Goal: Contribute content: Contribute content

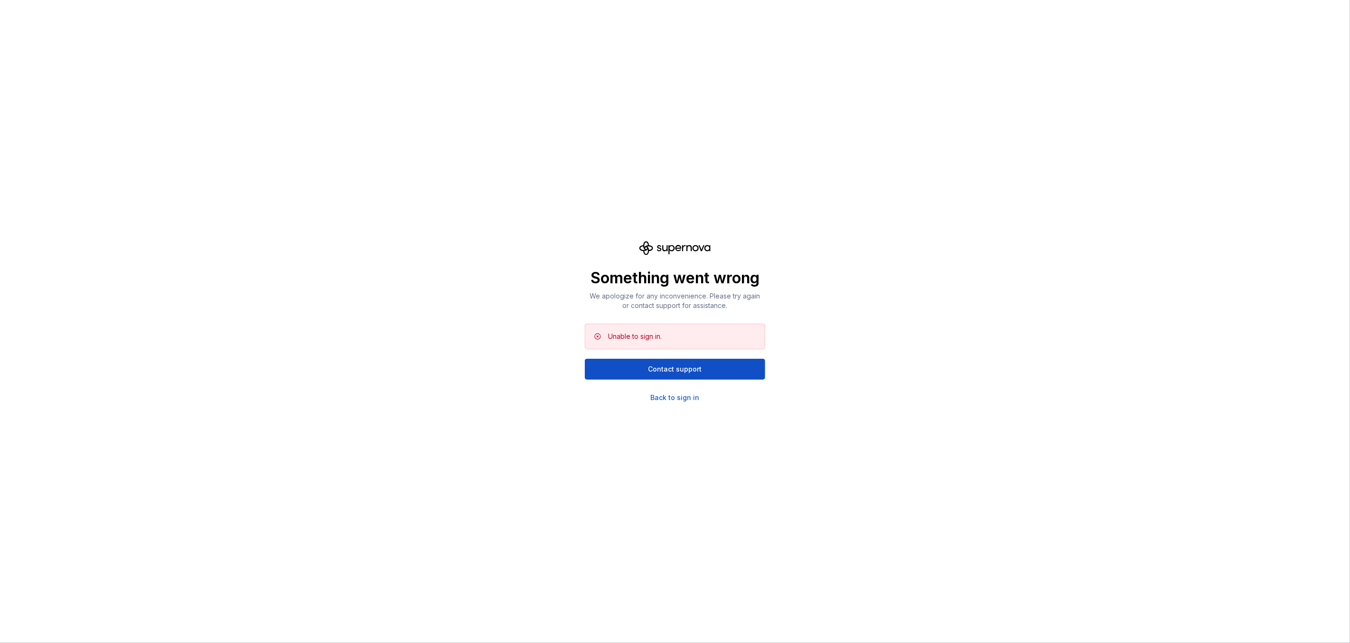
click at [523, 367] on div "Something went wrong We apologize for any inconvenience. Please try again or co…" at bounding box center [675, 321] width 1350 height 643
click at [659, 398] on div "Back to sign in" at bounding box center [675, 397] width 49 height 9
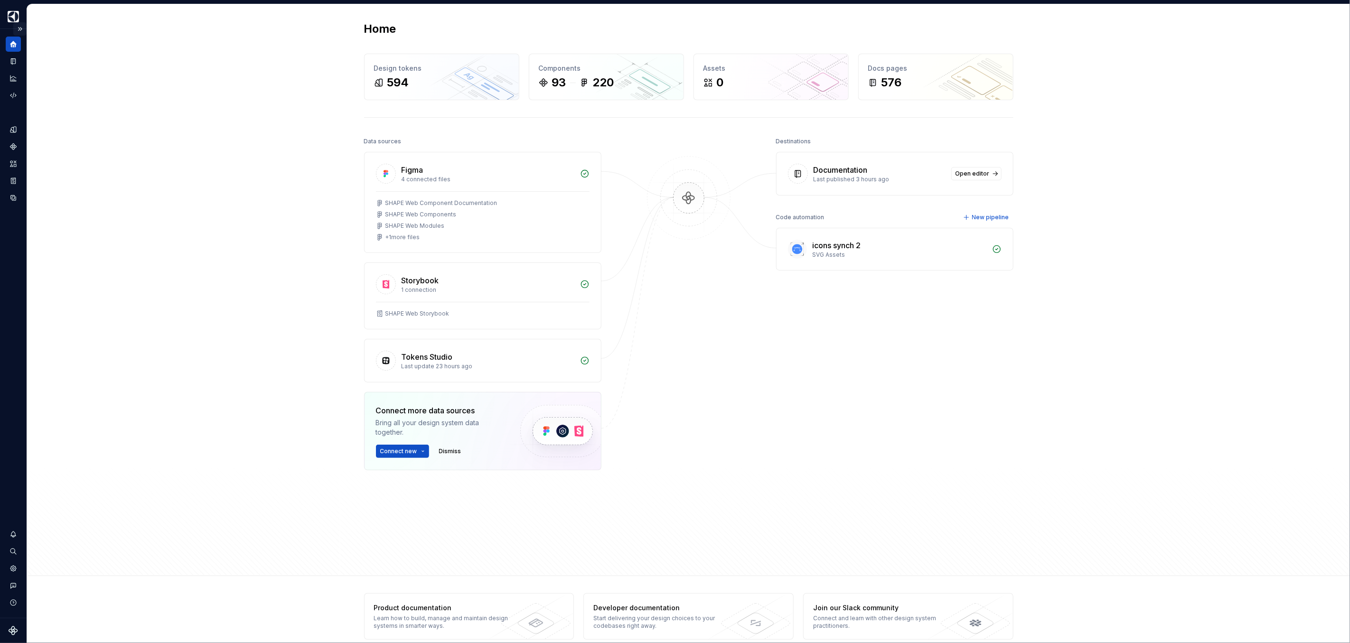
click at [19, 31] on button "Expand sidebar" at bounding box center [19, 28] width 13 height 13
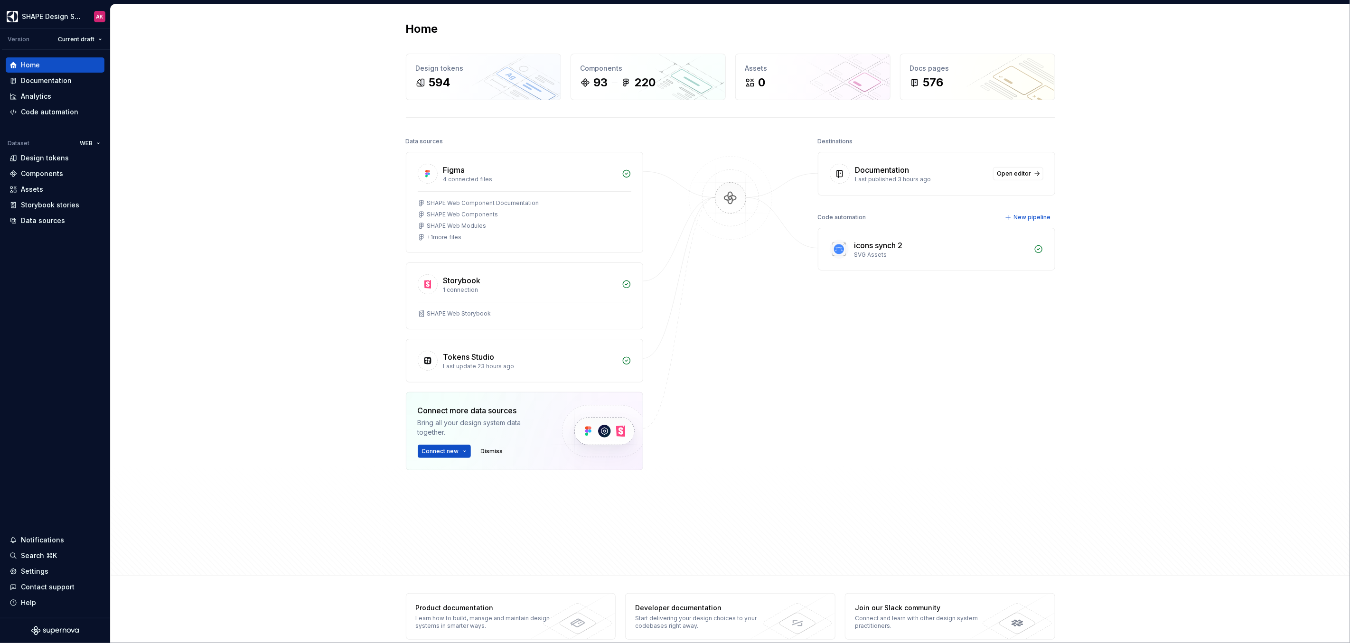
click at [232, 77] on div "Home Design tokens 594 Components 93 220 Assets 0 Docs pages 576 Data sources F…" at bounding box center [731, 290] width 1240 height 572
click at [28, 82] on div "Documentation" at bounding box center [46, 80] width 51 height 9
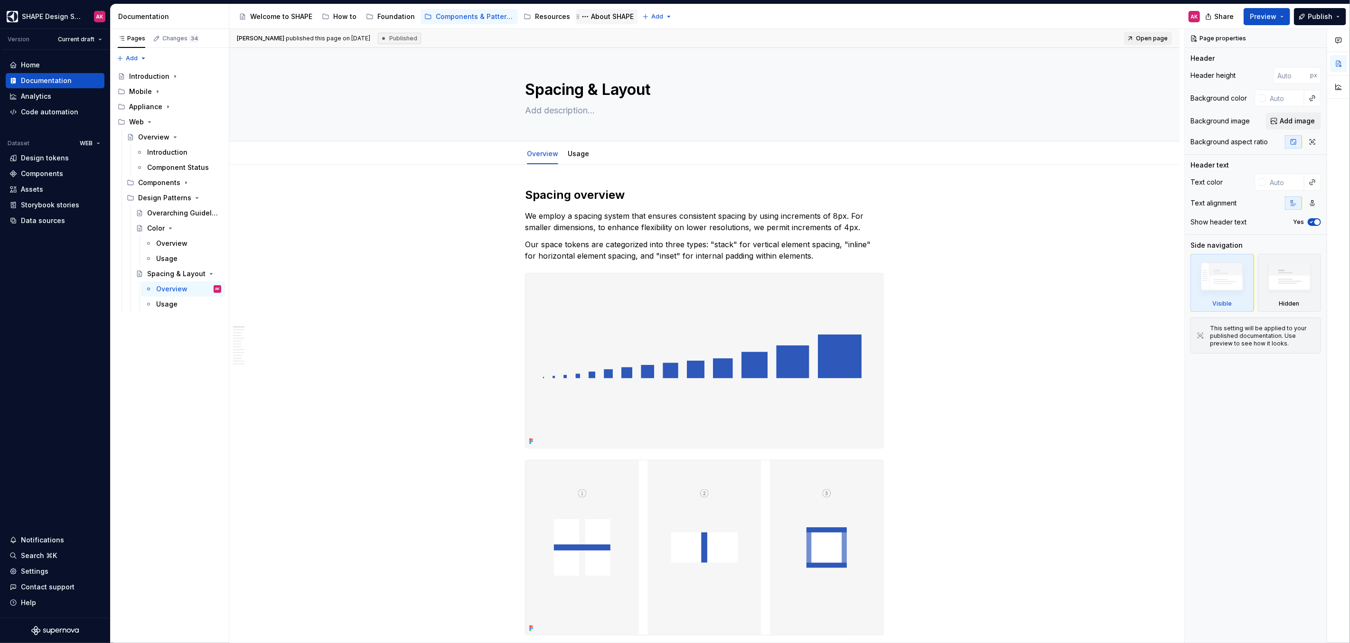
click at [595, 13] on div "About SHAPE" at bounding box center [612, 16] width 43 height 9
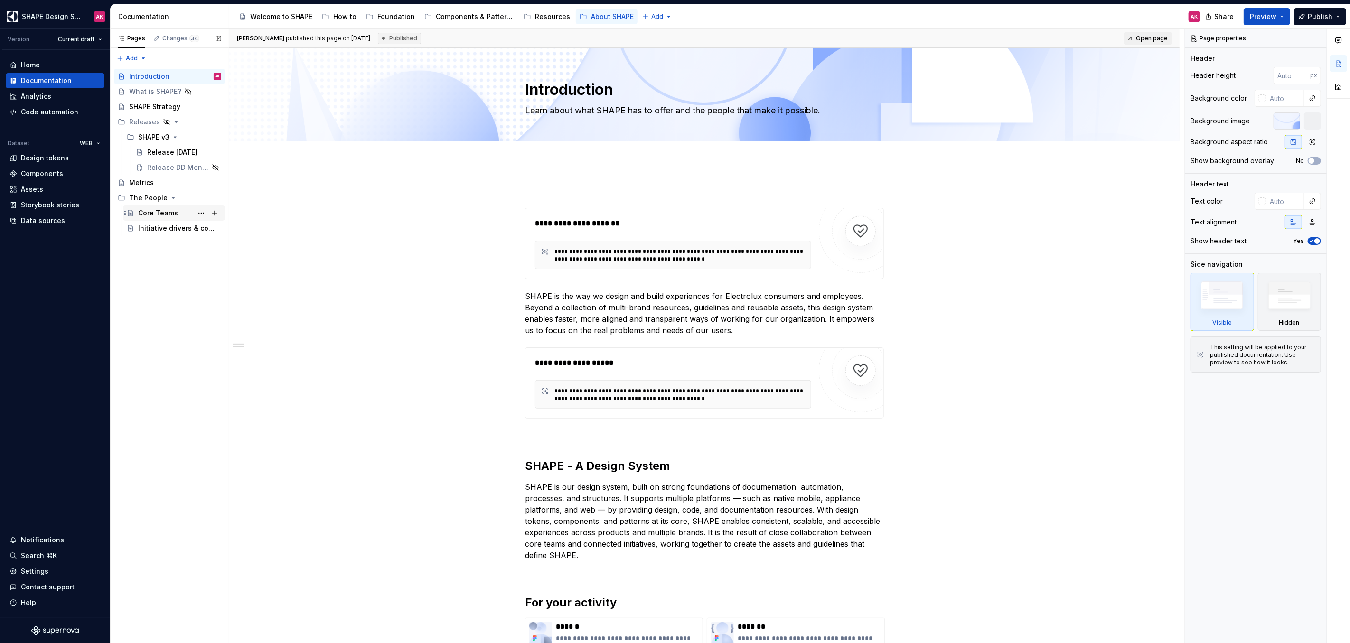
click at [147, 214] on div "Core Teams" at bounding box center [158, 212] width 40 height 9
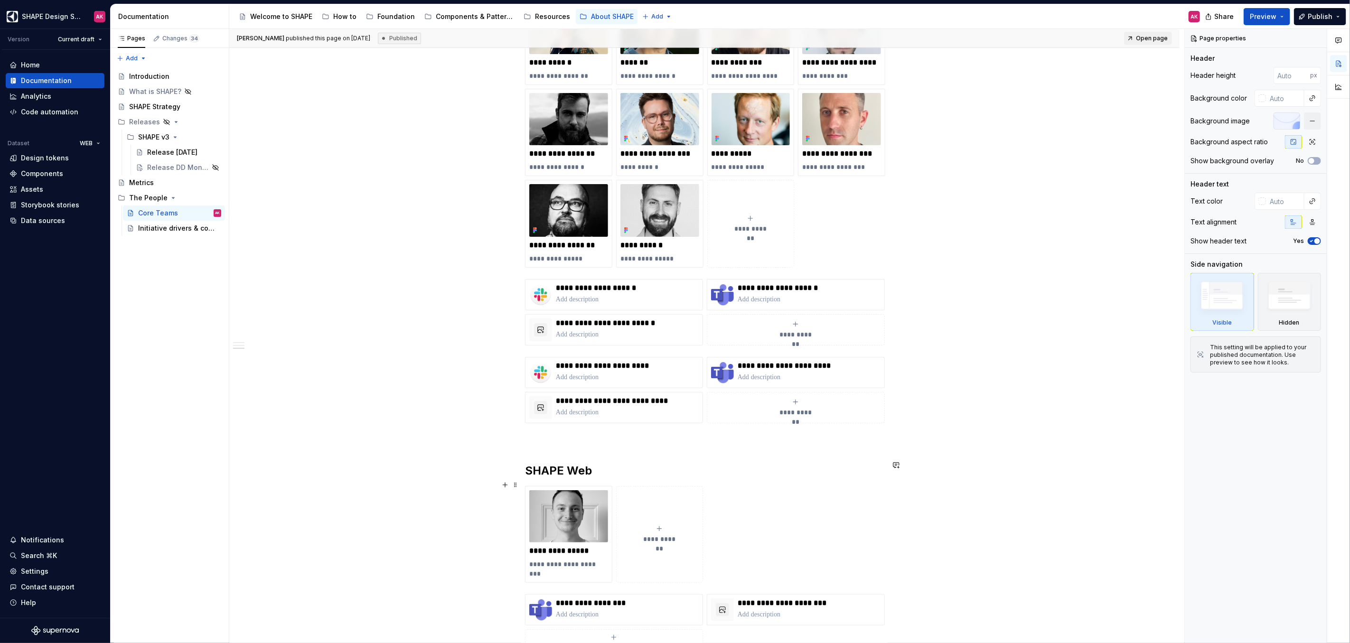
scroll to position [765, 0]
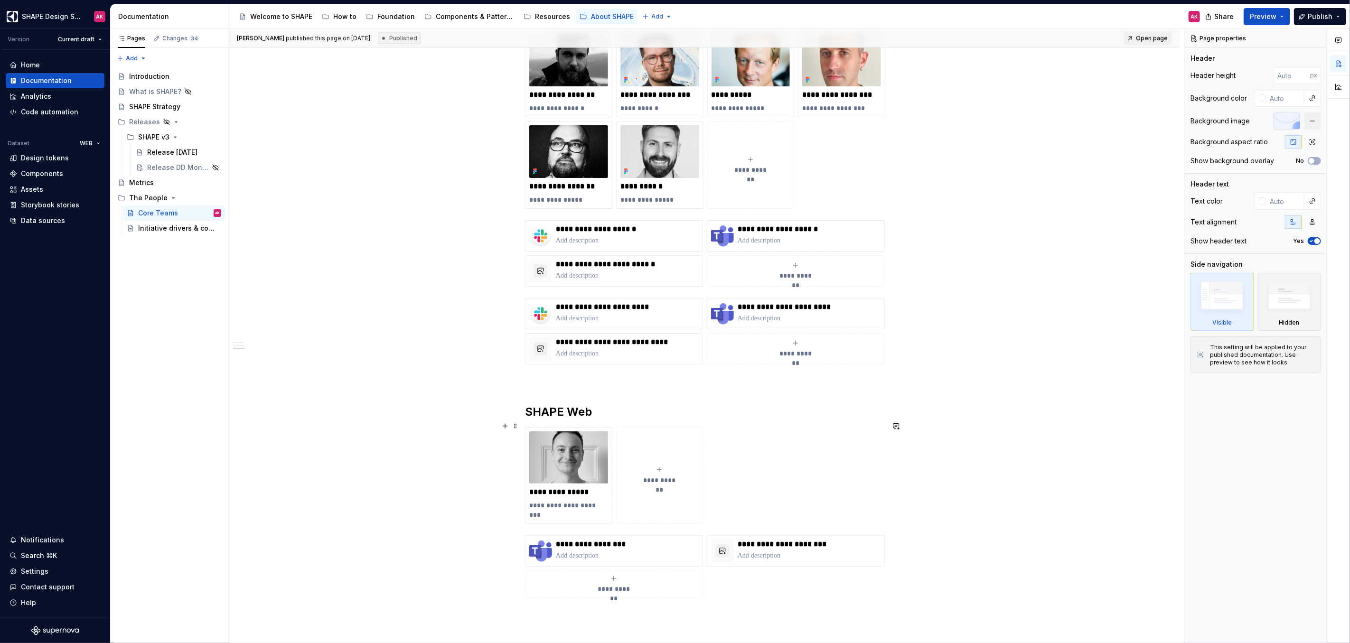
click at [655, 468] on div "**********" at bounding box center [660, 475] width 78 height 19
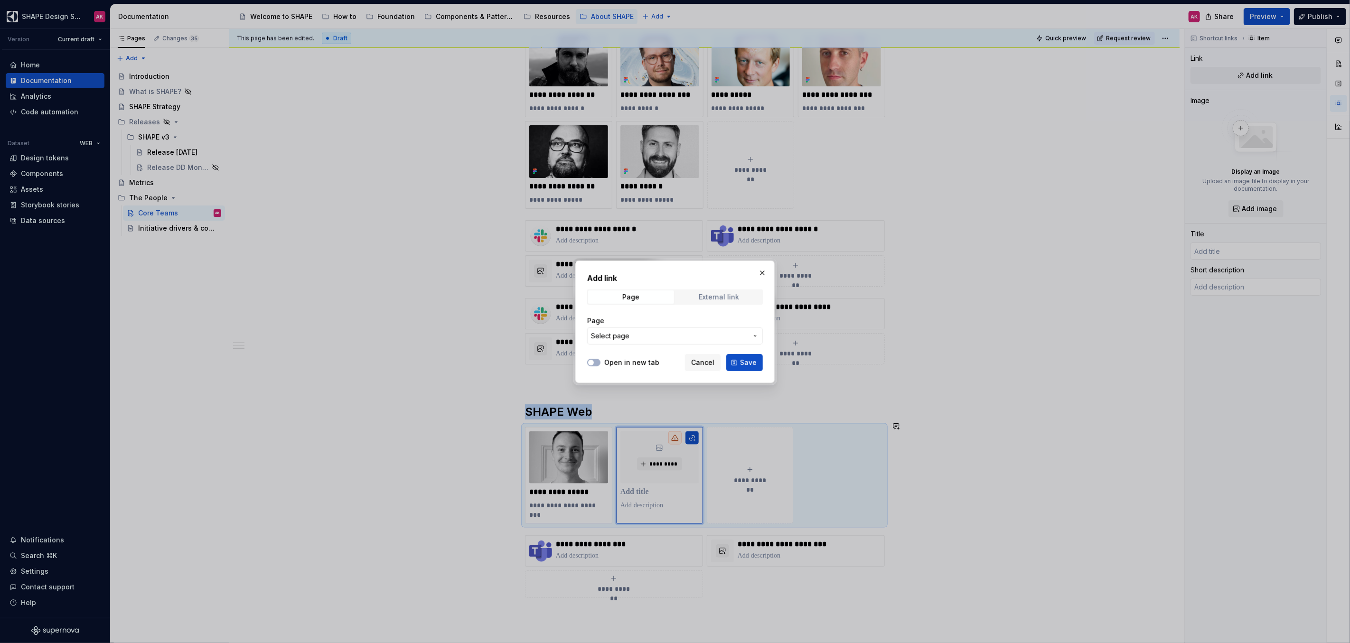
click at [711, 302] on span "External link" at bounding box center [719, 297] width 86 height 13
drag, startPoint x: 705, startPoint y: 362, endPoint x: 687, endPoint y: 365, distance: 18.3
click at [705, 362] on span "Cancel" at bounding box center [702, 362] width 23 height 9
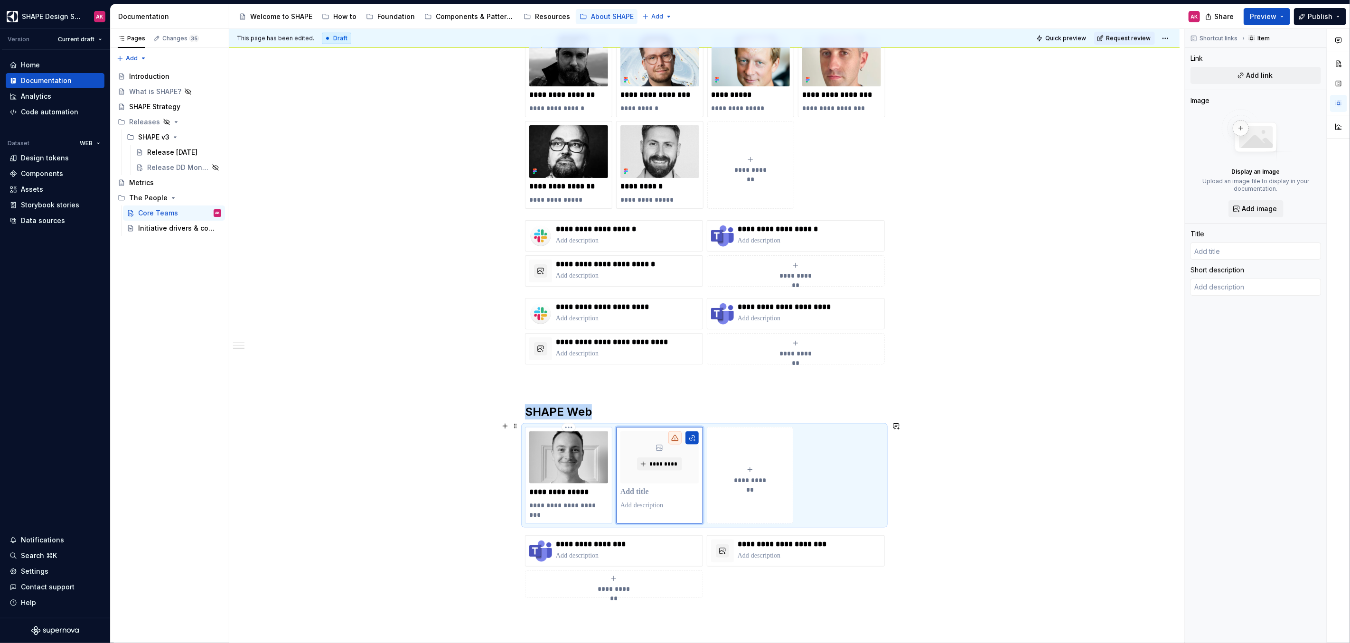
click at [588, 453] on img at bounding box center [568, 458] width 79 height 53
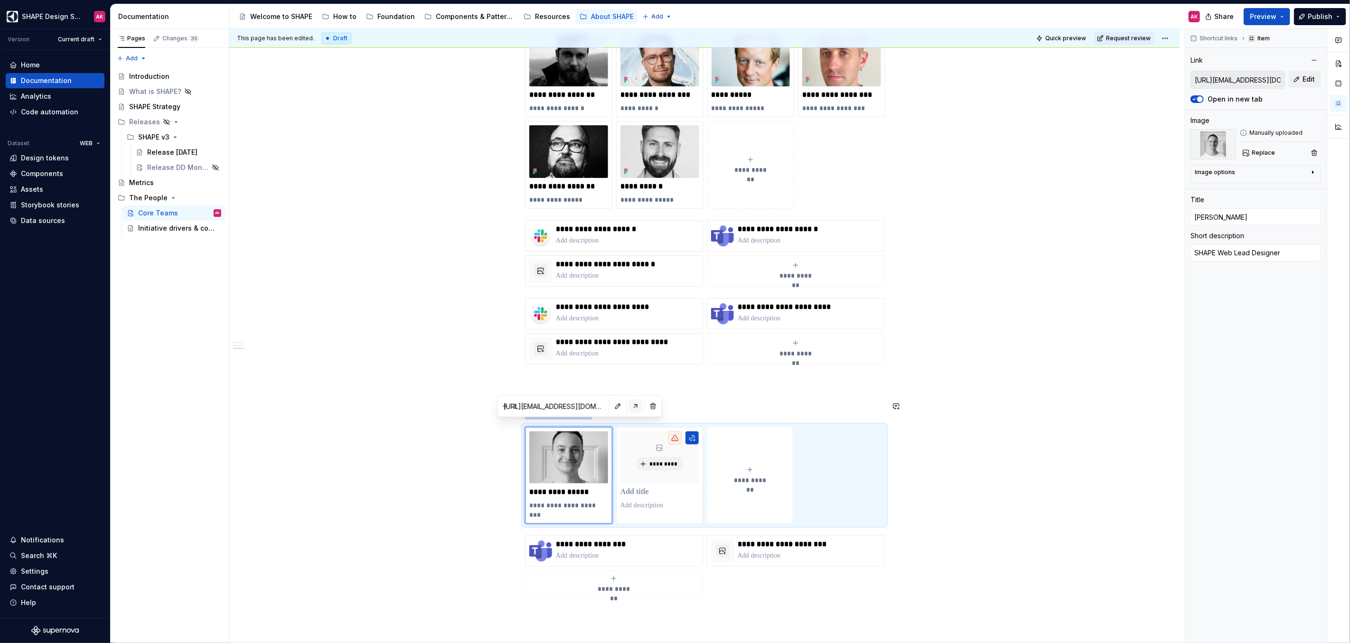
click at [629, 406] on button "button" at bounding box center [635, 406] width 13 height 13
click at [611, 406] on button "button" at bounding box center [617, 406] width 13 height 13
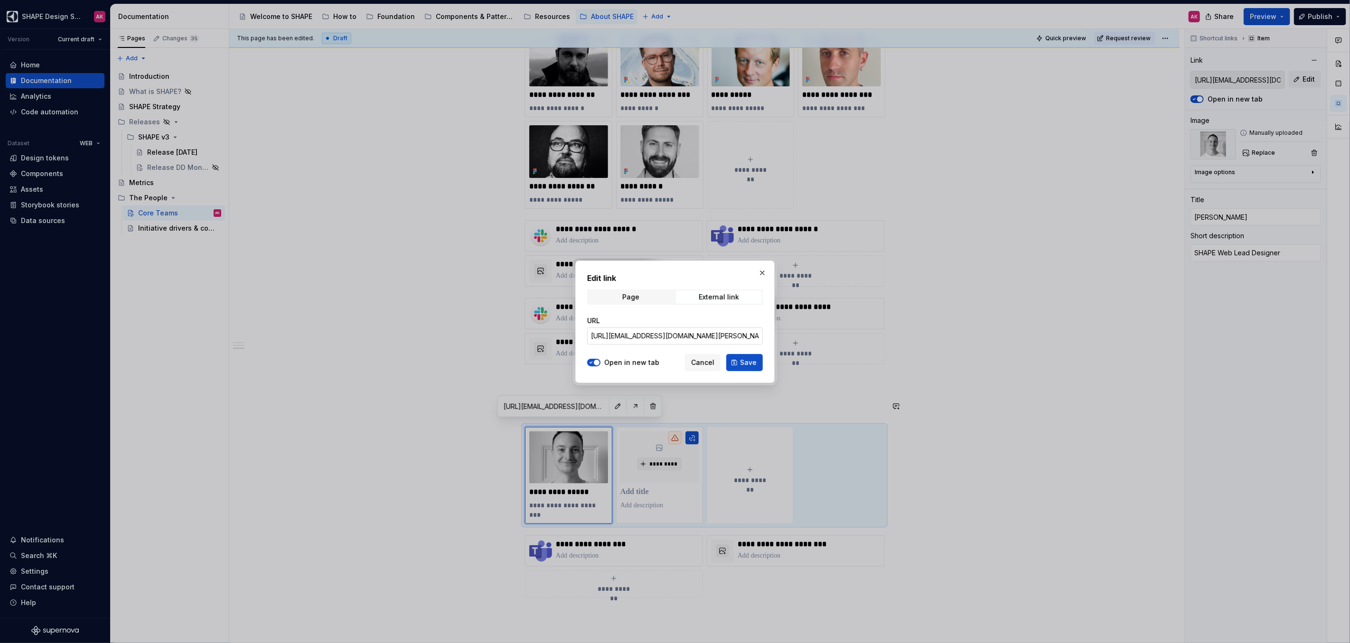
click at [643, 339] on input "[URL][EMAIL_ADDRESS][DOMAIN_NAME][PERSON_NAME][DOMAIN_NAME]" at bounding box center [675, 336] width 176 height 17
drag, startPoint x: 728, startPoint y: 335, endPoint x: 809, endPoint y: 337, distance: 80.7
click at [812, 337] on div "Edit link Page External link URL [URL][EMAIL_ADDRESS][DOMAIN_NAME][PERSON_NAME]…" at bounding box center [675, 321] width 1350 height 643
click at [730, 334] on input "[URL][EMAIL_ADDRESS][DOMAIN_NAME][PERSON_NAME][DOMAIN_NAME]" at bounding box center [675, 336] width 176 height 17
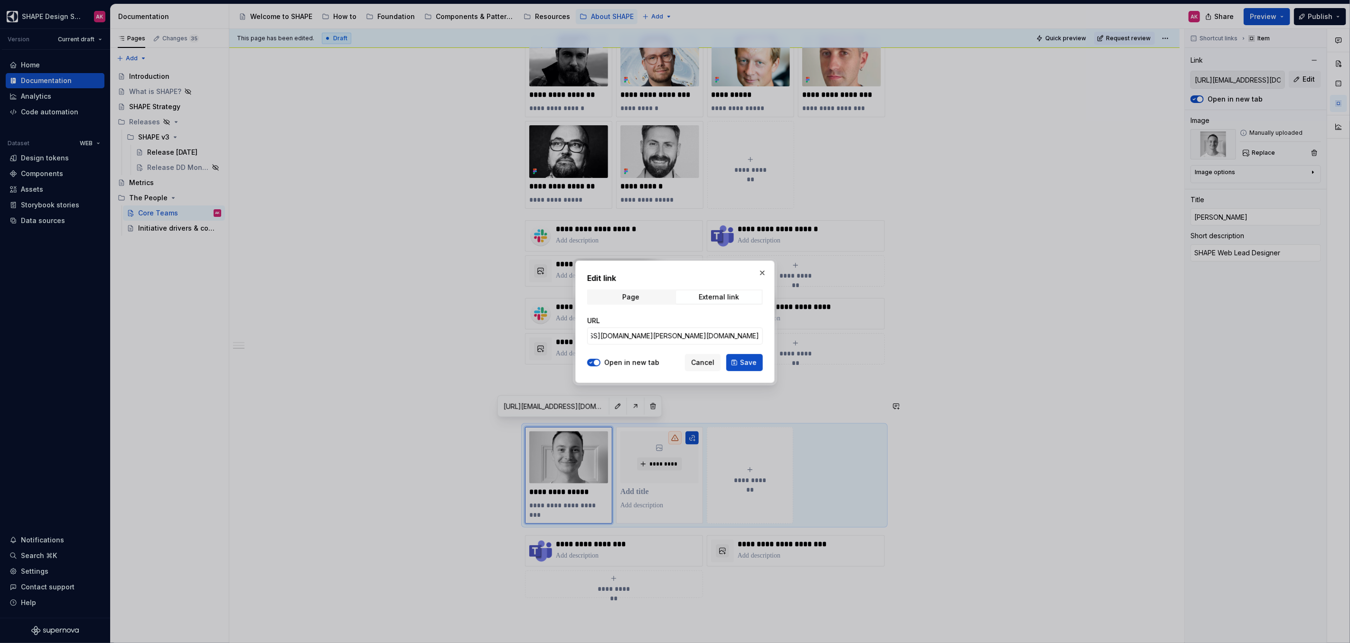
click at [711, 362] on span "Cancel" at bounding box center [702, 362] width 23 height 9
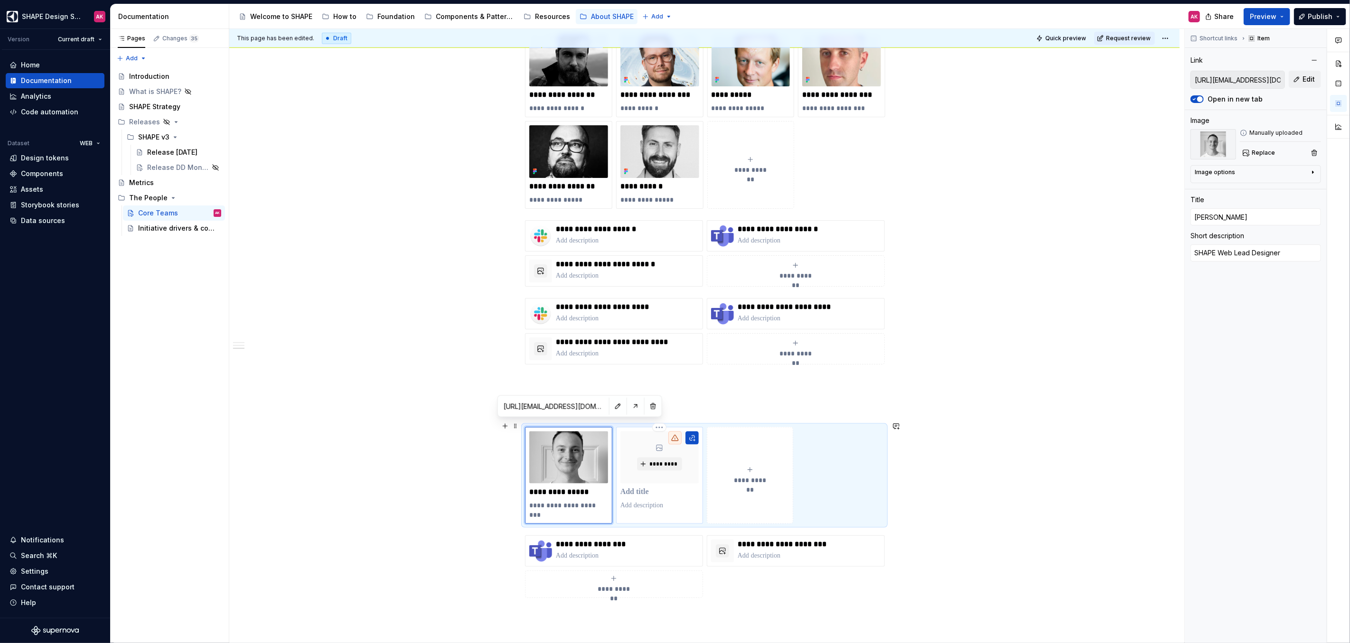
click at [644, 488] on p at bounding box center [660, 492] width 78 height 9
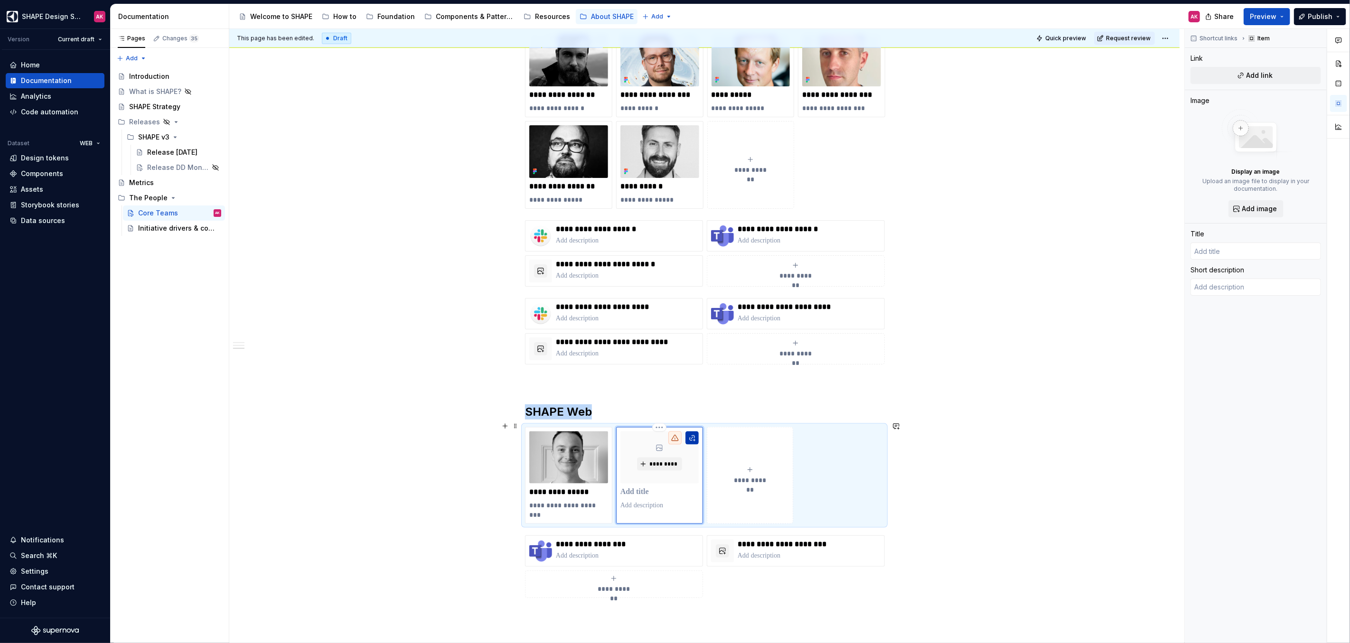
click at [692, 432] on button "button" at bounding box center [692, 438] width 13 height 13
type textarea "*"
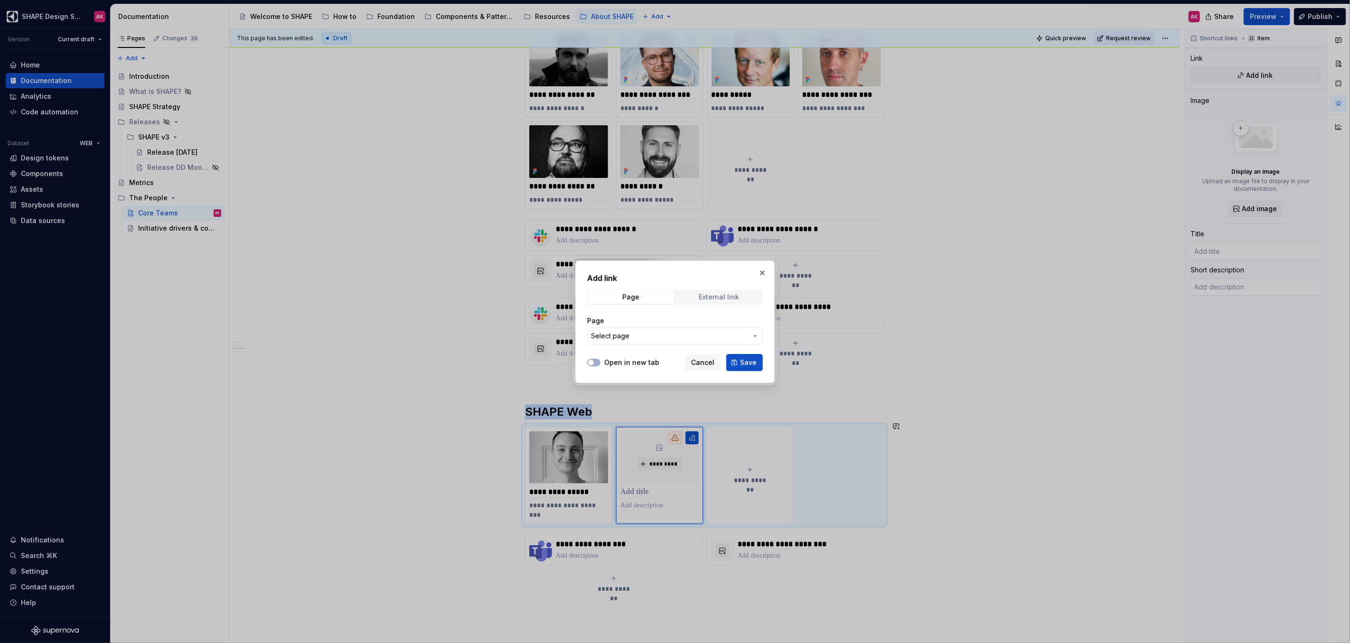
click at [702, 294] on div "External link" at bounding box center [719, 297] width 40 height 8
click at [651, 329] on input "URL" at bounding box center [675, 336] width 176 height 17
paste input "[URL][EMAIL_ADDRESS][DOMAIN_NAME][DOMAIN_NAME]"
type input "[URL][EMAIL_ADDRESS][DOMAIN_NAME][DOMAIN_NAME]"
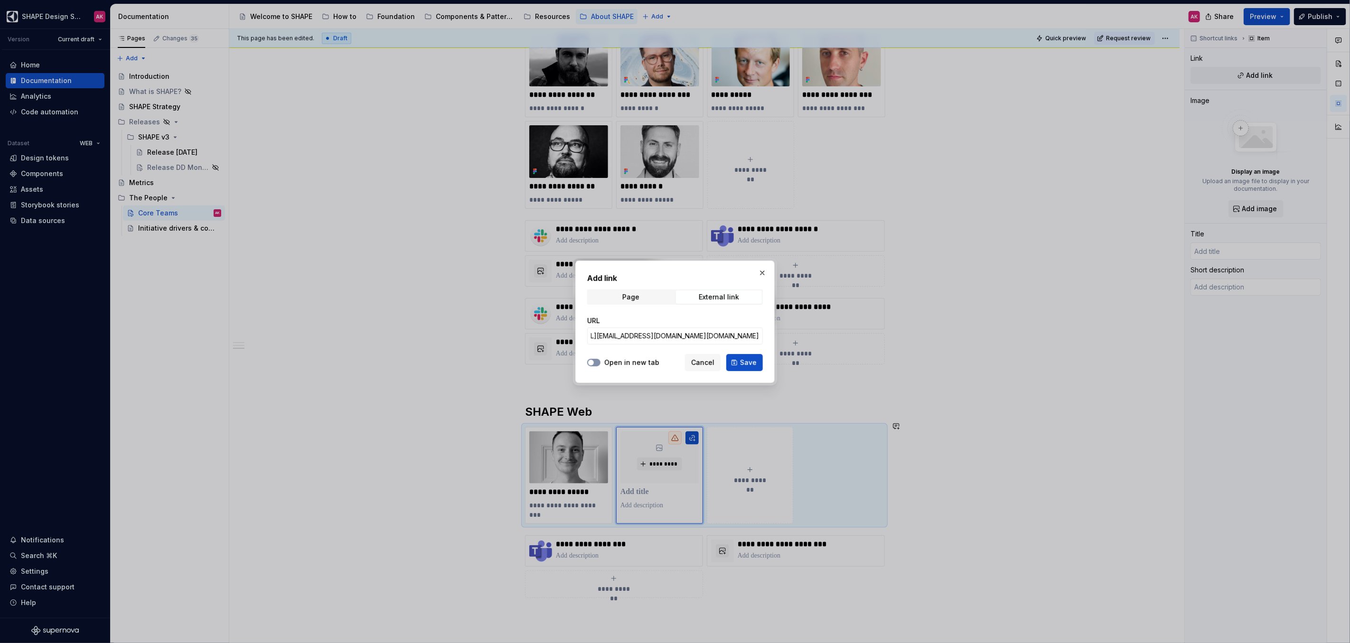
click at [596, 360] on button "Open in new tab" at bounding box center [593, 363] width 13 height 8
click at [749, 363] on span "Save" at bounding box center [748, 362] width 17 height 9
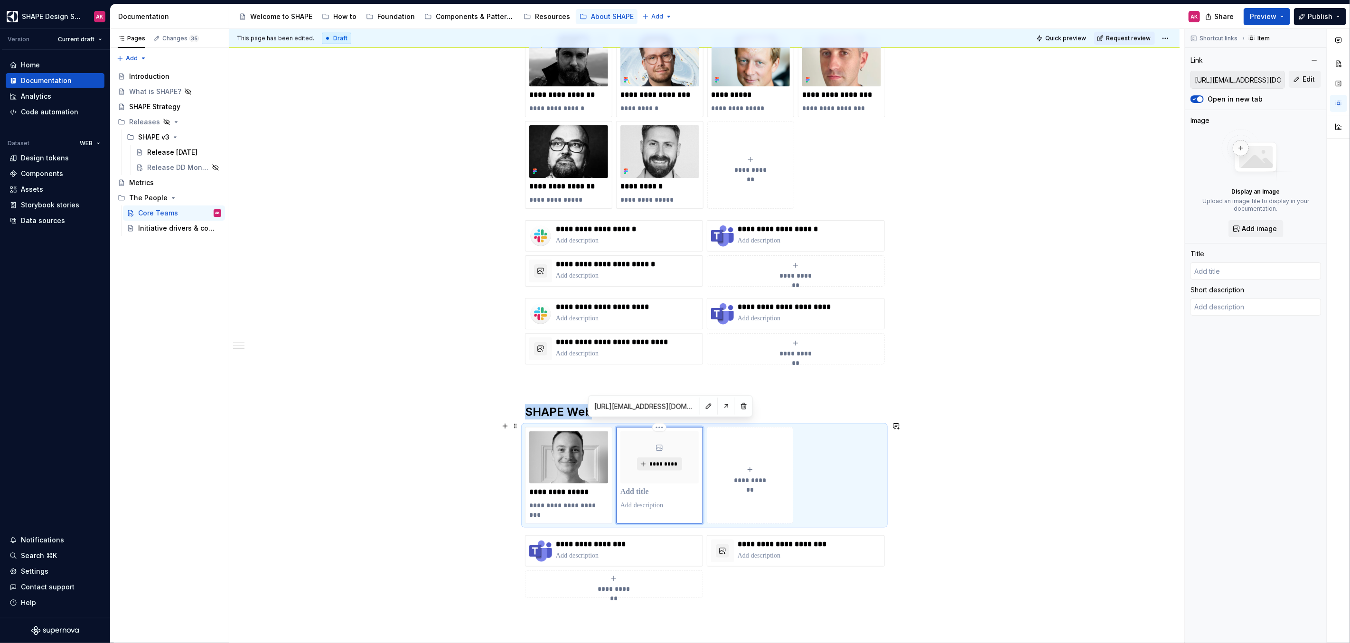
click at [653, 461] on span "*********" at bounding box center [663, 465] width 29 height 8
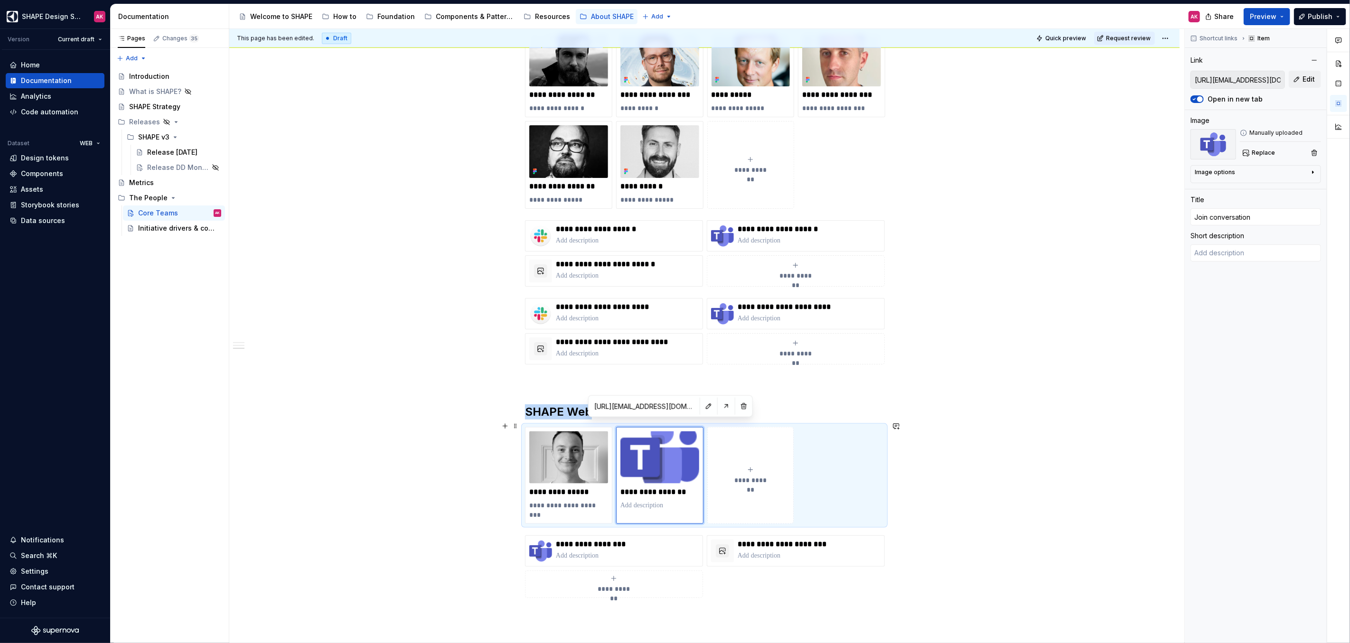
click at [752, 451] on button "**********" at bounding box center [750, 475] width 86 height 97
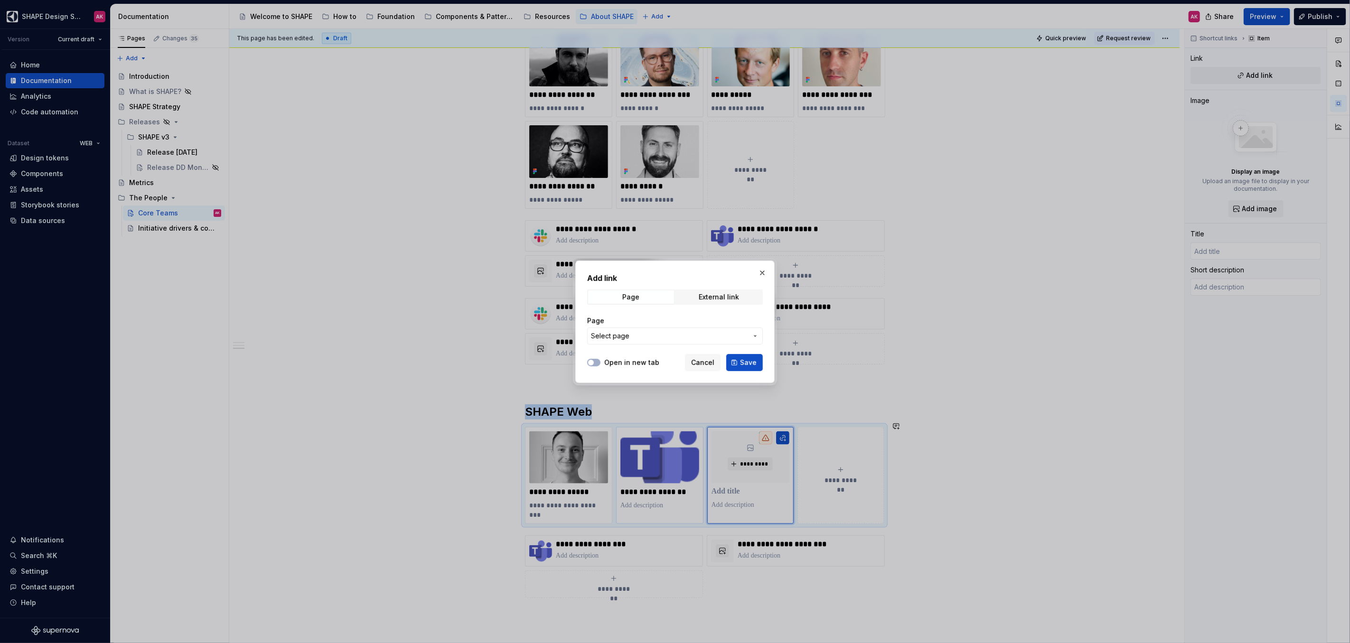
click at [766, 272] on button "button" at bounding box center [762, 272] width 13 height 13
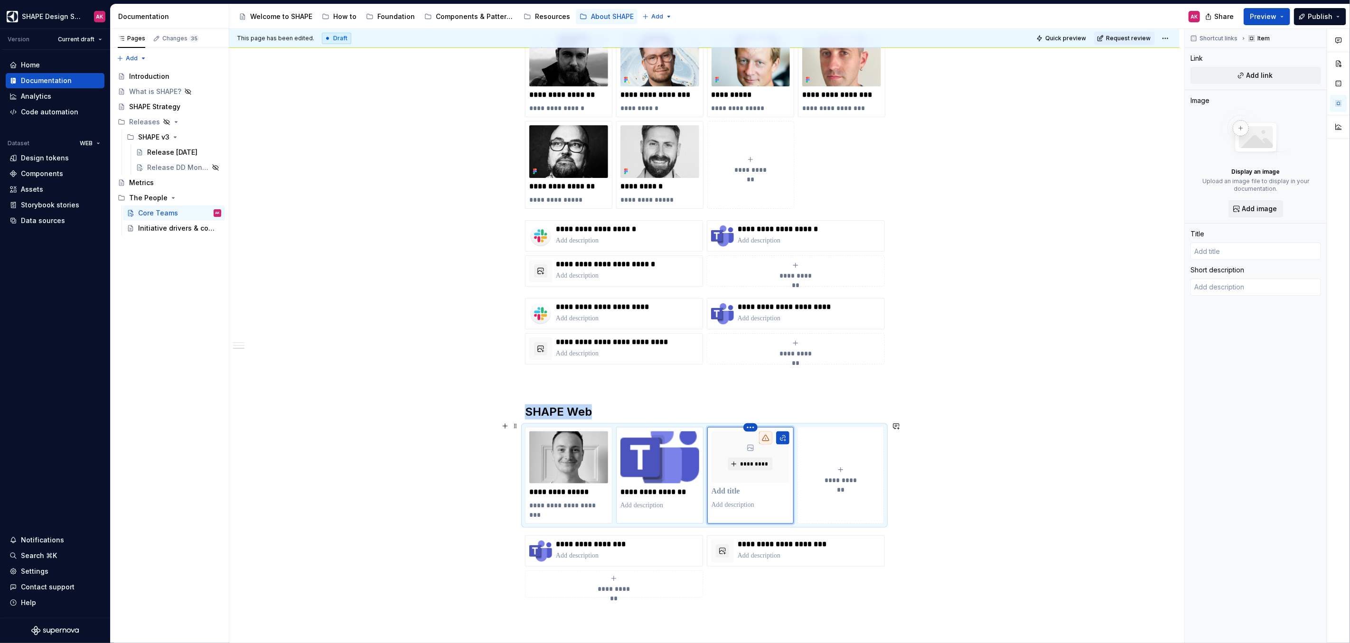
click at [750, 420] on html "SHAPE Design System AK Version Current draft Home Documentation Analytics Code …" at bounding box center [675, 321] width 1350 height 643
click at [765, 440] on div "Delete item" at bounding box center [791, 436] width 62 height 9
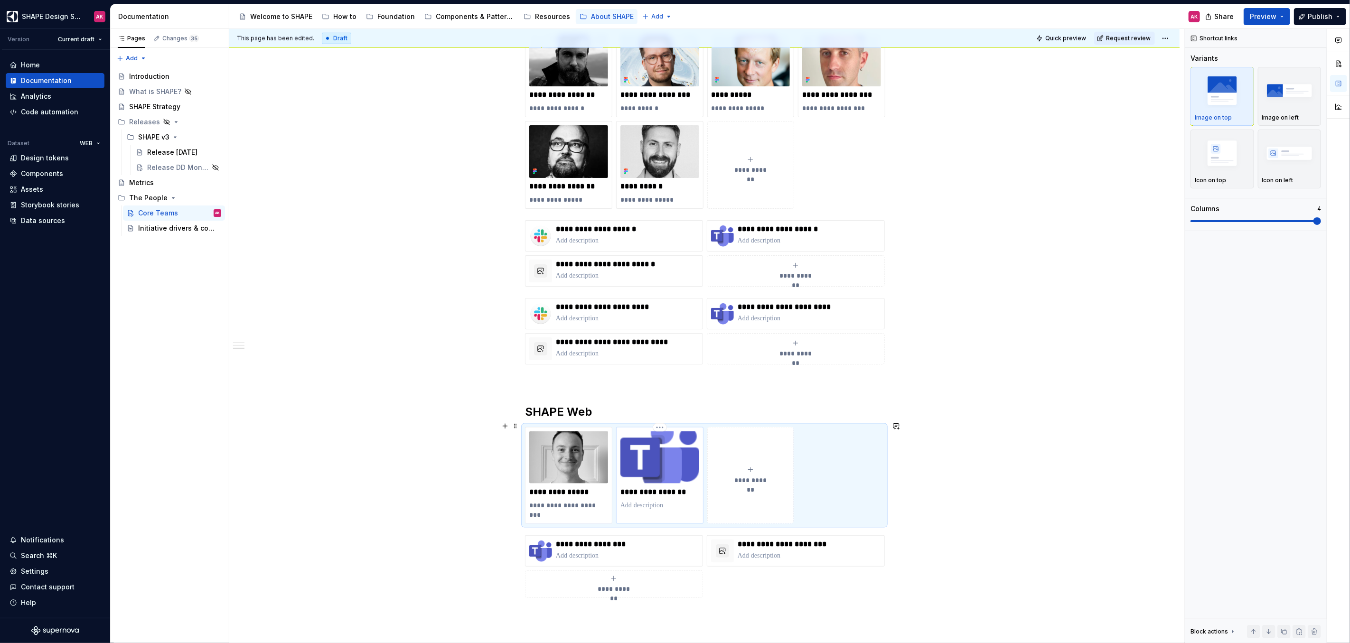
click at [663, 501] on p at bounding box center [660, 505] width 79 height 9
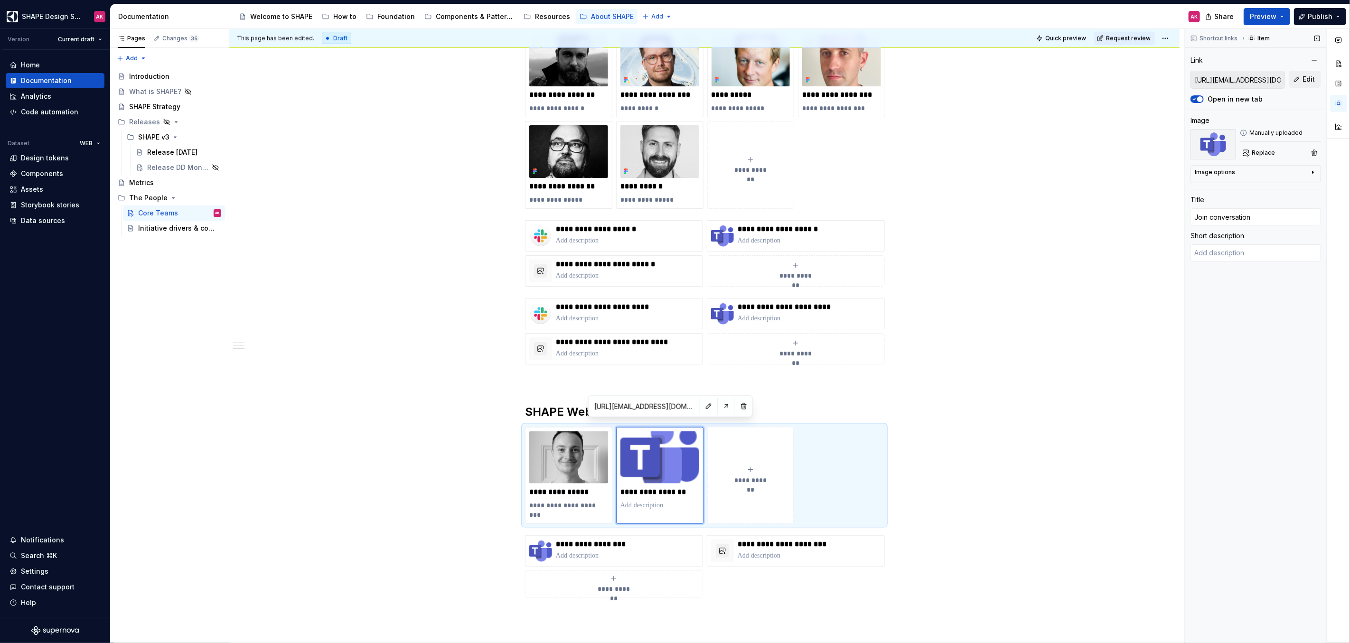
click at [1212, 141] on img at bounding box center [1214, 144] width 46 height 30
click at [1270, 153] on span "Replace" at bounding box center [1263, 153] width 23 height 8
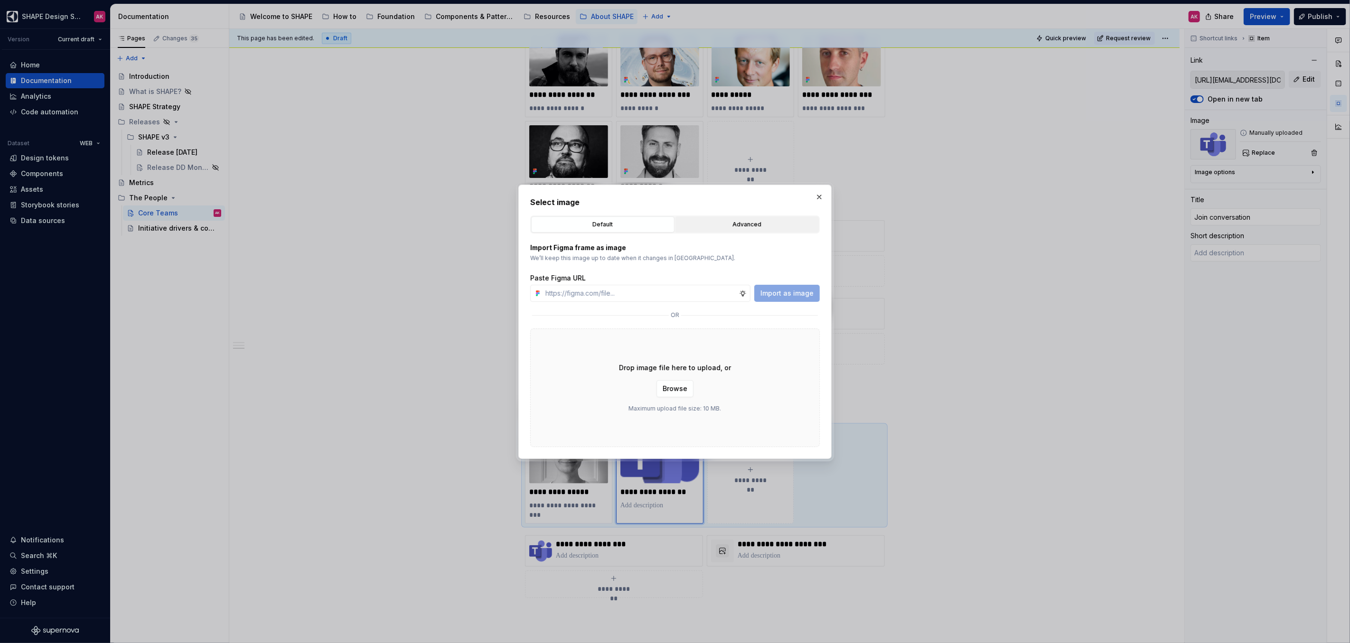
click at [713, 223] on div "Advanced" at bounding box center [747, 224] width 137 height 9
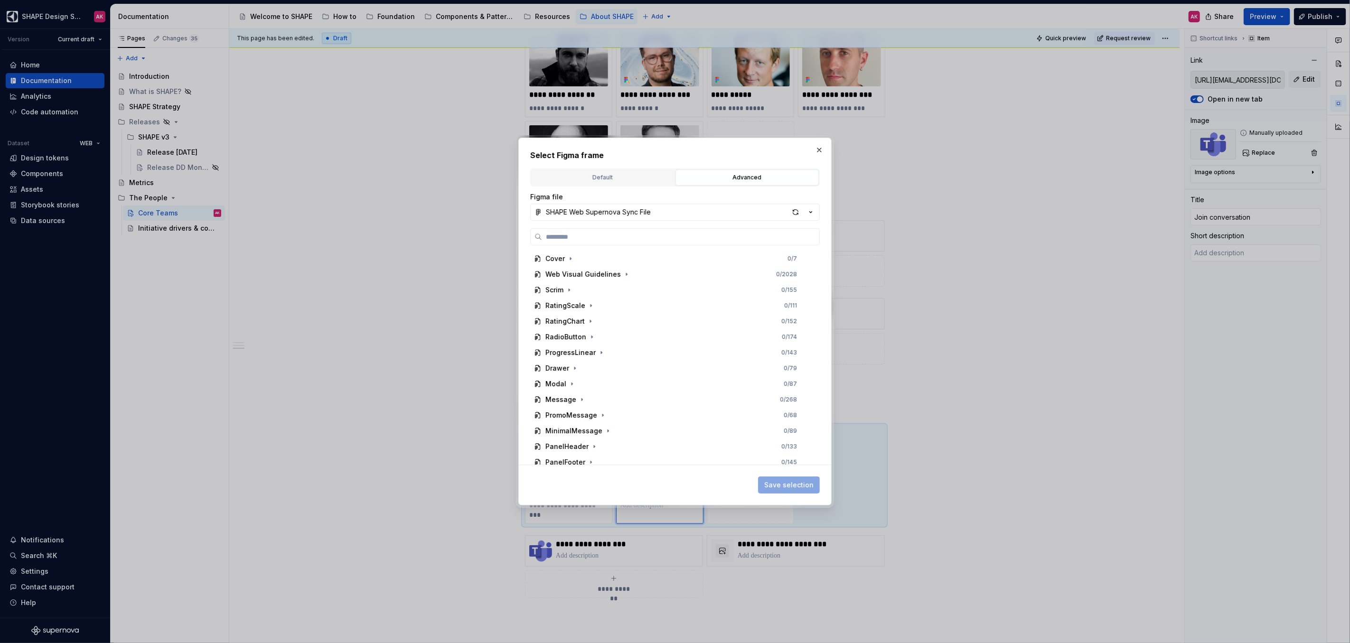
click at [613, 179] on div "Default" at bounding box center [603, 177] width 137 height 9
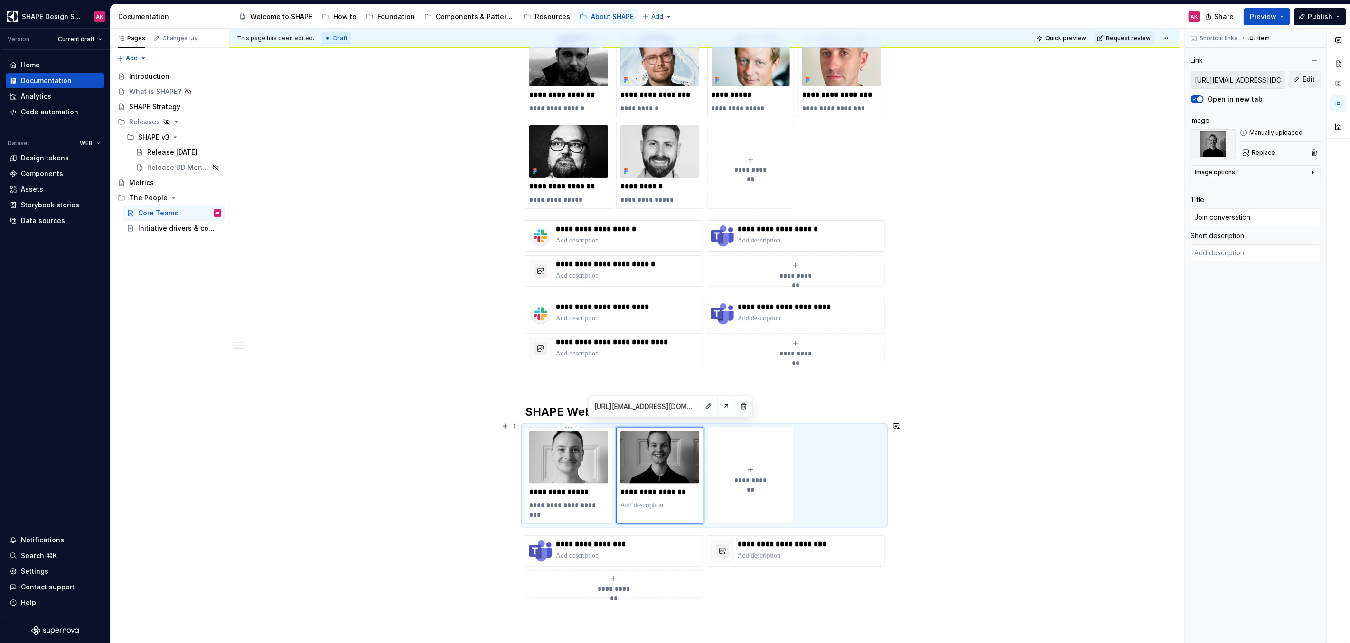
click at [565, 504] on p "**********" at bounding box center [568, 510] width 79 height 19
type textarea "*"
type input "[URL][EMAIL_ADDRESS][DOMAIN_NAME][PERSON_NAME][DOMAIN_NAME]"
type input "[PERSON_NAME]"
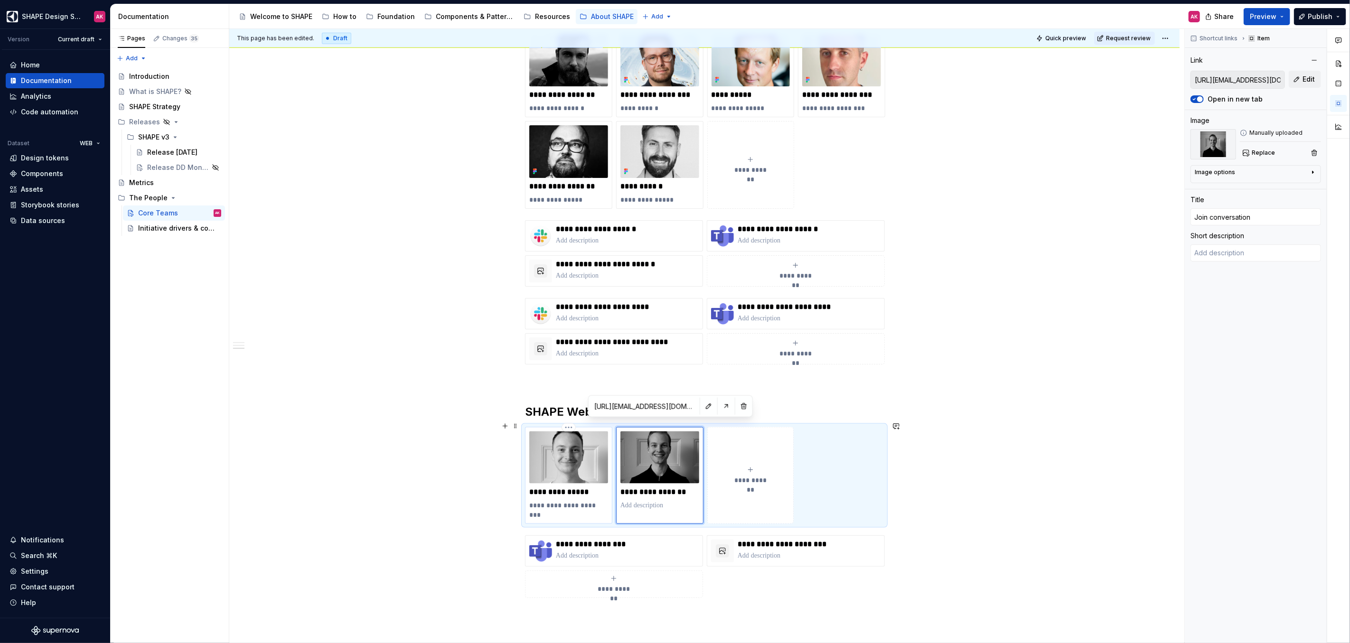
type textarea "SHAPE Web Lead Designer"
drag, startPoint x: 568, startPoint y: 498, endPoint x: 505, endPoint y: 492, distance: 63.9
click at [505, 492] on div "**********" at bounding box center [704, 116] width 950 height 1417
type textarea "*"
type textarea "D"
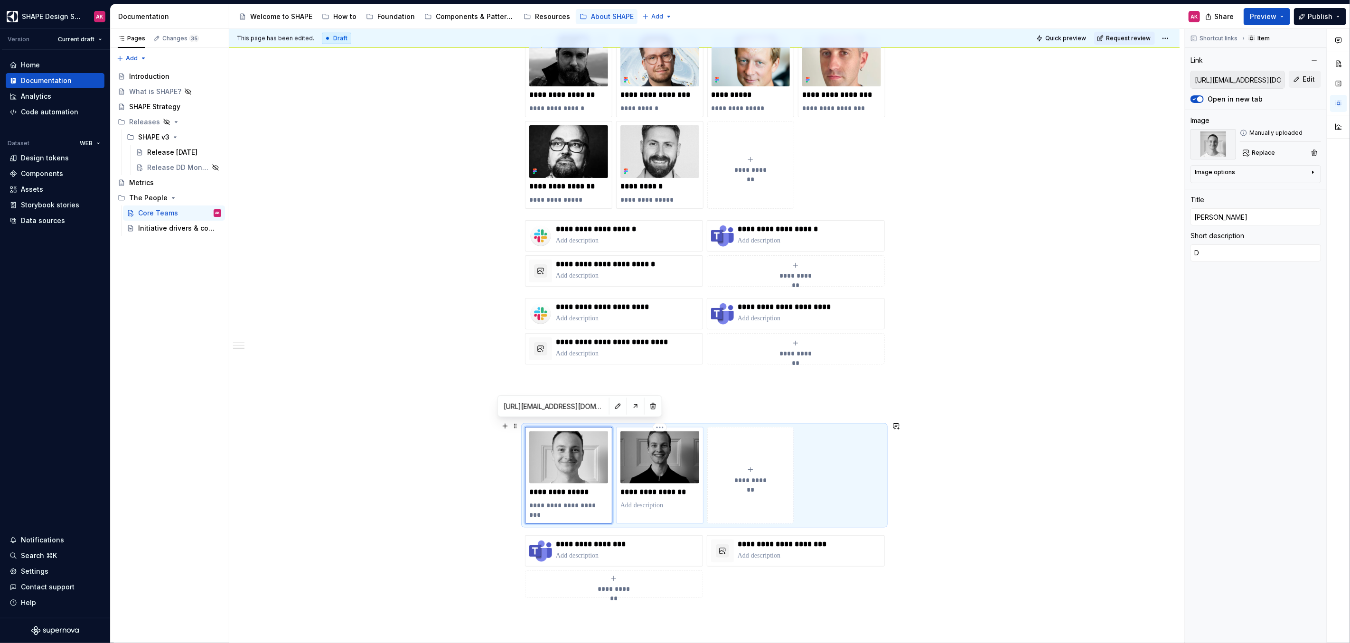
type textarea "*"
type textarea "De"
type textarea "*"
type textarea "Des"
type textarea "*"
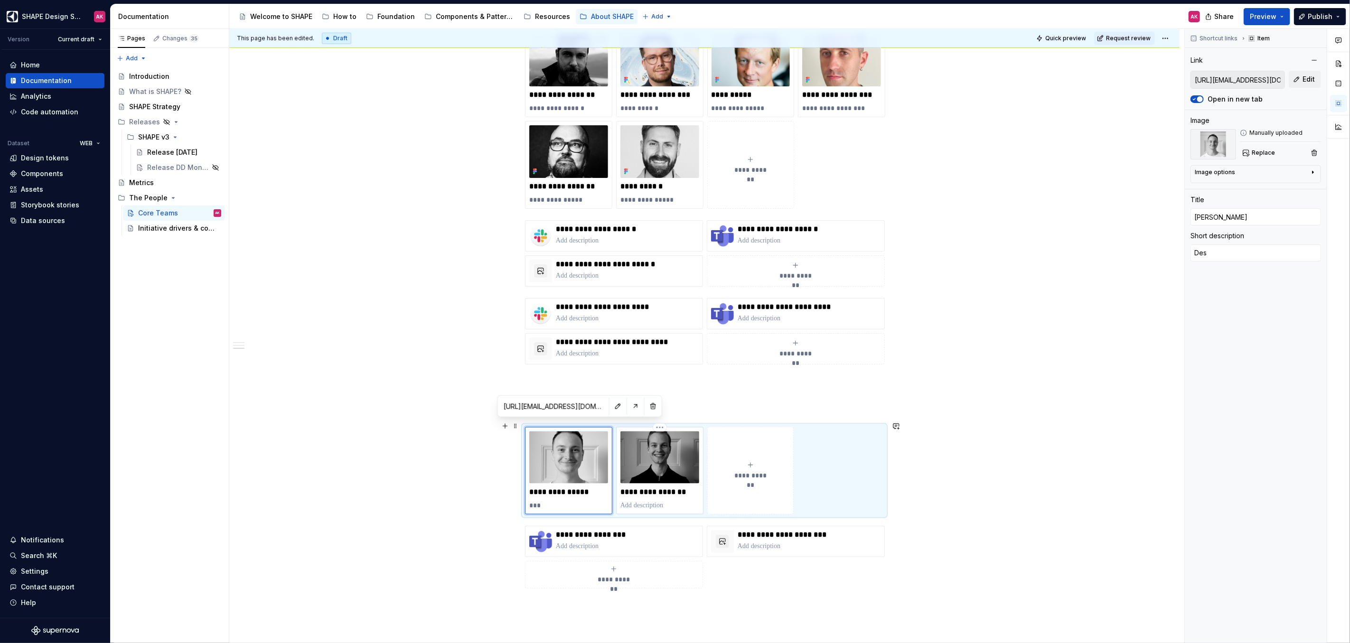
type textarea "Desi"
type textarea "*"
type textarea "Desig"
type textarea "*"
type textarea "Design"
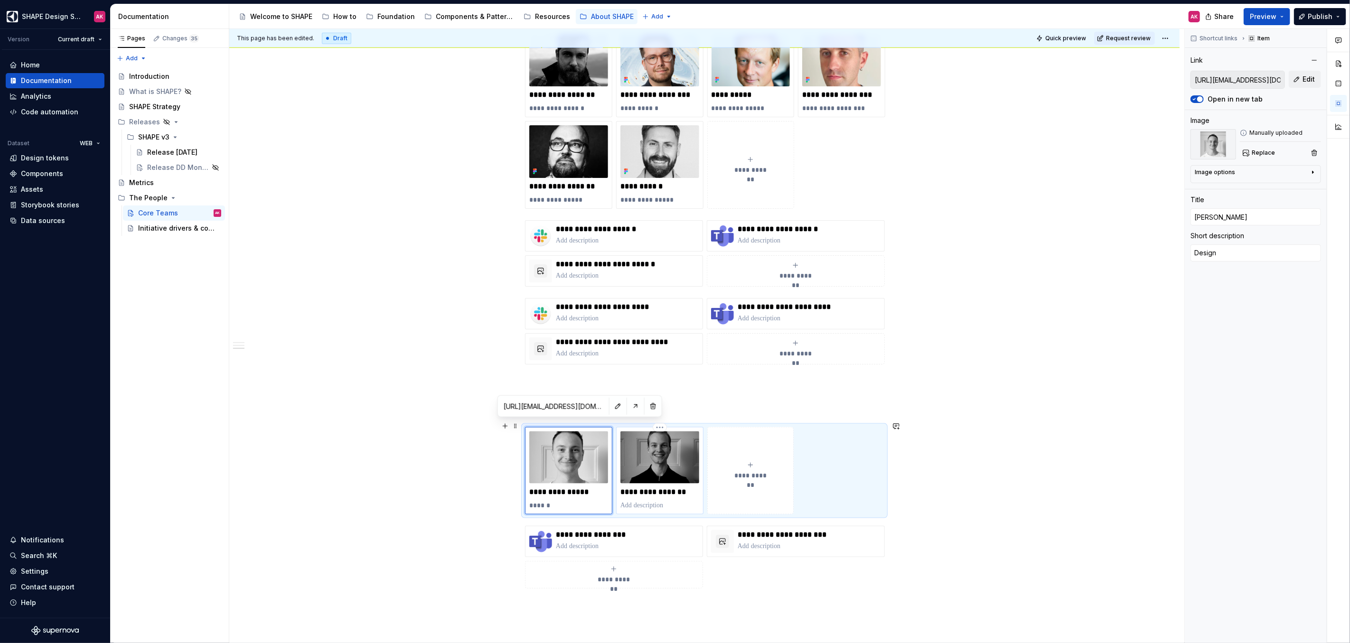
type textarea "*"
type textarea "Design"
type textarea "*"
type textarea "Design L"
type textarea "*"
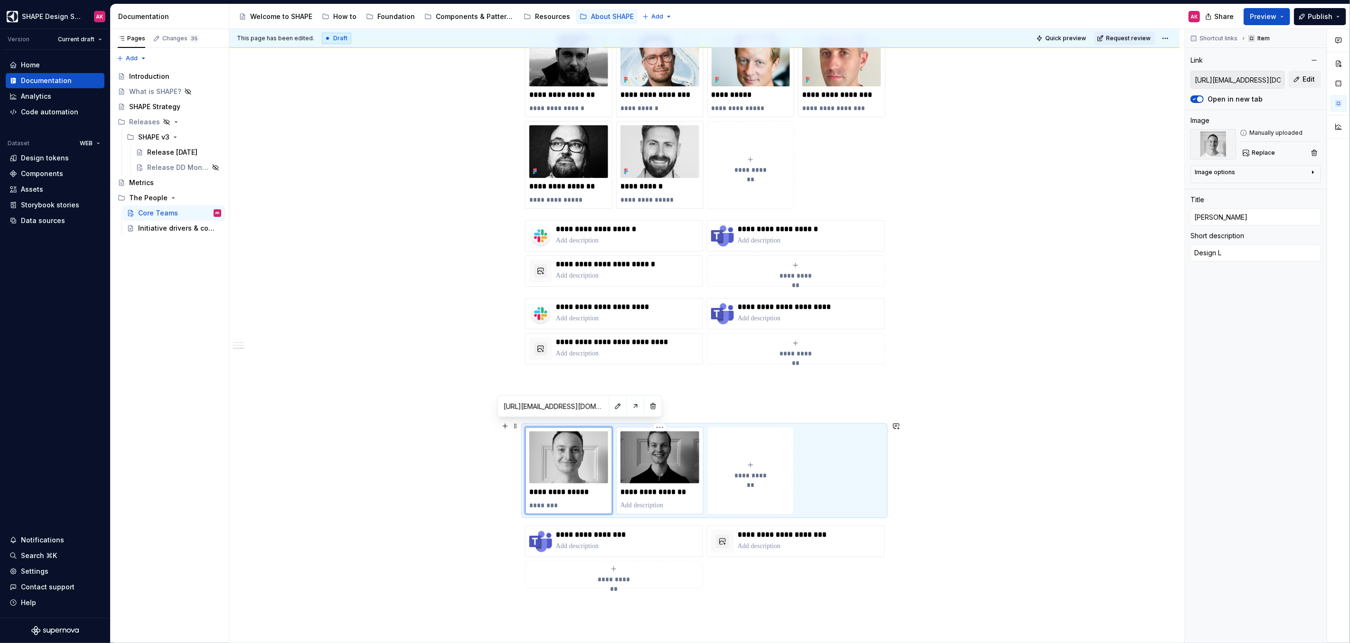
type textarea "Design Le"
type textarea "*"
type textarea "Design Lea"
type textarea "*"
type textarea "Design Lead"
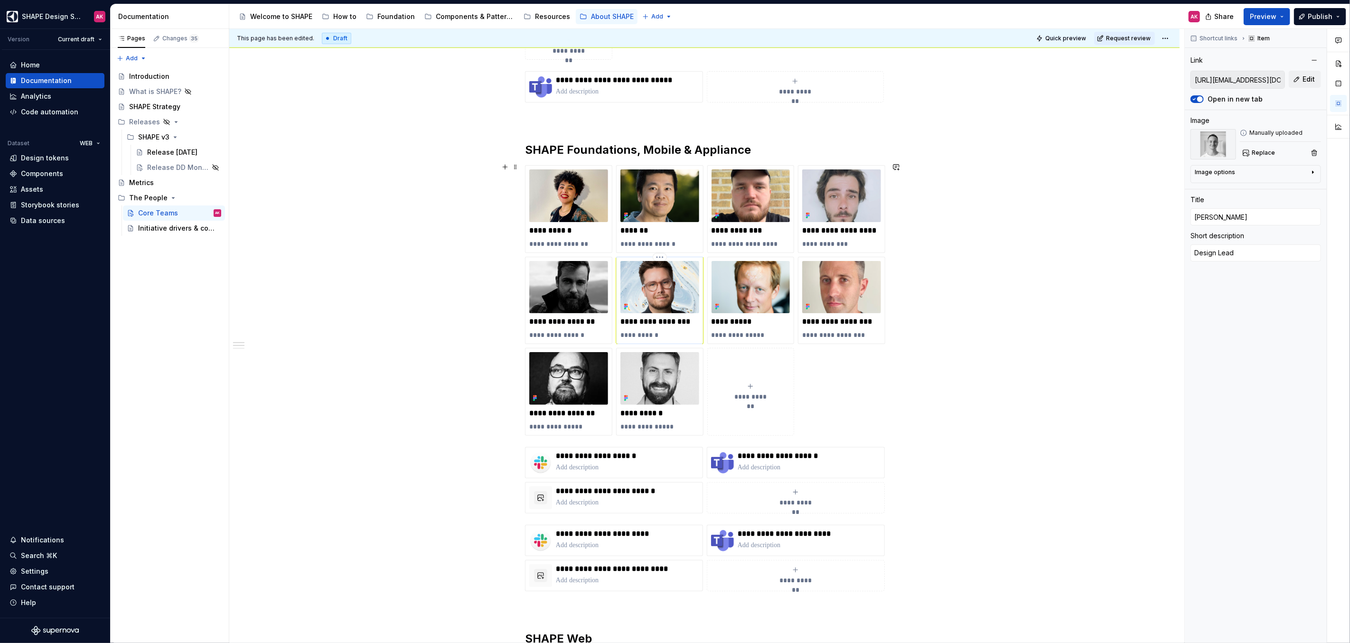
scroll to position [724, 0]
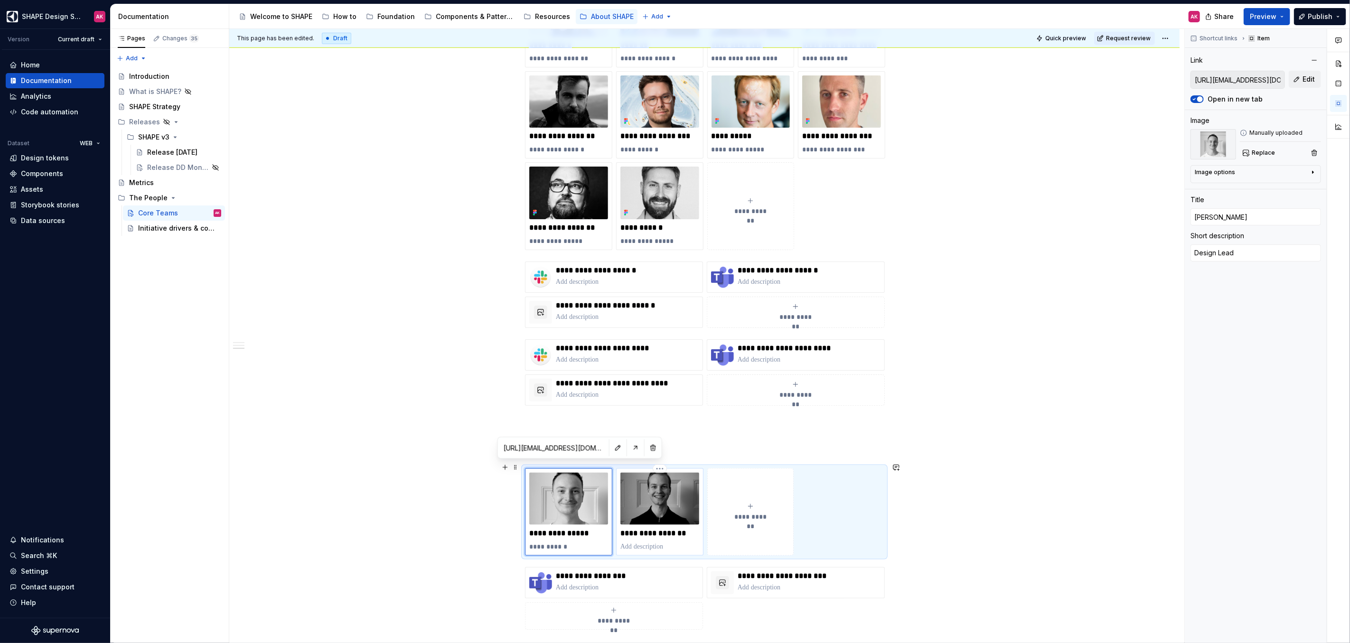
click at [654, 542] on p at bounding box center [660, 546] width 79 height 9
type textarea "*"
type input "[URL][EMAIL_ADDRESS][DOMAIN_NAME][DOMAIN_NAME]"
type input "Join conversation"
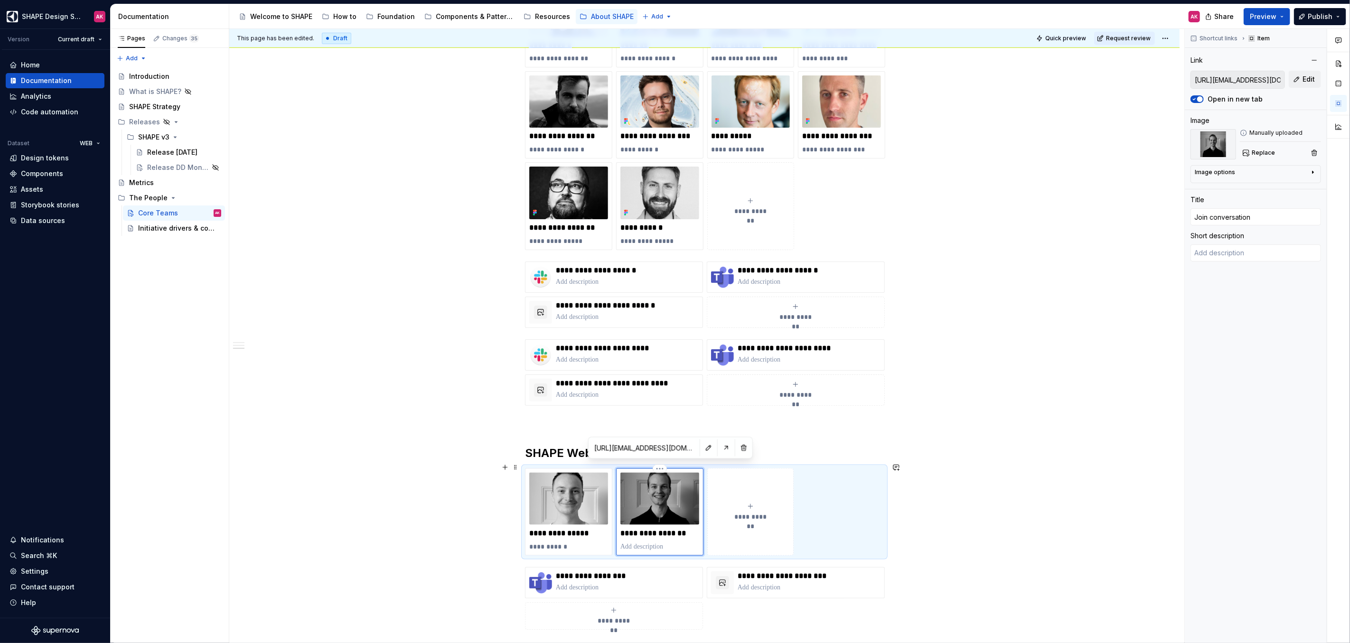
type textarea "*"
type textarea "D"
type textarea "*"
type textarea "De"
type textarea "*"
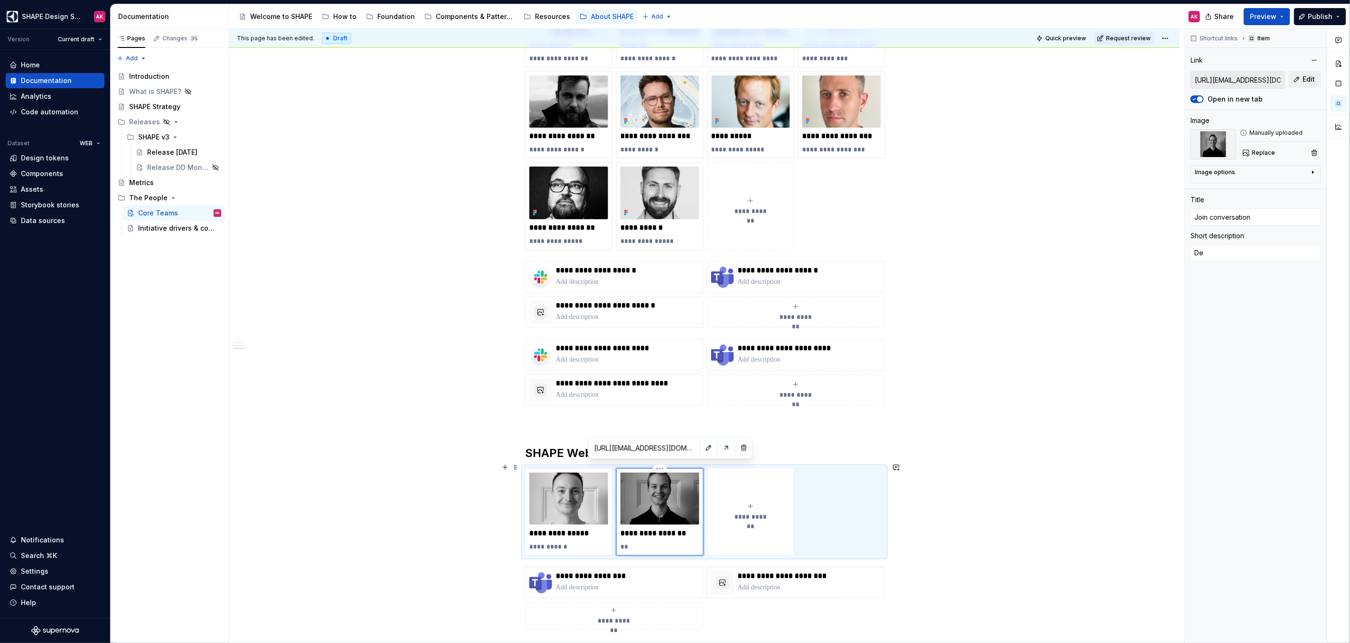
type textarea "Des"
type textarea "*"
type textarea "Desi"
type textarea "*"
type textarea "Desig"
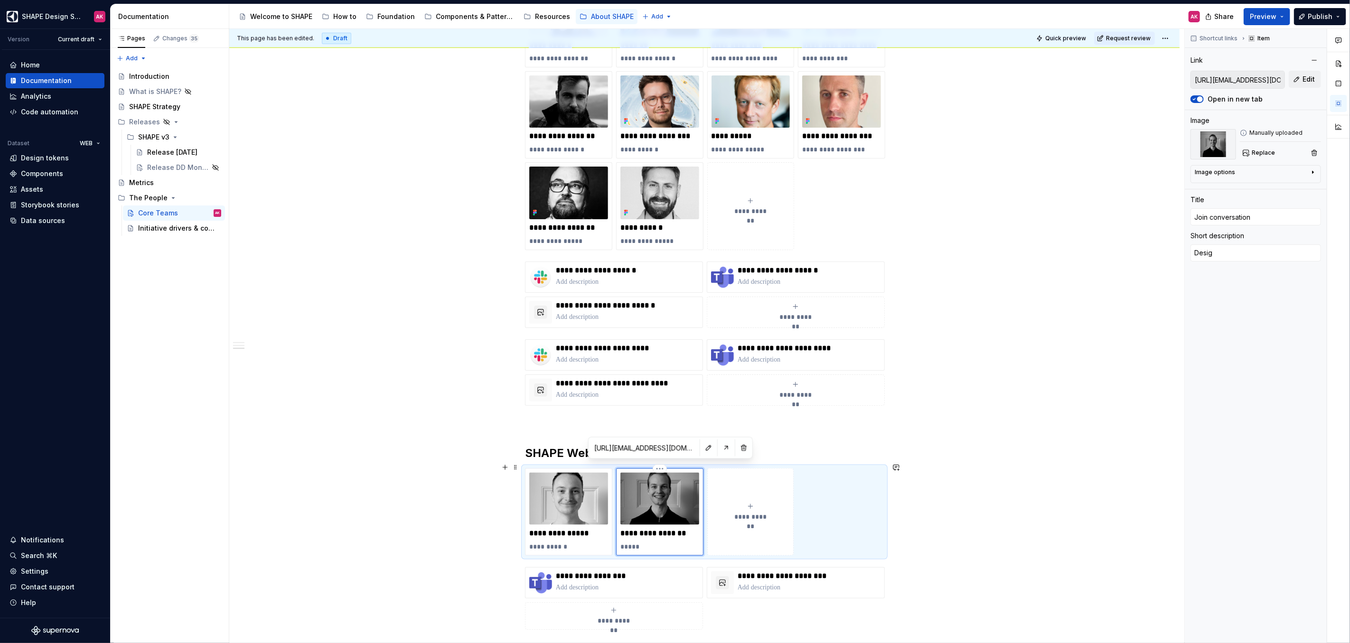
type textarea "*"
type textarea "Design"
type textarea "*"
type textarea "Designe"
type textarea "*"
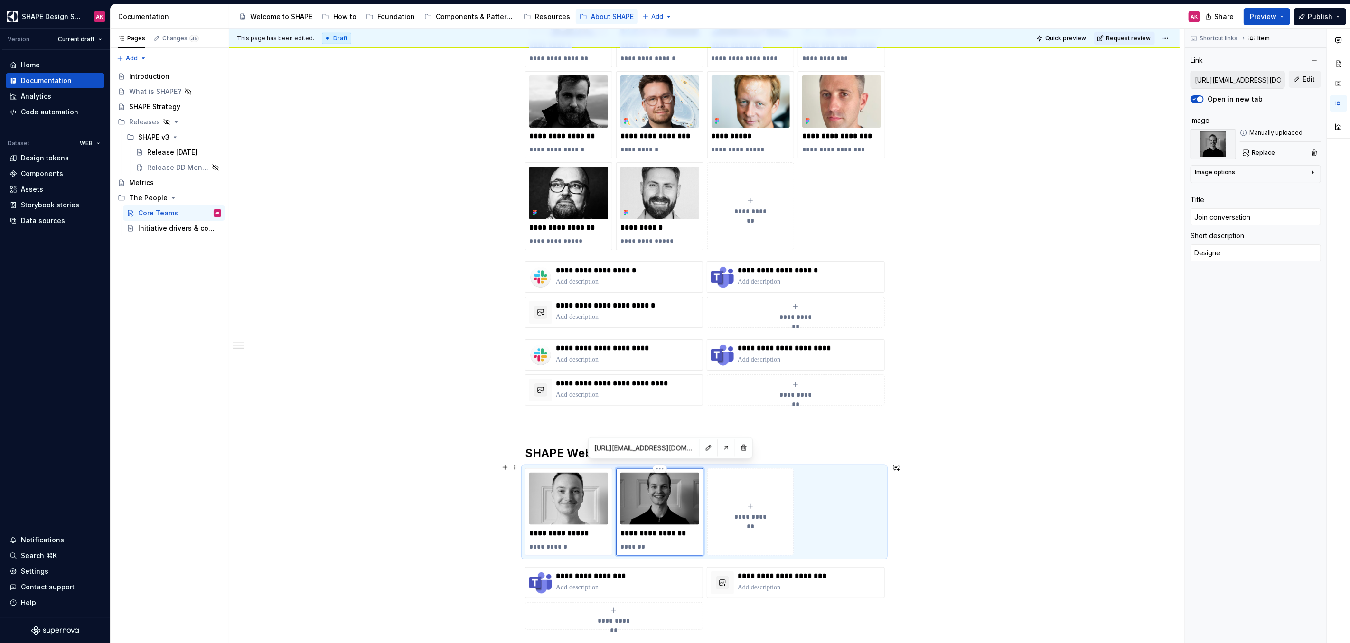
type textarea "Designer"
click at [656, 529] on p "**********" at bounding box center [660, 533] width 79 height 9
drag, startPoint x: 685, startPoint y: 527, endPoint x: 614, endPoint y: 527, distance: 70.7
click at [615, 528] on div "**********" at bounding box center [704, 513] width 359 height 88
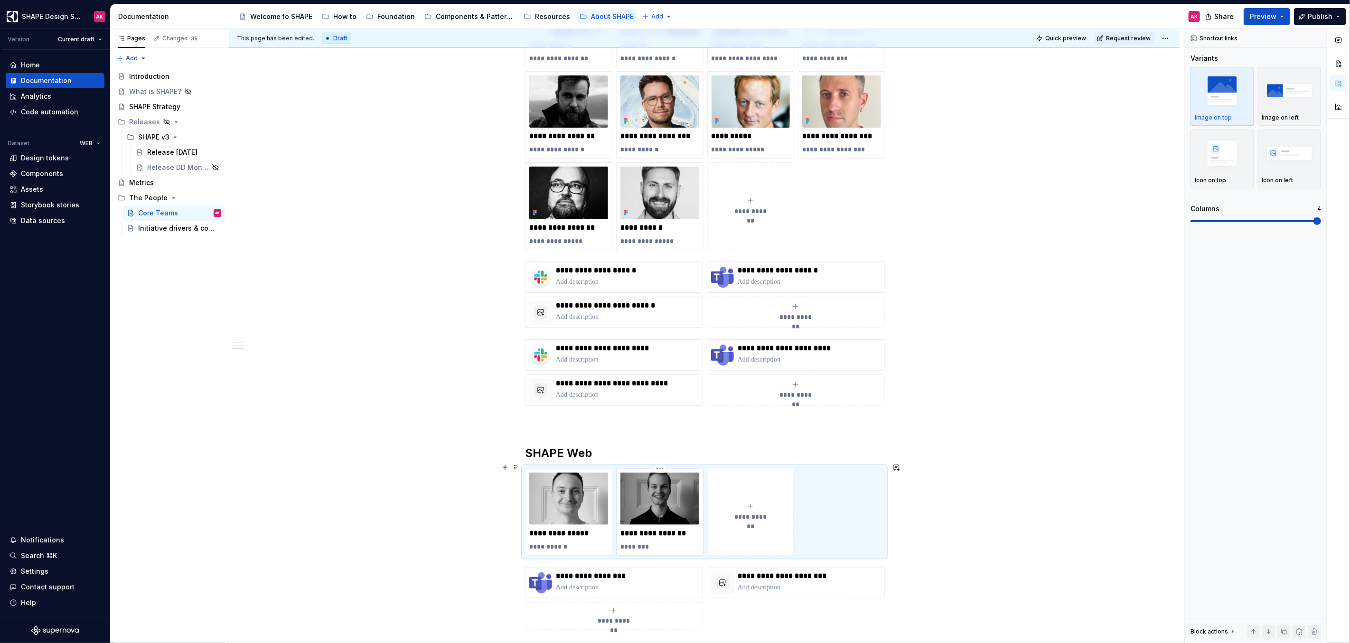
click at [630, 529] on p "**********" at bounding box center [660, 533] width 79 height 9
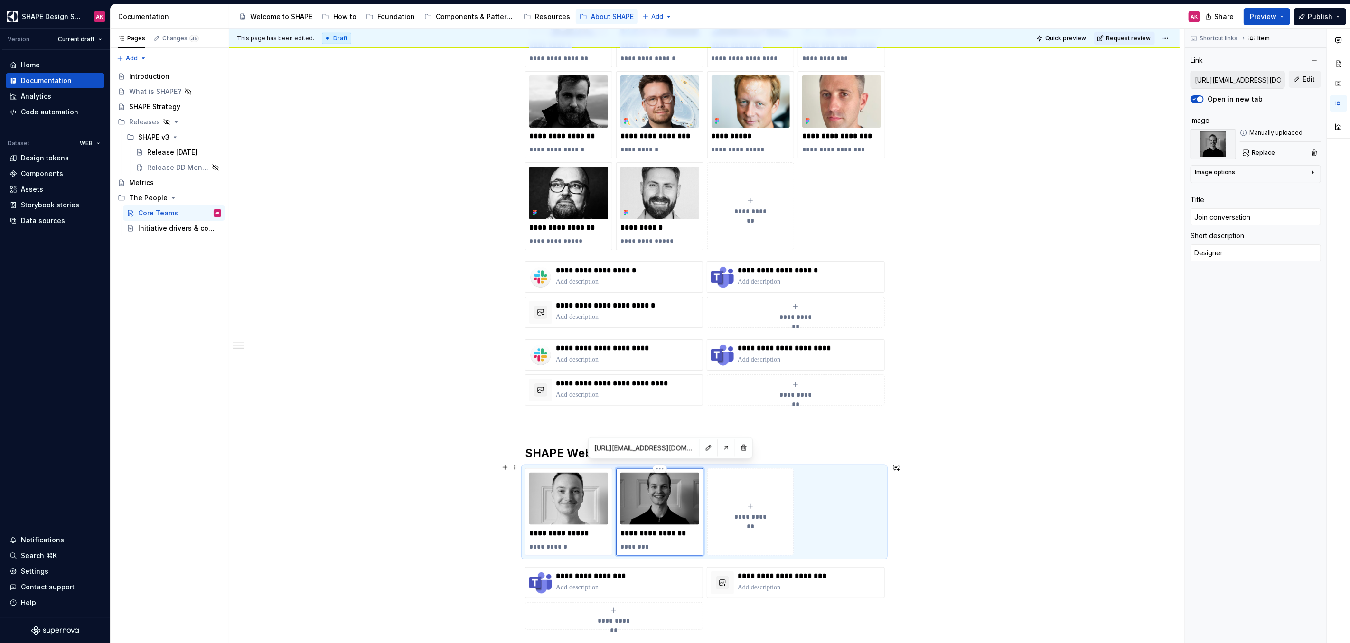
type textarea "*"
type input "O"
type textarea "*"
type input "Os"
type textarea "*"
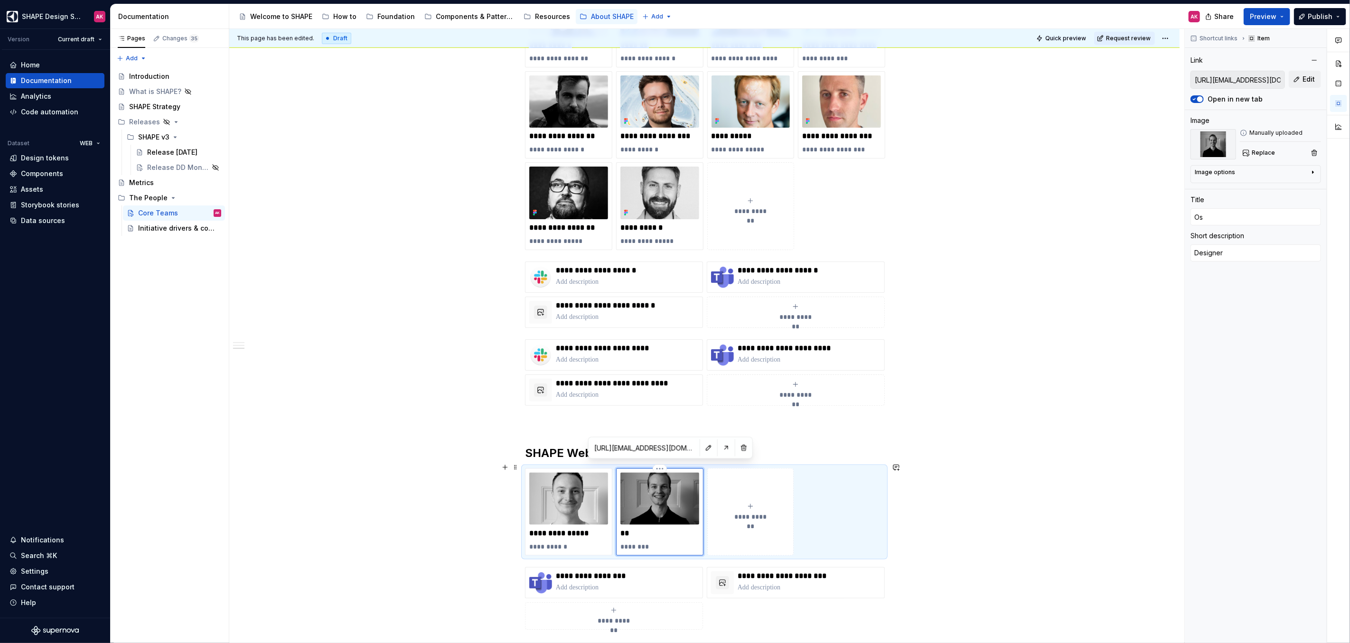
type input "Osc"
type textarea "*"
type input "Osca"
type textarea "*"
type input "Oscar"
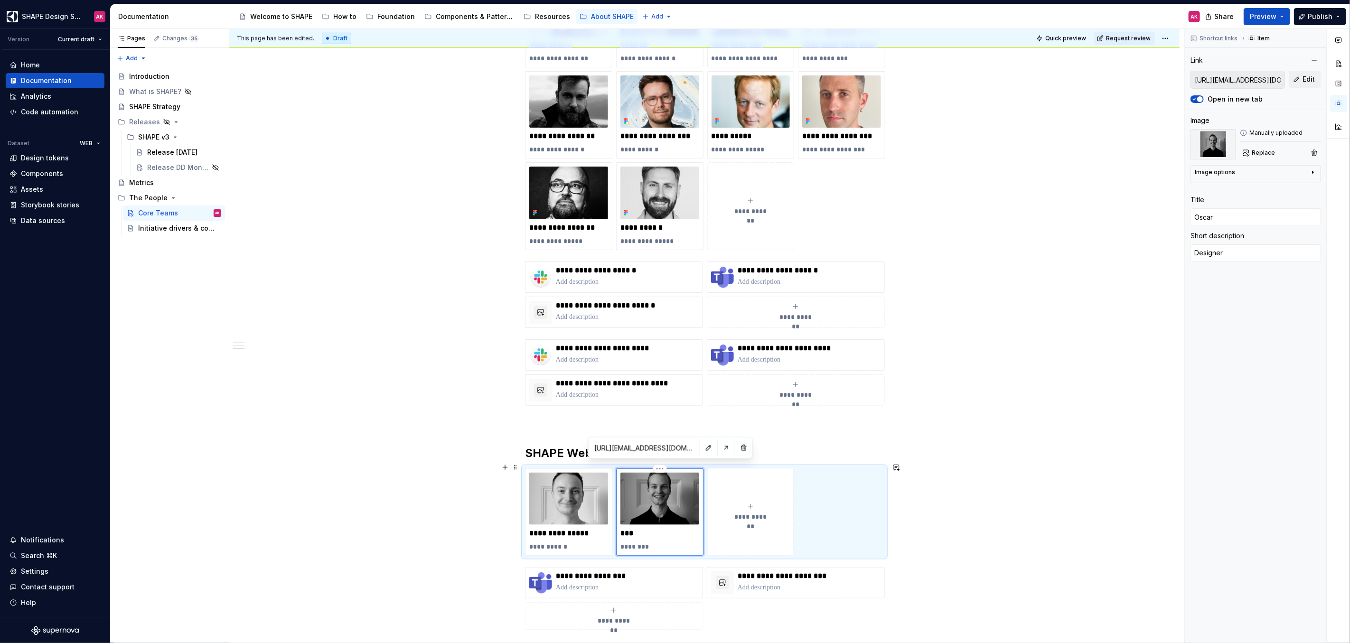
type textarea "*"
type input "Oscar"
type textarea "*"
type input "[PERSON_NAME]"
type textarea "*"
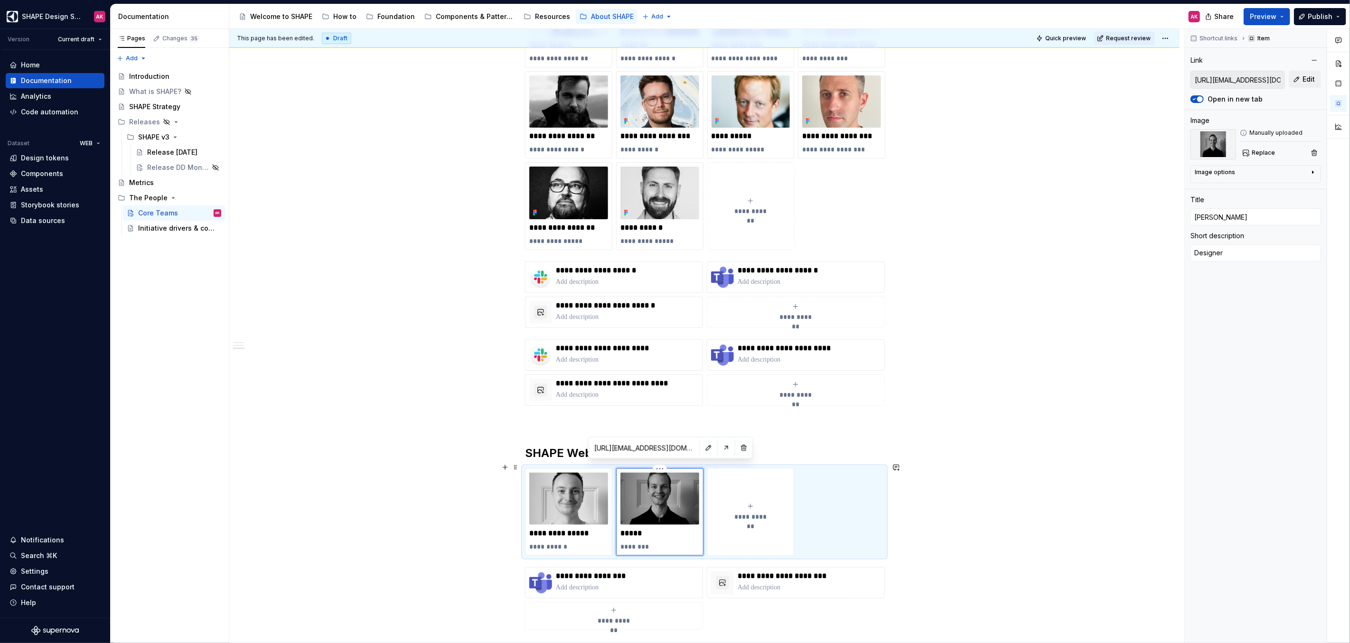
type input "[PERSON_NAME]"
type textarea "*"
type input "[PERSON_NAME]"
type textarea "*"
type input "[PERSON_NAME] [PERSON_NAME]"
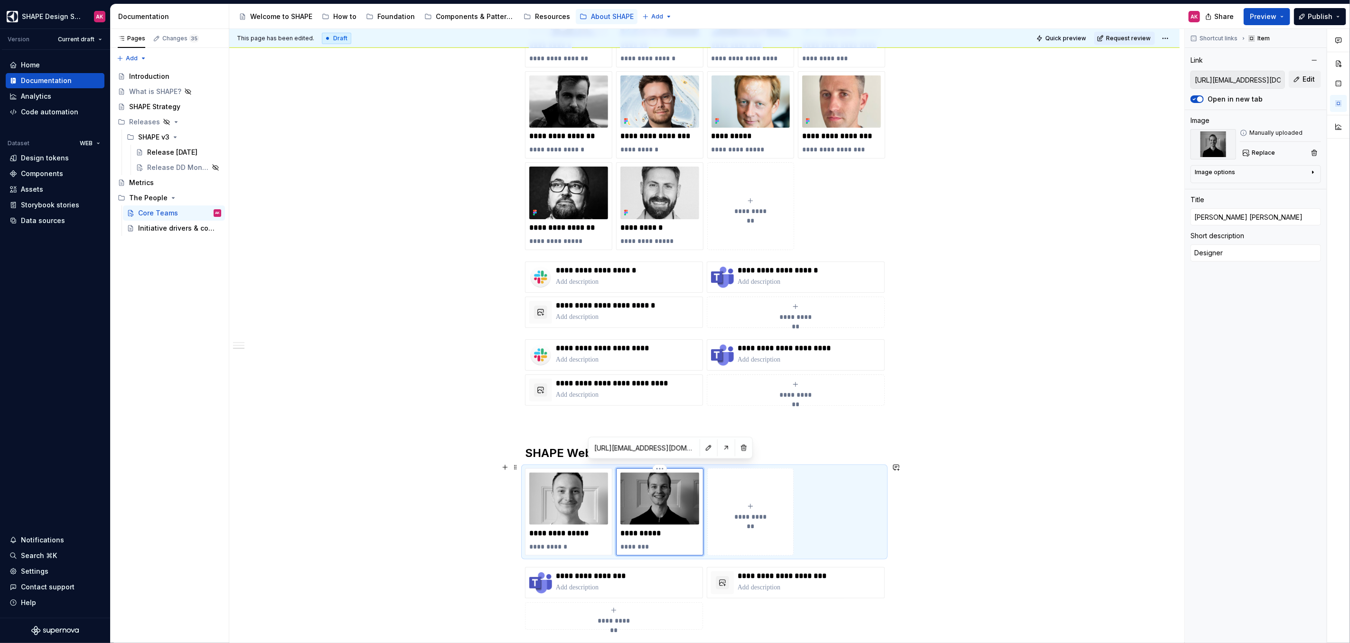
type textarea "*"
type input "[PERSON_NAME]"
type textarea "*"
type input "[PERSON_NAME]"
type textarea "*"
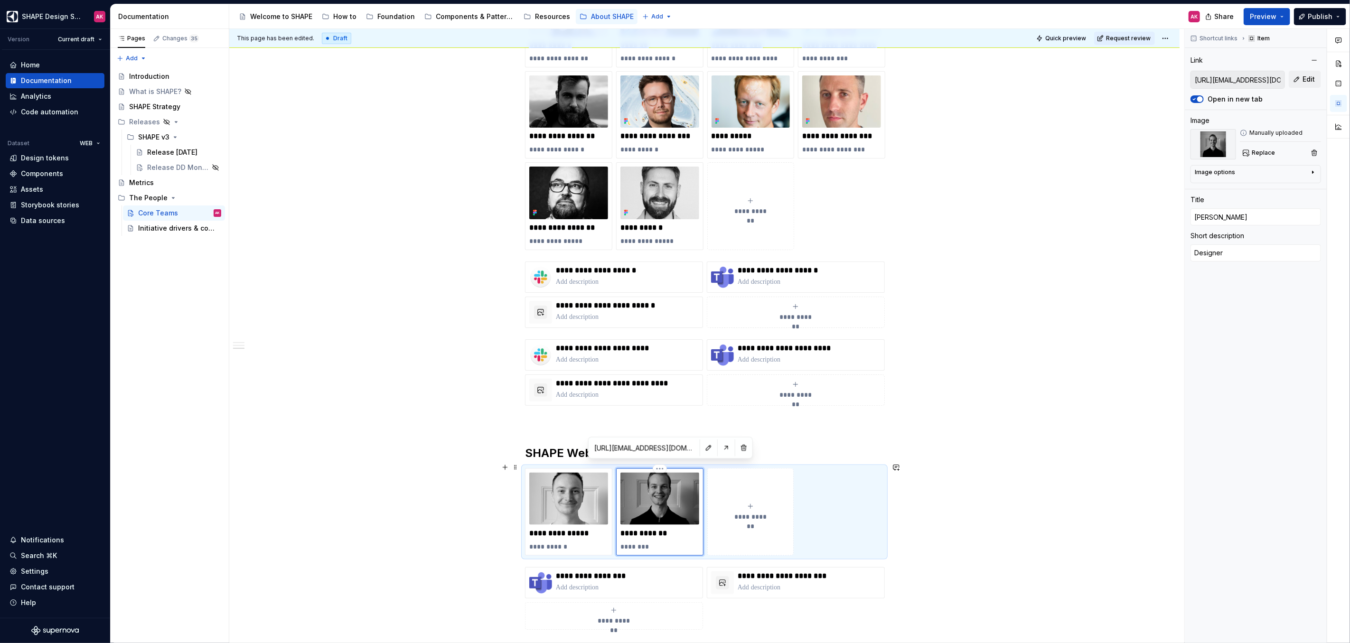
type input "[PERSON_NAME]"
type textarea "*"
type input "[PERSON_NAME]"
type textarea "*"
type input "[PERSON_NAME]"
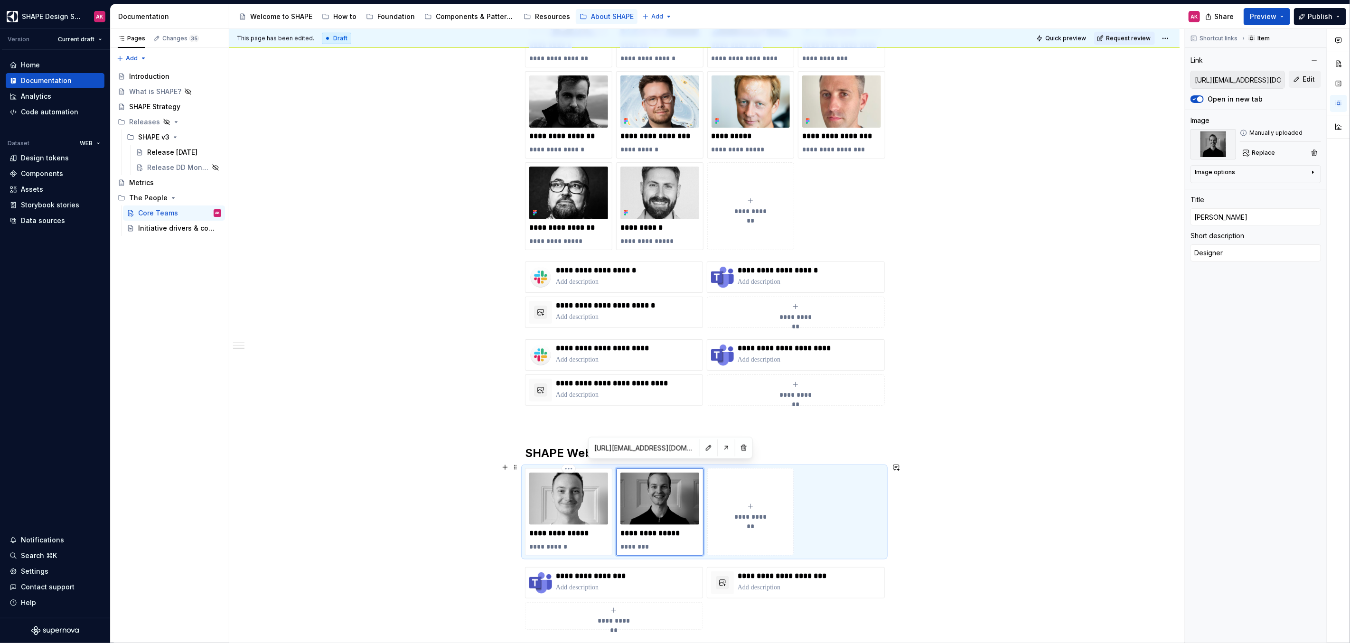
type textarea "*"
click at [475, 466] on div "**********" at bounding box center [704, 154] width 950 height 1408
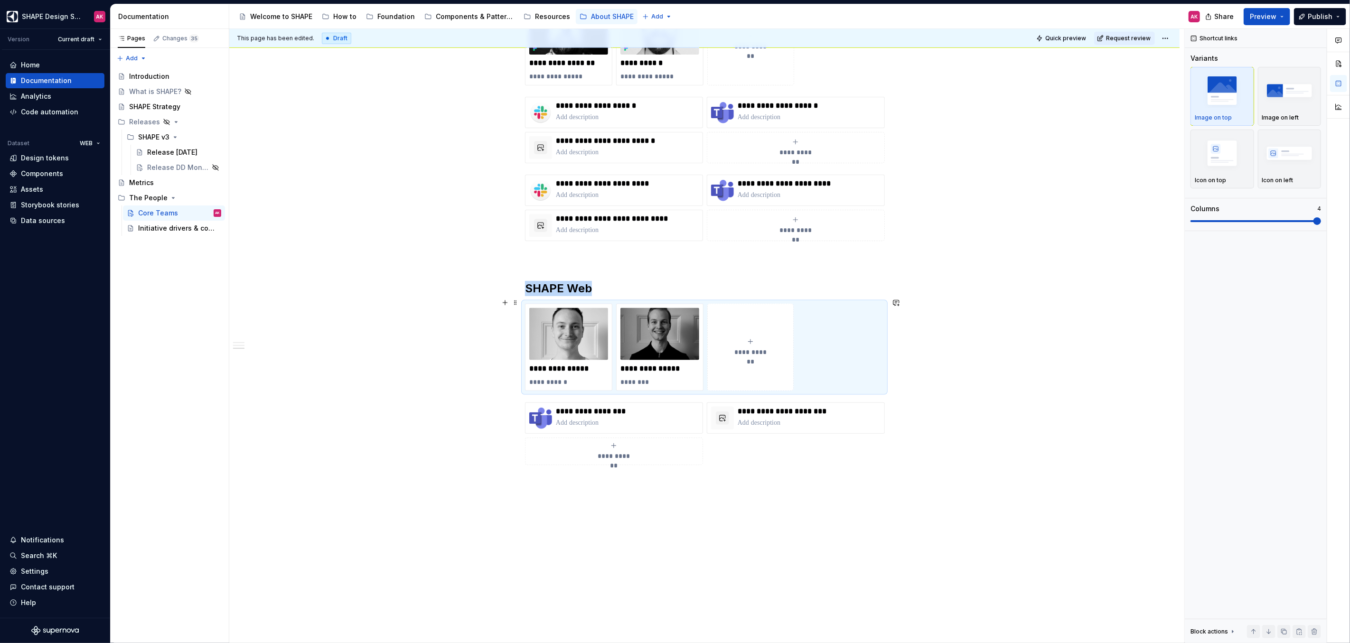
scroll to position [930, 0]
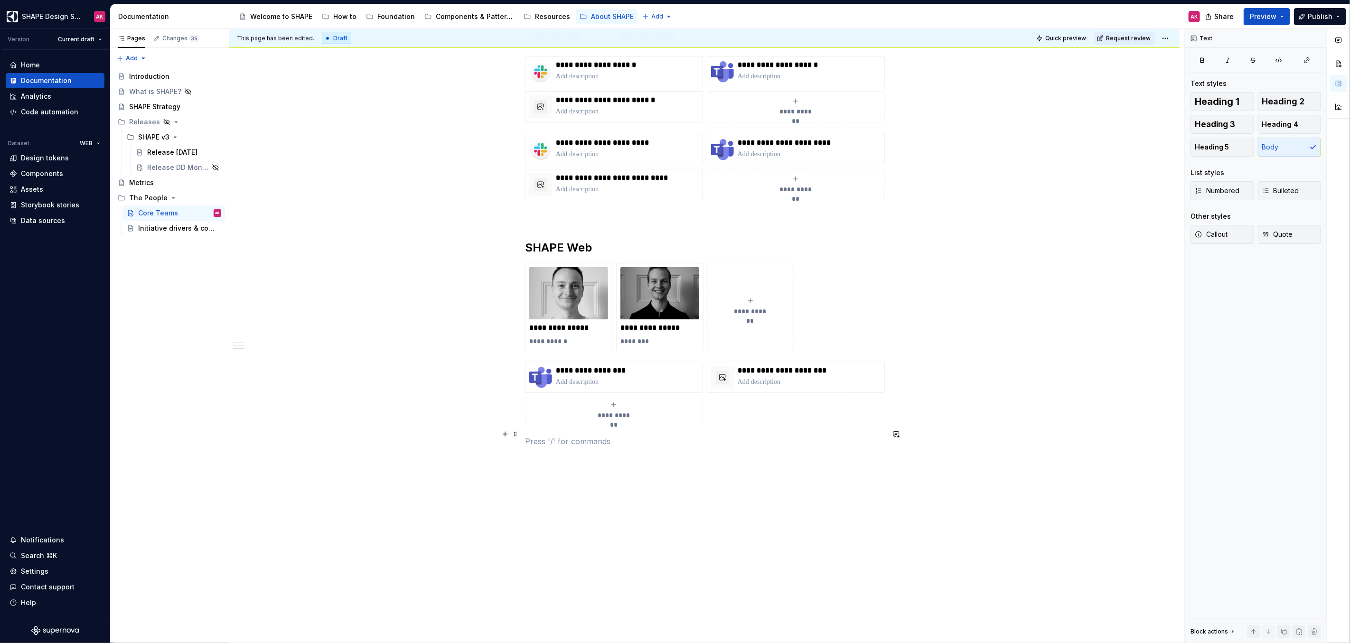
click at [559, 436] on p at bounding box center [704, 441] width 359 height 11
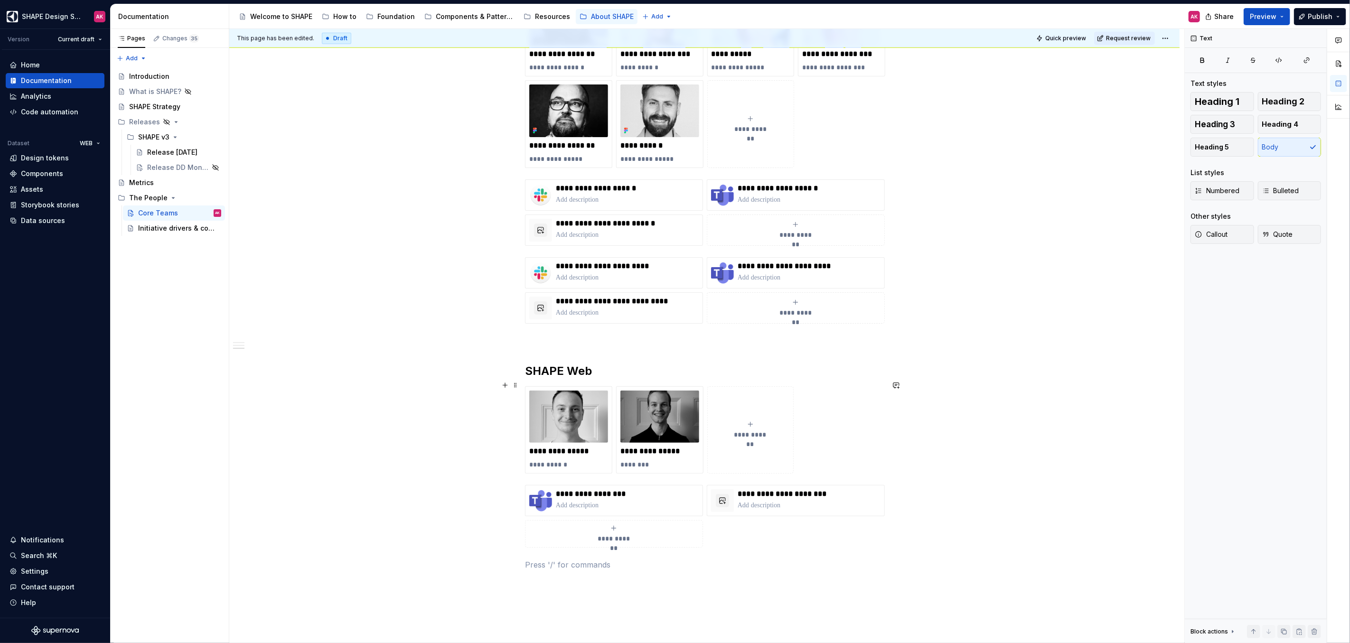
scroll to position [895, 0]
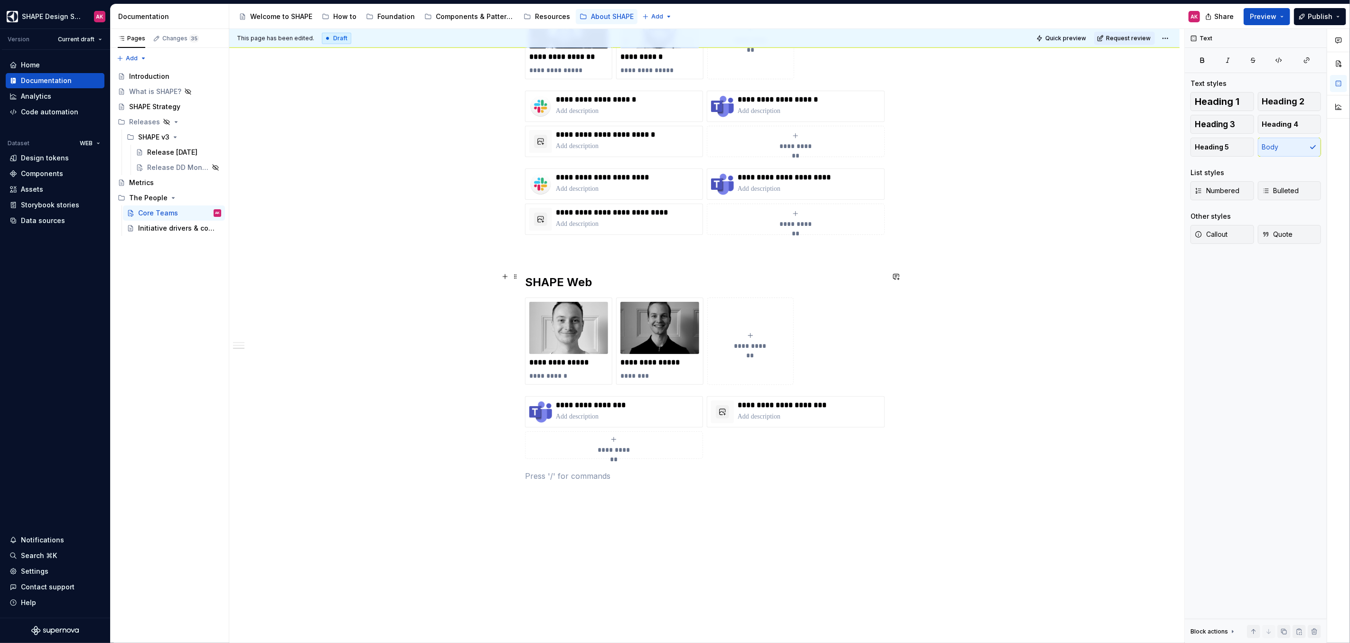
click at [565, 275] on h2 "SHAPE Web" at bounding box center [704, 282] width 359 height 15
click at [563, 246] on p at bounding box center [704, 251] width 359 height 11
click at [525, 499] on h2 "SHAPE Web Development" at bounding box center [704, 506] width 359 height 15
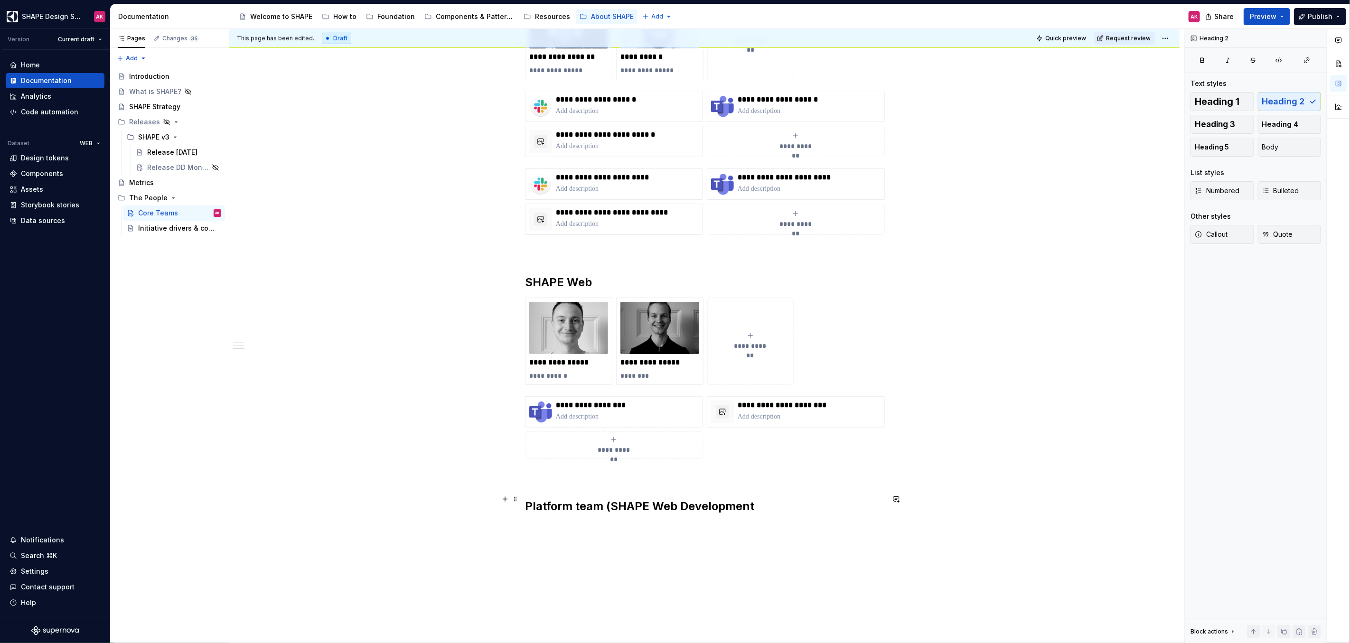
click at [755, 499] on h2 "Platform team (SHAPE Web Development" at bounding box center [704, 506] width 359 height 15
click at [553, 473] on p at bounding box center [704, 475] width 359 height 11
click at [555, 522] on p at bounding box center [704, 527] width 359 height 11
click at [514, 296] on span at bounding box center [516, 296] width 8 height 13
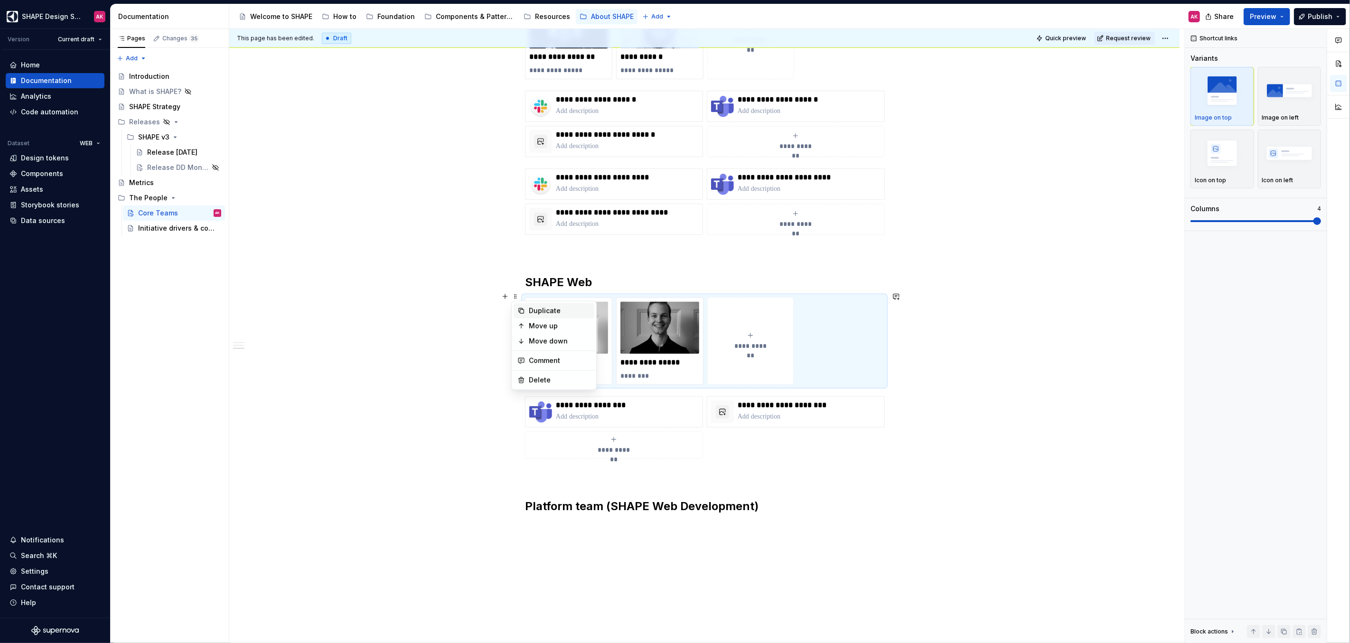
click at [531, 312] on div "Duplicate" at bounding box center [560, 310] width 62 height 9
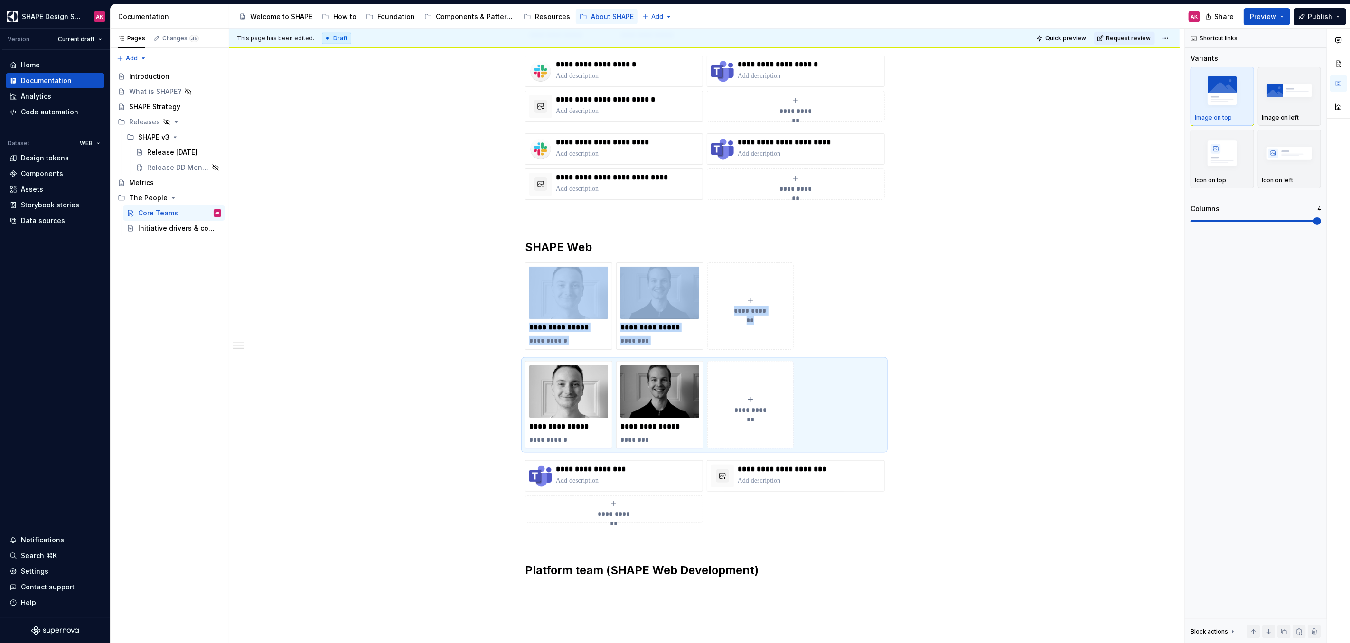
scroll to position [931, 0]
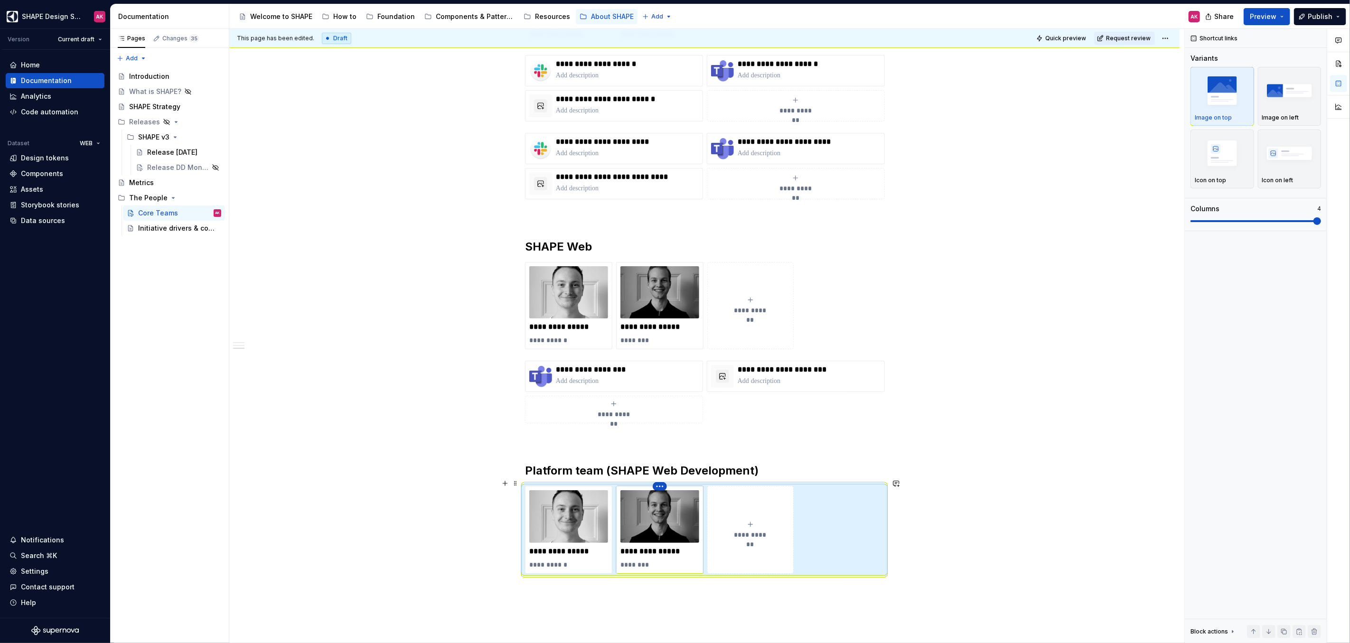
click at [658, 479] on html "SHAPE Design System AK Version Current draft Home Documentation Analytics Code …" at bounding box center [675, 321] width 1350 height 643
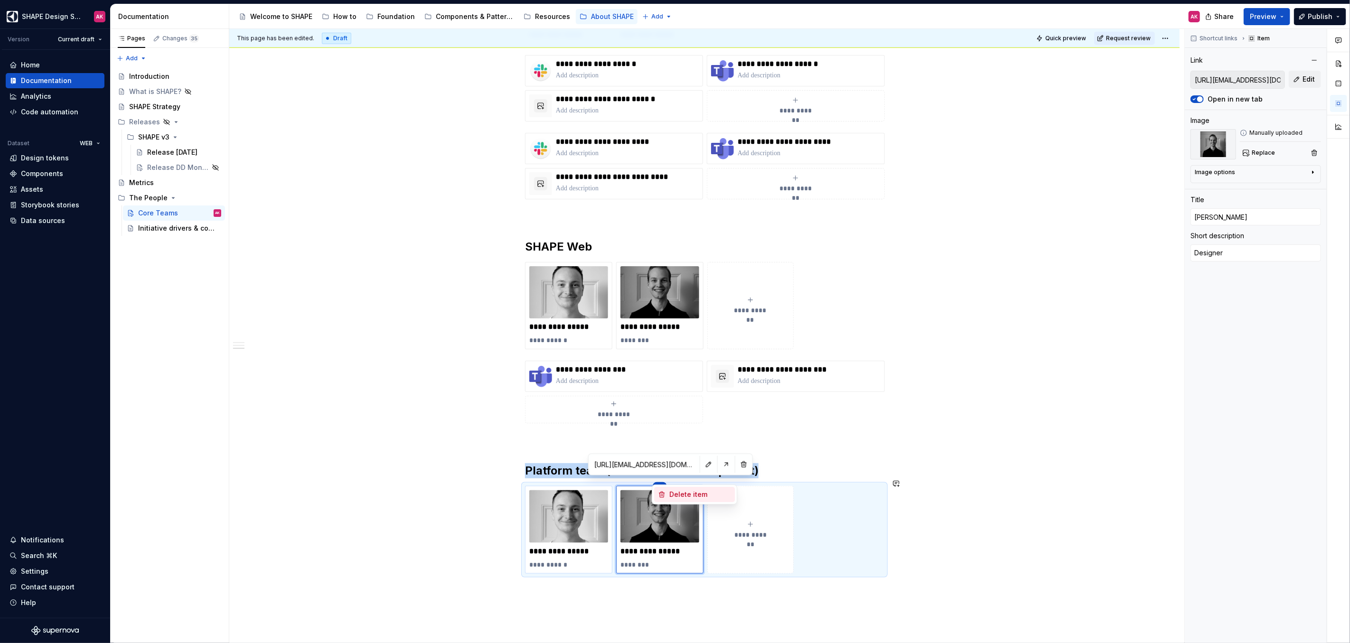
click at [665, 493] on icon at bounding box center [662, 495] width 8 height 8
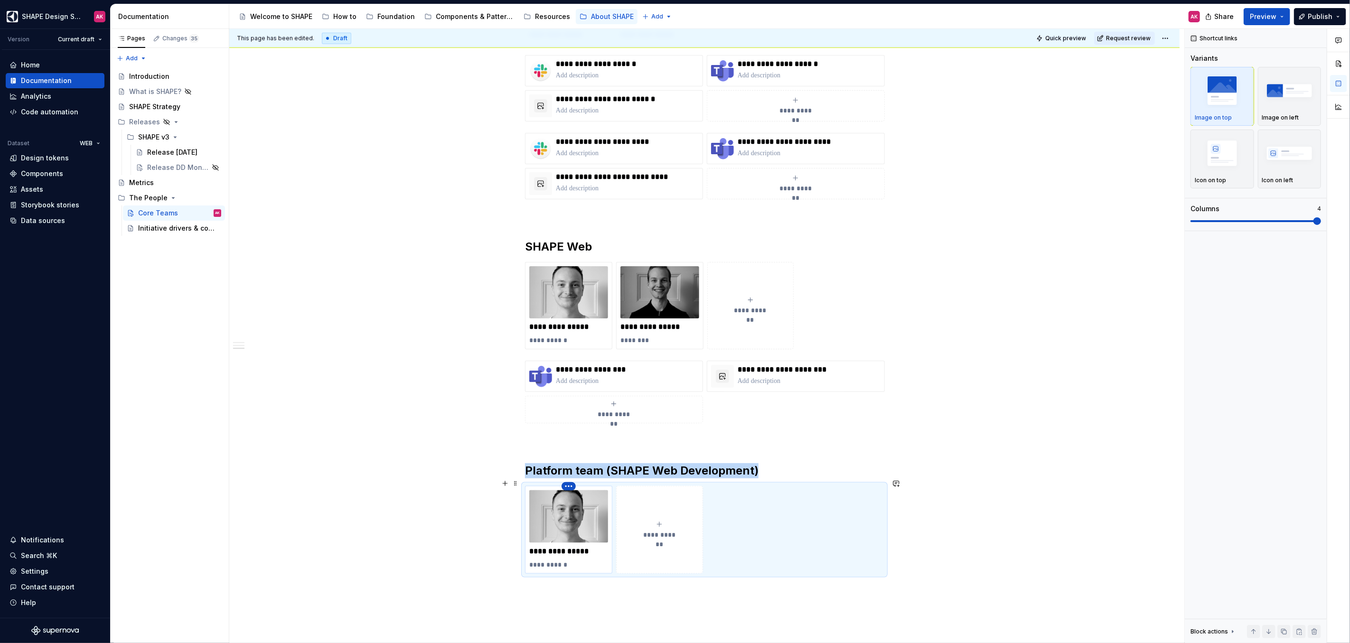
click at [565, 478] on html "SHAPE Design System AK Version Current draft Home Documentation Analytics Code …" at bounding box center [675, 321] width 1350 height 643
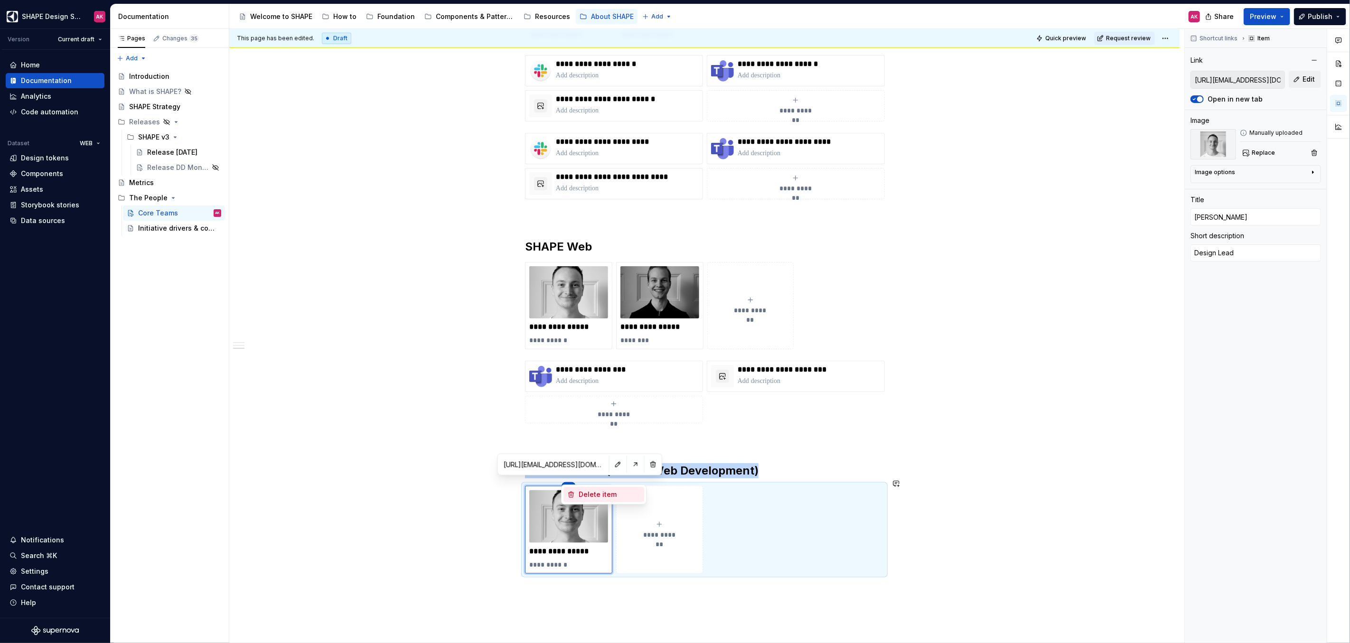
click at [574, 495] on icon at bounding box center [571, 495] width 8 height 8
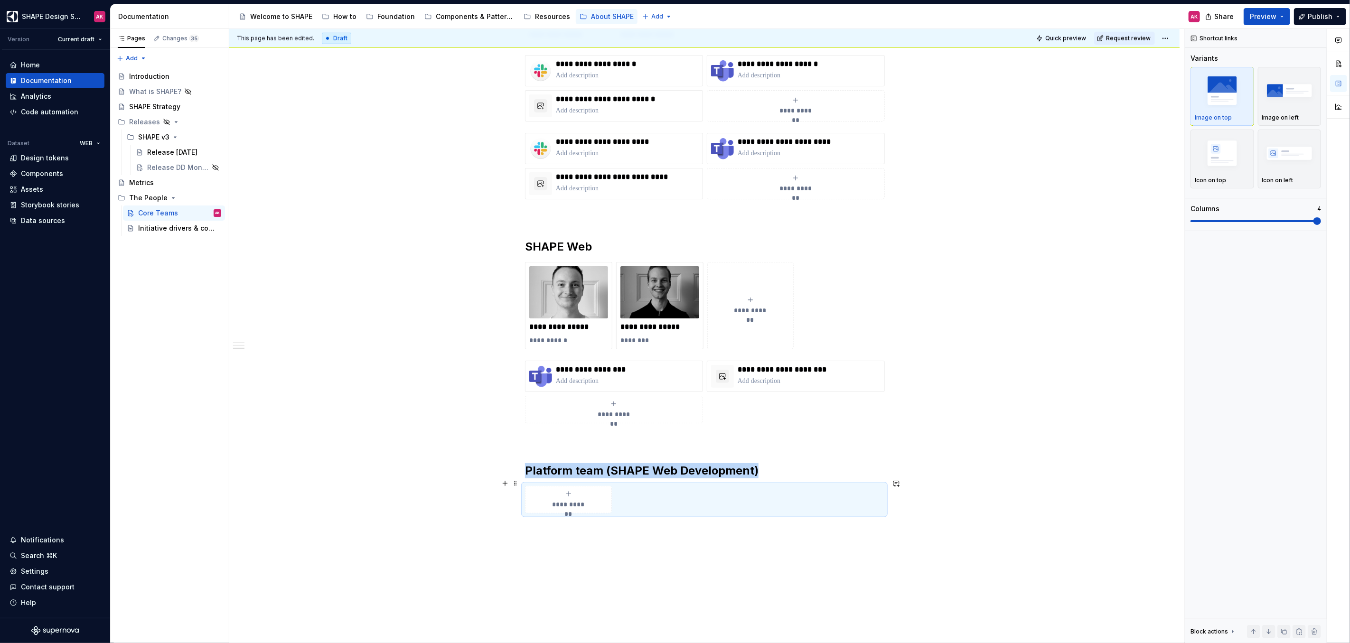
click at [569, 500] on span "**********" at bounding box center [568, 504] width 41 height 9
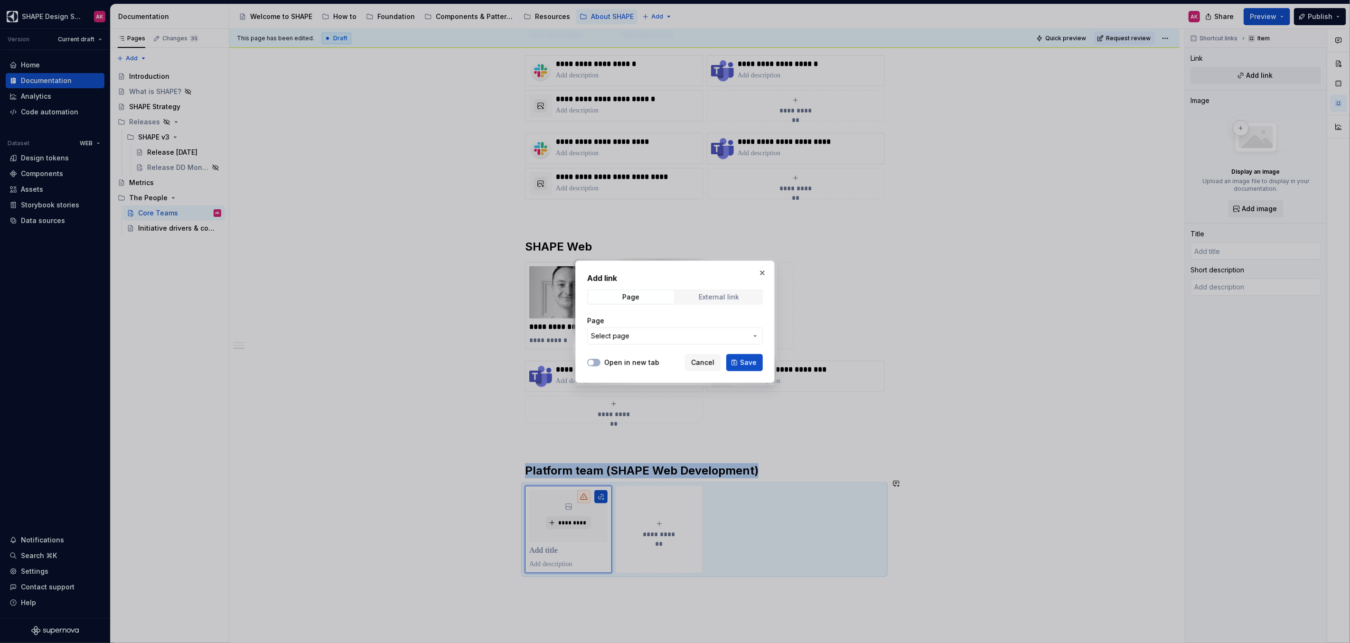
click at [688, 294] on span "External link" at bounding box center [719, 297] width 86 height 13
click at [634, 334] on input "URL" at bounding box center [675, 336] width 176 height 17
click at [708, 361] on span "Cancel" at bounding box center [702, 362] width 23 height 9
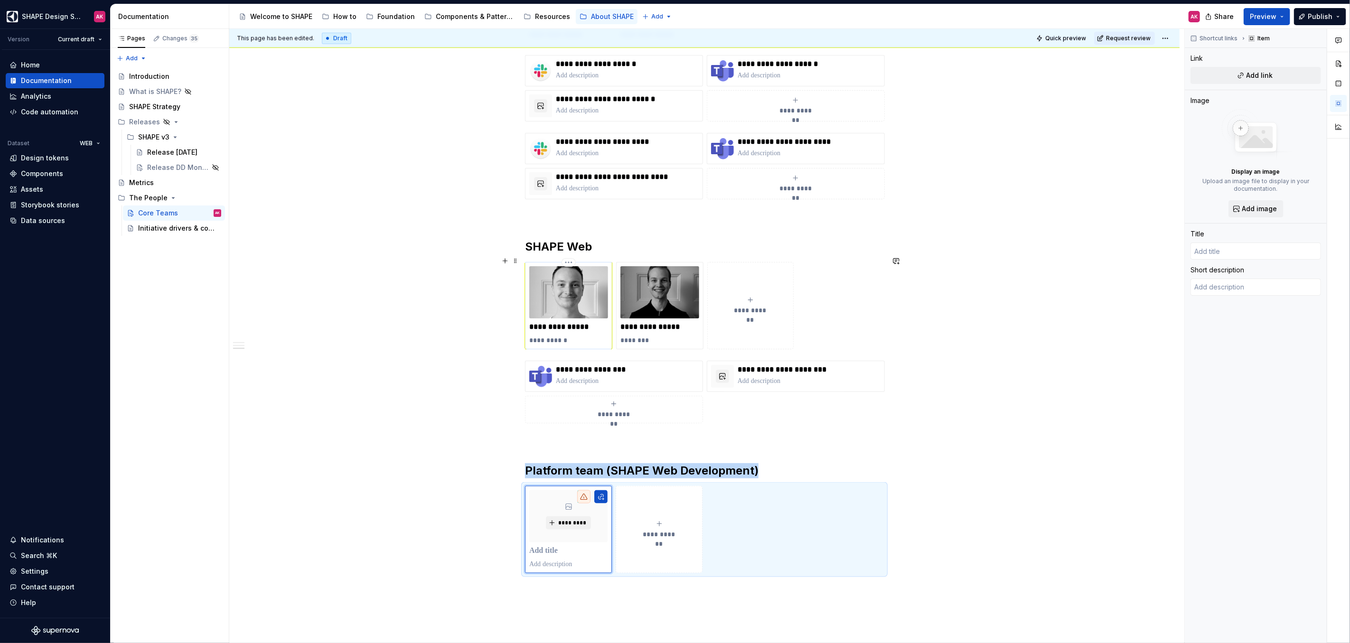
click at [583, 301] on img at bounding box center [568, 292] width 79 height 53
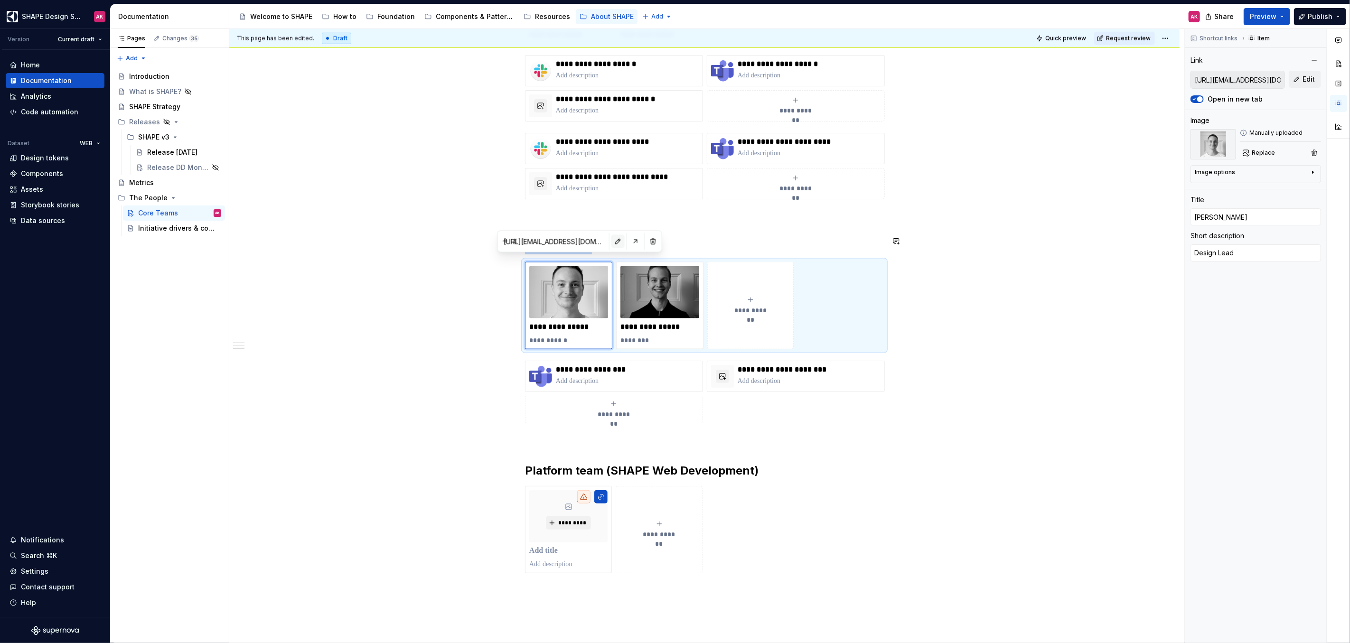
click at [611, 241] on button "button" at bounding box center [617, 241] width 13 height 13
type textarea "*"
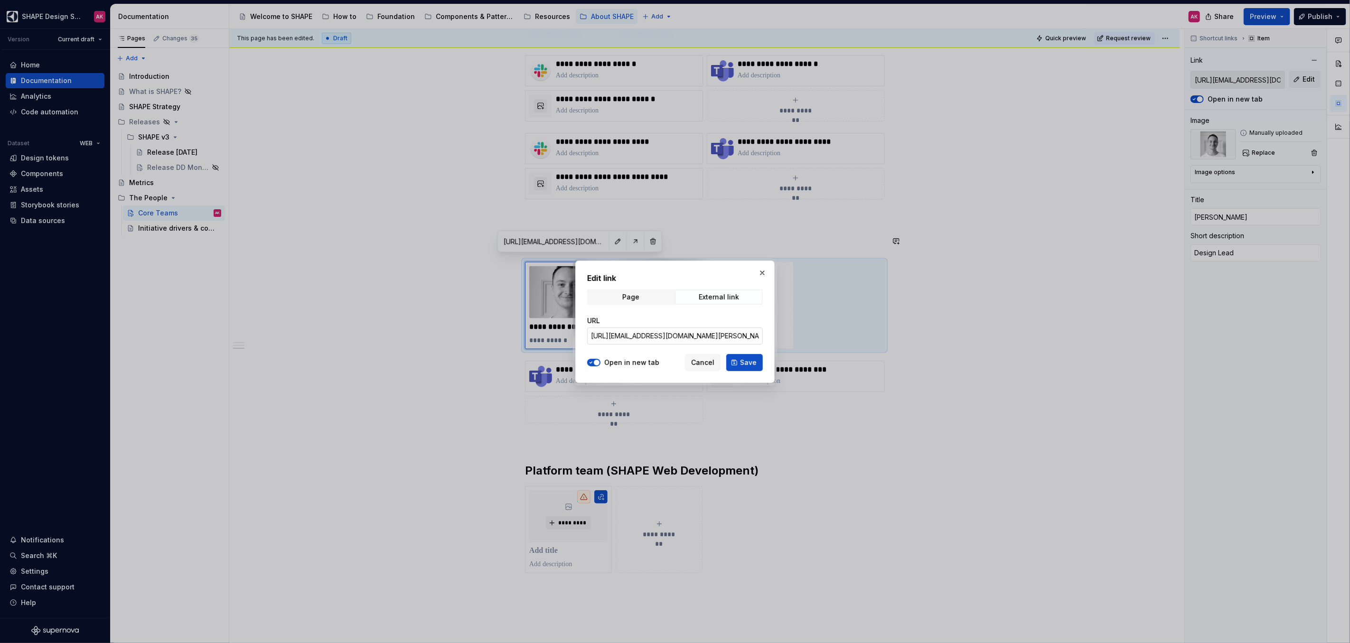
click at [665, 336] on input "[URL][EMAIL_ADDRESS][DOMAIN_NAME][PERSON_NAME][DOMAIN_NAME]" at bounding box center [675, 336] width 176 height 17
click at [711, 360] on span "Cancel" at bounding box center [702, 362] width 23 height 9
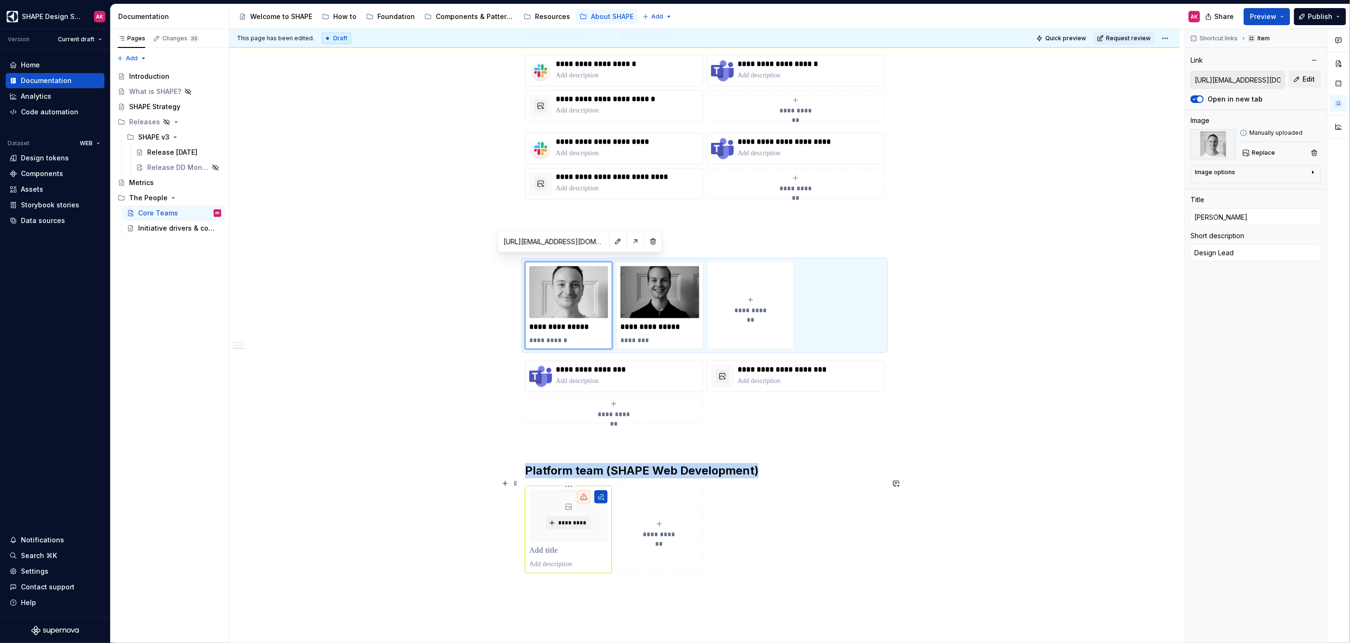
click at [541, 493] on div "*********" at bounding box center [568, 516] width 78 height 52
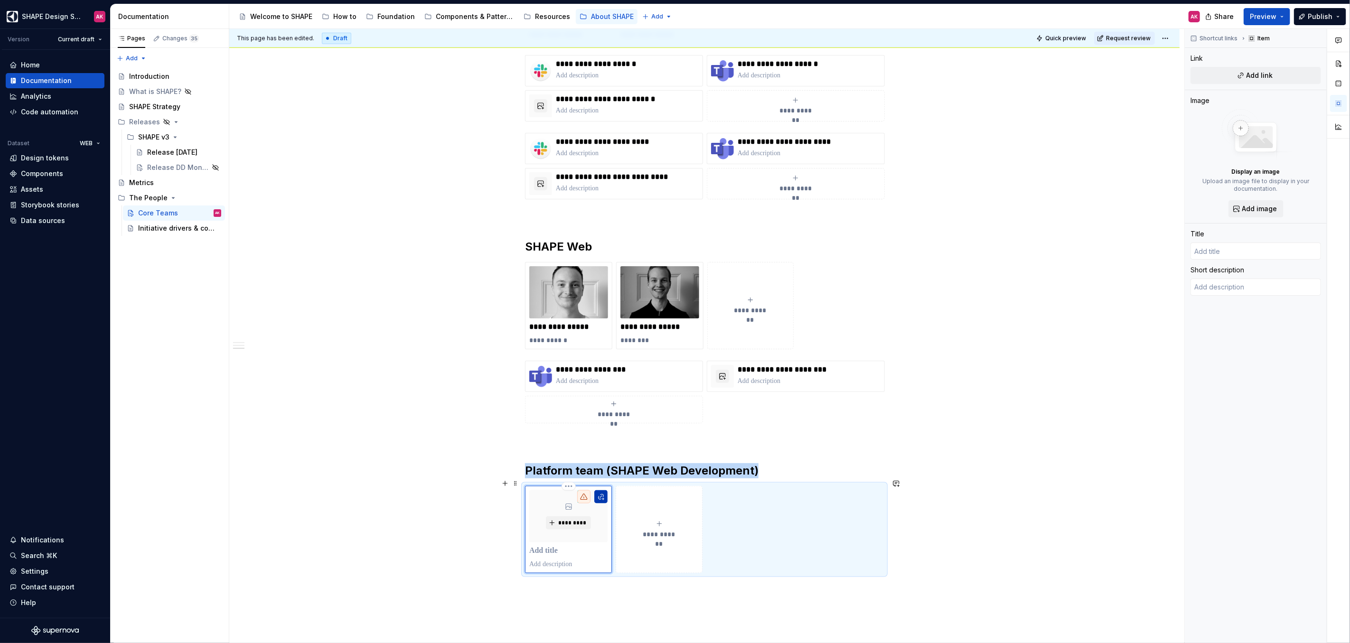
click at [597, 490] on button "button" at bounding box center [600, 496] width 13 height 13
type textarea "*"
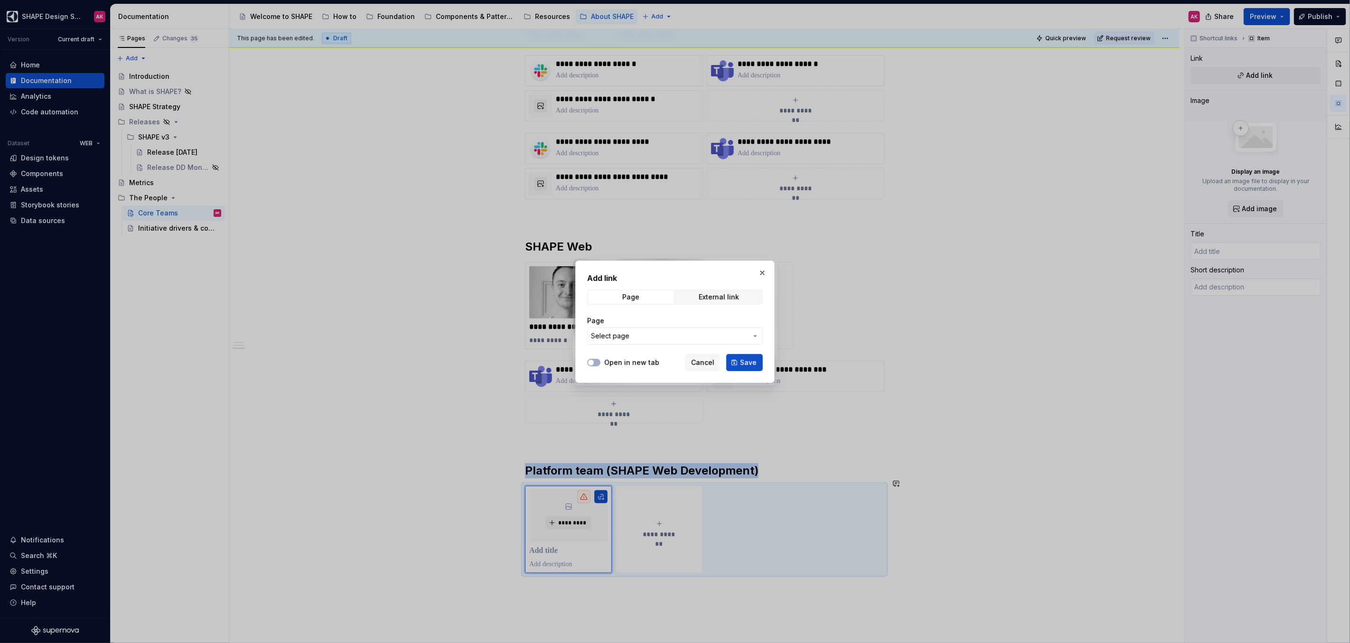
click at [645, 335] on span "Select page" at bounding box center [669, 335] width 157 height 9
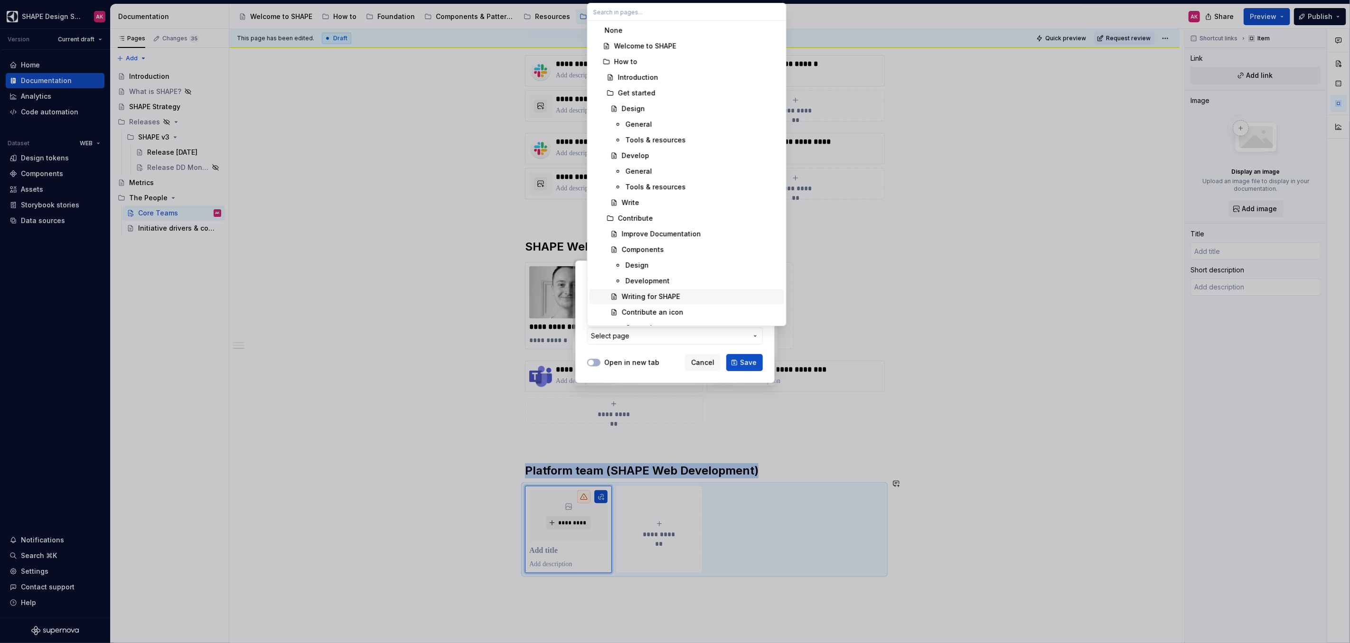
click at [693, 297] on div "Writing for SHAPE" at bounding box center [701, 296] width 159 height 9
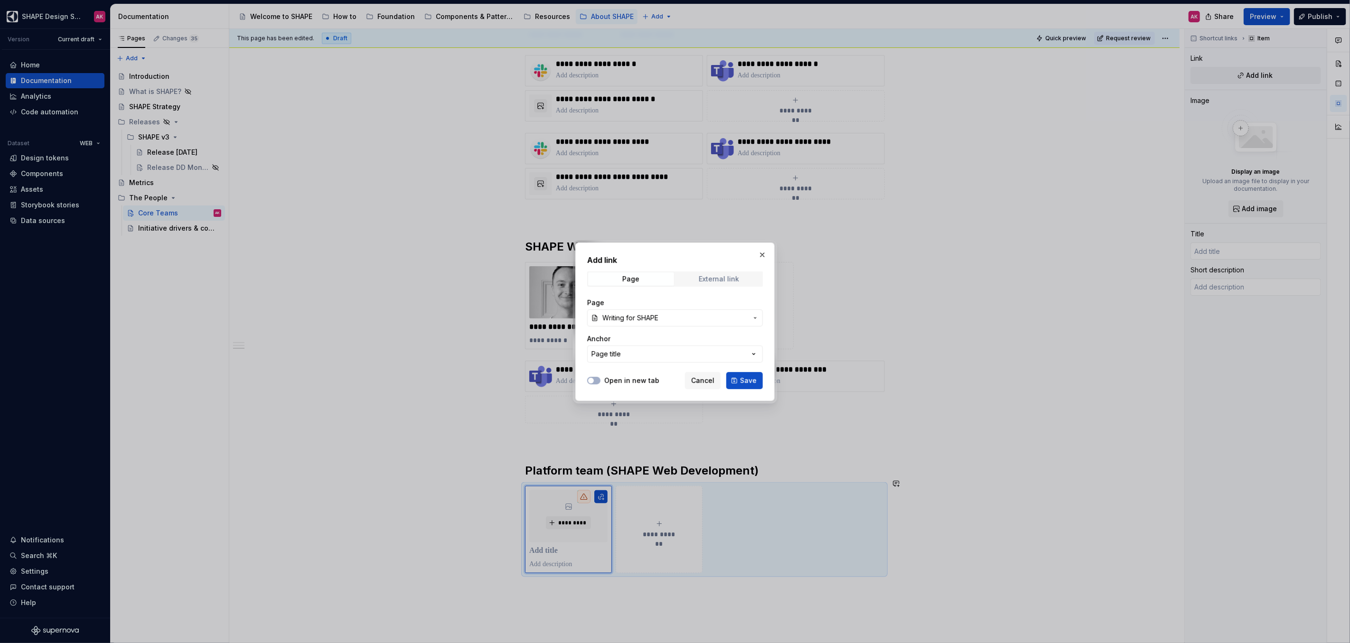
click at [703, 279] on div "External link" at bounding box center [719, 279] width 40 height 8
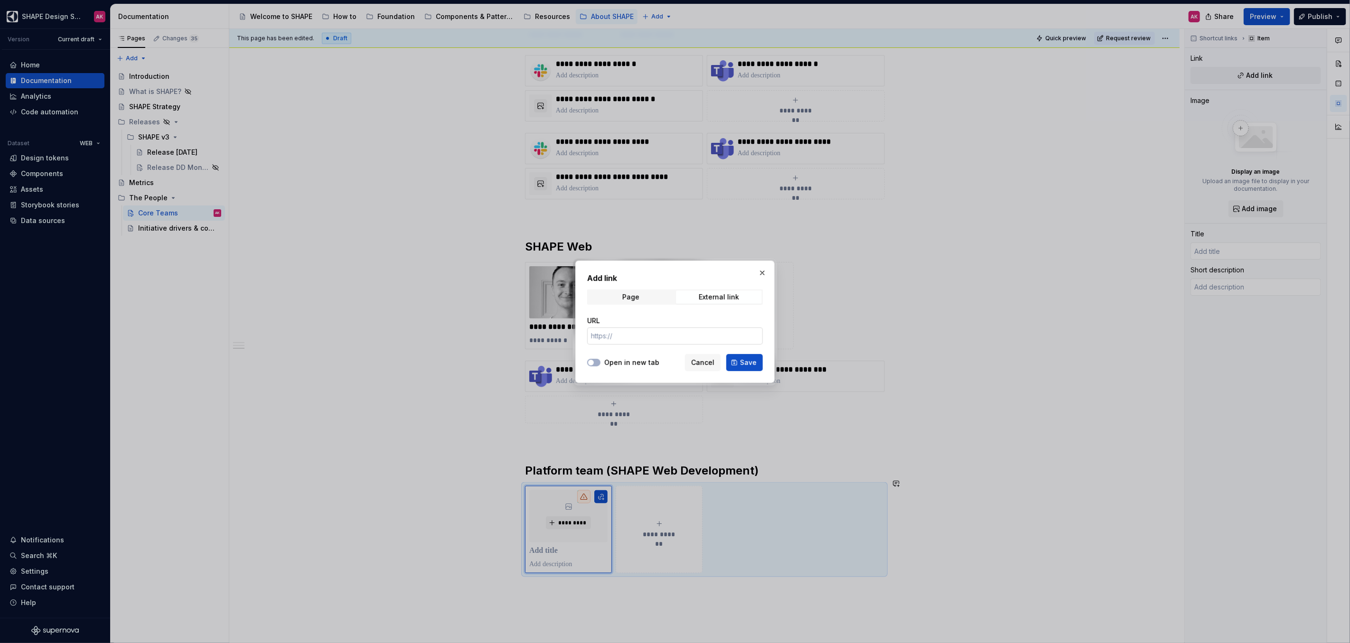
click at [634, 330] on input "URL" at bounding box center [675, 336] width 176 height 17
paste input "[URL][EMAIL_ADDRESS][DOMAIN_NAME][PERSON_NAME][DOMAIN_NAME]"
drag, startPoint x: 706, startPoint y: 337, endPoint x: 655, endPoint y: 336, distance: 51.3
click at [654, 337] on input "[URL][EMAIL_ADDRESS][DOMAIN_NAME][PERSON_NAME][DOMAIN_NAME]" at bounding box center [675, 336] width 176 height 17
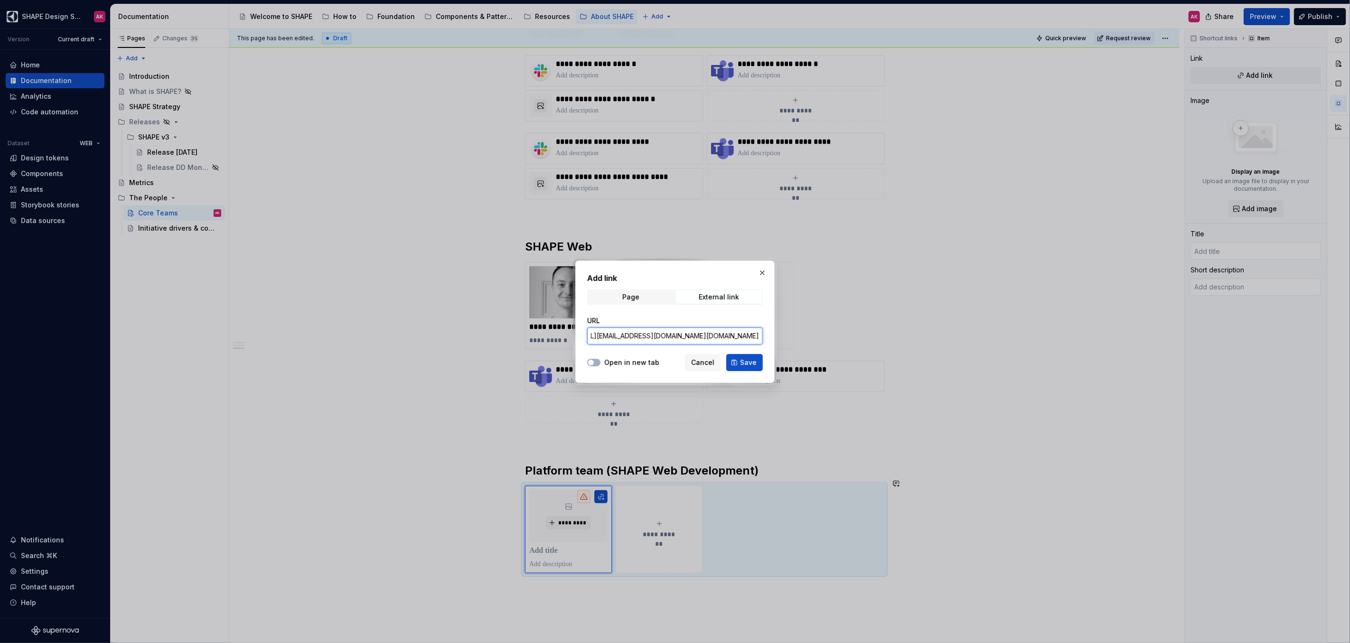
scroll to position [0, 37]
type input "[URL][EMAIL_ADDRESS][DOMAIN_NAME][PERSON_NAME][DOMAIN_NAME]"
click at [594, 361] on icon "button" at bounding box center [591, 363] width 8 height 6
click at [744, 362] on span "Save" at bounding box center [748, 362] width 17 height 9
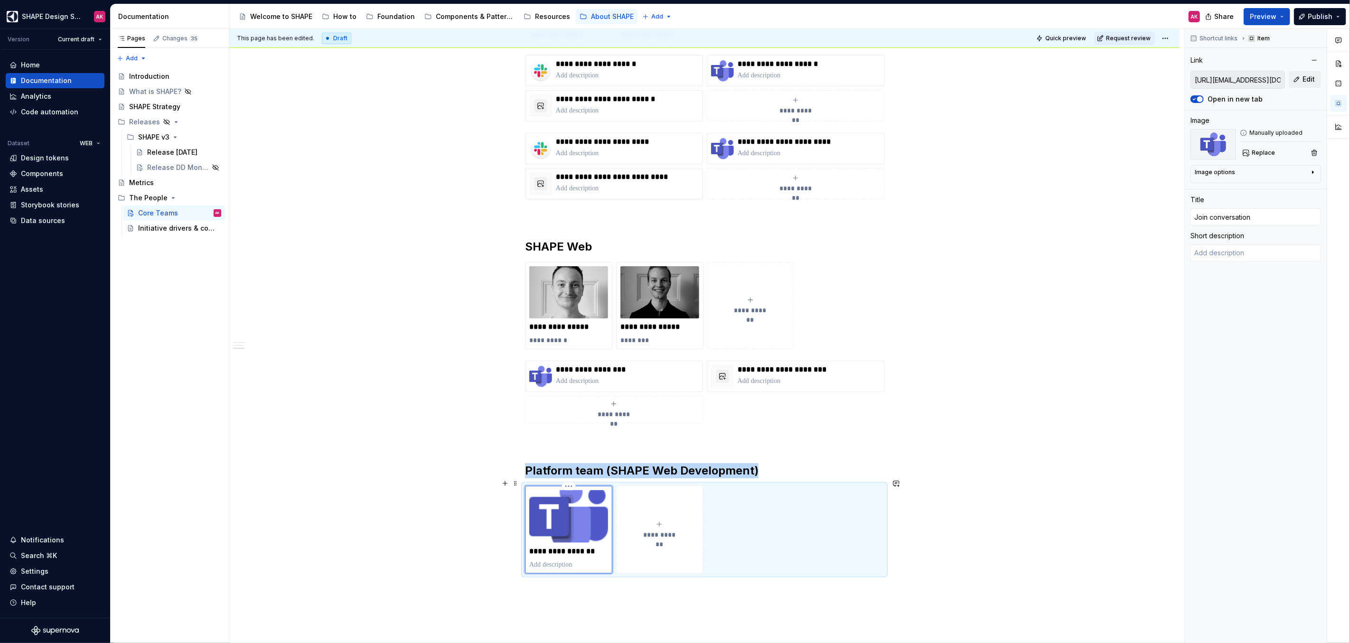
click at [557, 537] on div "**********" at bounding box center [568, 529] width 79 height 79
click at [563, 547] on p "**********" at bounding box center [568, 551] width 79 height 9
type textarea "*"
type input "M"
type textarea "*"
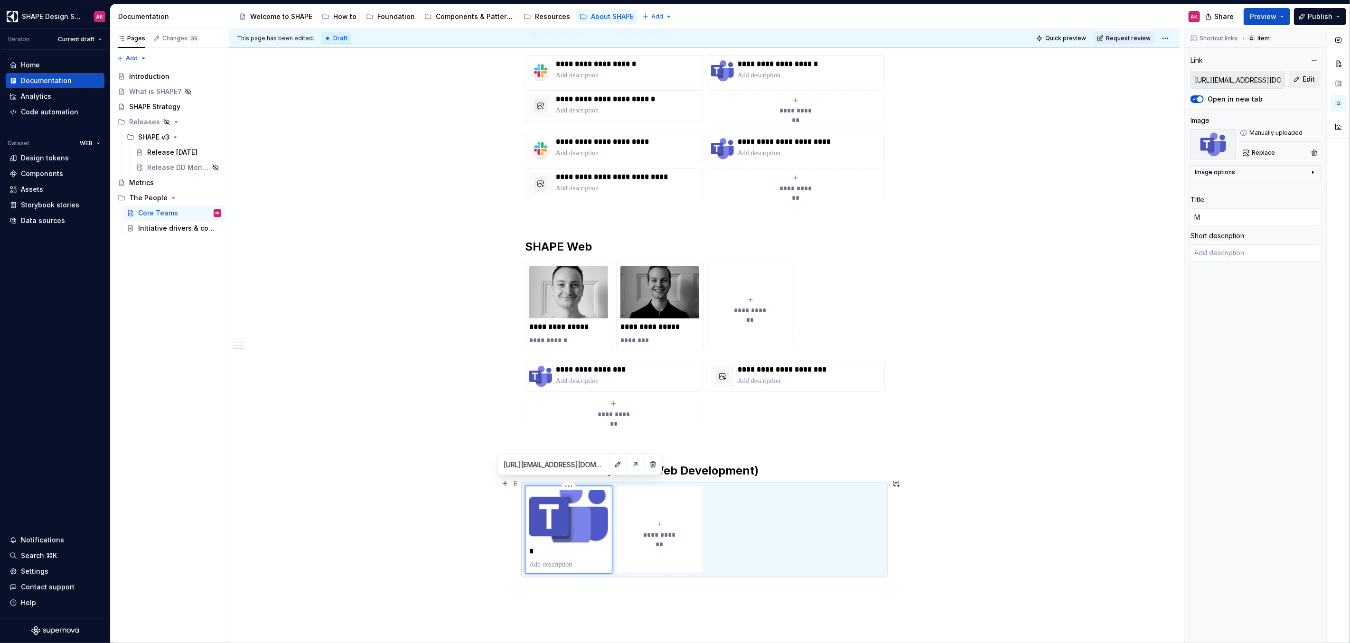
type input "Mi"
type textarea "*"
type input "Mia"
type textarea "*"
type input "Mia"
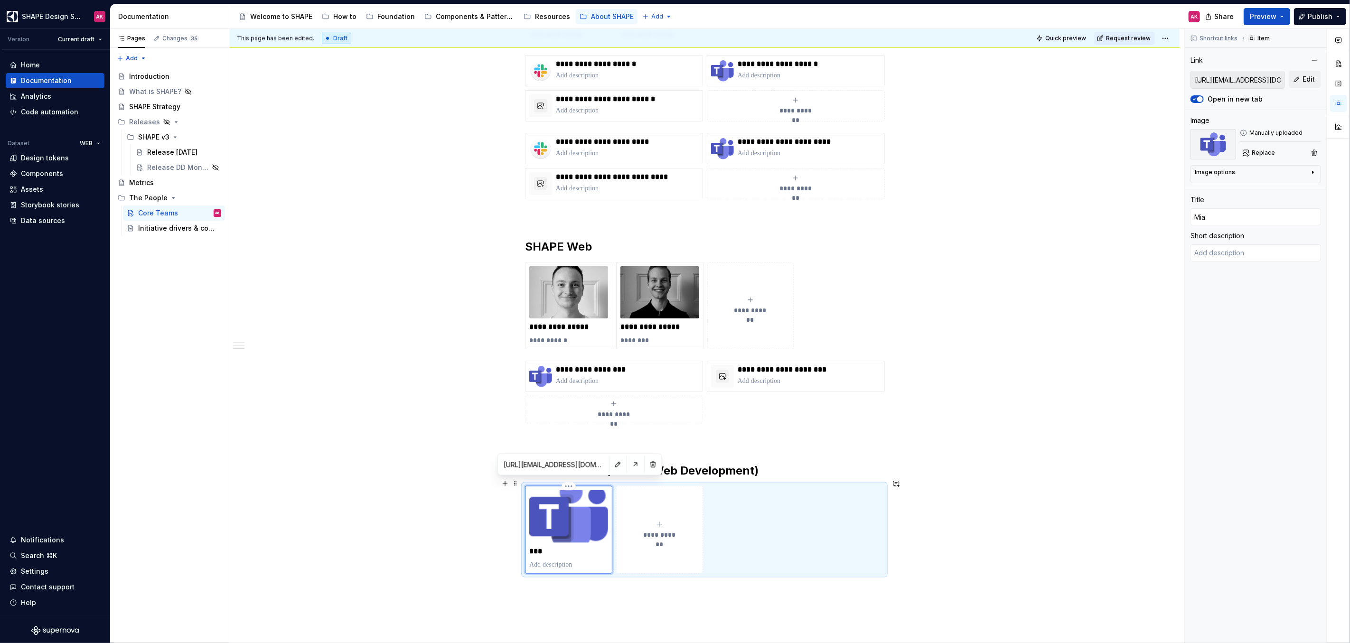
type textarea "*"
type input "[PERSON_NAME]"
type textarea "*"
type input "[PERSON_NAME]"
type textarea "*"
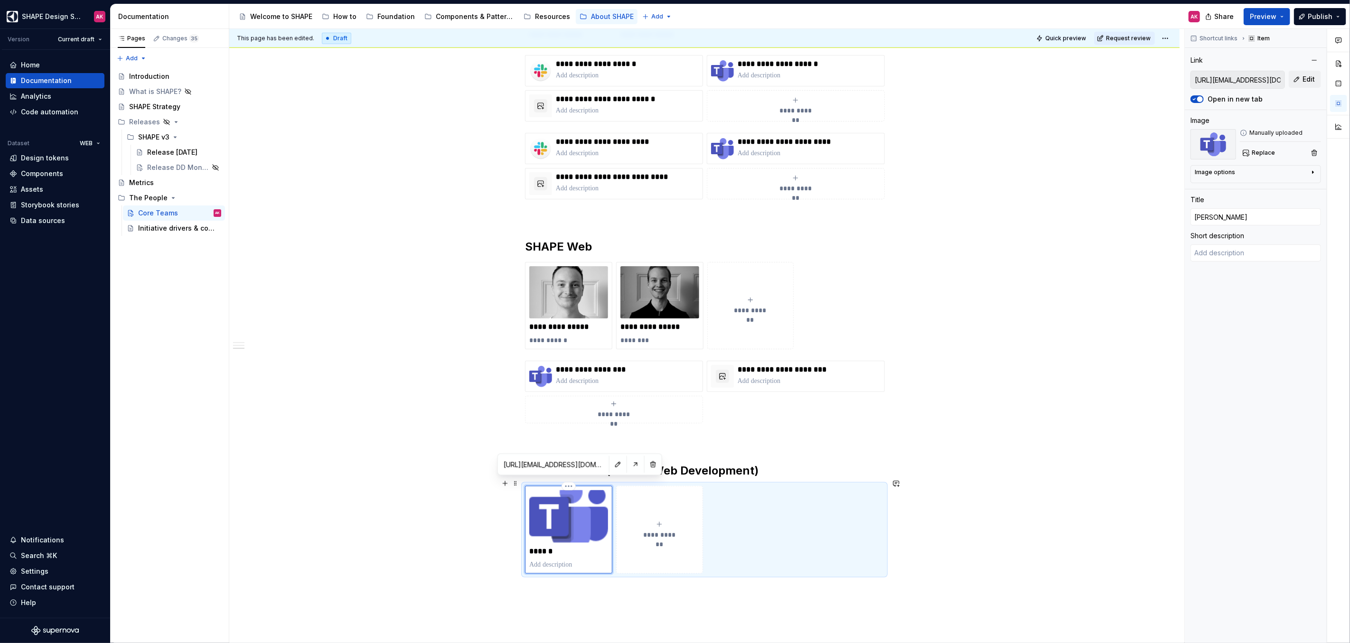
type input "[PERSON_NAME]"
type textarea "*"
type input "[PERSON_NAME]"
type textarea "*"
type textarea "P"
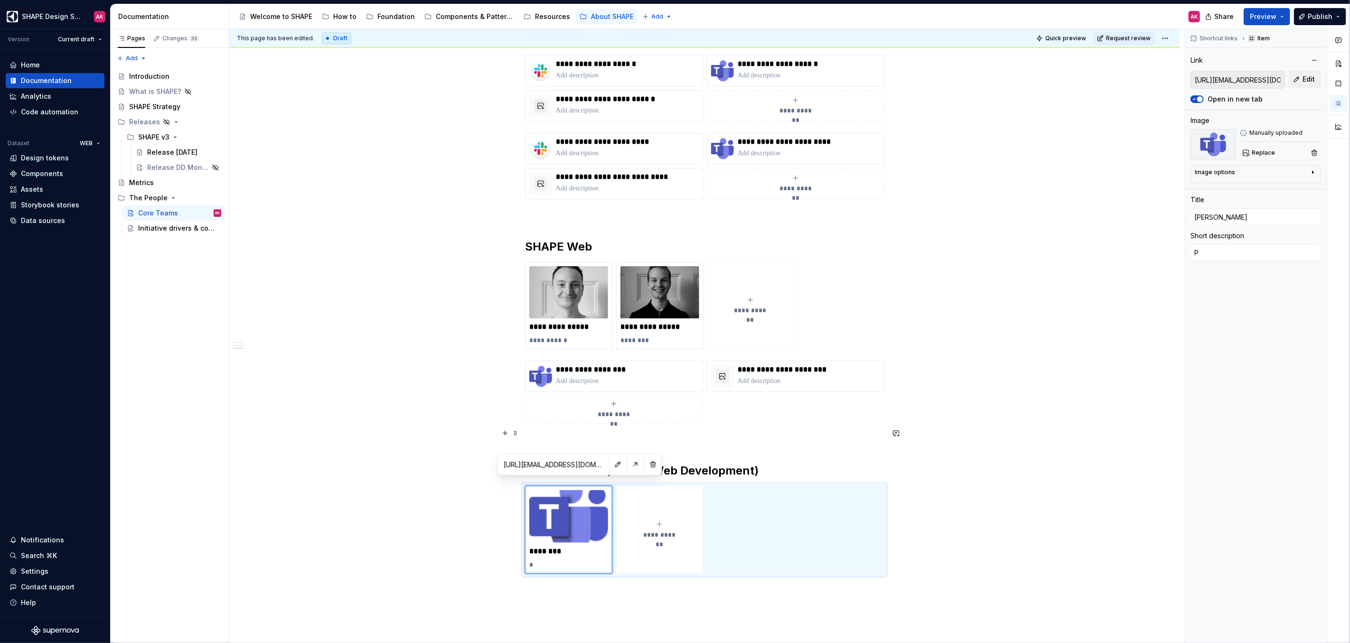
type textarea "*"
type textarea "Pr"
type textarea "*"
type textarea "Pro"
type textarea "*"
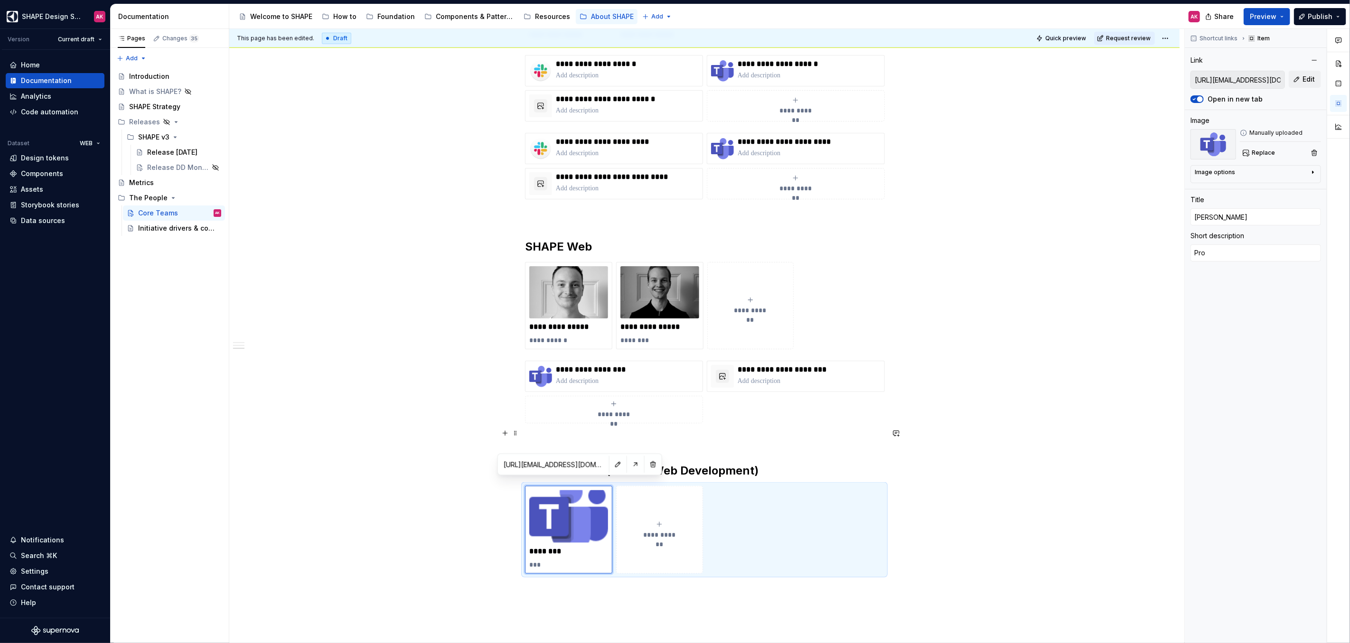
type textarea "Prod"
type textarea "*"
type textarea "Produ"
type textarea "*"
type textarea "Produc"
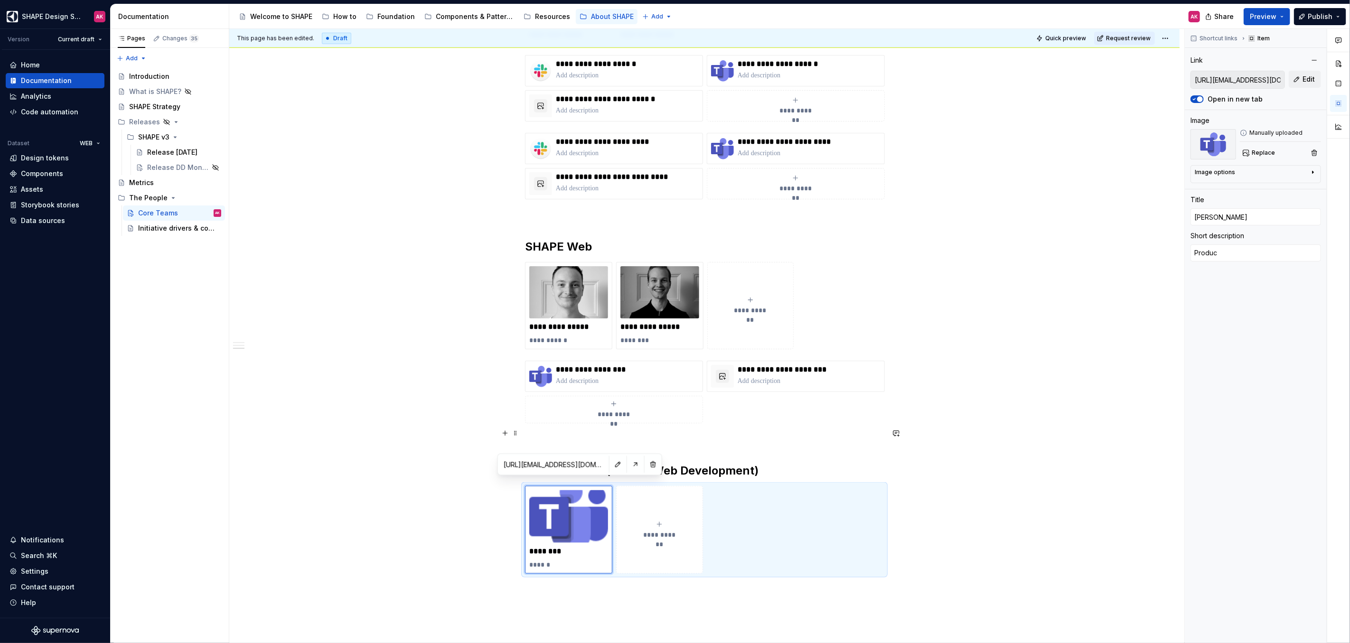
type textarea "*"
type textarea "Product"
type textarea "*"
type textarea "Product"
type textarea "*"
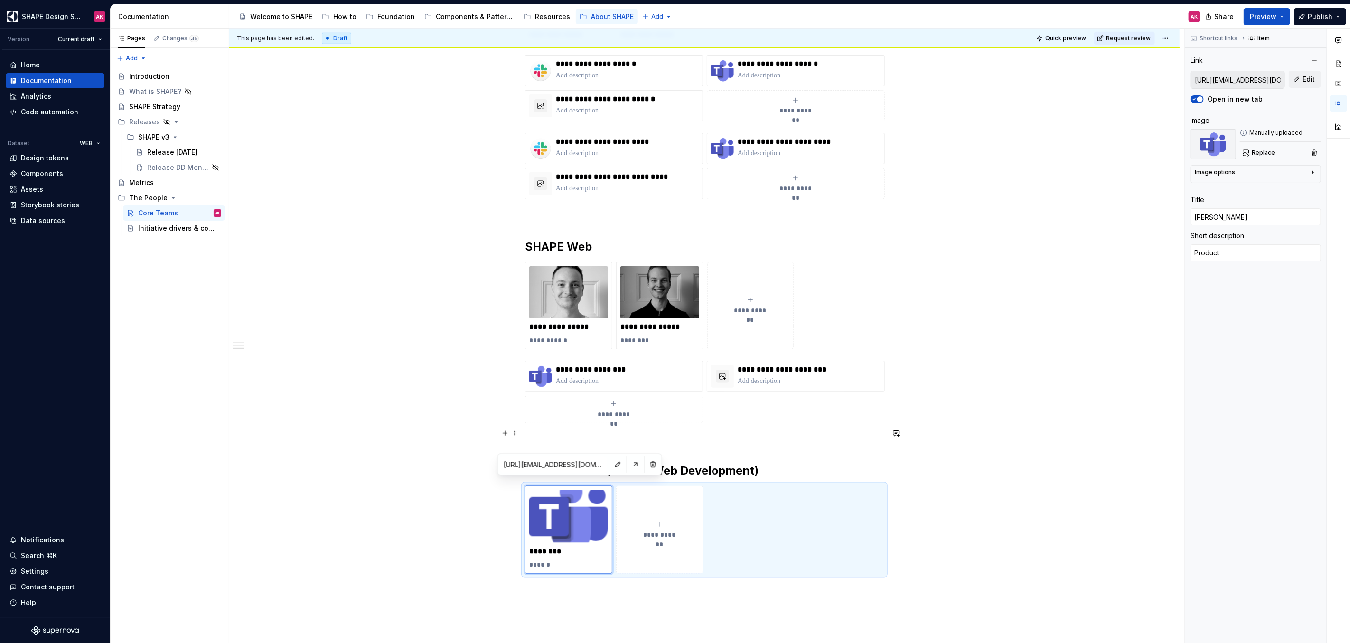
type textarea "Product o"
type textarea "*"
type textarea "Product ow"
type textarea "*"
type textarea "Product own"
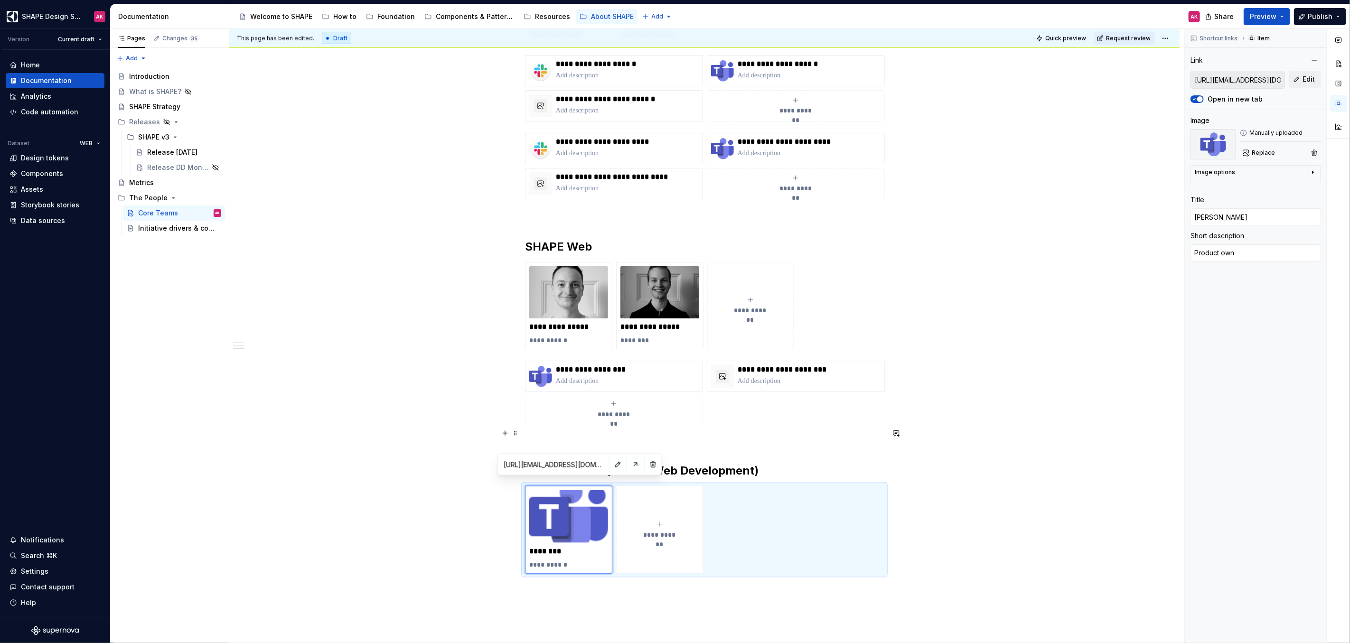
type textarea "*"
type textarea "Product ow"
type textarea "*"
type textarea "Product o"
type textarea "*"
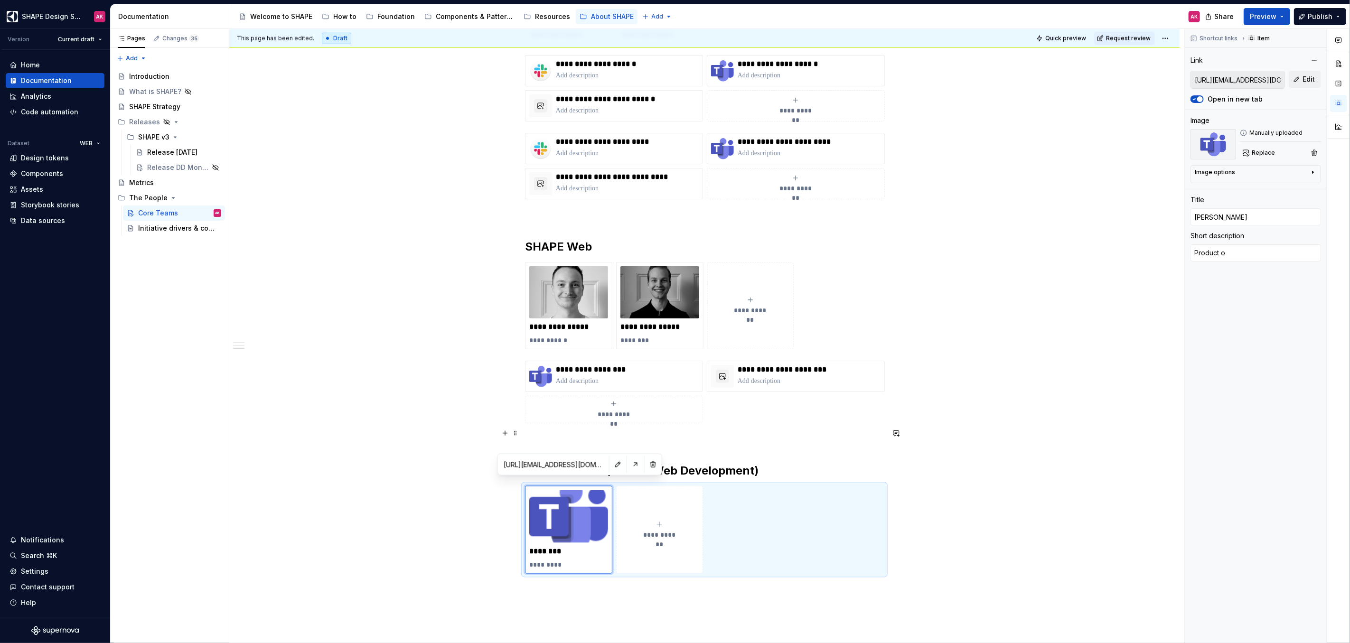
type textarea "Product"
type textarea "*"
type textarea "Product O"
type textarea "*"
type textarea "Product Ow"
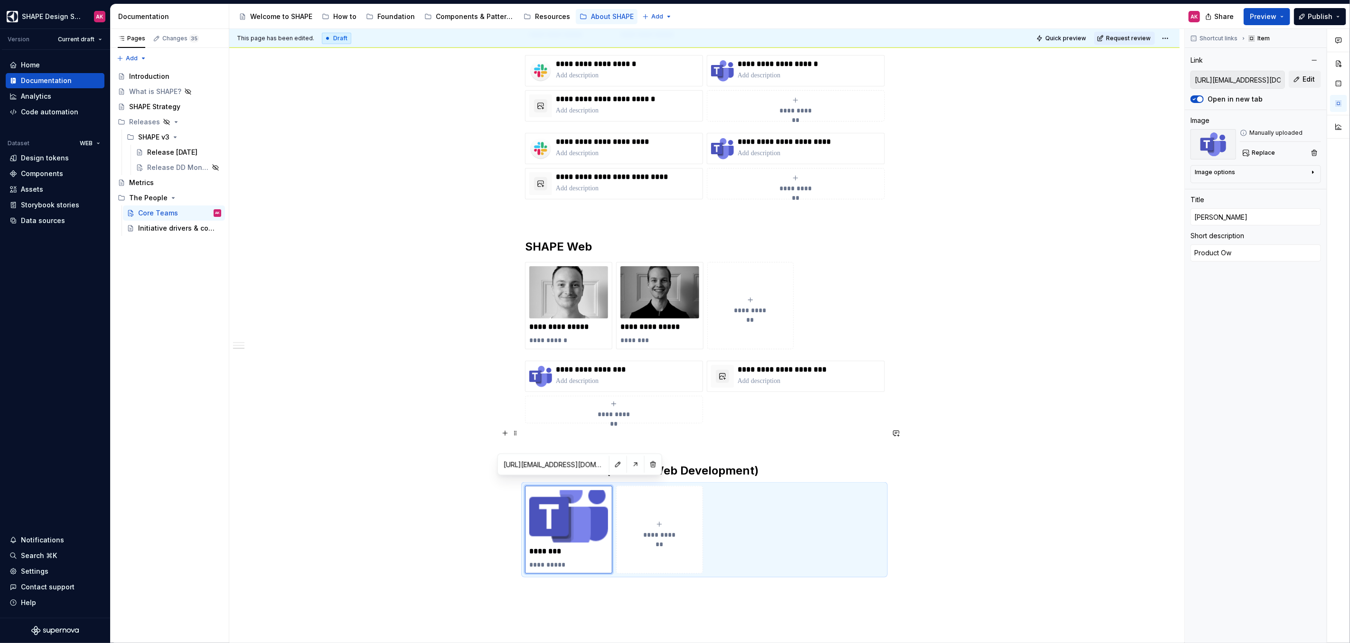
type textarea "*"
type textarea "Product Own"
type textarea "*"
type textarea "Product Owne"
type textarea "*"
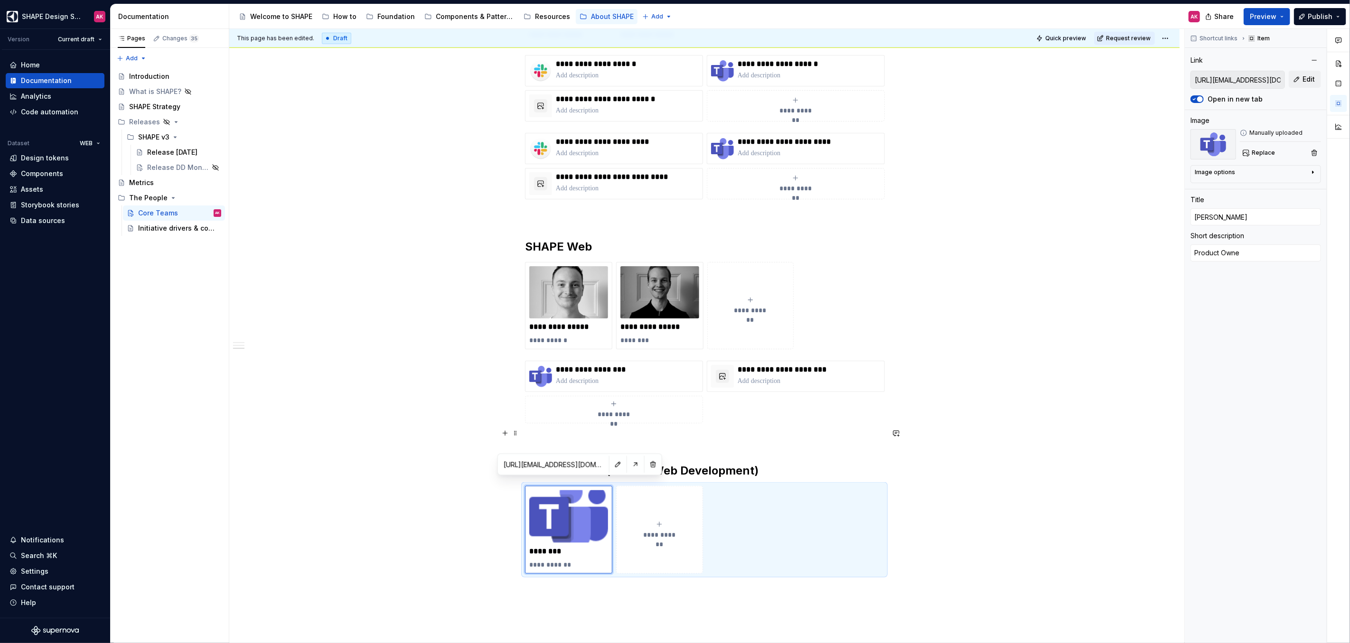
type textarea "Product Owner"
click at [293, 362] on div "**********" at bounding box center [704, 22] width 950 height 1558
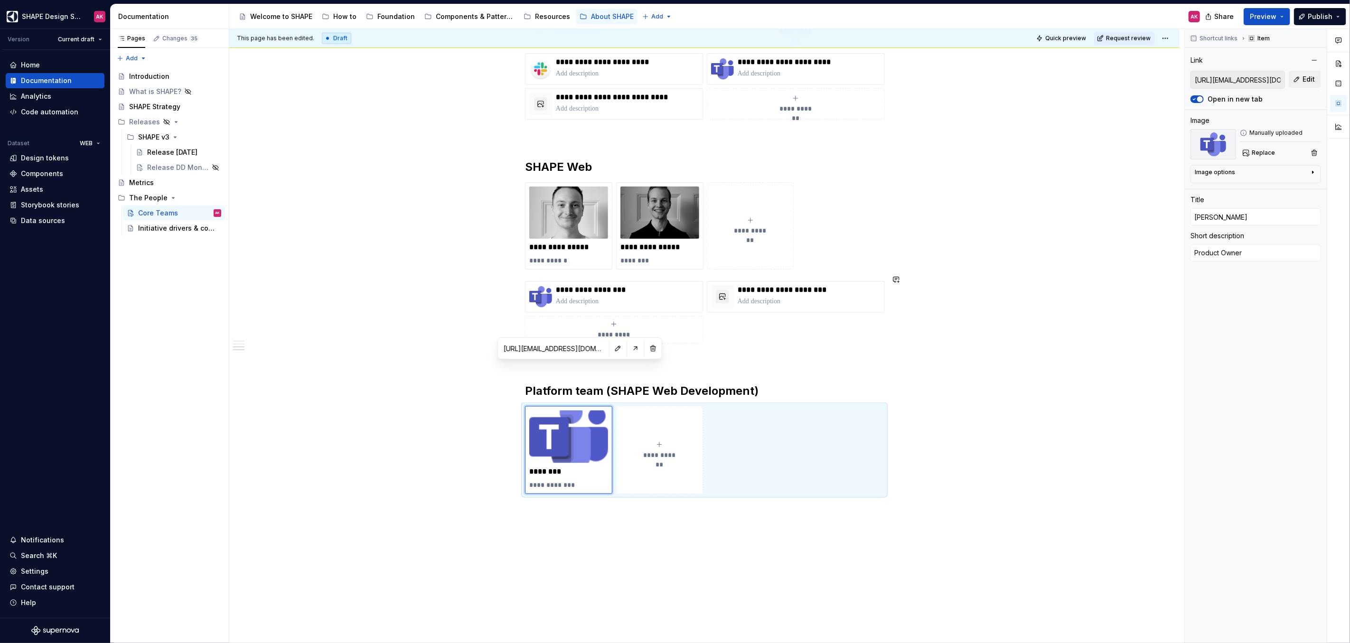
scroll to position [1046, 0]
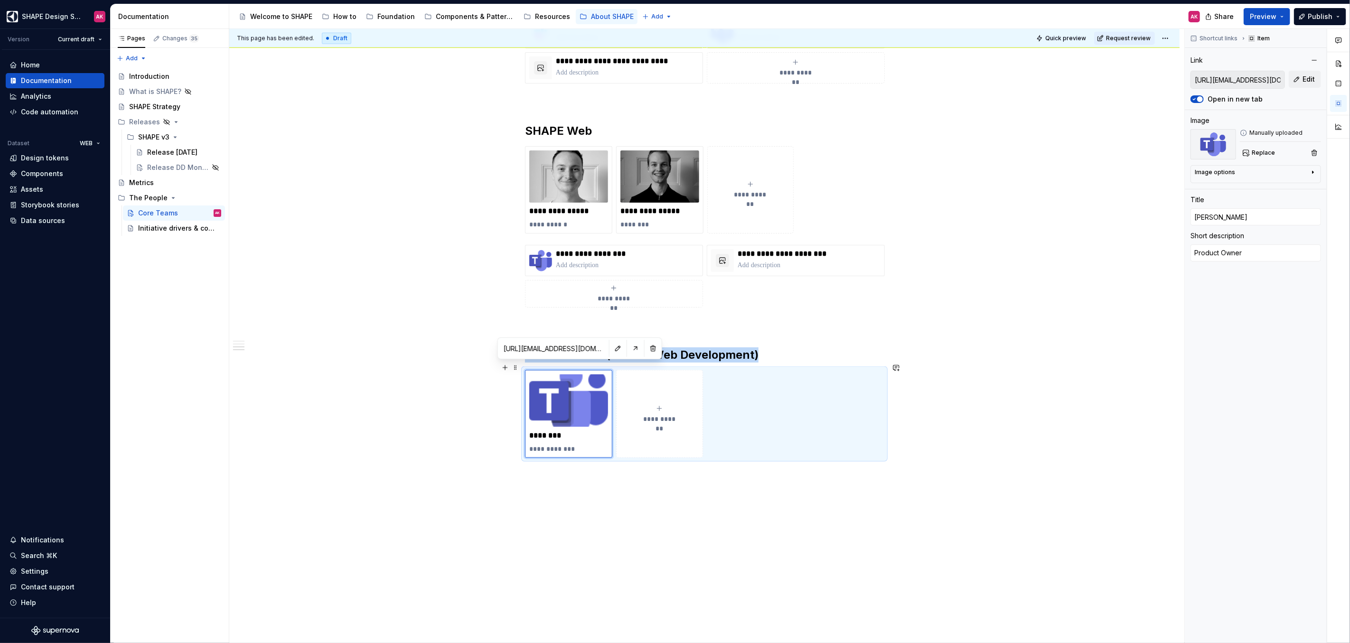
click at [655, 414] on span "**********" at bounding box center [659, 418] width 41 height 9
type textarea "*"
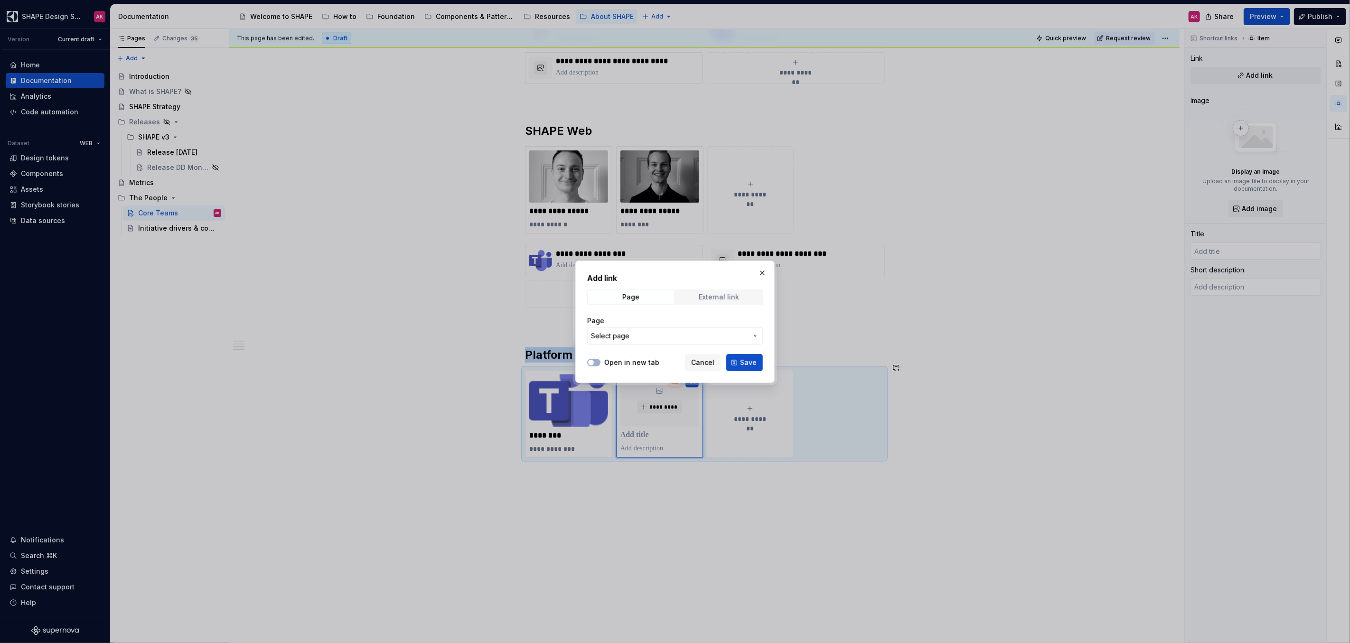
click at [721, 296] on div "External link" at bounding box center [719, 297] width 40 height 8
click at [758, 362] on button "Save" at bounding box center [744, 362] width 37 height 17
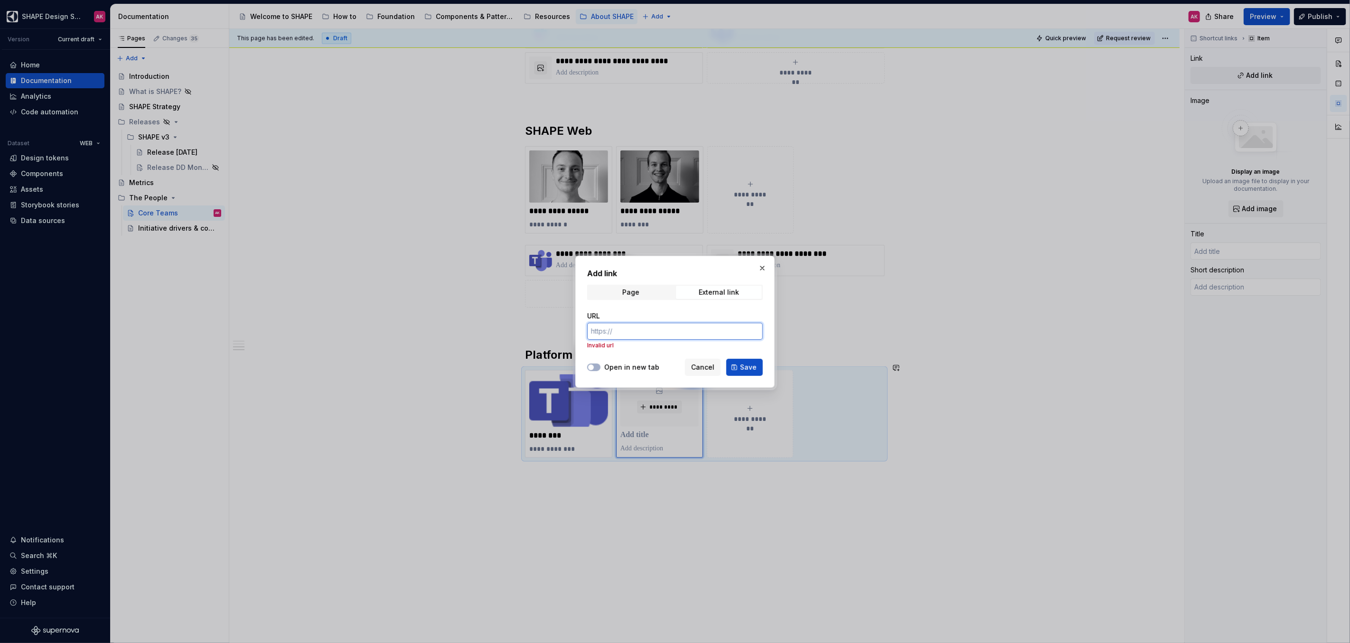
click at [665, 328] on input "URL" at bounding box center [675, 331] width 176 height 17
paste input "[URL][EMAIL_ADDRESS][DOMAIN_NAME][PERSON_NAME][DOMAIN_NAME]"
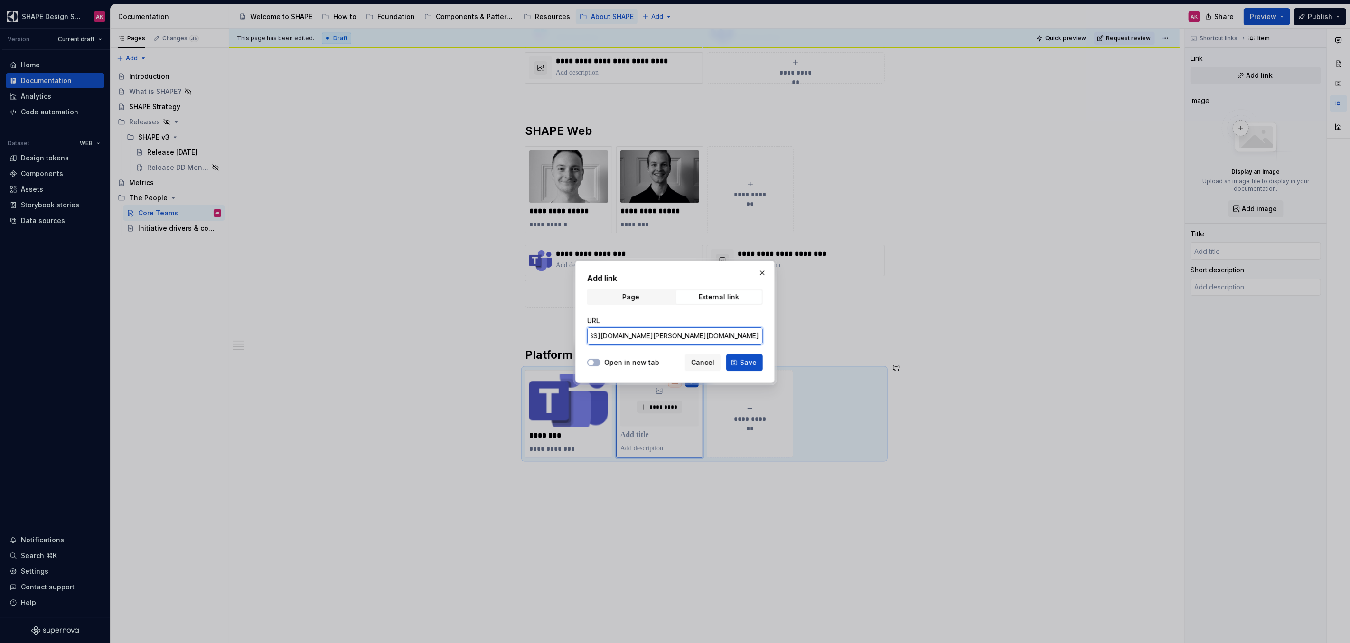
drag, startPoint x: 706, startPoint y: 337, endPoint x: 654, endPoint y: 335, distance: 52.7
click at [654, 335] on input "[URL][EMAIL_ADDRESS][DOMAIN_NAME][PERSON_NAME][DOMAIN_NAME]" at bounding box center [675, 336] width 176 height 17
type input "[URL][EMAIL_ADDRESS][DOMAIN_NAME][DOMAIN_NAME]"
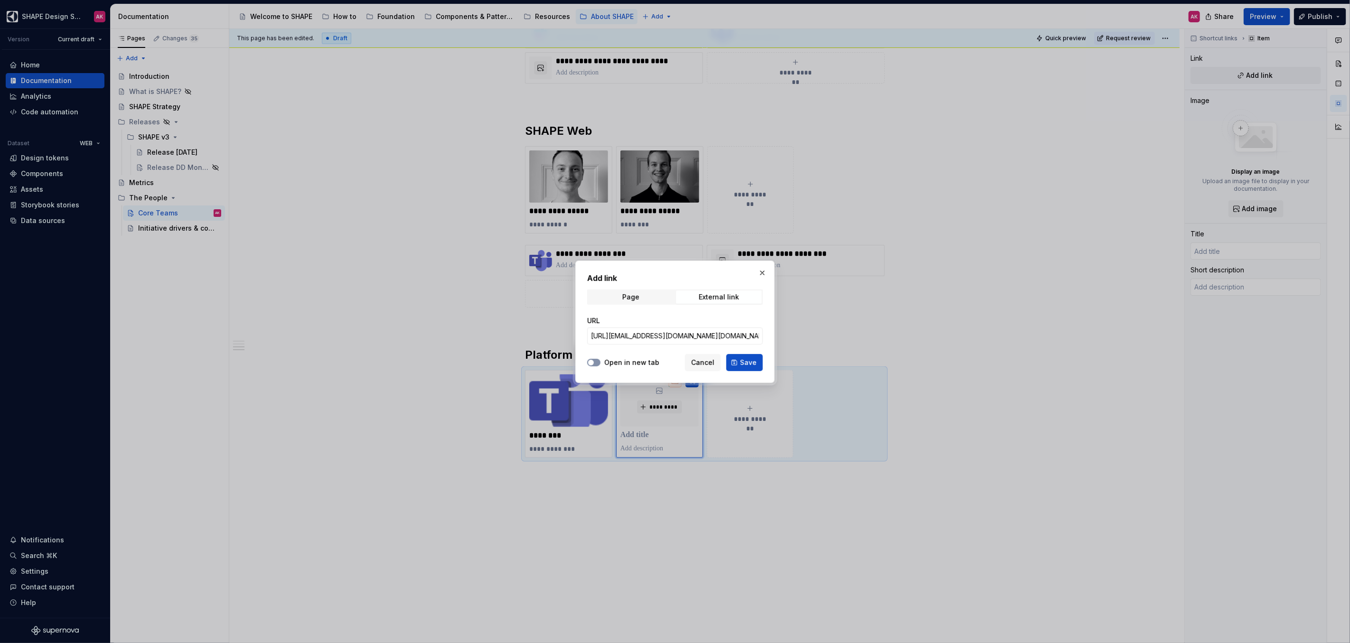
click at [596, 362] on button "Open in new tab" at bounding box center [593, 363] width 13 height 8
drag, startPoint x: 751, startPoint y: 364, endPoint x: 637, endPoint y: 409, distance: 122.5
click at [751, 364] on span "Save" at bounding box center [748, 362] width 17 height 9
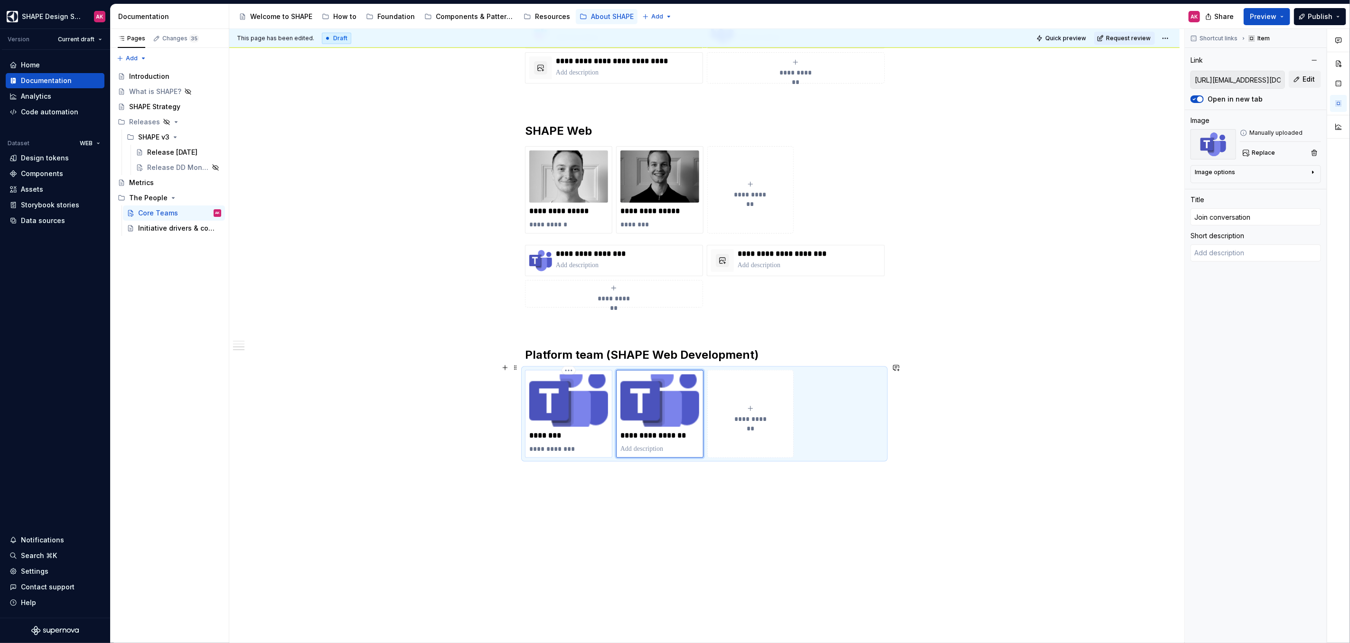
click at [595, 444] on p "**********" at bounding box center [568, 448] width 79 height 9
type textarea "*"
type input "[URL][EMAIL_ADDRESS][DOMAIN_NAME][PERSON_NAME][DOMAIN_NAME]"
type input "[PERSON_NAME]"
type textarea "Product Owner"
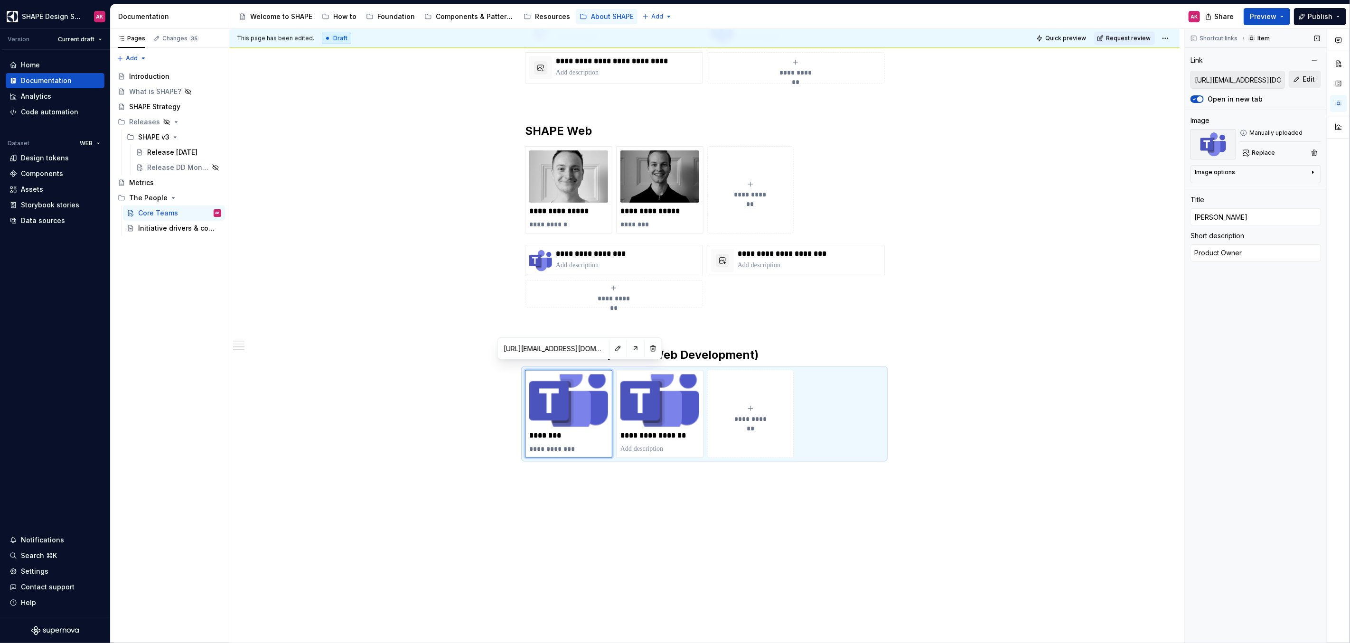
click at [1302, 77] on button "Edit" at bounding box center [1305, 79] width 32 height 17
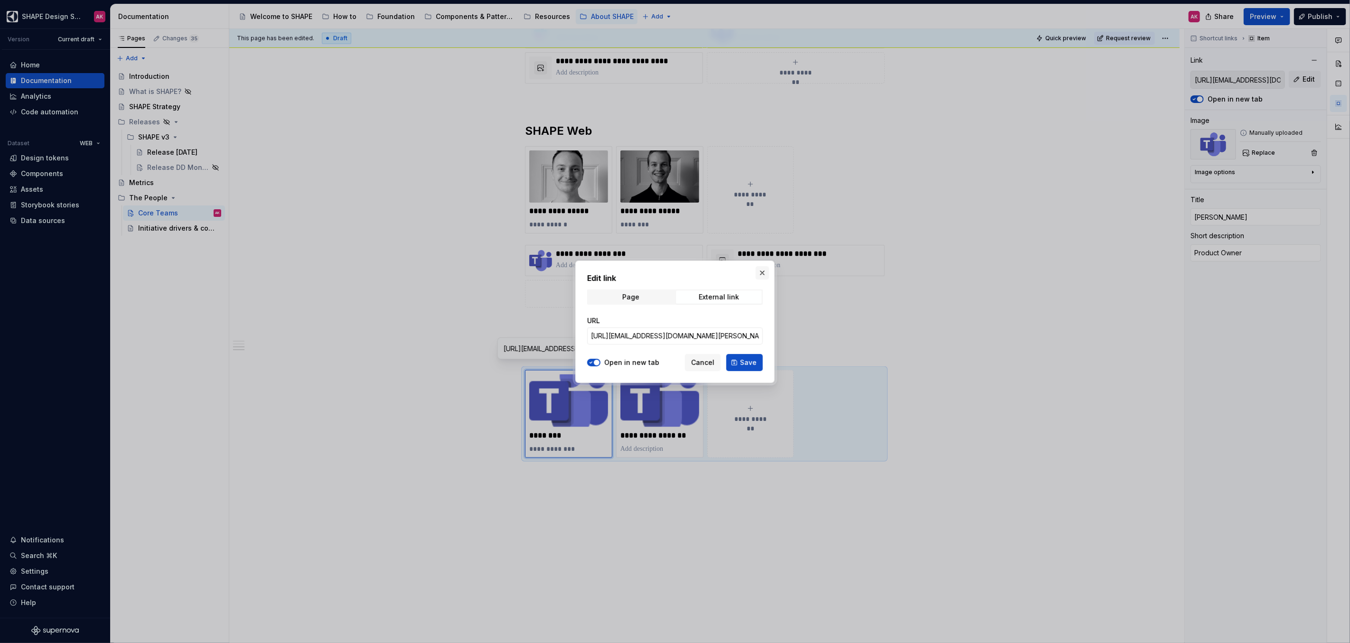
click at [761, 270] on button "button" at bounding box center [762, 272] width 13 height 13
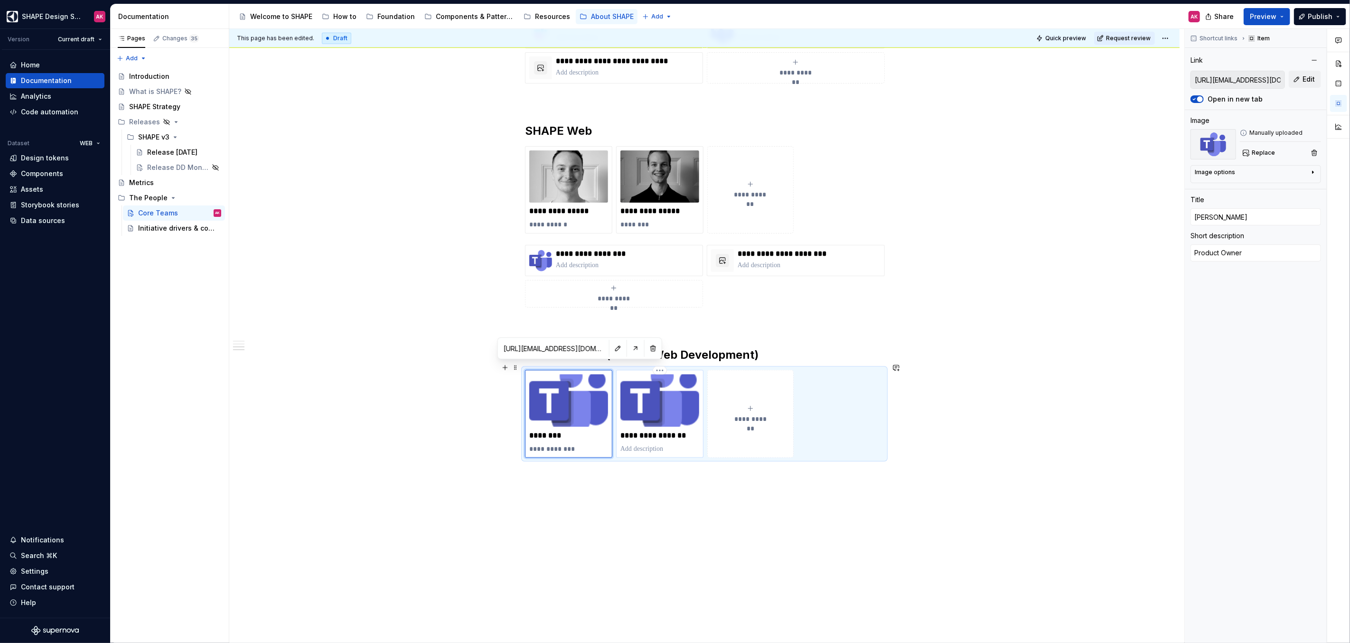
click at [649, 431] on p "**********" at bounding box center [660, 435] width 79 height 9
type textarea "*"
type input "[URL][EMAIL_ADDRESS][DOMAIN_NAME][DOMAIN_NAME]"
type input "Join conversation"
type input "[URL][EMAIL_ADDRESS][DOMAIN_NAME][DOMAIN_NAME]"
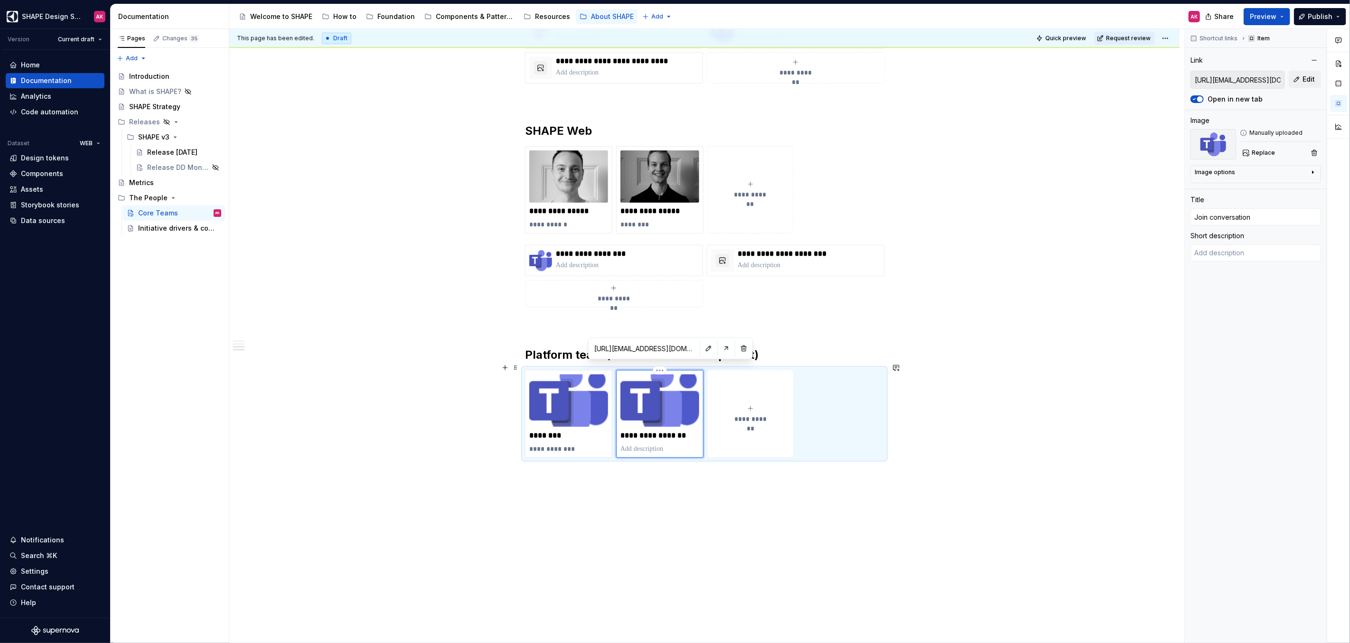
type textarea "*"
type input "O"
type textarea "*"
type input "Om"
type textarea "*"
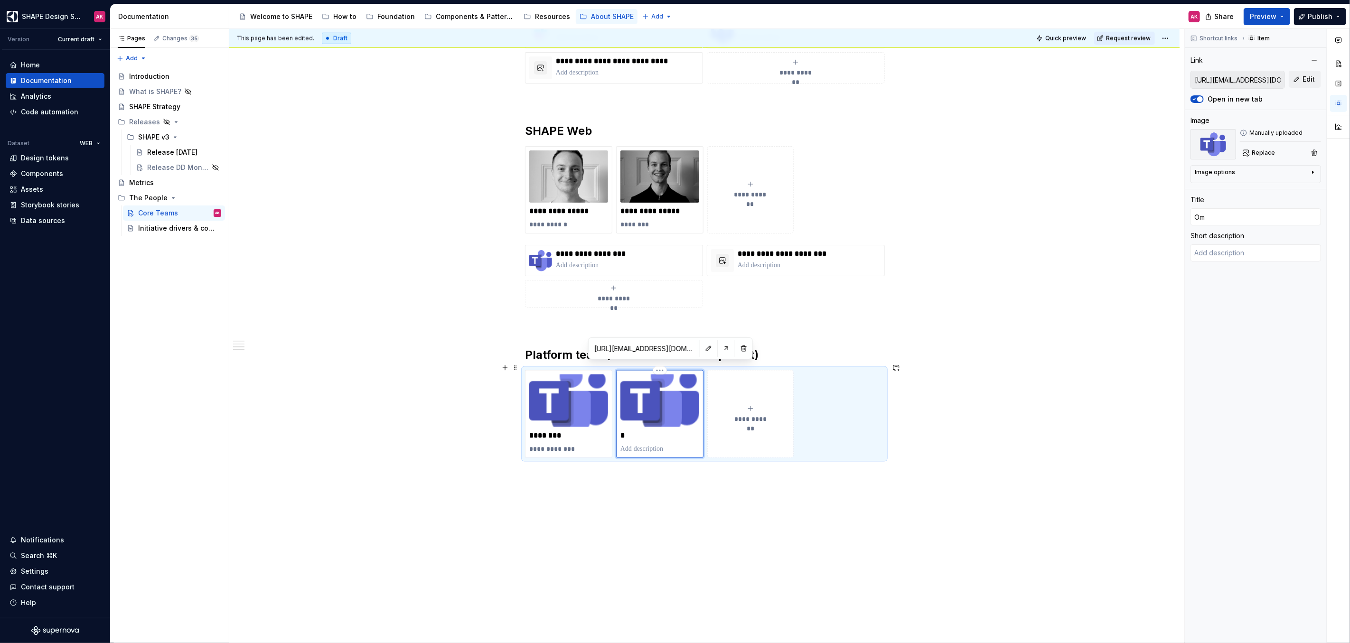
type input "Oma"
type textarea "*"
type input "[PERSON_NAME]"
type textarea "*"
type input "[PERSON_NAME]"
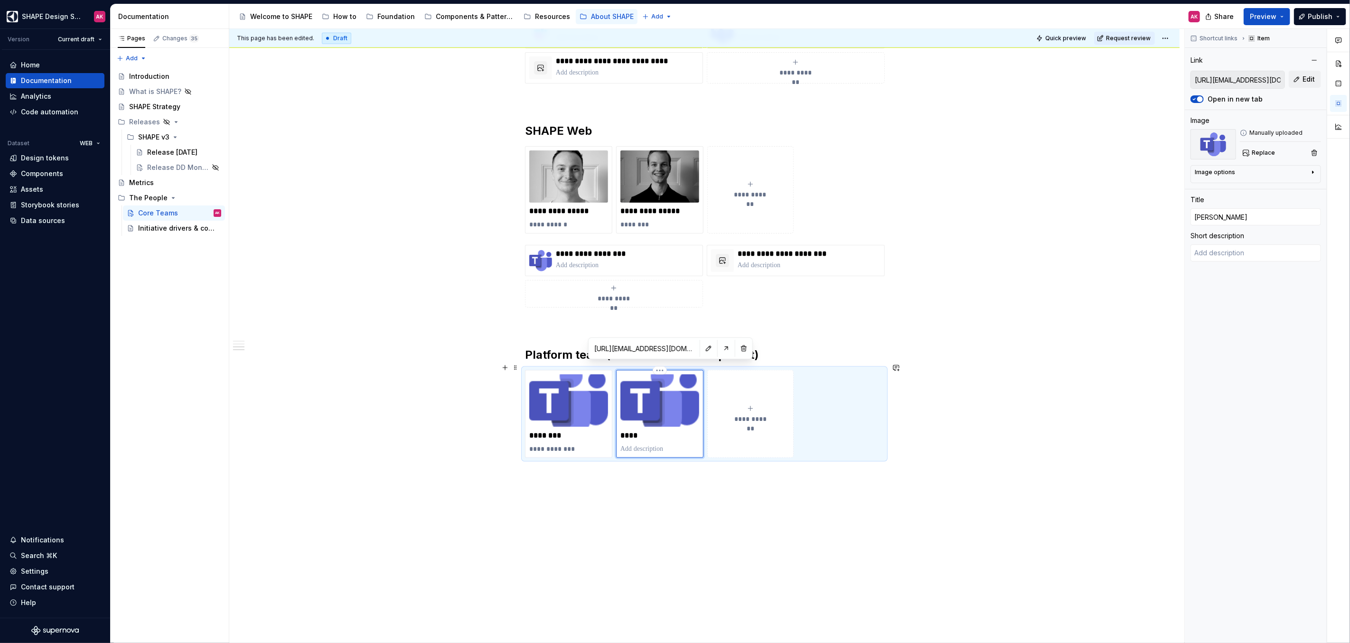
type textarea "*"
type input "[PERSON_NAME]"
type textarea "*"
type input "[PERSON_NAME]"
type textarea "*"
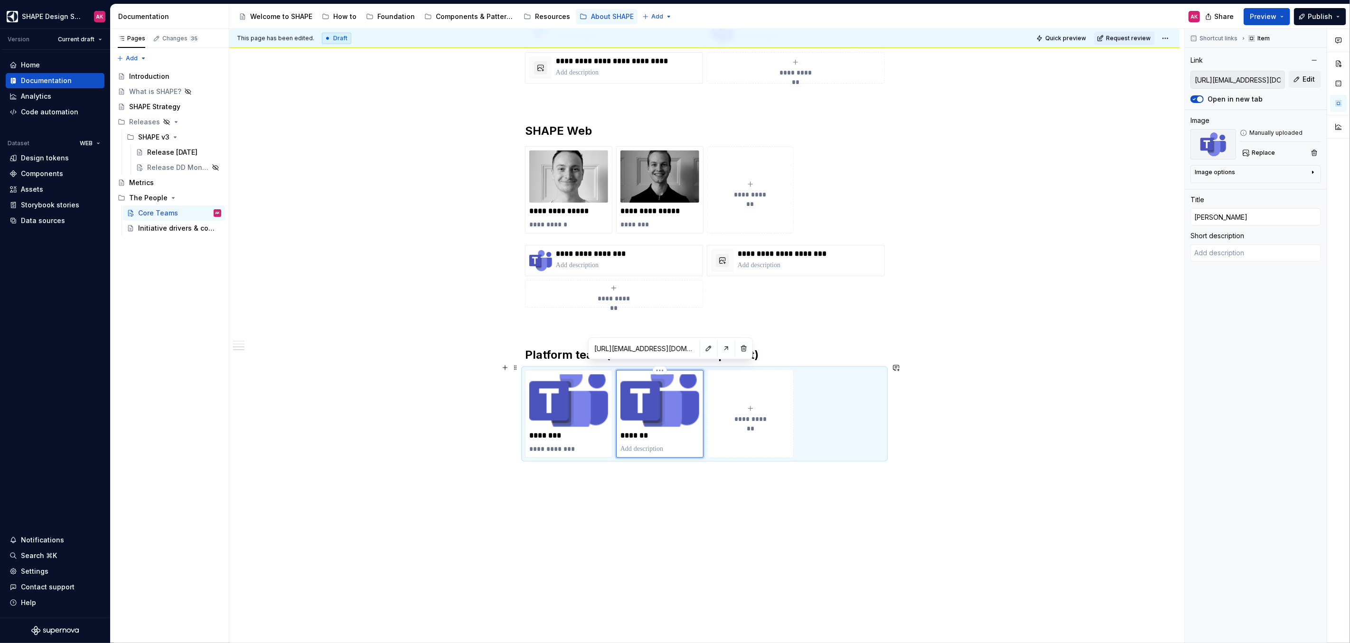
type input "[PERSON_NAME]"
type textarea "*"
type input "[PERSON_NAME]"
click at [660, 444] on p at bounding box center [660, 448] width 79 height 9
type textarea "*"
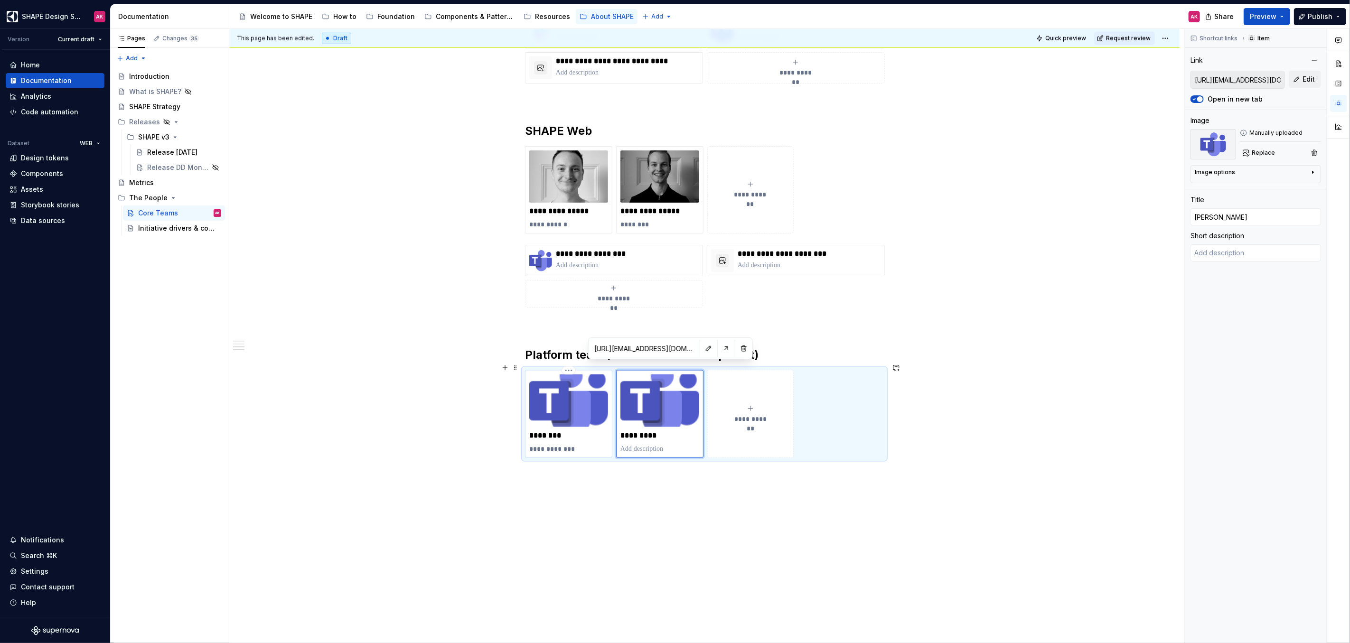
type textarea "F"
type textarea "*"
type textarea "Fr"
type textarea "*"
type textarea "Fro"
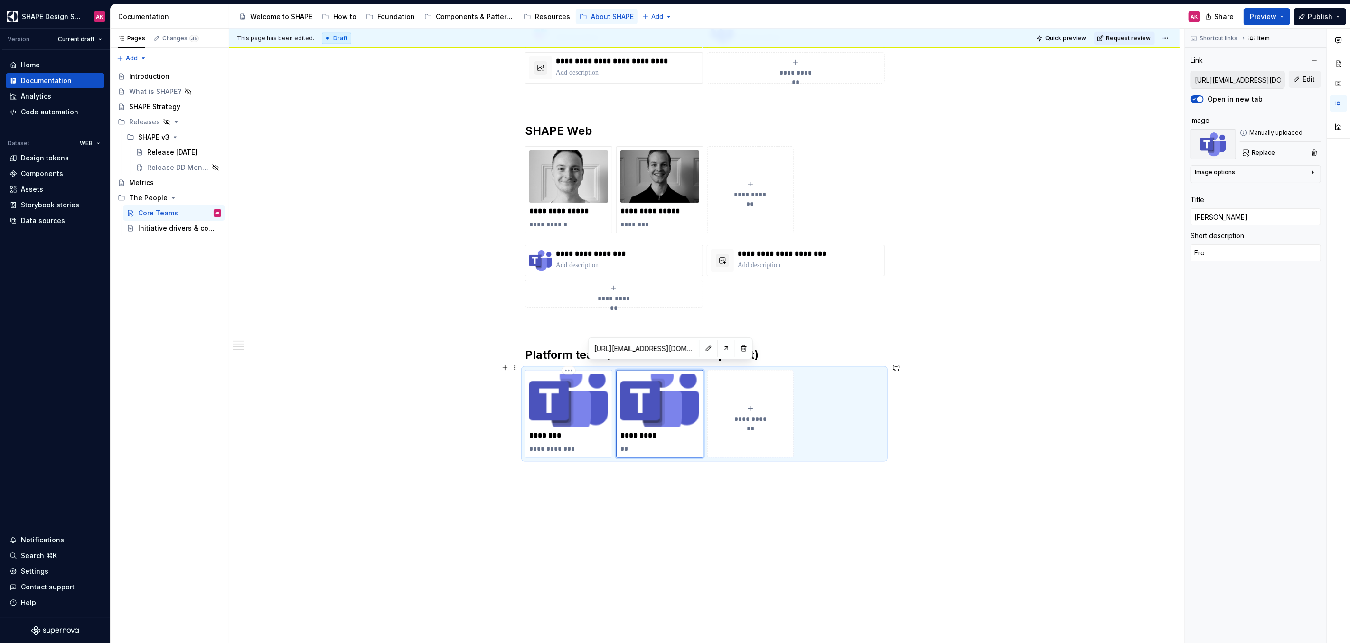
type textarea "*"
type textarea "Fron"
type textarea "*"
type textarea "Front"
type textarea "*"
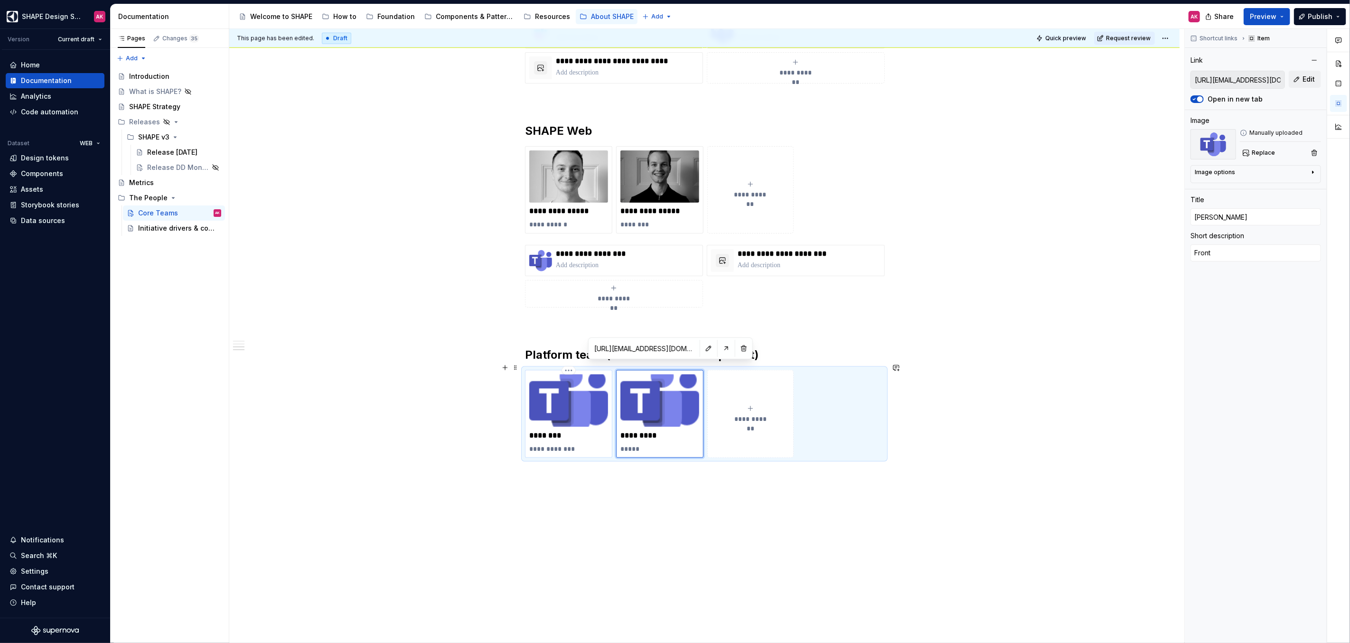
type textarea "Fronte"
type textarea "*"
type textarea "Fronten"
type textarea "*"
type textarea "Frontend"
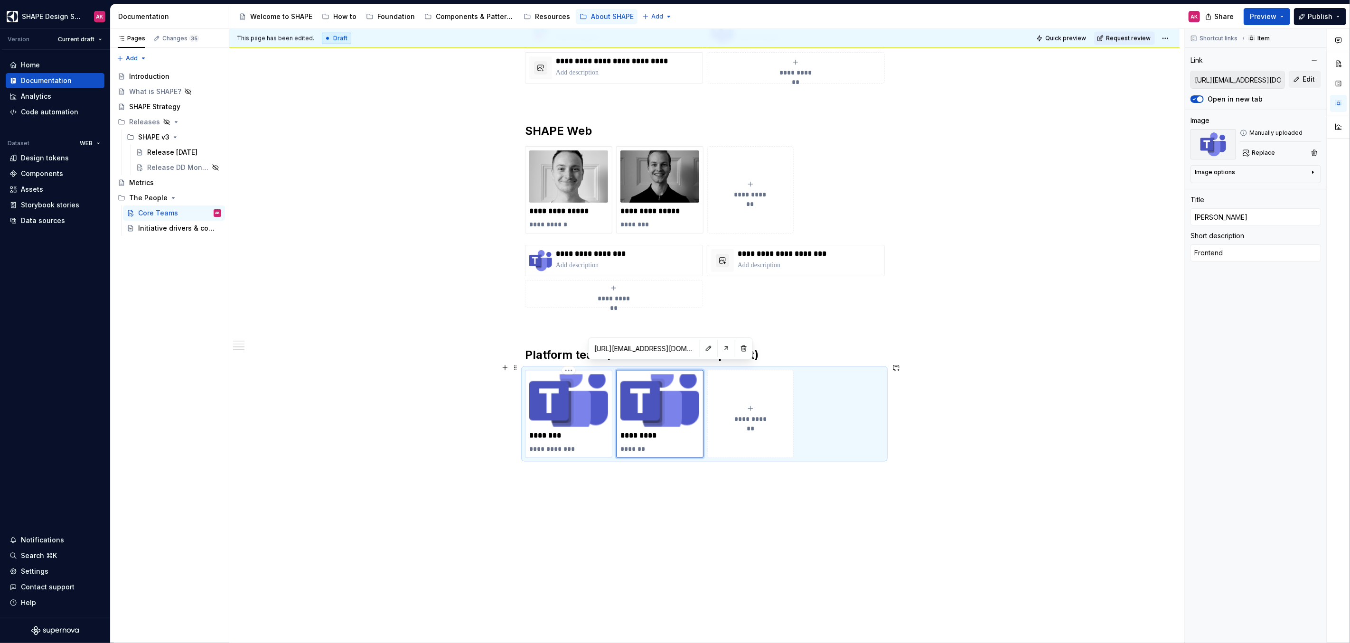
type textarea "*"
type textarea "Frontend"
type textarea "*"
type textarea "Frontend D"
type textarea "*"
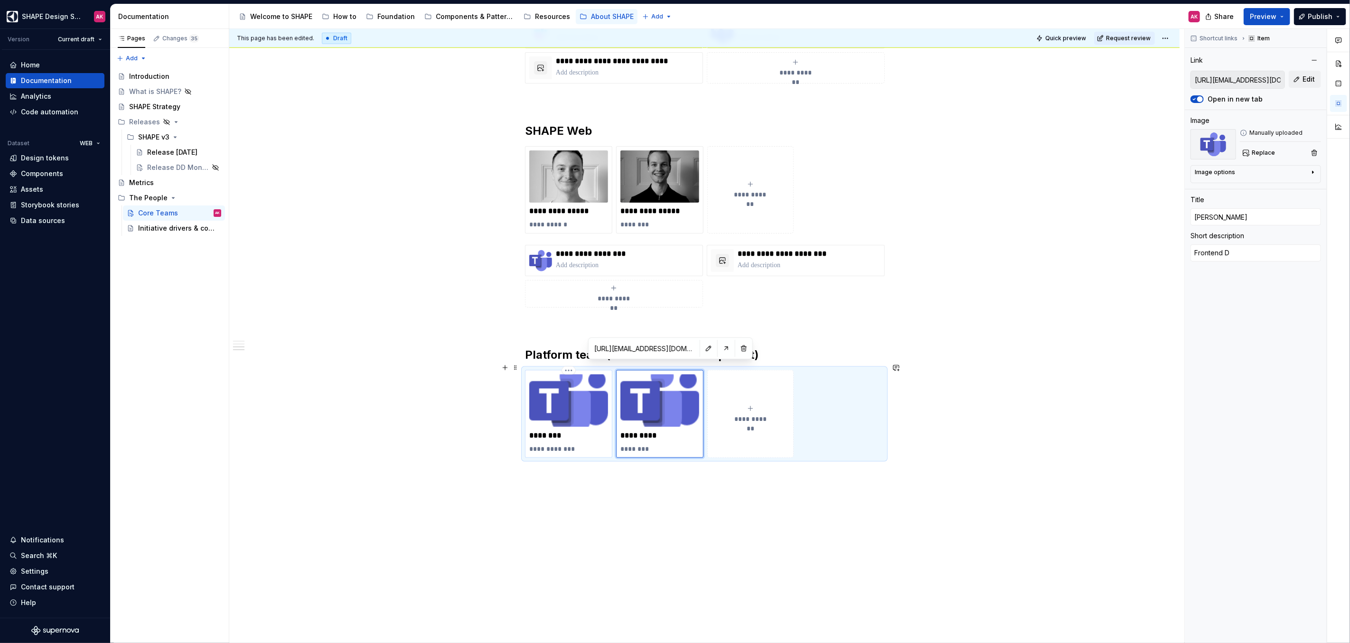
type textarea "Frontend De"
type textarea "*"
type textarea "Frontend Dev"
click at [747, 415] on span "**********" at bounding box center [750, 418] width 41 height 9
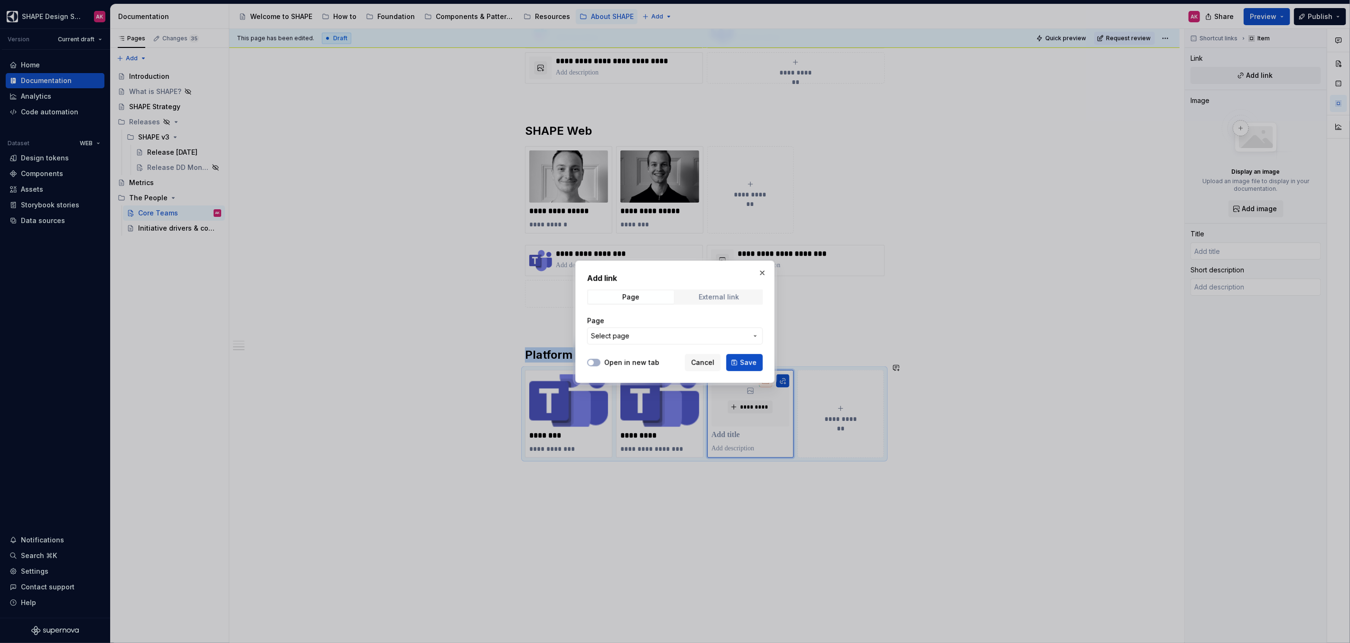
click at [702, 293] on div "External link" at bounding box center [719, 297] width 40 height 8
click at [631, 337] on input "URL" at bounding box center [675, 336] width 176 height 17
paste input "[URL][EMAIL_ADDRESS][DOMAIN_NAME][PERSON_NAME][DOMAIN_NAME]"
drag, startPoint x: 736, startPoint y: 336, endPoint x: 809, endPoint y: 334, distance: 73.2
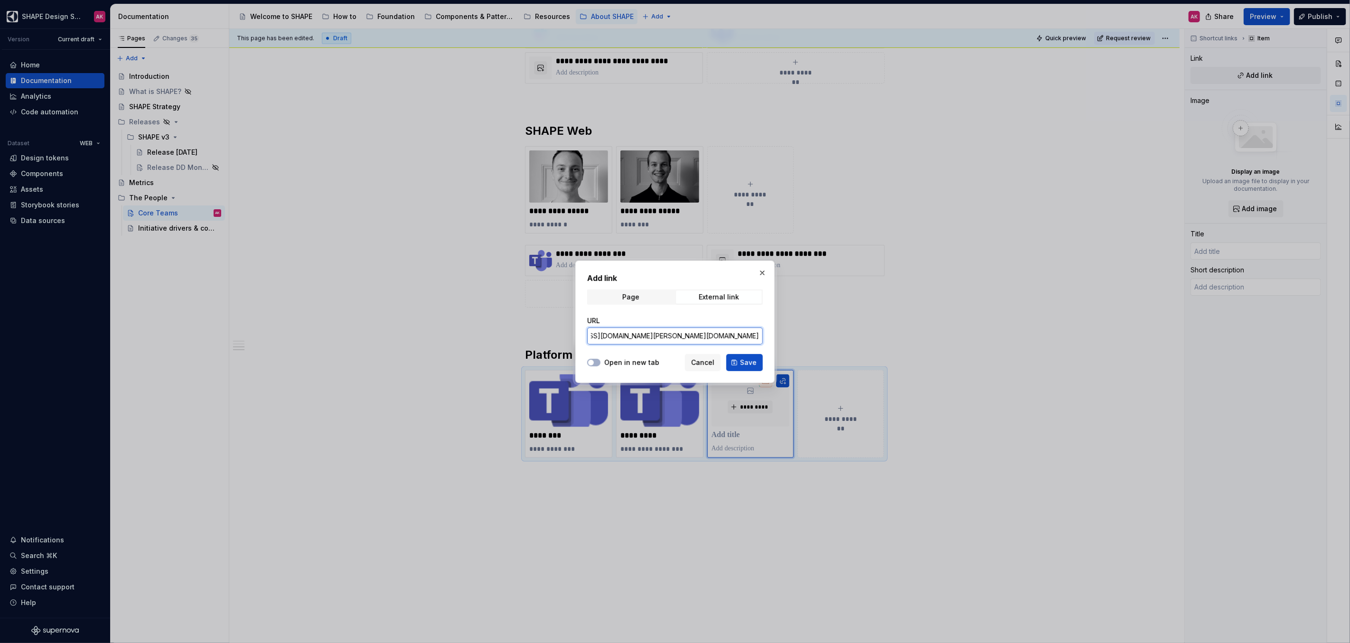
click at [810, 334] on div "Add link Page External link URL [URL][EMAIL_ADDRESS][DOMAIN_NAME][PERSON_NAME][…" at bounding box center [675, 321] width 1350 height 643
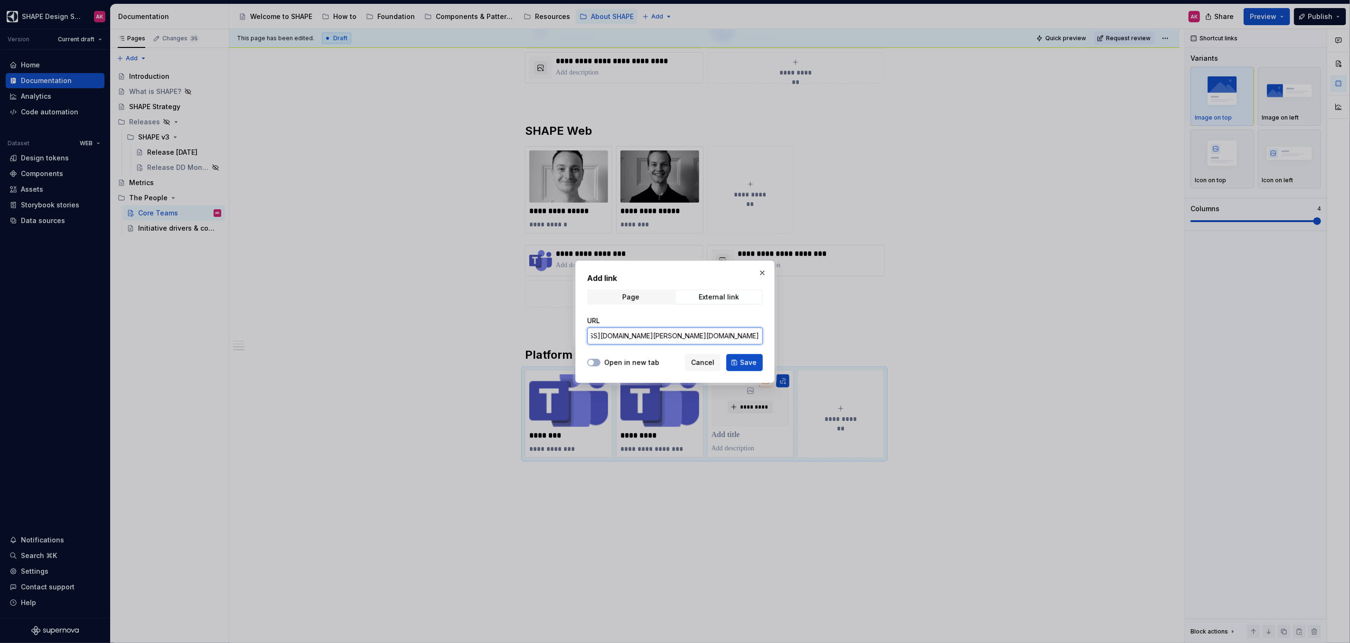
scroll to position [0, 0]
click at [706, 330] on input "[URL][EMAIL_ADDRESS][DOMAIN_NAME][PERSON_NAME][DOMAIN_NAME]" at bounding box center [675, 336] width 176 height 17
drag, startPoint x: 716, startPoint y: 338, endPoint x: 754, endPoint y: 333, distance: 38.3
click at [780, 339] on div "Add link Page External link URL [URL][EMAIL_ADDRESS][DOMAIN_NAME][PERSON_NAME][…" at bounding box center [675, 321] width 1350 height 643
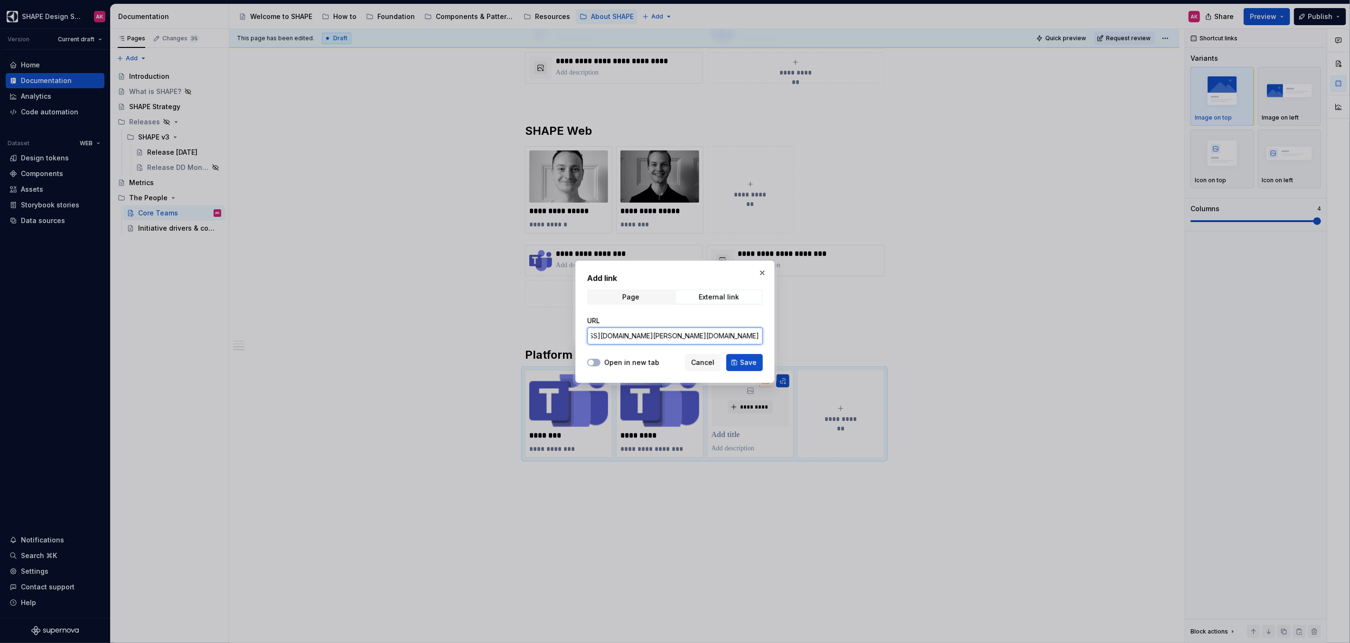
scroll to position [0, 0]
click at [685, 333] on input "[URL][EMAIL_ADDRESS][DOMAIN_NAME][PERSON_NAME][DOMAIN_NAME]" at bounding box center [675, 336] width 176 height 17
drag, startPoint x: 777, startPoint y: 337, endPoint x: 798, endPoint y: 337, distance: 20.9
click at [796, 337] on div "Add link Page External link URL [URL][EMAIL_ADDRESS][DOMAIN_NAME][PERSON_NAME][…" at bounding box center [675, 321] width 1350 height 643
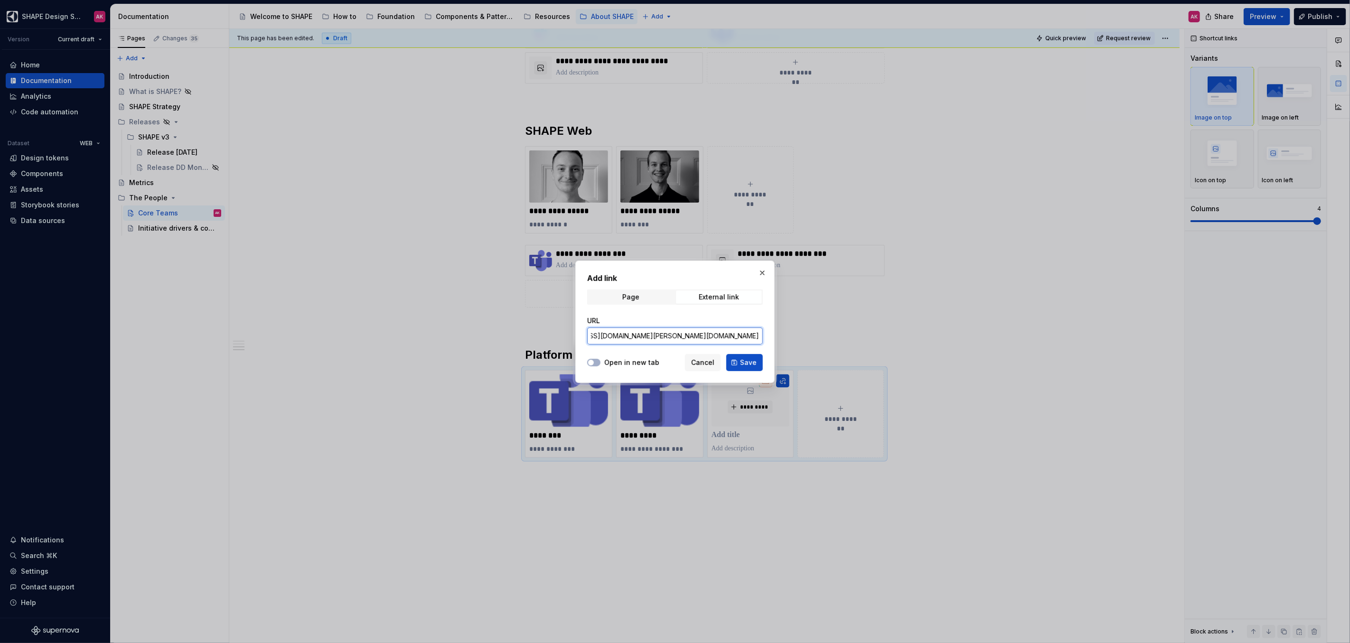
scroll to position [0, 0]
click at [732, 339] on input "[URL][EMAIL_ADDRESS][DOMAIN_NAME][PERSON_NAME][DOMAIN_NAME]" at bounding box center [675, 336] width 176 height 17
drag, startPoint x: 739, startPoint y: 336, endPoint x: 708, endPoint y: 336, distance: 30.9
click at [708, 336] on input "[URL][EMAIL_ADDRESS][DOMAIN_NAME][PERSON_NAME][DOMAIN_NAME]" at bounding box center [675, 336] width 176 height 17
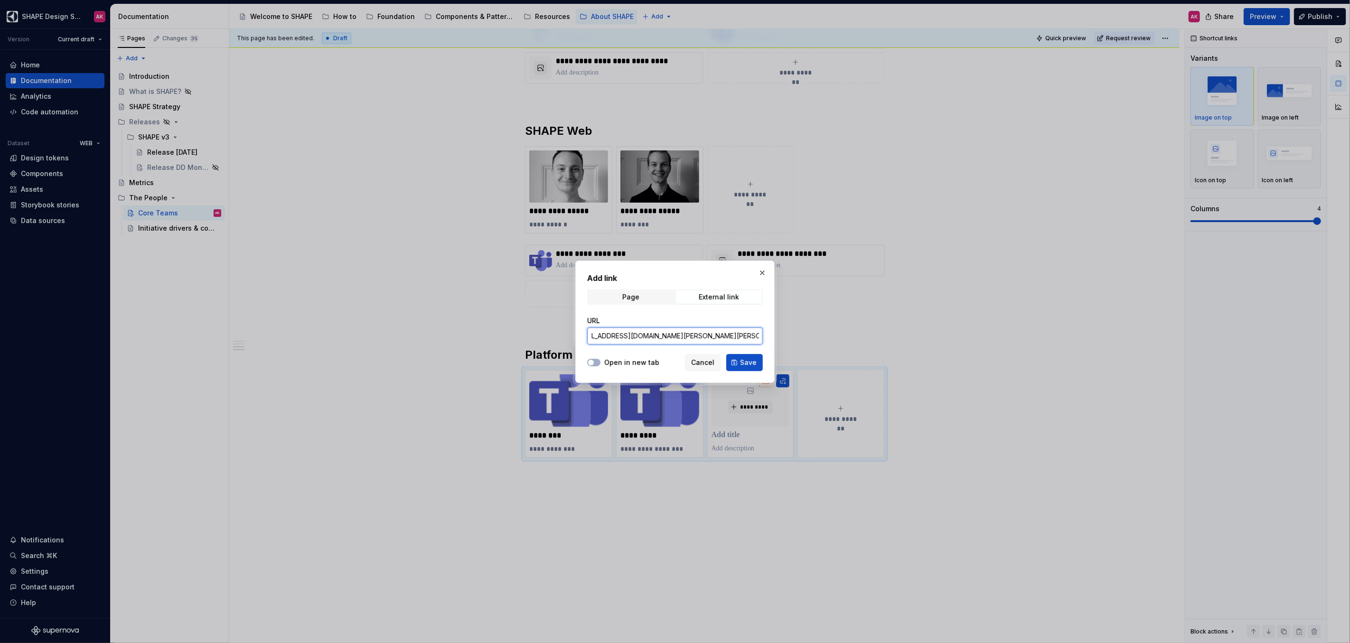
scroll to position [0, 0]
click at [597, 360] on button "Open in new tab" at bounding box center [593, 363] width 13 height 8
click at [752, 363] on span "Save" at bounding box center [748, 362] width 17 height 9
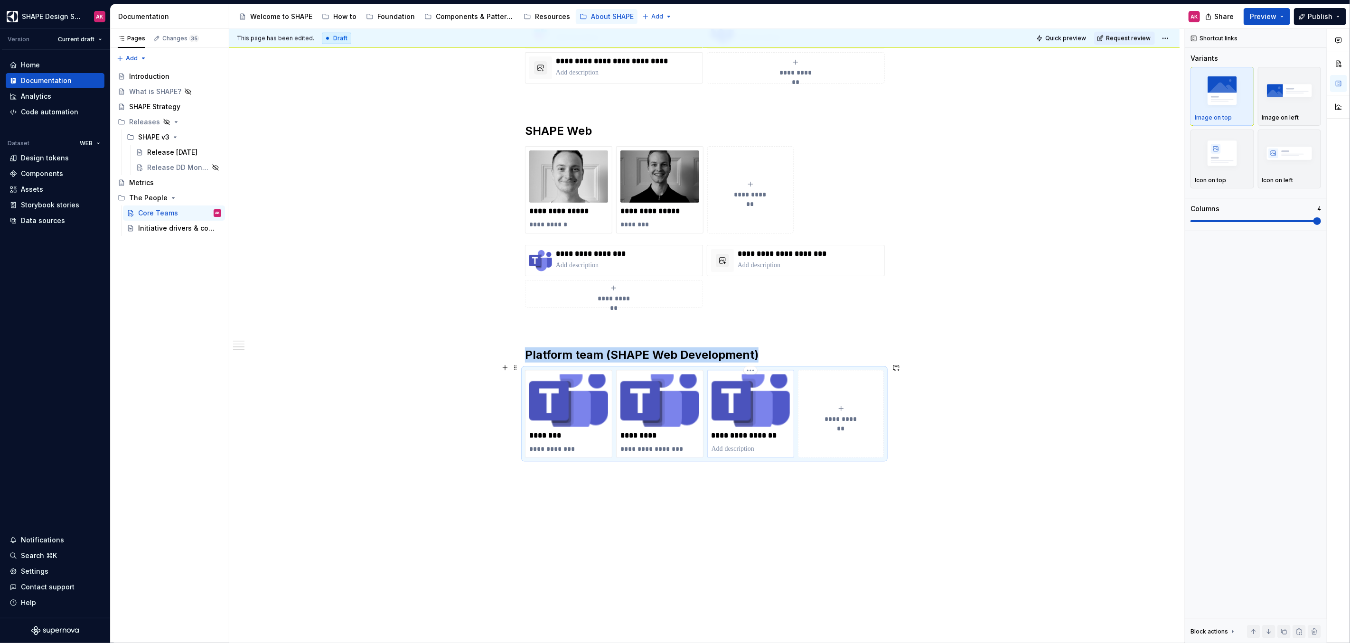
click at [732, 431] on p "**********" at bounding box center [751, 435] width 79 height 9
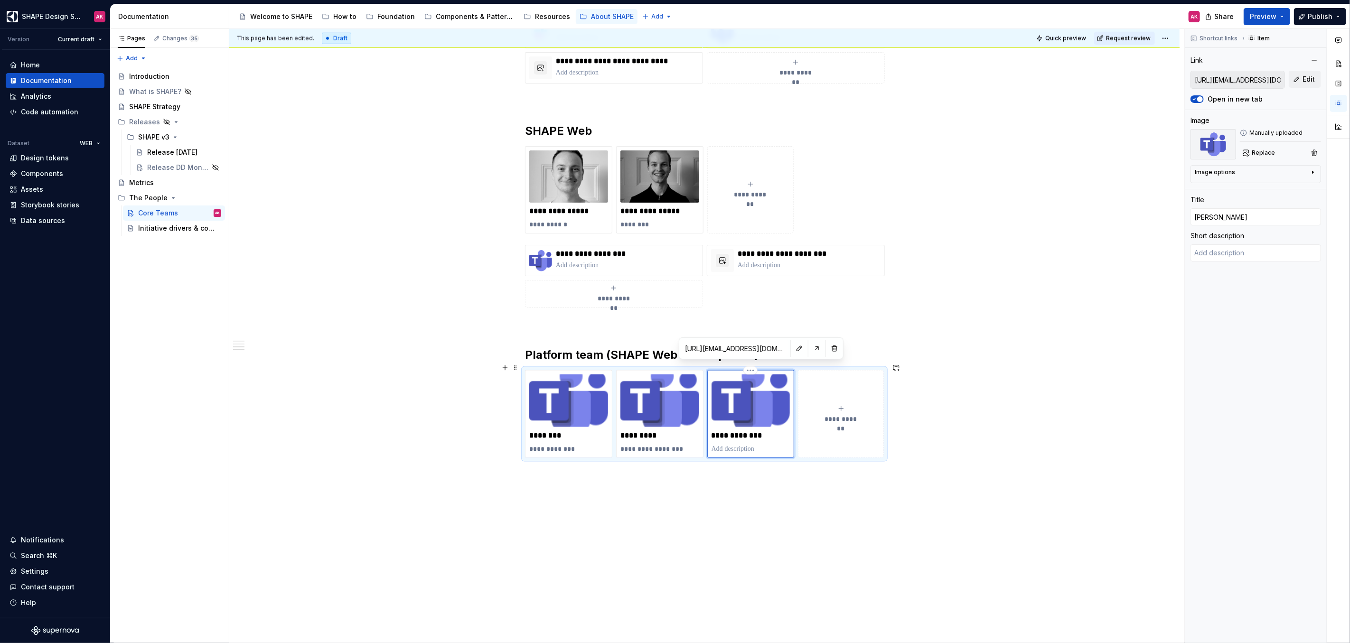
drag, startPoint x: 759, startPoint y: 441, endPoint x: 765, endPoint y: 441, distance: 5.7
click at [759, 444] on p at bounding box center [751, 448] width 79 height 9
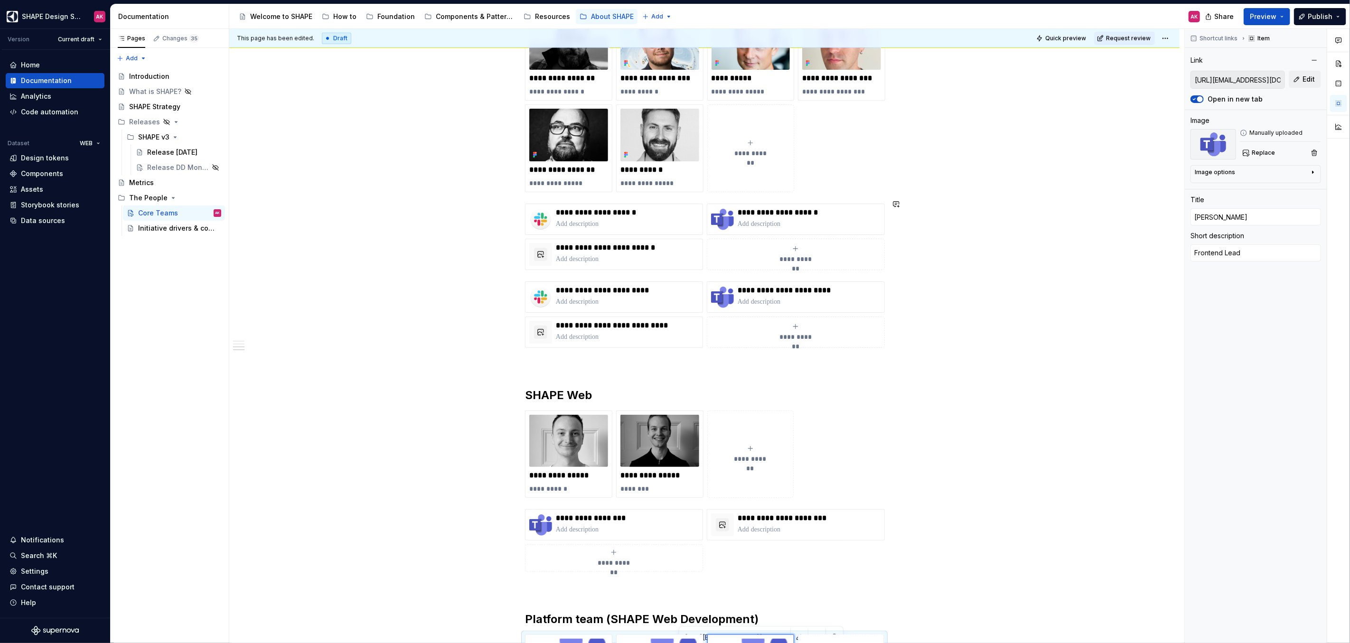
scroll to position [925, 0]
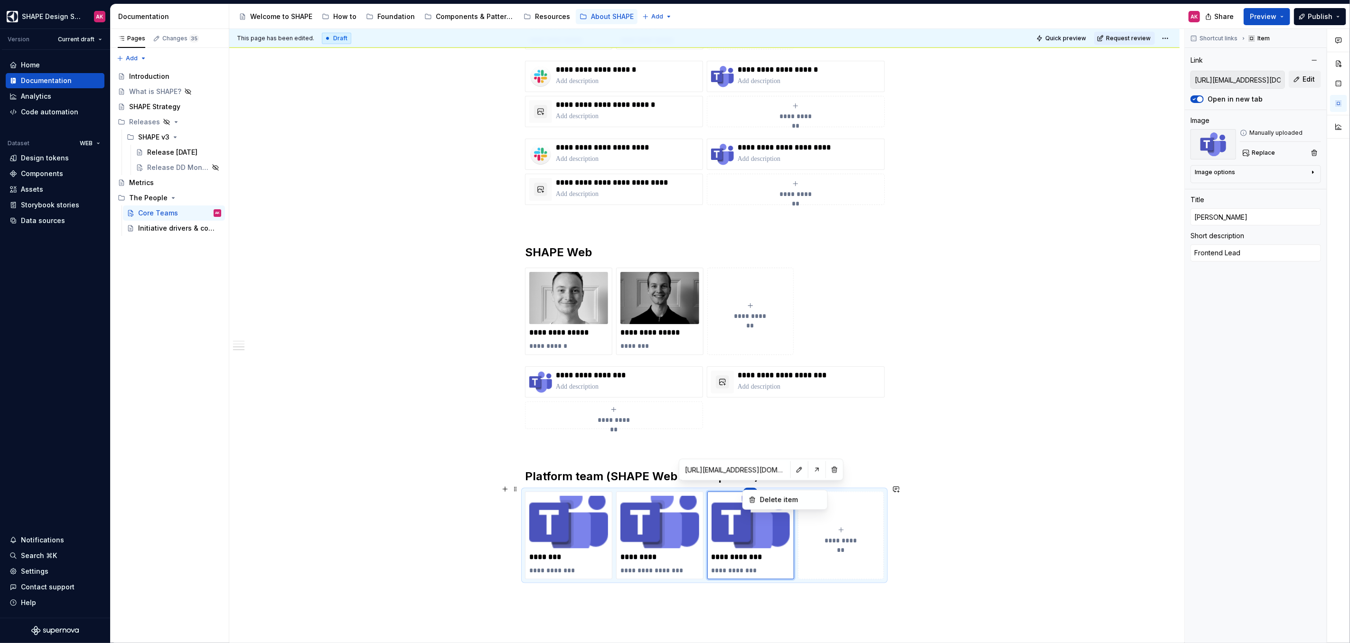
click at [719, 488] on html "SHAPE Design System AK Version Current draft Home Documentation Analytics Code …" at bounding box center [675, 321] width 1350 height 643
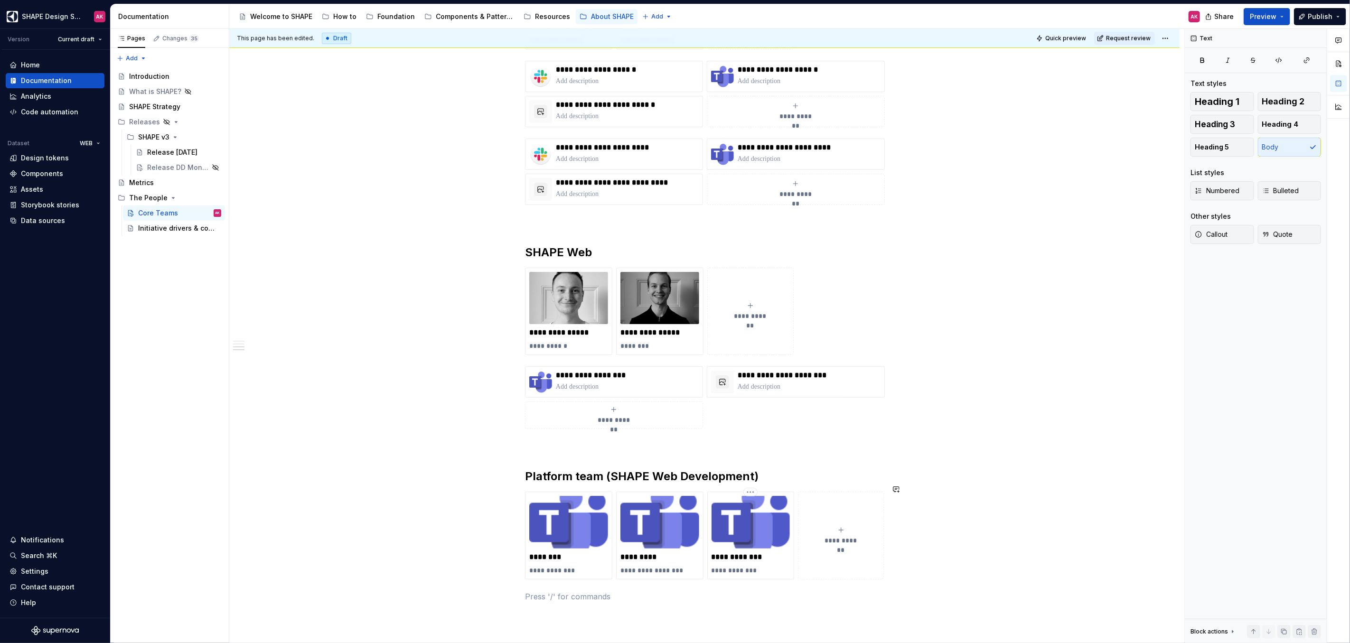
click at [722, 488] on html "SHAPE Design System AK Version Current draft Home Documentation Analytics Code …" at bounding box center [675, 321] width 1350 height 643
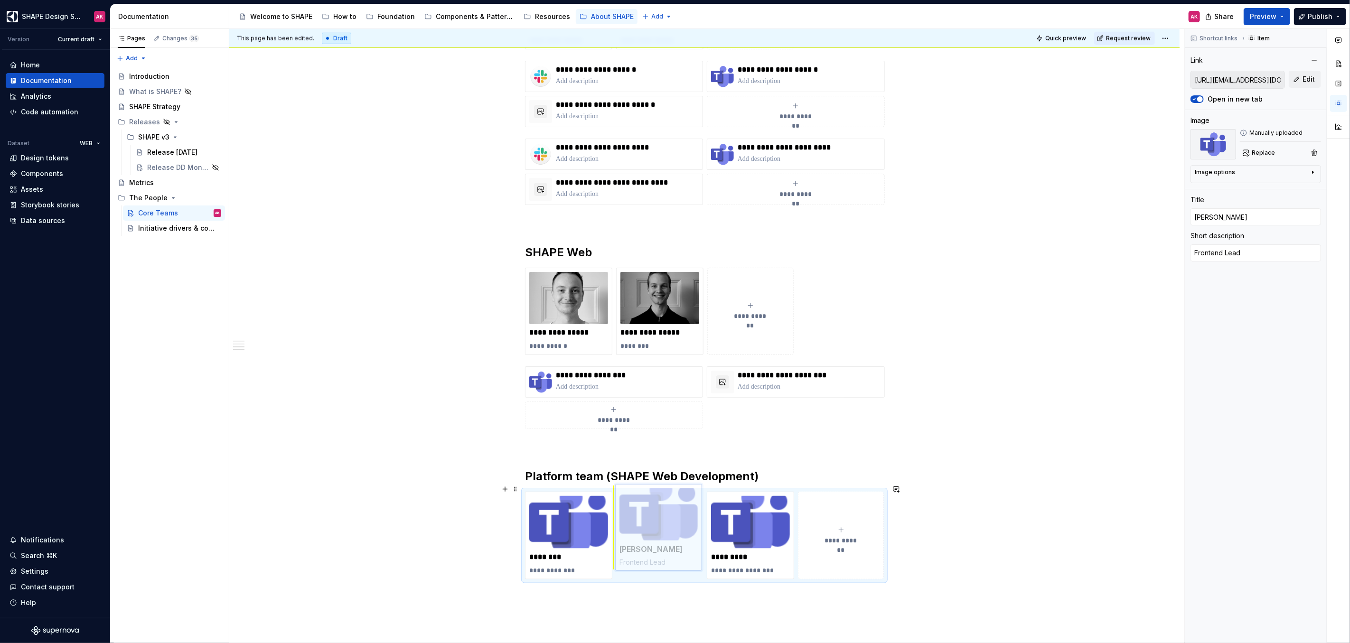
drag, startPoint x: 734, startPoint y: 494, endPoint x: 641, endPoint y: 498, distance: 93.2
click at [639, 498] on body "SHAPE Design System AK Version Current draft Home Documentation Analytics Code …" at bounding box center [675, 321] width 1350 height 643
click at [739, 566] on p "**********" at bounding box center [751, 570] width 79 height 9
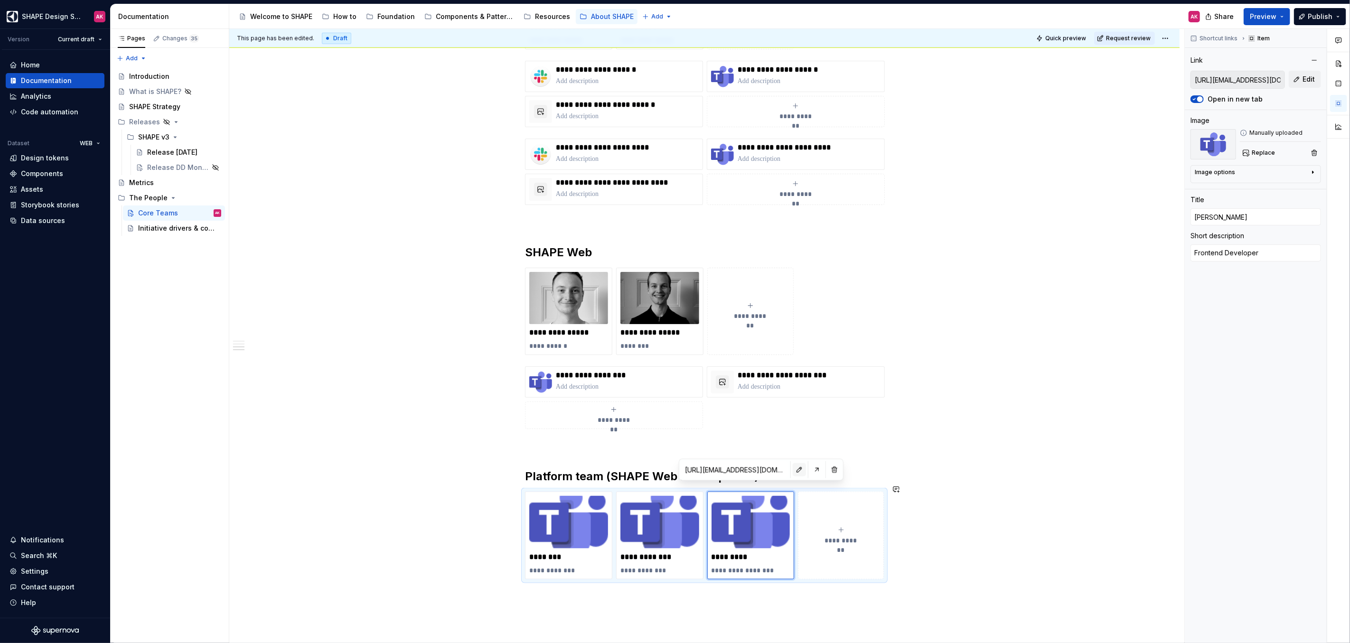
click at [793, 470] on button "button" at bounding box center [799, 469] width 13 height 13
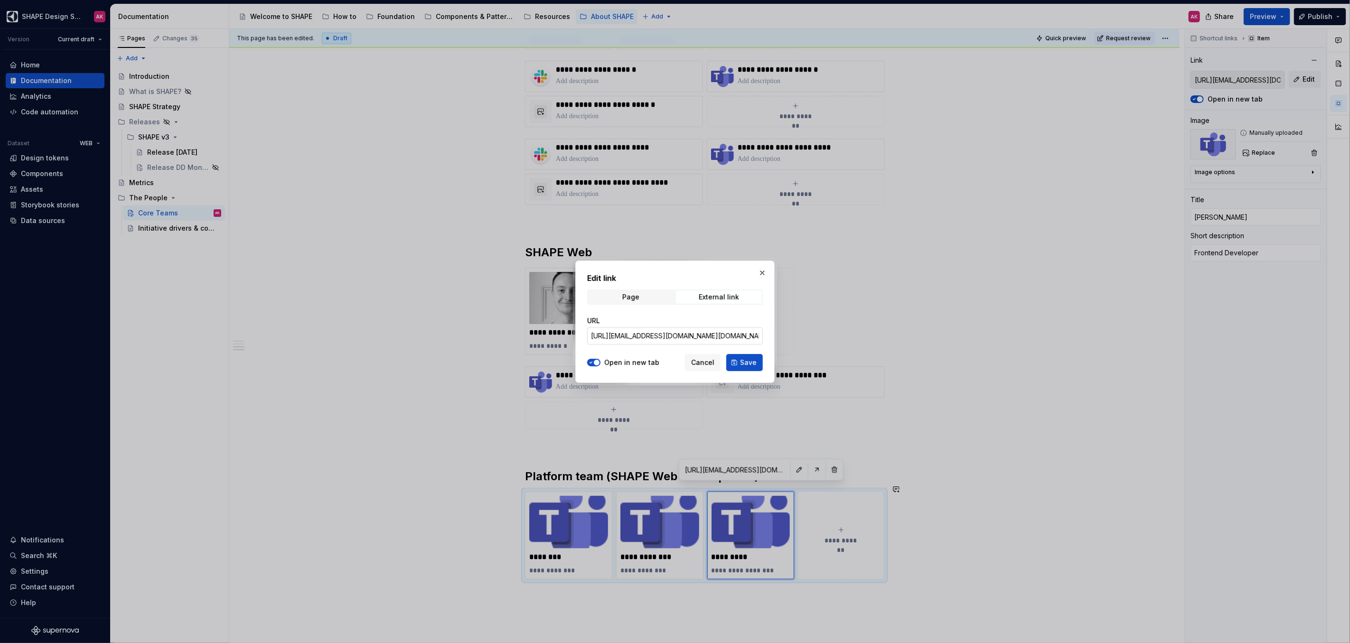
click at [753, 335] on input "[URL][EMAIL_ADDRESS][DOMAIN_NAME][DOMAIN_NAME]" at bounding box center [675, 336] width 176 height 17
click at [753, 364] on span "Save" at bounding box center [748, 362] width 17 height 9
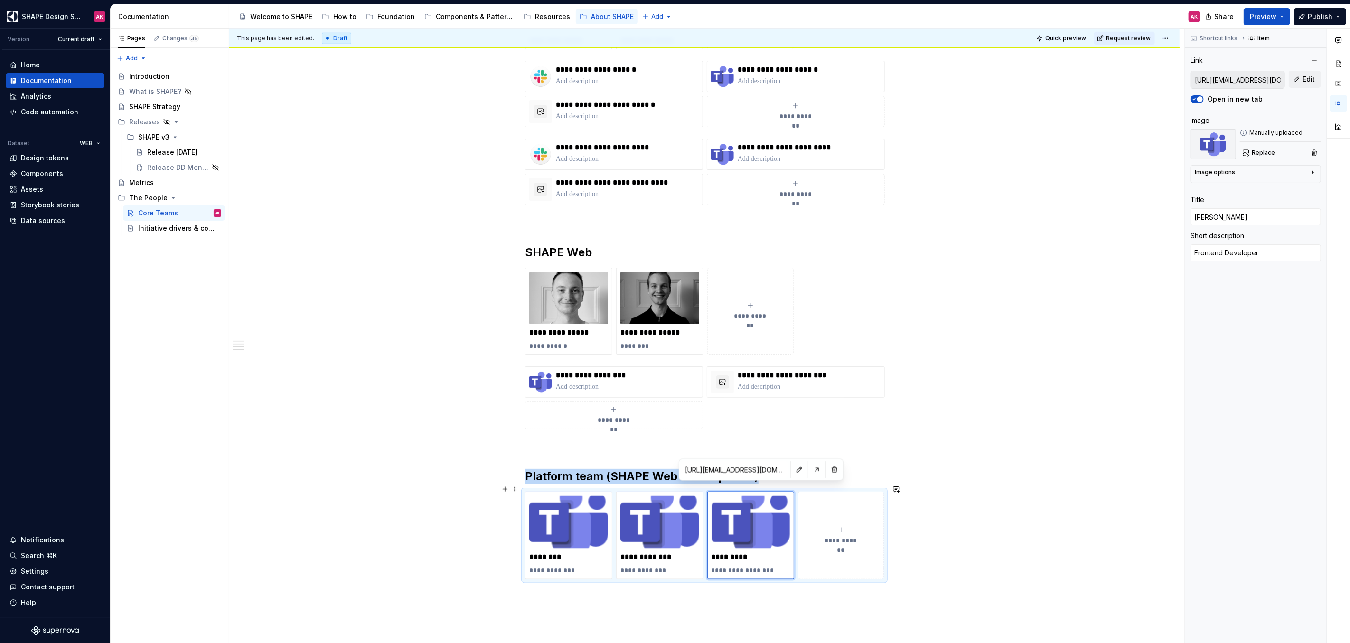
click at [820, 536] on span "**********" at bounding box center [840, 540] width 41 height 9
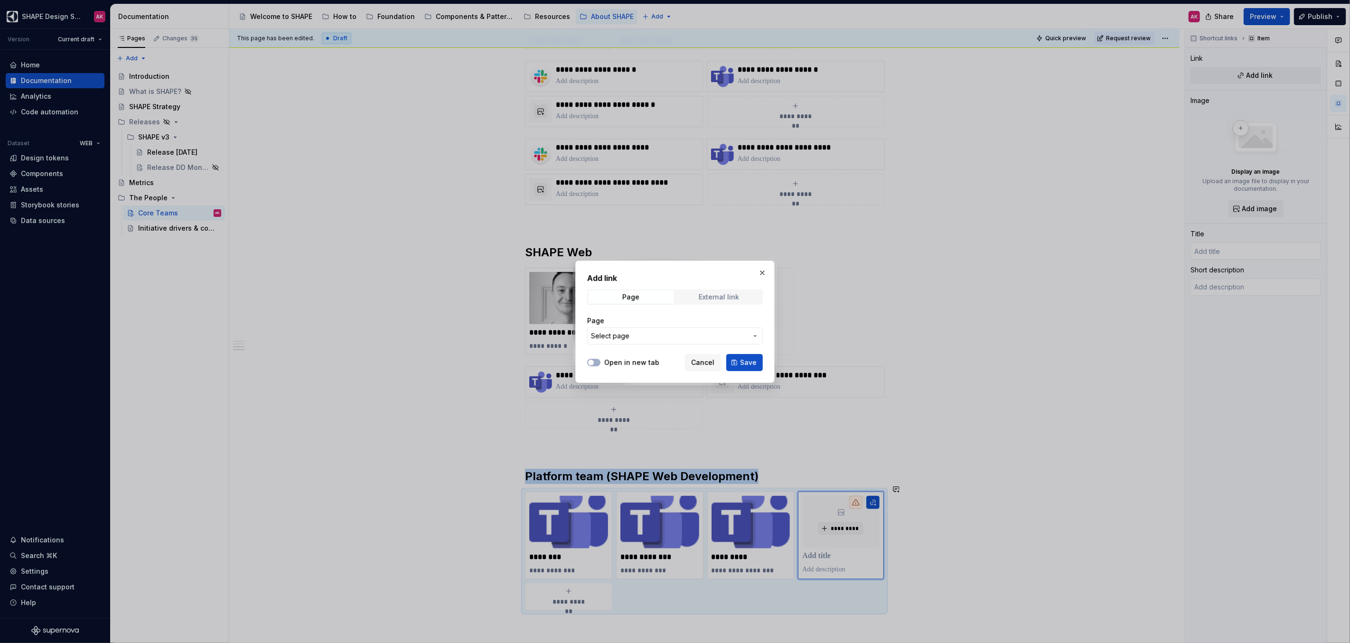
click at [693, 298] on span "External link" at bounding box center [719, 297] width 86 height 13
click at [643, 335] on input "URL" at bounding box center [675, 336] width 176 height 17
paste input "[URL][EMAIL_ADDRESS][DOMAIN_NAME][PERSON_NAME][DOMAIN_NAME]"
drag, startPoint x: 706, startPoint y: 336, endPoint x: 656, endPoint y: 333, distance: 50.9
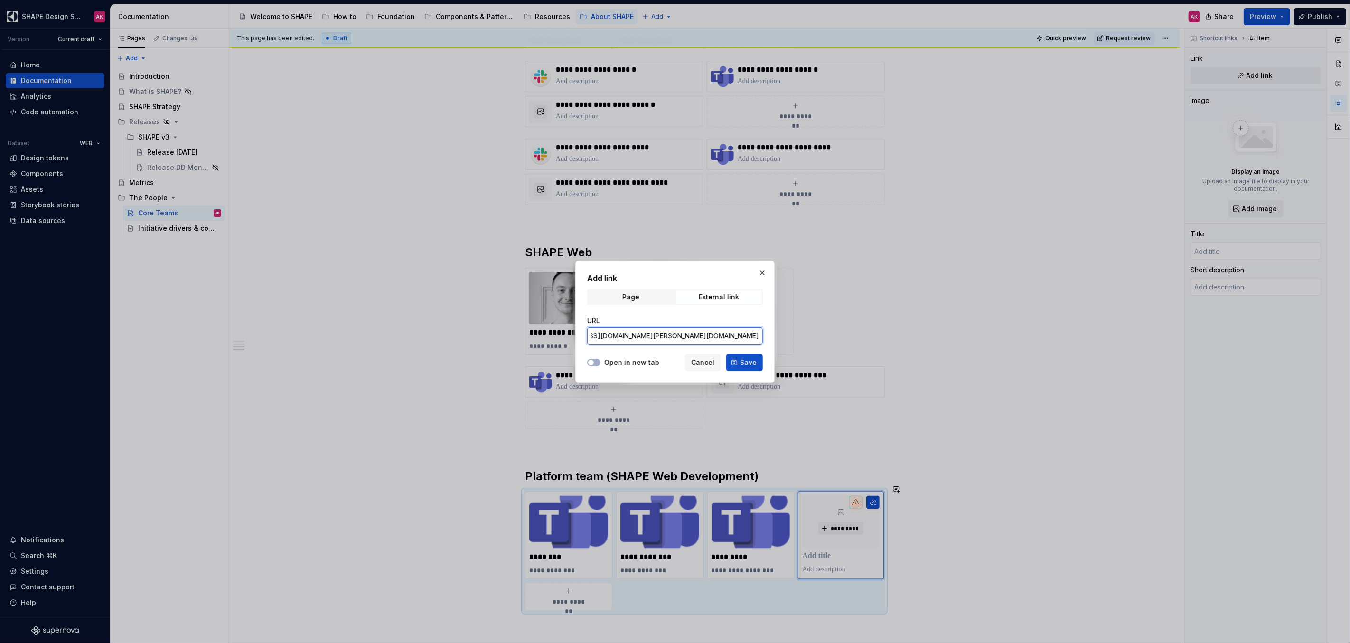
click at [653, 334] on input "[URL][EMAIL_ADDRESS][DOMAIN_NAME][PERSON_NAME][DOMAIN_NAME]" at bounding box center [675, 336] width 176 height 17
click at [596, 359] on button "Open in new tab" at bounding box center [593, 363] width 13 height 8
click at [742, 364] on span "Save" at bounding box center [748, 362] width 17 height 9
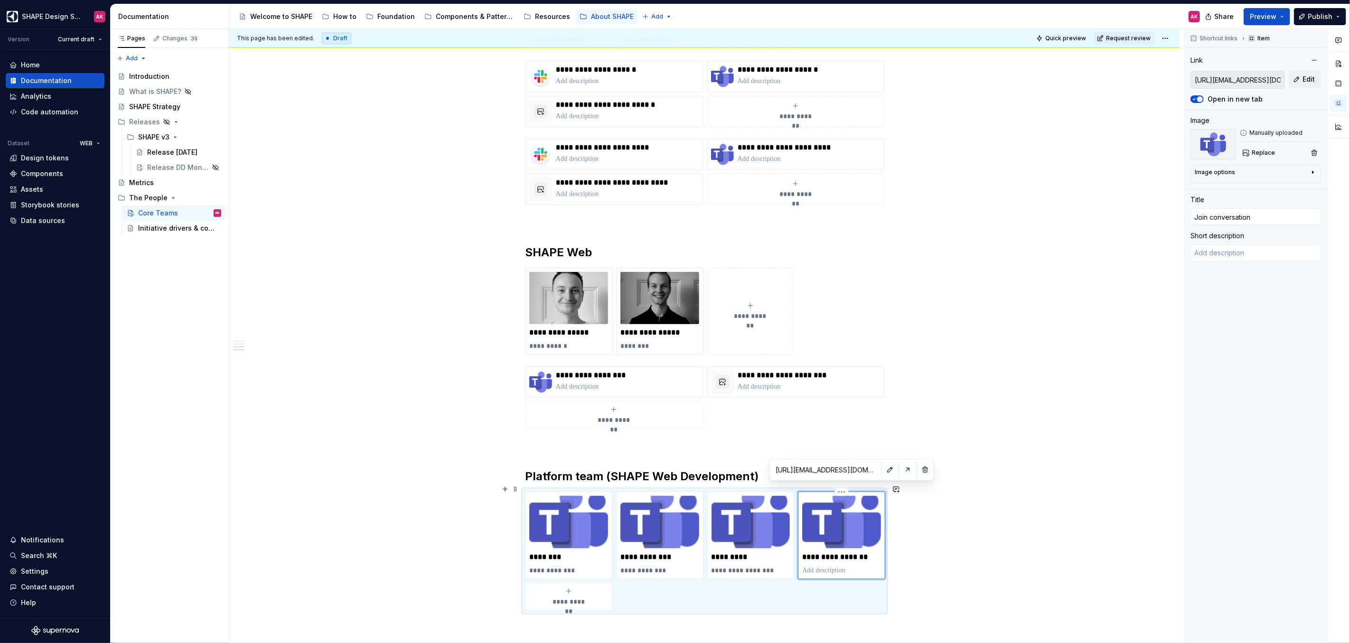
click at [835, 553] on p "**********" at bounding box center [841, 557] width 79 height 9
click at [838, 566] on p at bounding box center [841, 570] width 79 height 9
click at [842, 486] on html "SHAPE Design System AK Version Current draft Home Documentation Analytics Code …" at bounding box center [675, 321] width 1350 height 643
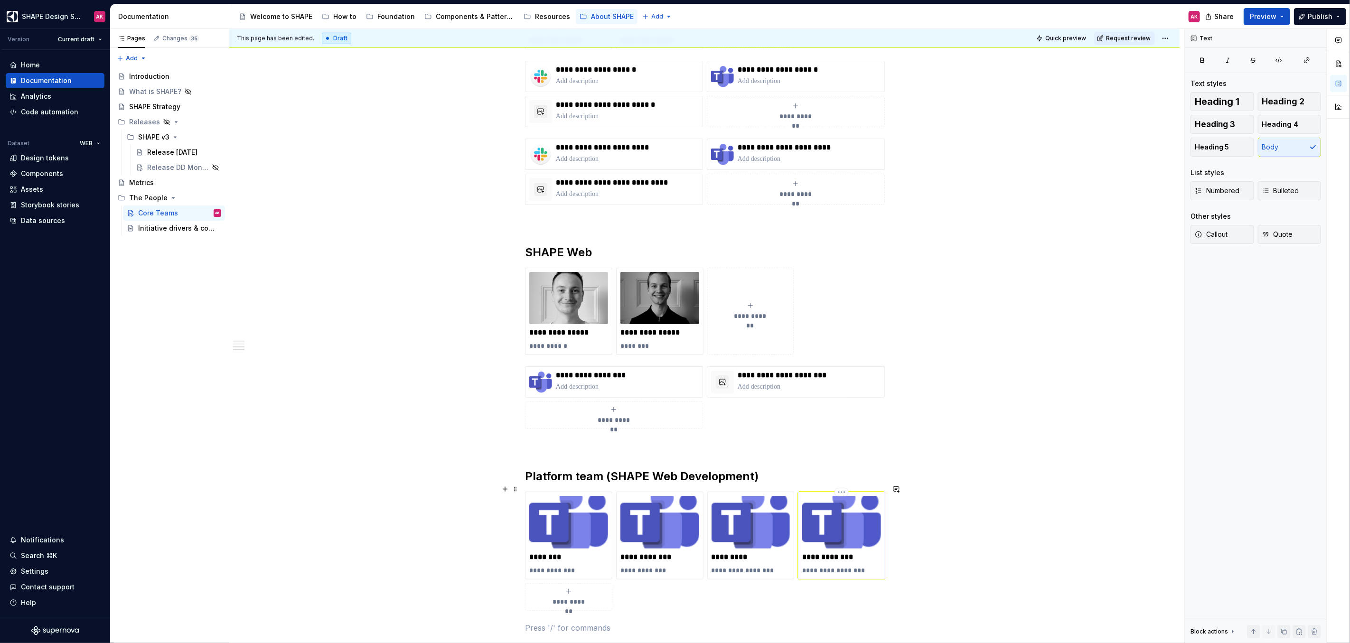
click at [814, 542] on html "SHAPE Design System AK Version Current draft Home Documentation Analytics Code …" at bounding box center [675, 321] width 1350 height 643
click at [565, 588] on icon "submit" at bounding box center [569, 592] width 8 height 8
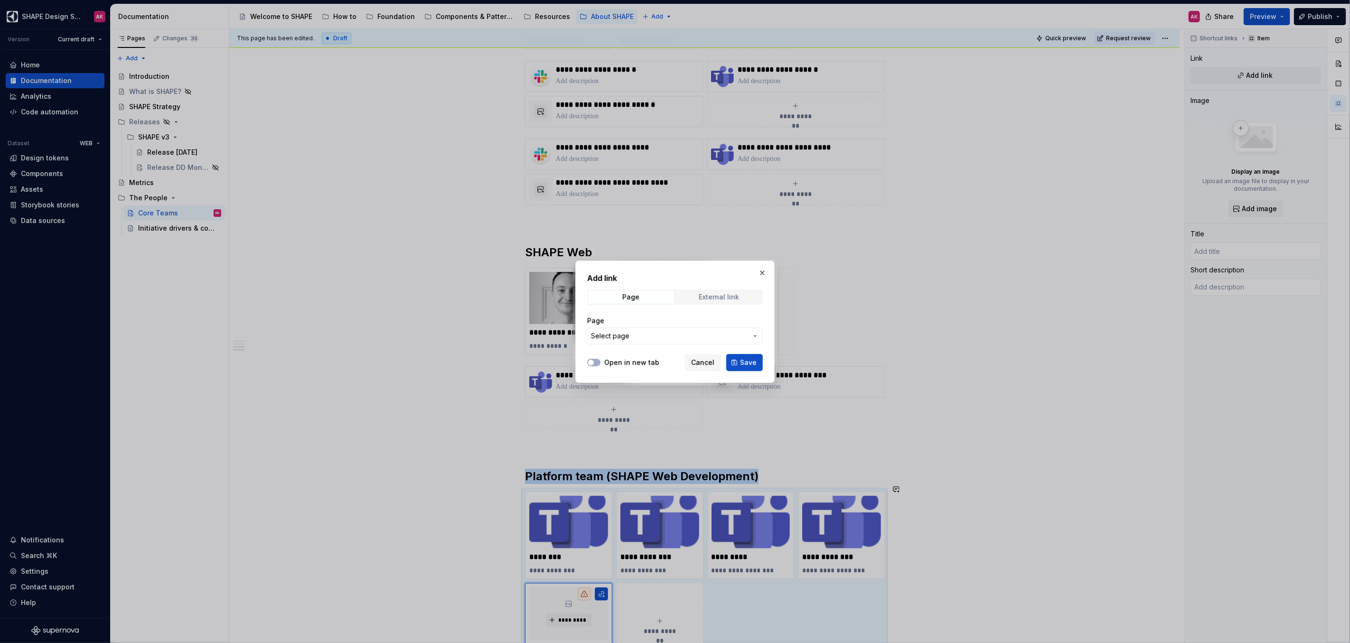
click at [689, 294] on span "External link" at bounding box center [719, 297] width 86 height 13
click at [643, 333] on input "URL" at bounding box center [675, 336] width 176 height 17
paste input "[URL][EMAIL_ADDRESS][DOMAIN_NAME][PERSON_NAME][DOMAIN_NAME]"
drag, startPoint x: 741, startPoint y: 337, endPoint x: 770, endPoint y: 337, distance: 29.0
click at [777, 340] on div "Add link Page External link URL [URL][EMAIL_ADDRESS][DOMAIN_NAME][PERSON_NAME][…" at bounding box center [675, 321] width 1350 height 643
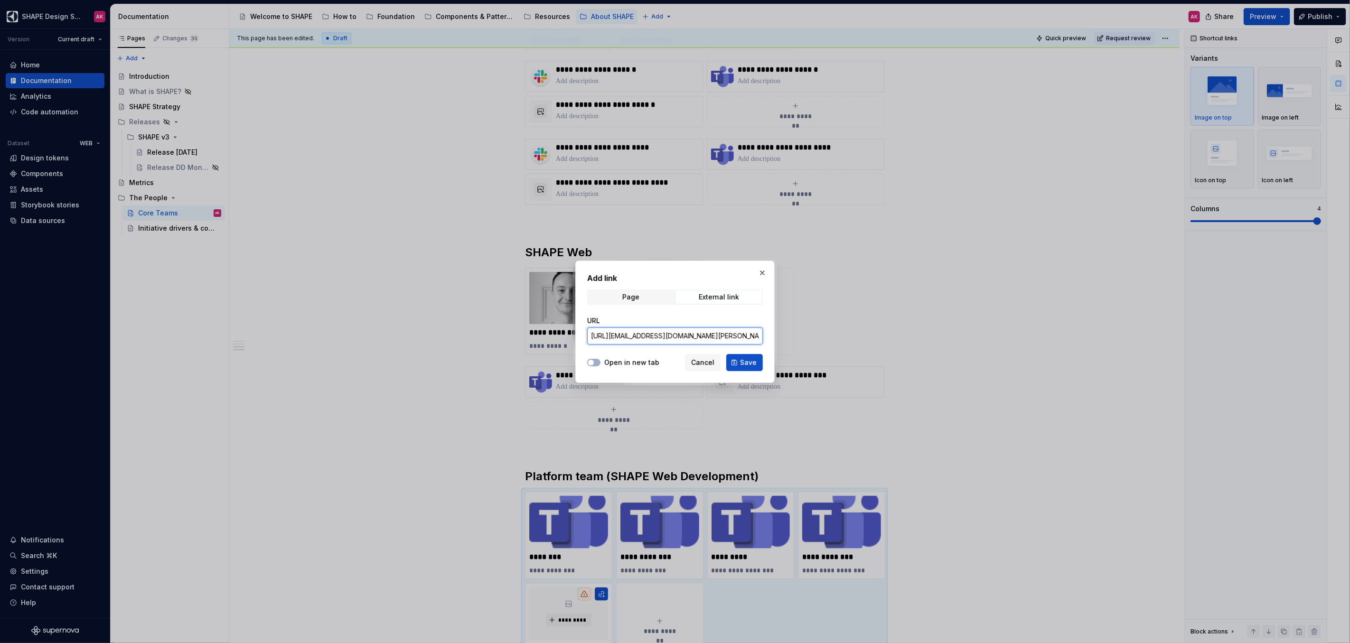
click at [726, 336] on input "[URL][EMAIL_ADDRESS][DOMAIN_NAME][PERSON_NAME][DOMAIN_NAME]" at bounding box center [675, 336] width 176 height 17
paste input "z"
drag, startPoint x: 706, startPoint y: 336, endPoint x: 652, endPoint y: 337, distance: 54.6
click at [652, 337] on input "[URL][EMAIL_ADDRESS][DOMAIN_NAME][PERSON_NAME][DOMAIN_NAME]" at bounding box center [675, 336] width 176 height 17
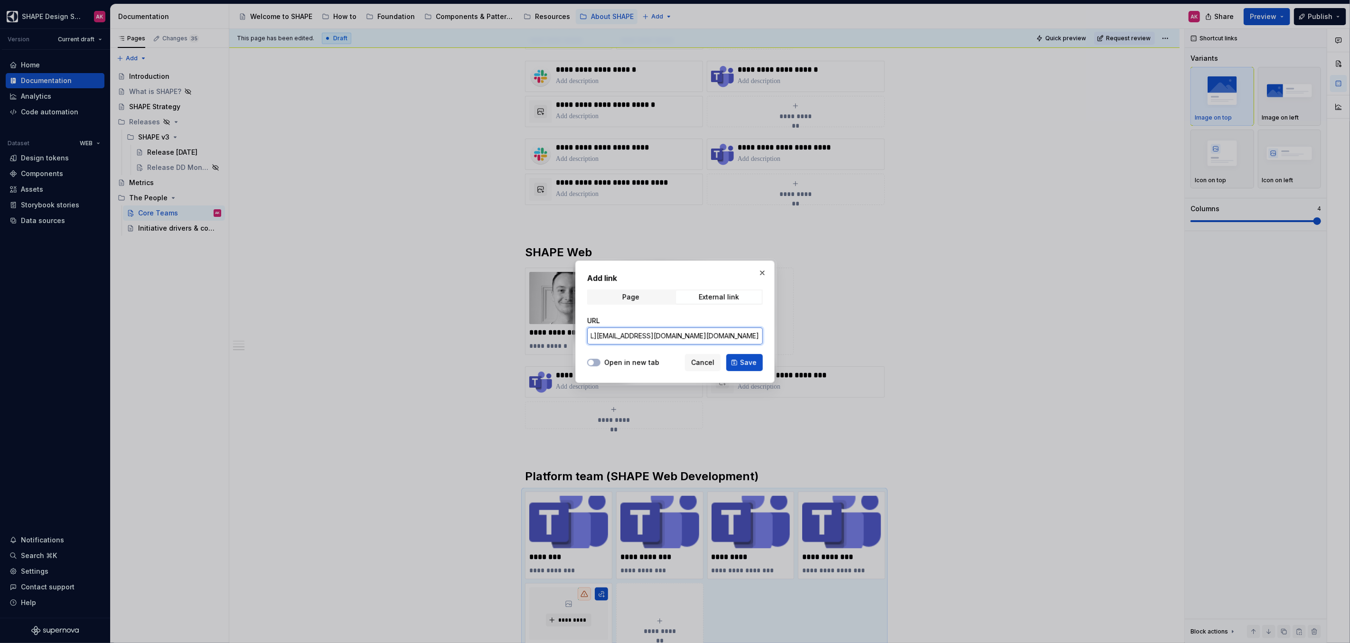
scroll to position [0, 35]
click at [751, 362] on span "Save" at bounding box center [748, 362] width 17 height 9
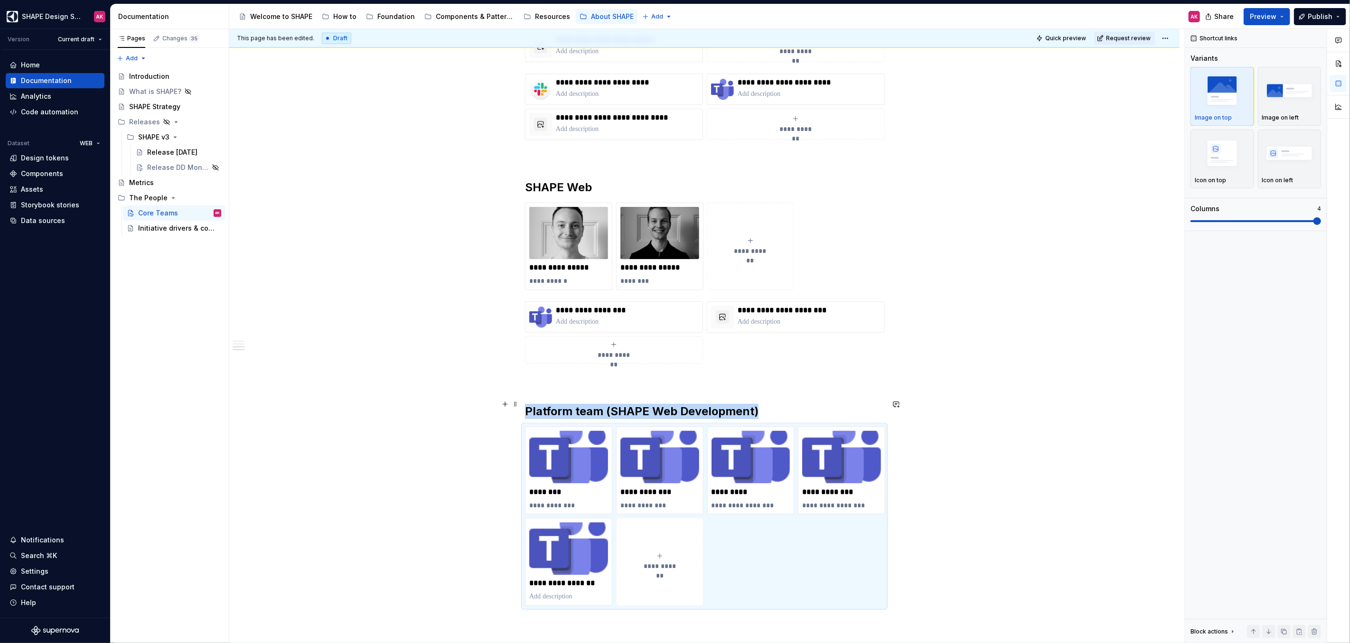
scroll to position [1035, 0]
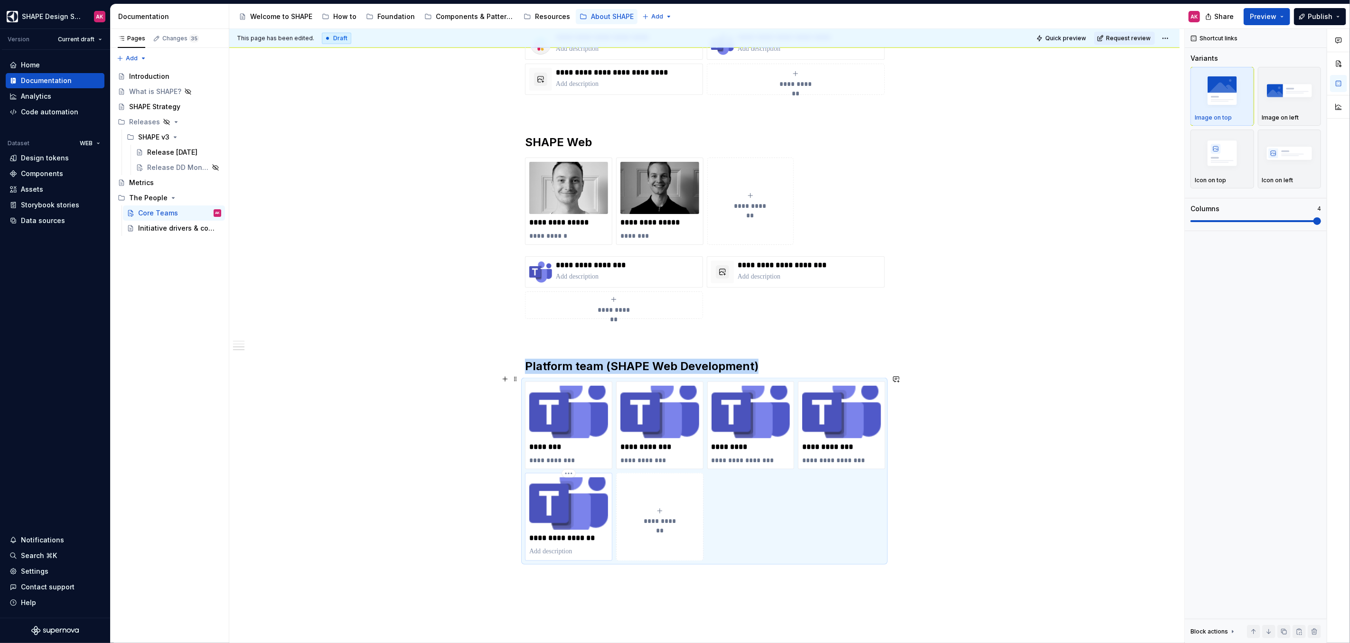
click at [552, 534] on p "**********" at bounding box center [568, 538] width 79 height 9
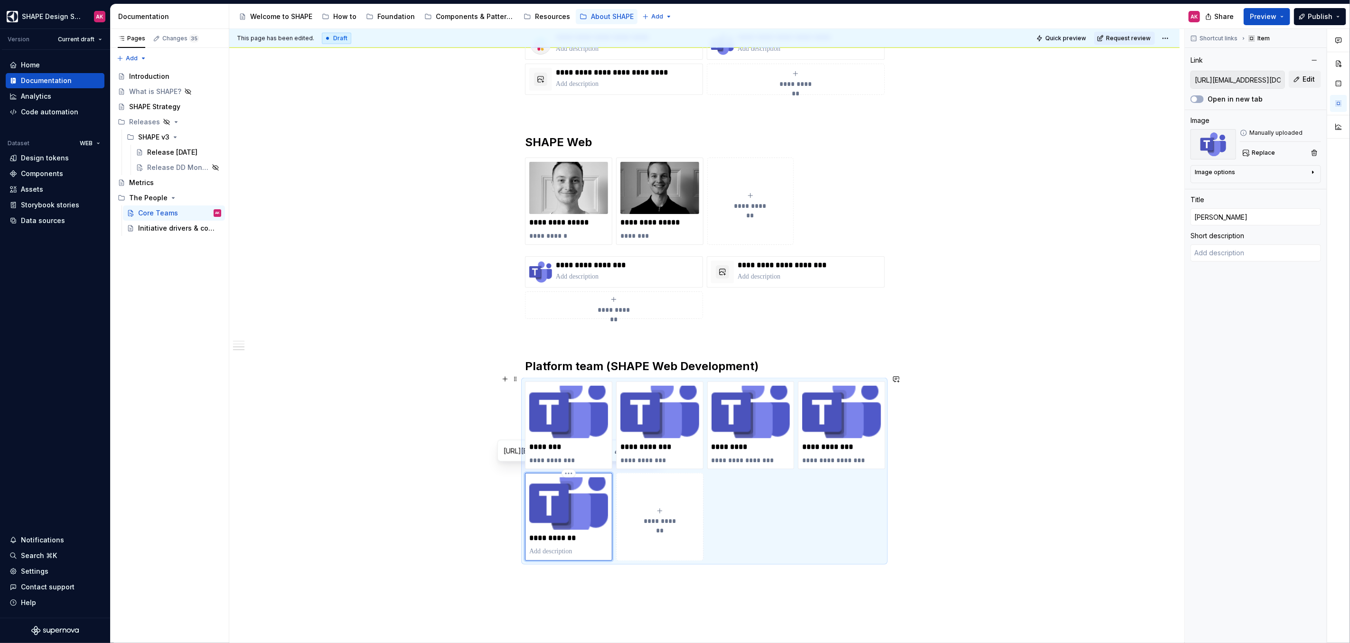
click at [558, 547] on p at bounding box center [568, 551] width 79 height 9
drag, startPoint x: 603, startPoint y: 615, endPoint x: 603, endPoint y: 610, distance: 5.7
click at [603, 615] on div "**********" at bounding box center [706, 336] width 955 height 615
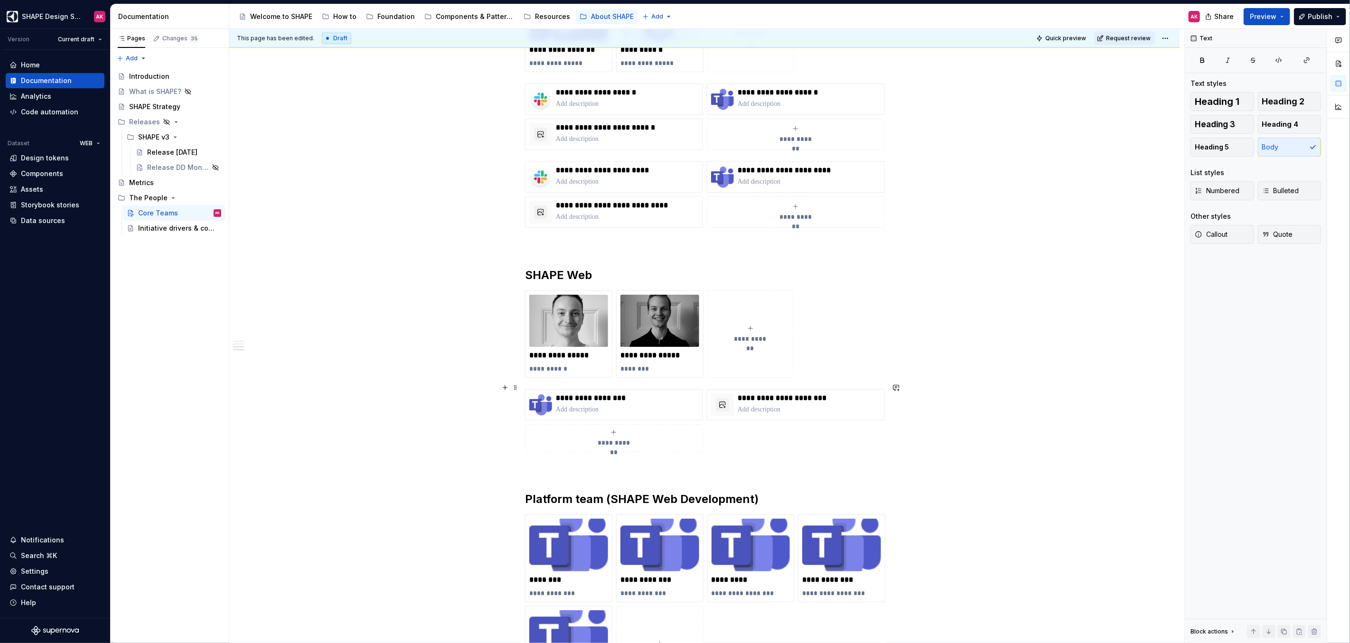
scroll to position [995, 0]
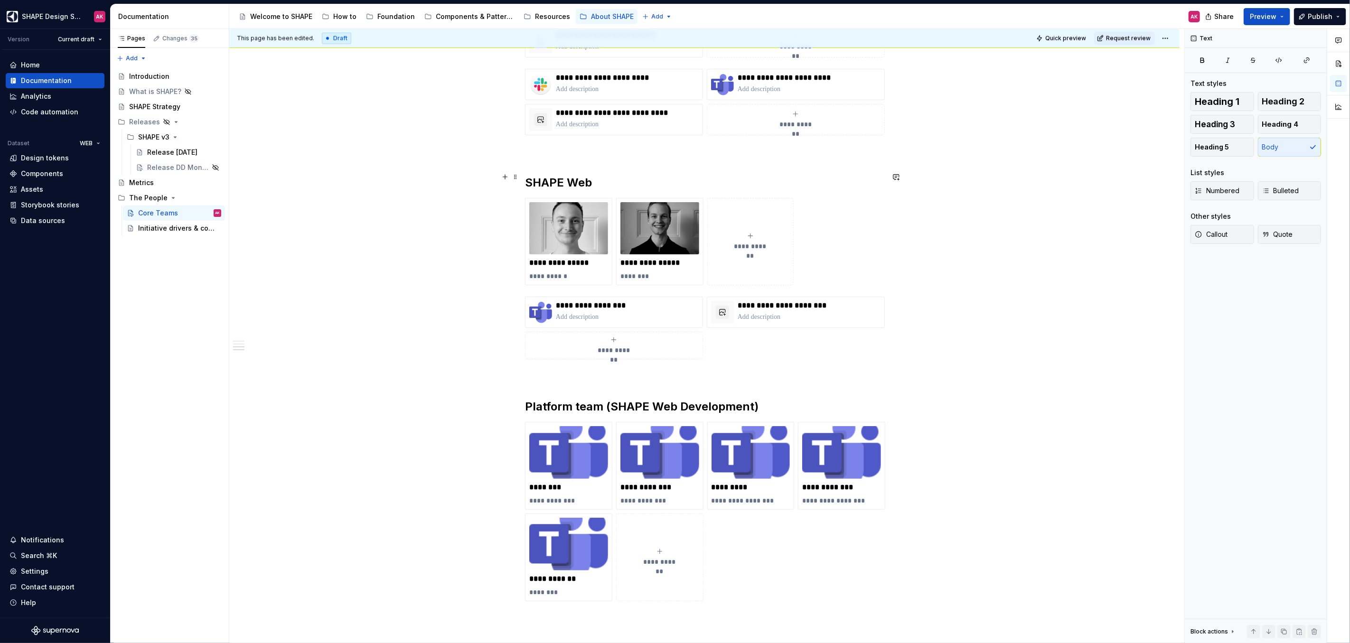
click at [590, 175] on h2 "SHAPE Web" at bounding box center [704, 182] width 359 height 15
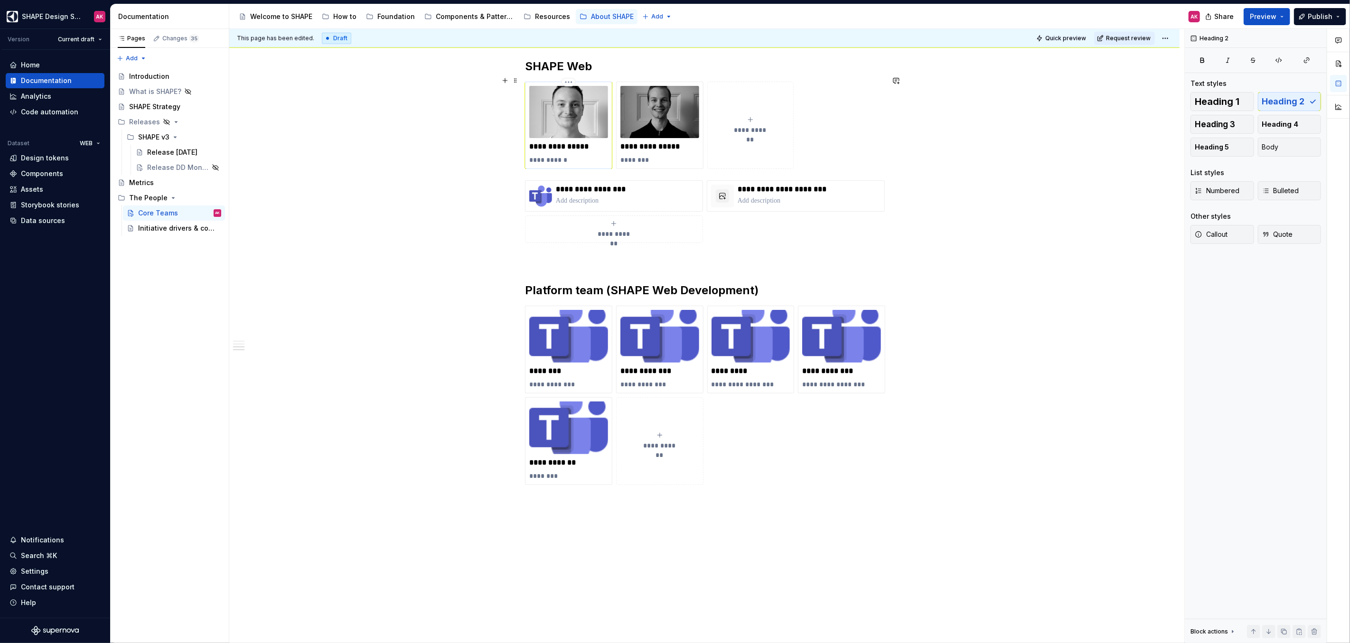
scroll to position [959, 0]
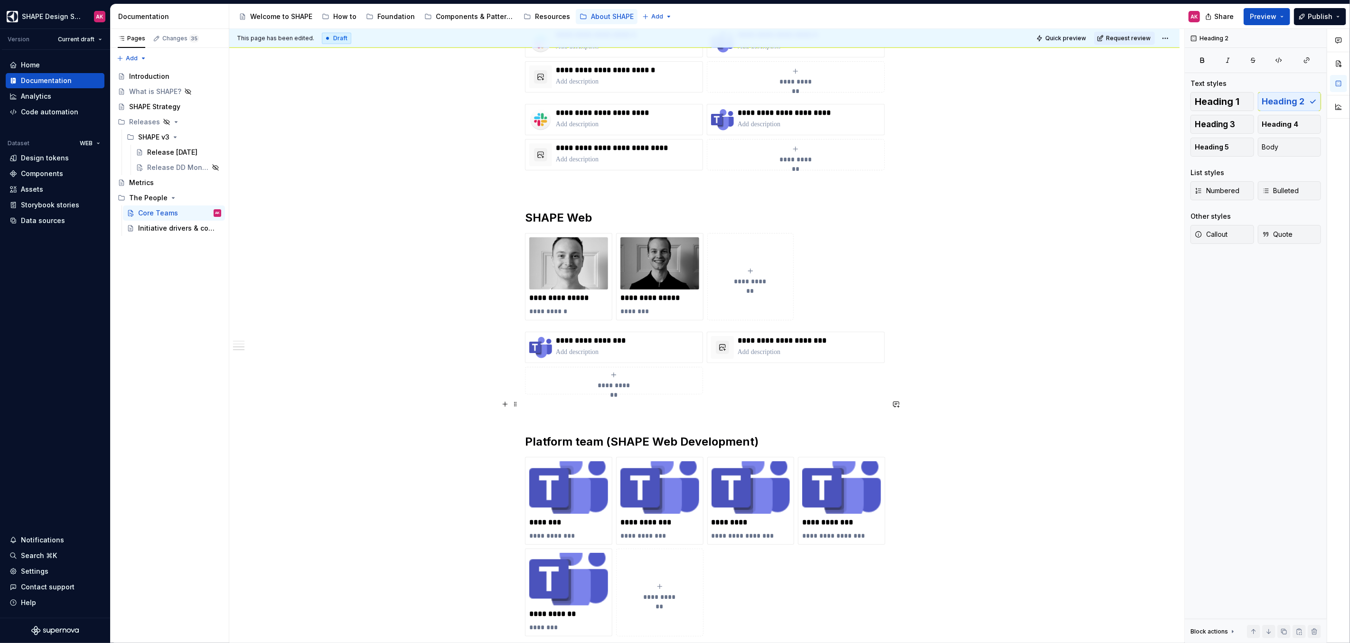
click at [557, 406] on p at bounding box center [704, 411] width 359 height 11
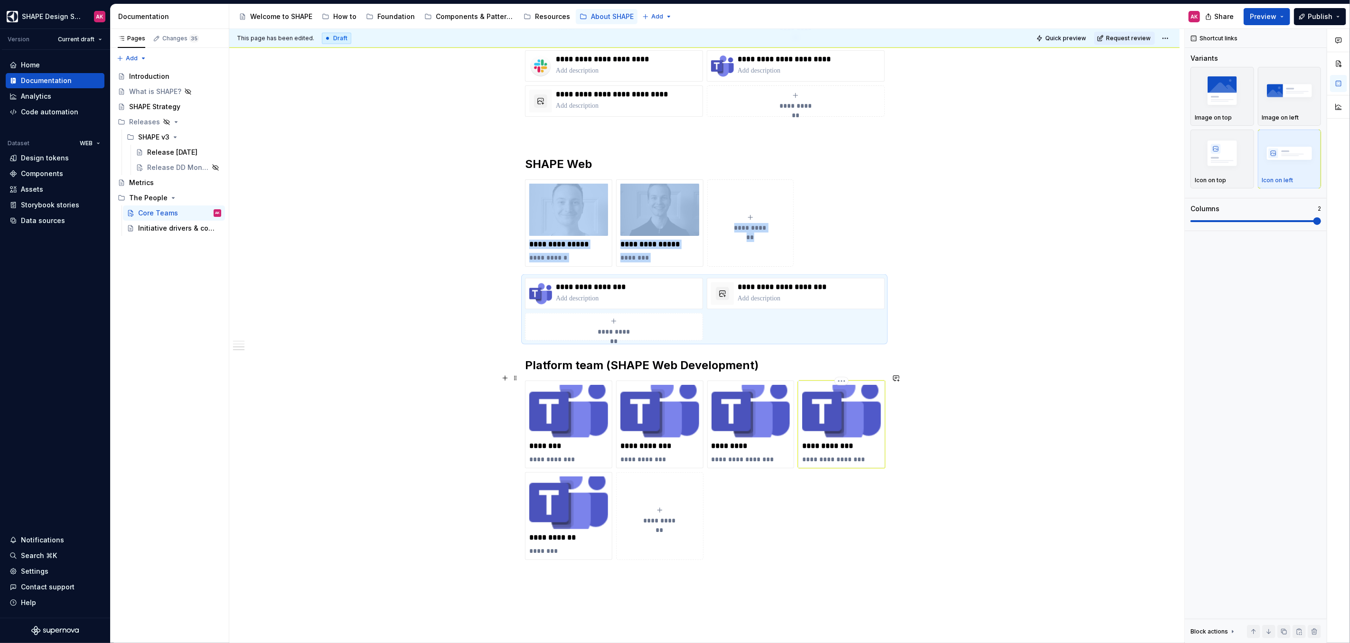
scroll to position [1056, 0]
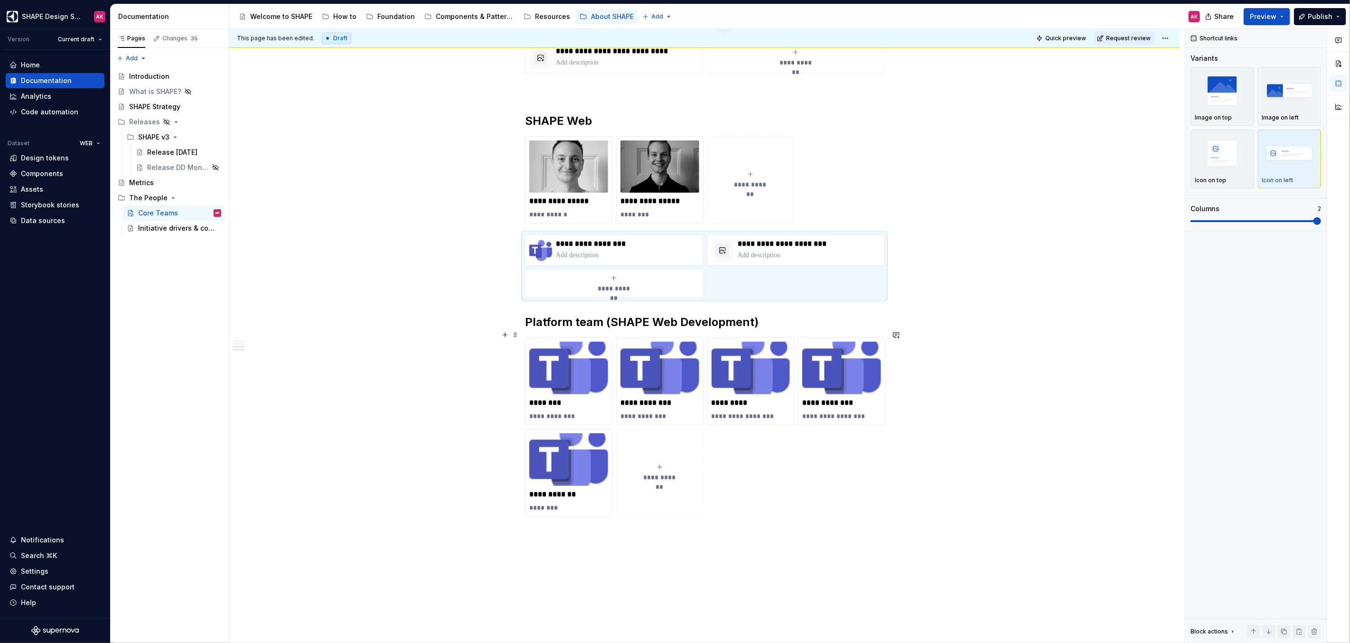
click at [820, 504] on div "**********" at bounding box center [704, 427] width 359 height 179
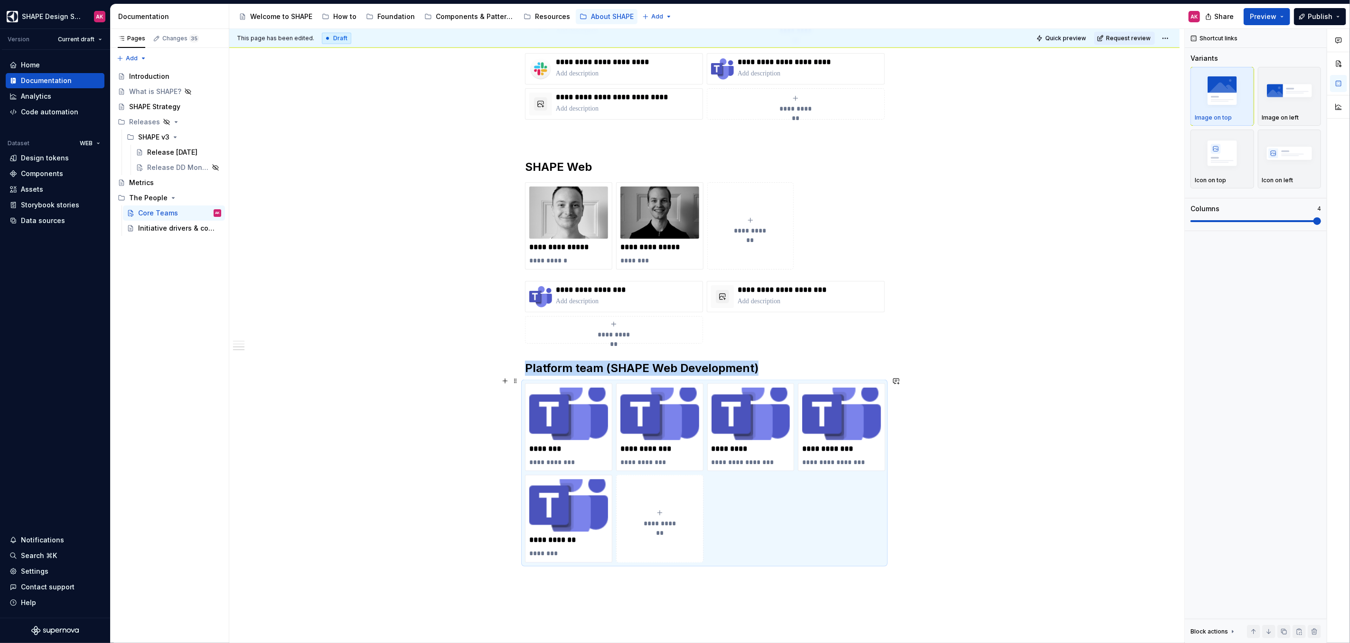
scroll to position [941, 0]
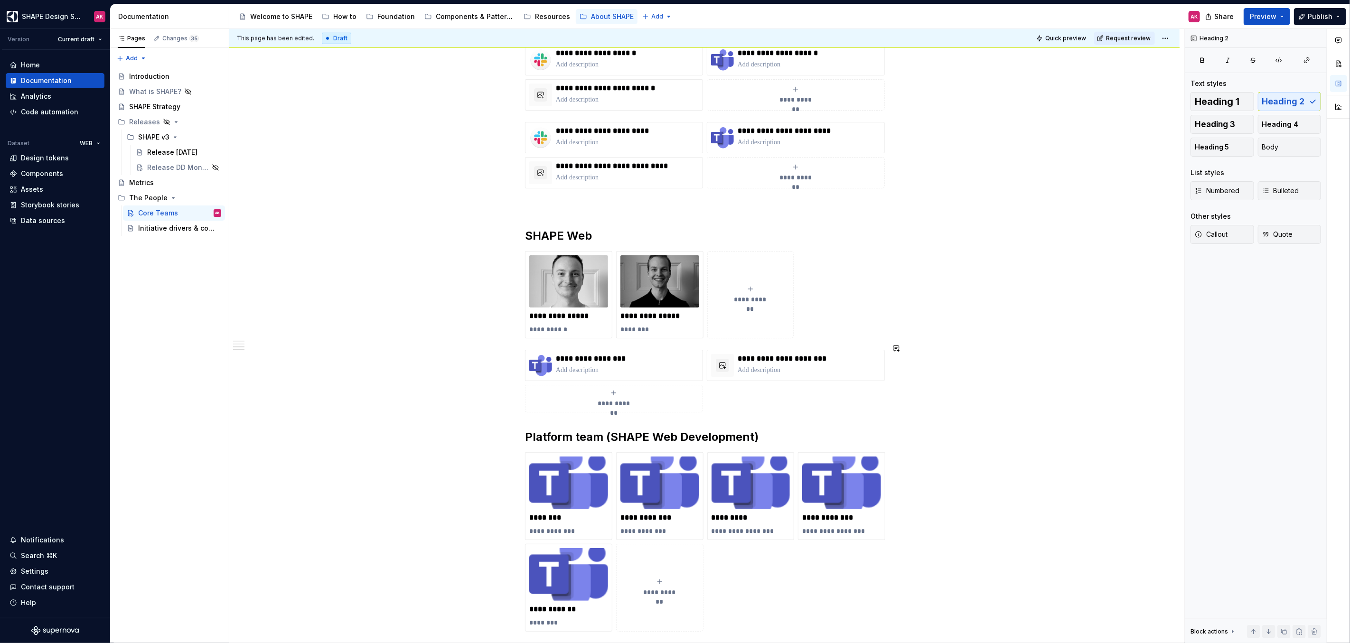
click at [526, 430] on h2 "Platform team (SHAPE Web Development)" at bounding box center [704, 437] width 359 height 15
click at [734, 383] on div "**********" at bounding box center [704, 381] width 359 height 63
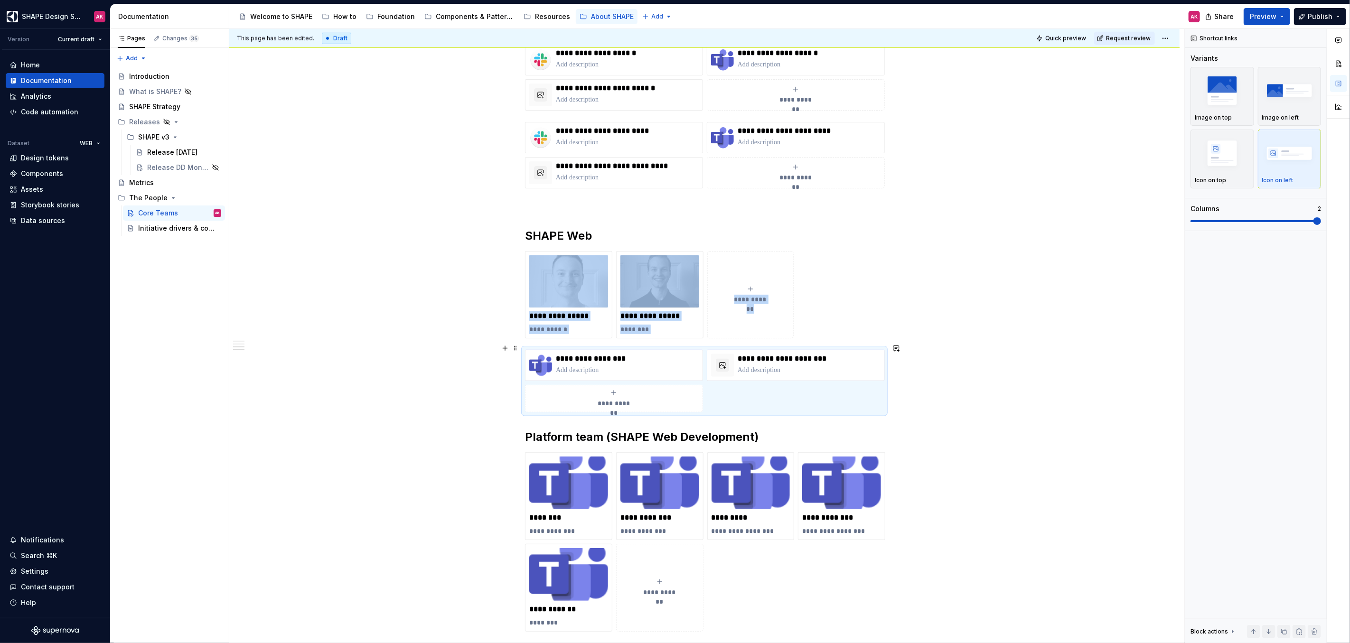
click at [961, 387] on div "**********" at bounding box center [706, 336] width 955 height 615
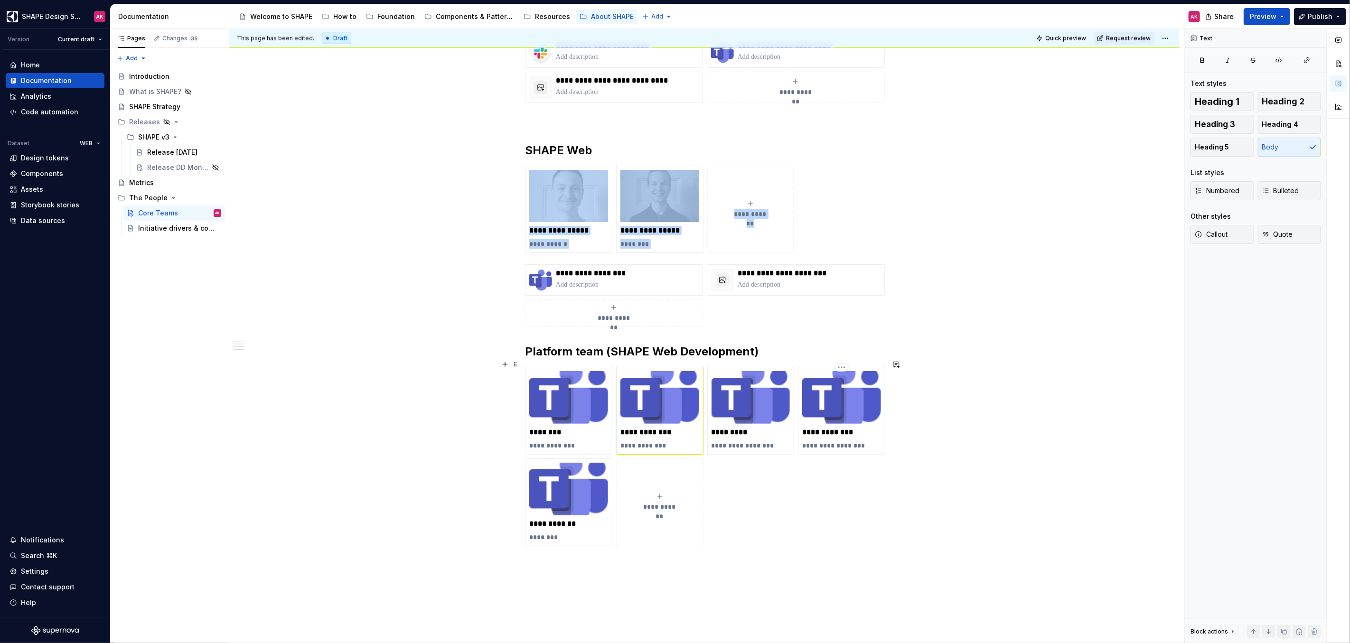
scroll to position [1039, 0]
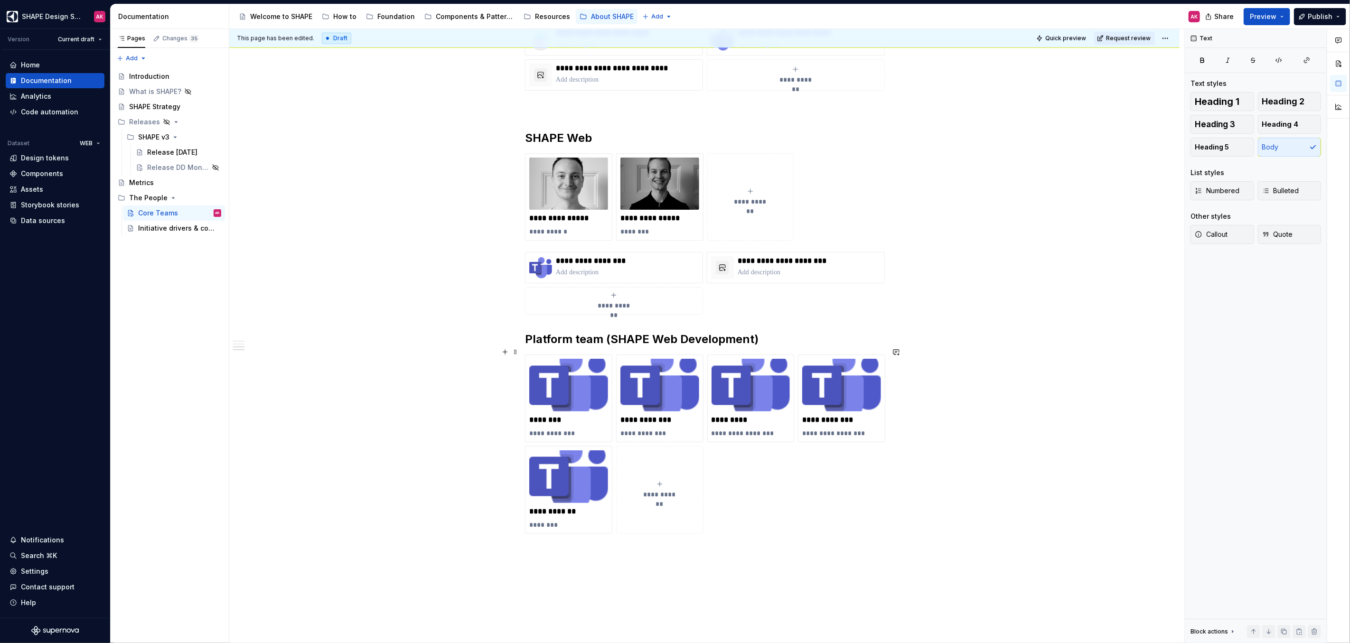
click at [654, 465] on button "**********" at bounding box center [659, 490] width 87 height 88
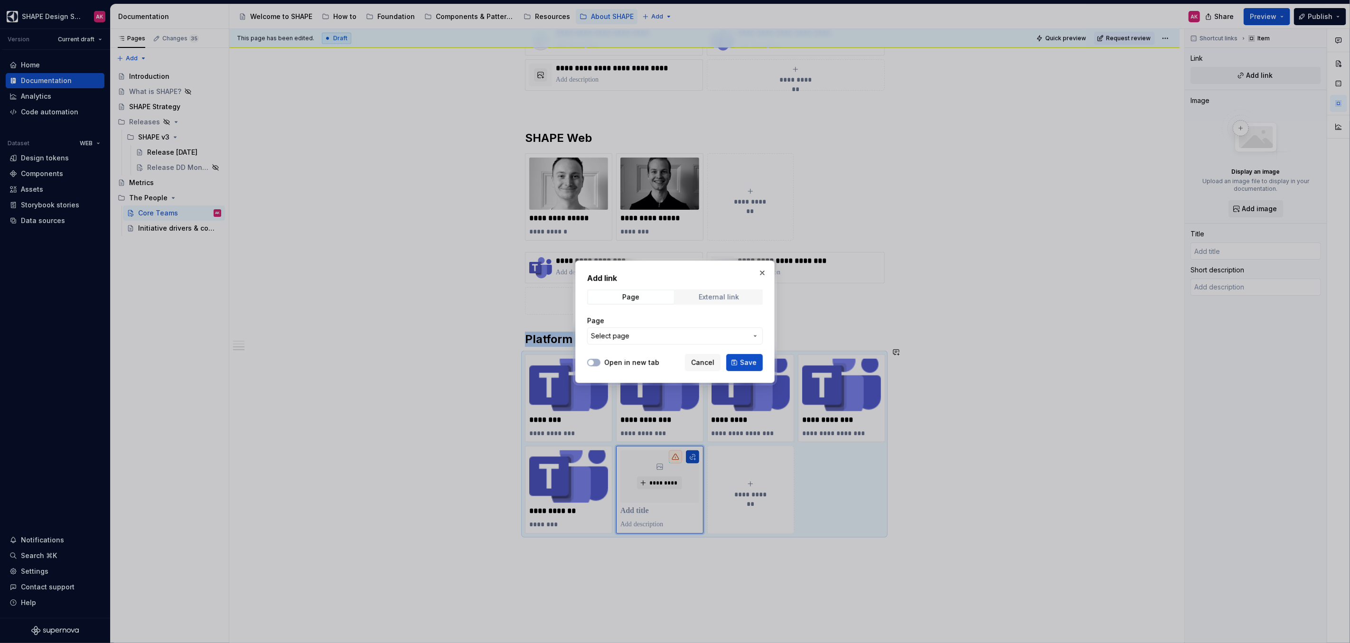
click at [703, 299] on div "External link" at bounding box center [719, 297] width 40 height 8
click at [626, 343] on input "URL" at bounding box center [675, 336] width 176 height 17
click at [627, 319] on div "URL" at bounding box center [675, 320] width 176 height 9
click at [622, 339] on input "URL" at bounding box center [675, 336] width 176 height 17
paste input "[URL][EMAIL_ADDRESS][DOMAIN_NAME][PERSON_NAME][DOMAIN_NAME]"
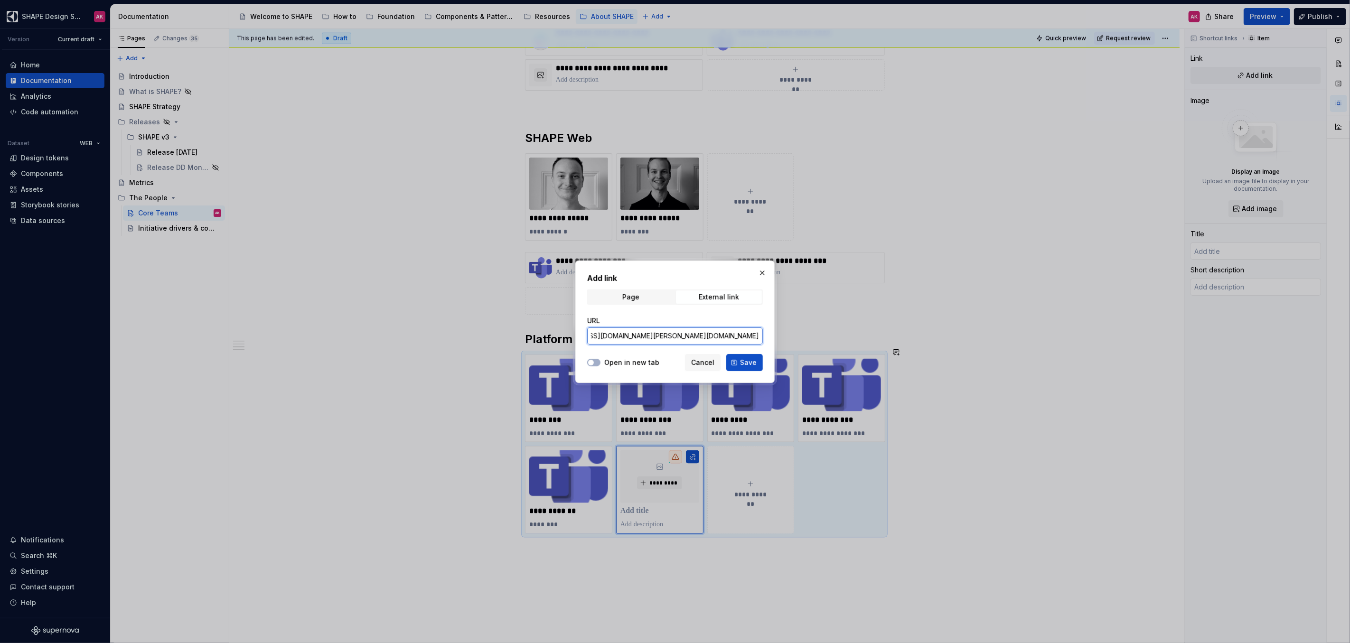
scroll to position [0, 0]
click at [678, 334] on input "[URL][EMAIL_ADDRESS][DOMAIN_NAME][PERSON_NAME][DOMAIN_NAME]" at bounding box center [675, 336] width 176 height 17
paste input "text"
drag, startPoint x: 707, startPoint y: 337, endPoint x: 653, endPoint y: 337, distance: 53.6
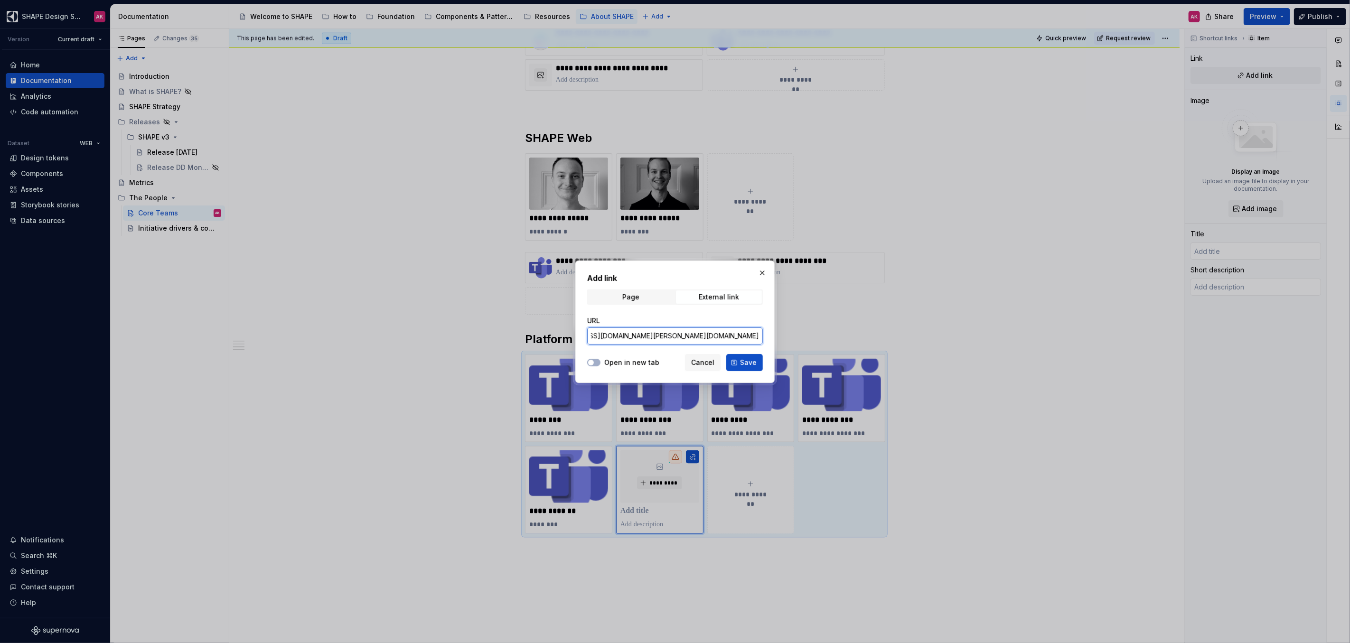
click at [653, 337] on input "[URL][EMAIL_ADDRESS][DOMAIN_NAME][PERSON_NAME][DOMAIN_NAME]" at bounding box center [675, 336] width 176 height 17
click at [754, 361] on span "Save" at bounding box center [748, 362] width 17 height 9
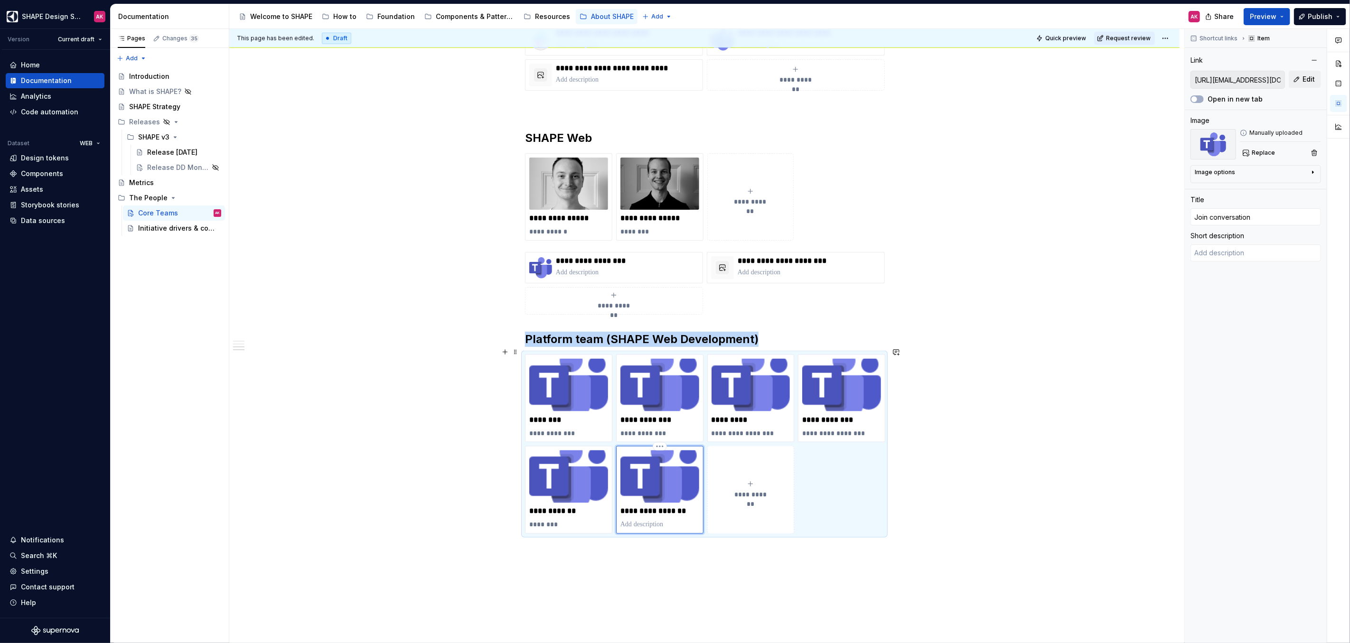
click at [657, 507] on p "**********" at bounding box center [660, 511] width 79 height 9
drag, startPoint x: 663, startPoint y: 504, endPoint x: 624, endPoint y: 504, distance: 38.9
click at [624, 507] on p "**********" at bounding box center [660, 511] width 79 height 9
click at [668, 520] on p at bounding box center [660, 524] width 79 height 9
click at [572, 520] on p "********" at bounding box center [568, 524] width 79 height 9
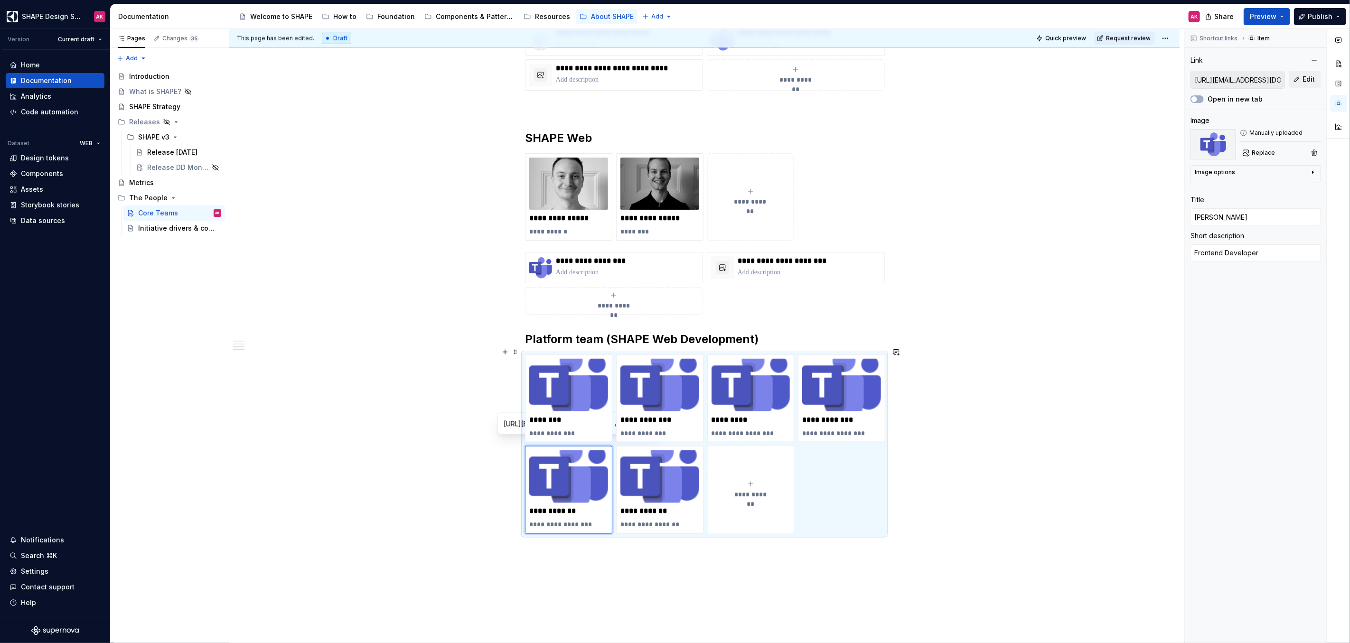
click at [758, 490] on span "**********" at bounding box center [750, 494] width 41 height 9
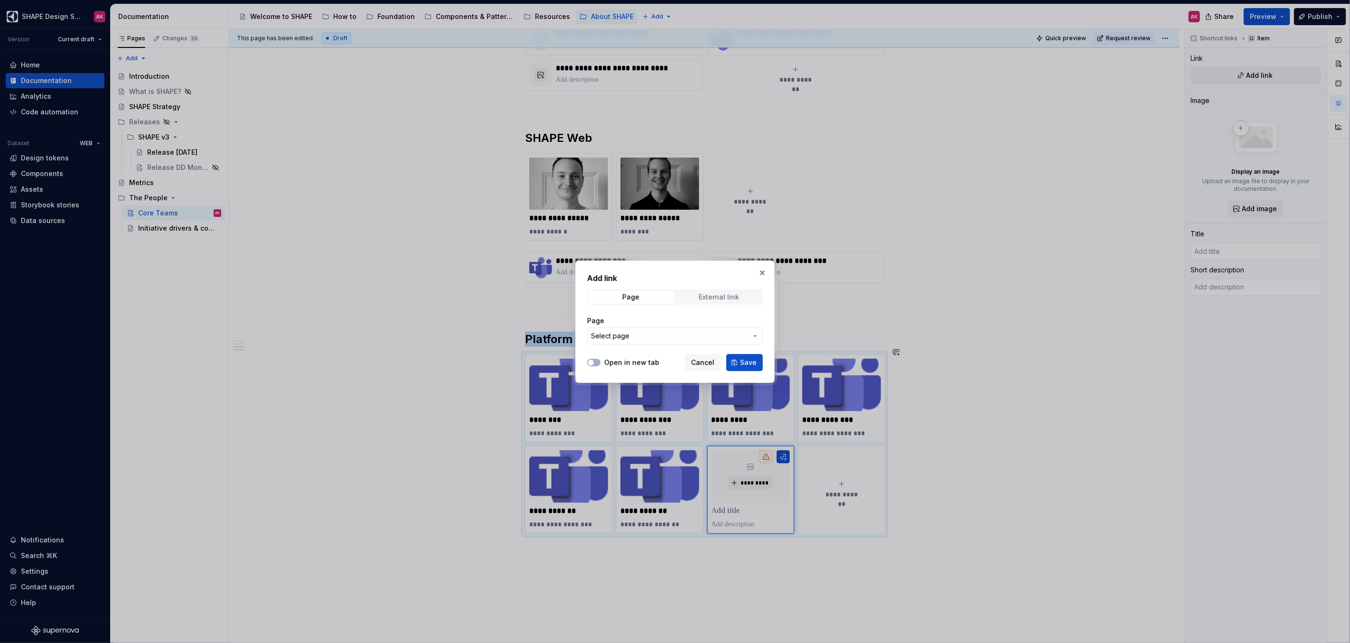
click at [713, 289] on div "Add link Page External link Page Select page" at bounding box center [675, 312] width 176 height 78
click at [711, 295] on div "External link" at bounding box center [719, 297] width 40 height 8
click at [626, 338] on input "URL" at bounding box center [675, 336] width 176 height 17
paste input "[URL][EMAIL_ADDRESS][DOMAIN_NAME][PERSON_NAME][DOMAIN_NAME]"
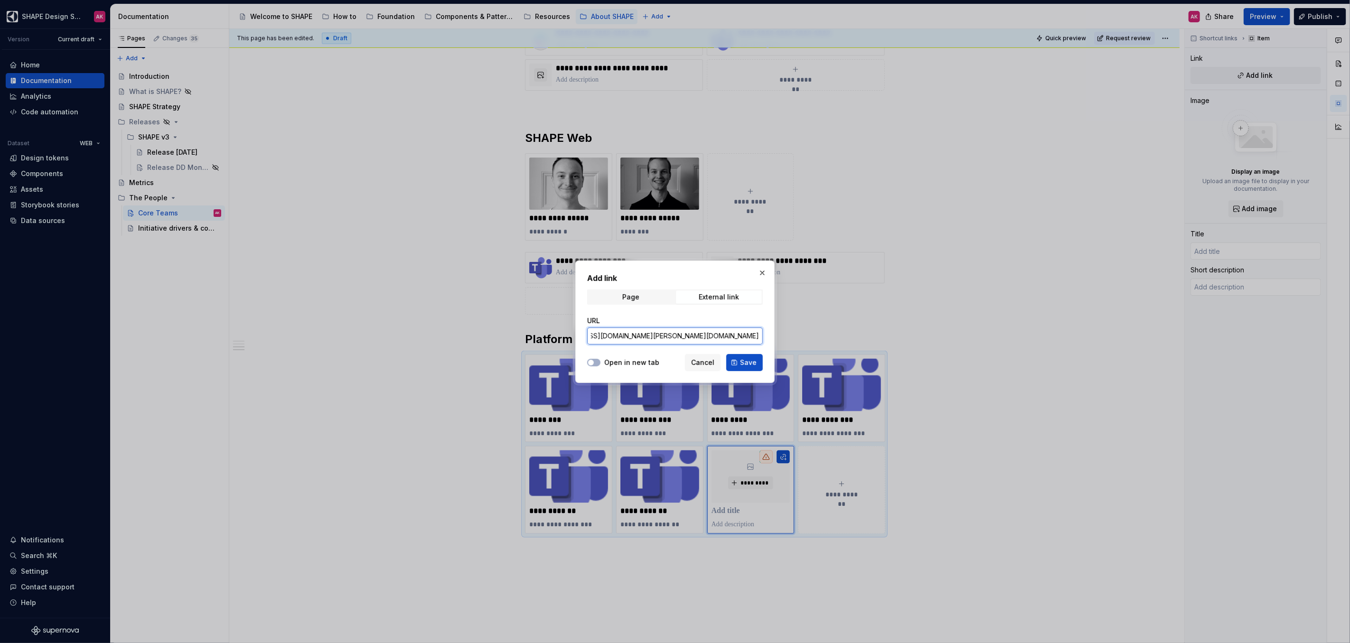
drag, startPoint x: 707, startPoint y: 336, endPoint x: 653, endPoint y: 335, distance: 53.7
click at [653, 335] on input "[URL][EMAIL_ADDRESS][DOMAIN_NAME][PERSON_NAME][DOMAIN_NAME]" at bounding box center [675, 336] width 176 height 17
click at [740, 362] on button "Save" at bounding box center [744, 362] width 37 height 17
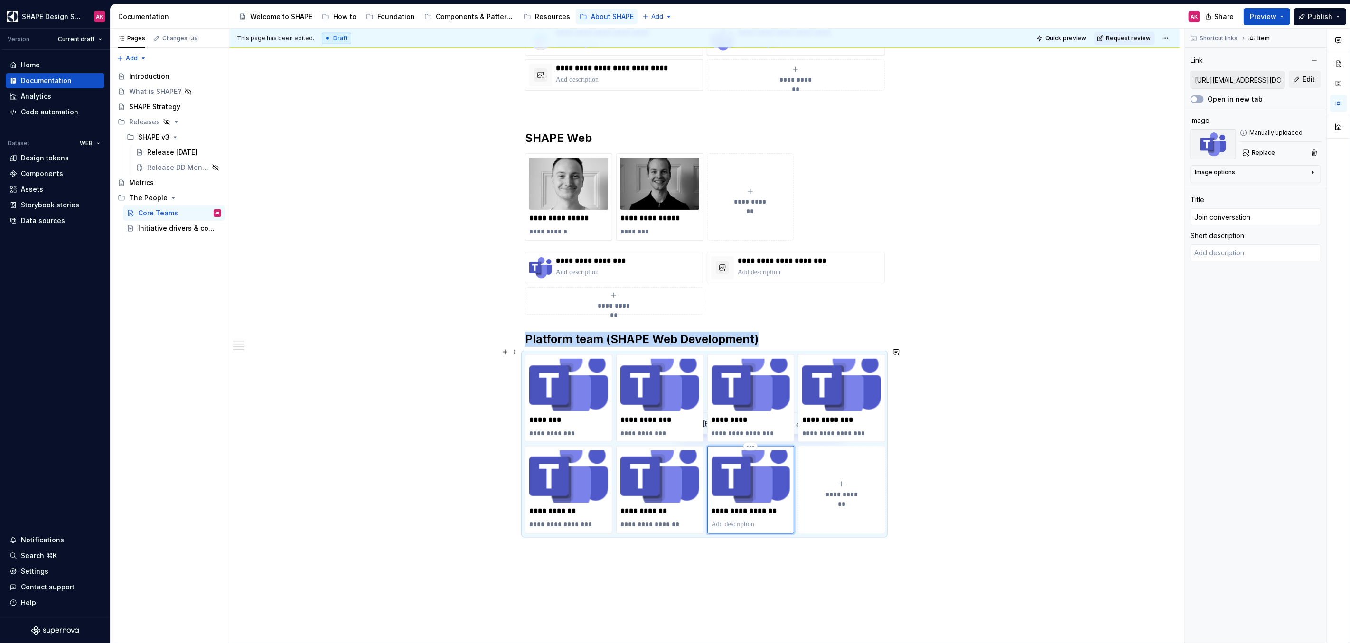
click at [750, 507] on p "**********" at bounding box center [751, 511] width 79 height 9
click at [748, 520] on p at bounding box center [751, 524] width 79 height 9
click at [831, 480] on div "**********" at bounding box center [841, 489] width 79 height 19
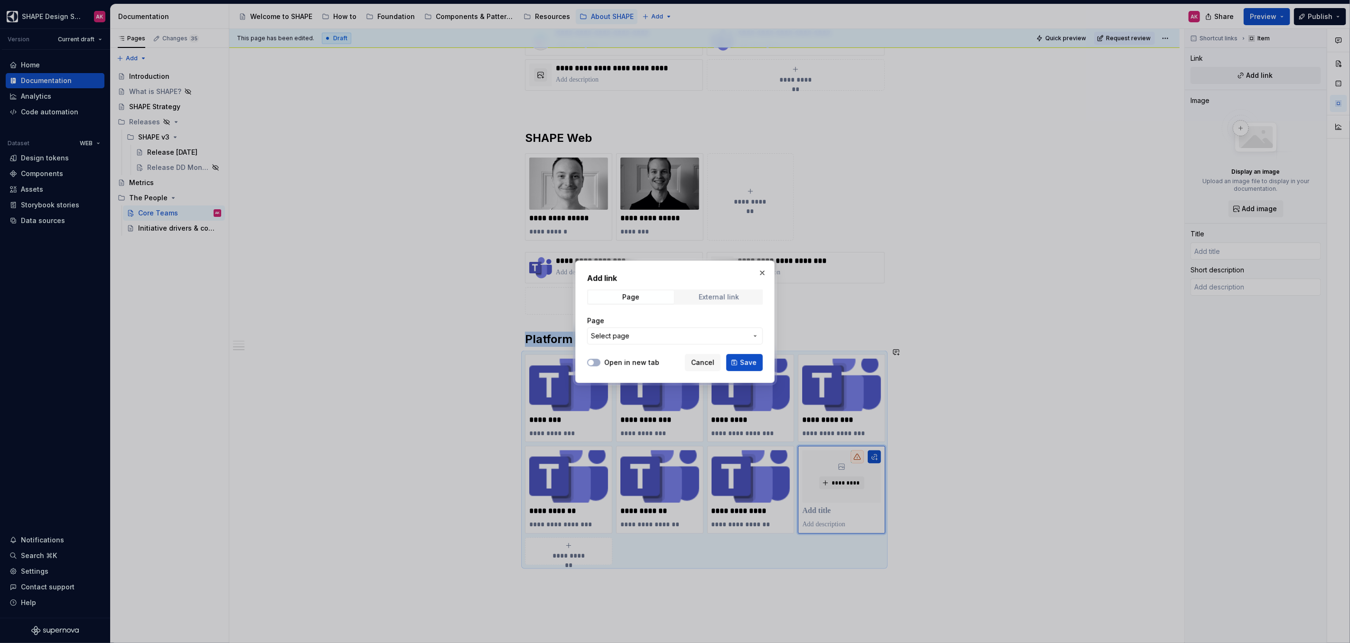
click at [705, 297] on div "External link" at bounding box center [719, 297] width 40 height 8
click at [647, 329] on input "URL" at bounding box center [675, 336] width 176 height 17
paste input "[URL][EMAIL_ADDRESS][DOMAIN_NAME][PERSON_NAME][DOMAIN_NAME]"
drag, startPoint x: 654, startPoint y: 336, endPoint x: 782, endPoint y: 339, distance: 128.7
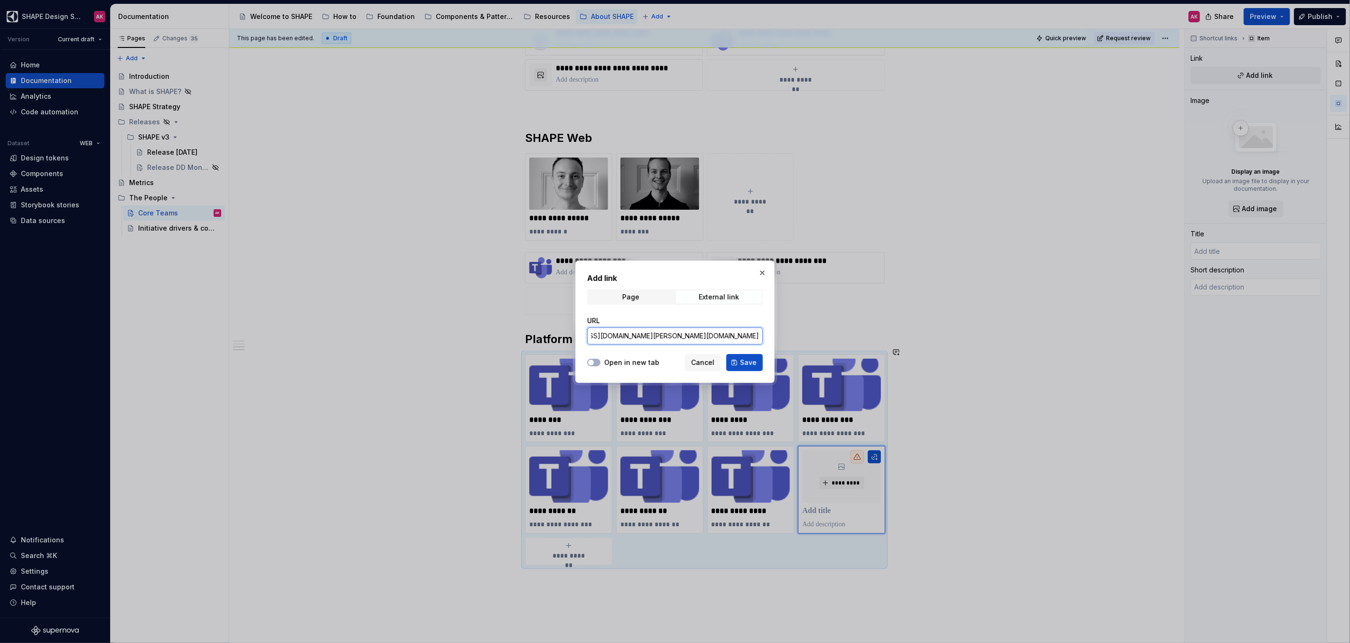
click at [782, 339] on div "Add link Page External link URL [URL][EMAIL_ADDRESS][DOMAIN_NAME][PERSON_NAME][…" at bounding box center [675, 321] width 1350 height 643
drag, startPoint x: 747, startPoint y: 337, endPoint x: 726, endPoint y: 337, distance: 20.9
click at [726, 337] on input "[URL][EMAIL_ADDRESS][DOMAIN_NAME][PERSON_NAME][DOMAIN_NAME]" at bounding box center [675, 336] width 176 height 17
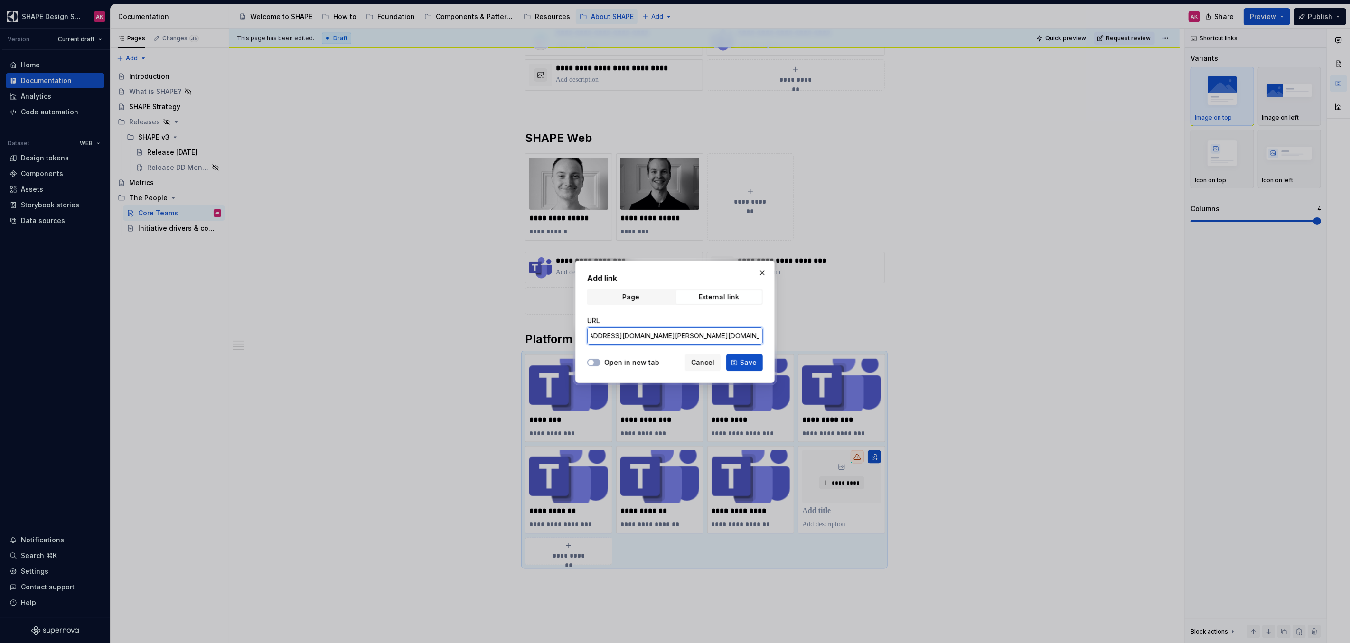
drag, startPoint x: 741, startPoint y: 337, endPoint x: 744, endPoint y: 333, distance: 5.4
click at [762, 333] on input "[URL][EMAIL_ADDRESS][DOMAIN_NAME][PERSON_NAME][DOMAIN_NAME]" at bounding box center [675, 336] width 176 height 17
click at [732, 337] on input "[URL][EMAIL_ADDRESS][DOMAIN_NAME][PERSON_NAME][DOMAIN_NAME]" at bounding box center [675, 336] width 176 height 17
drag, startPoint x: 723, startPoint y: 336, endPoint x: 705, endPoint y: 334, distance: 18.1
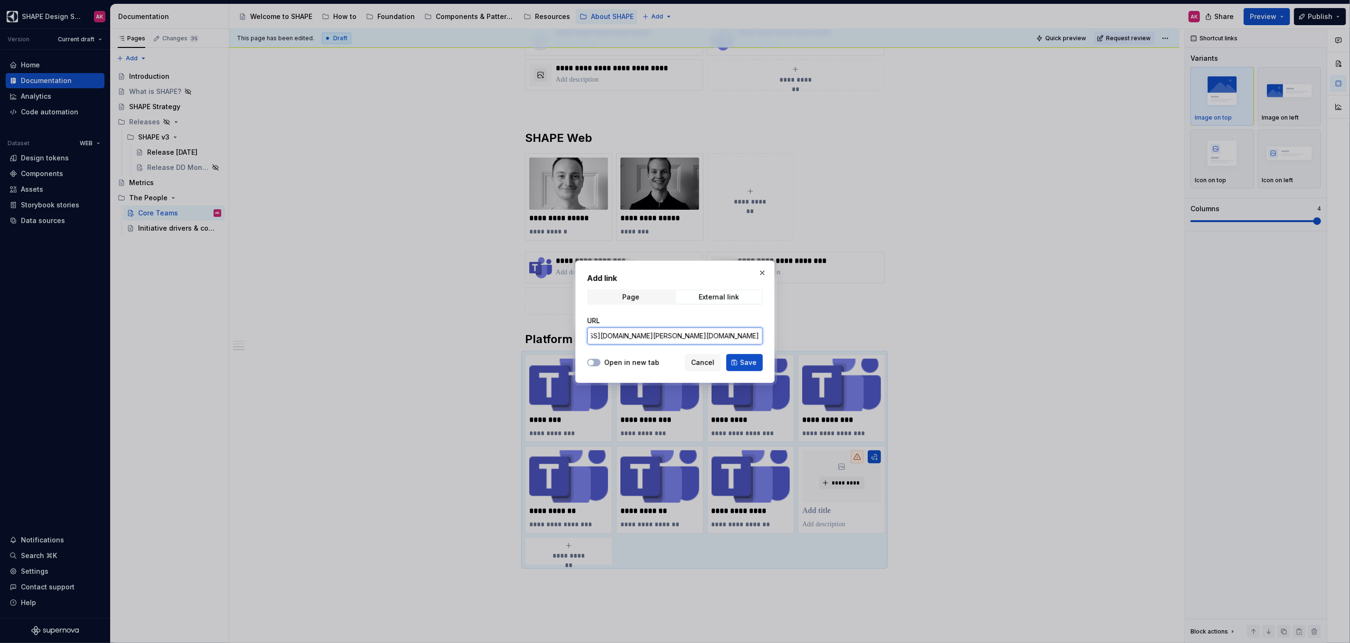
click at [705, 334] on input "[URL][EMAIL_ADDRESS][DOMAIN_NAME][PERSON_NAME][DOMAIN_NAME]" at bounding box center [675, 336] width 176 height 17
click at [749, 363] on span "Save" at bounding box center [748, 362] width 17 height 9
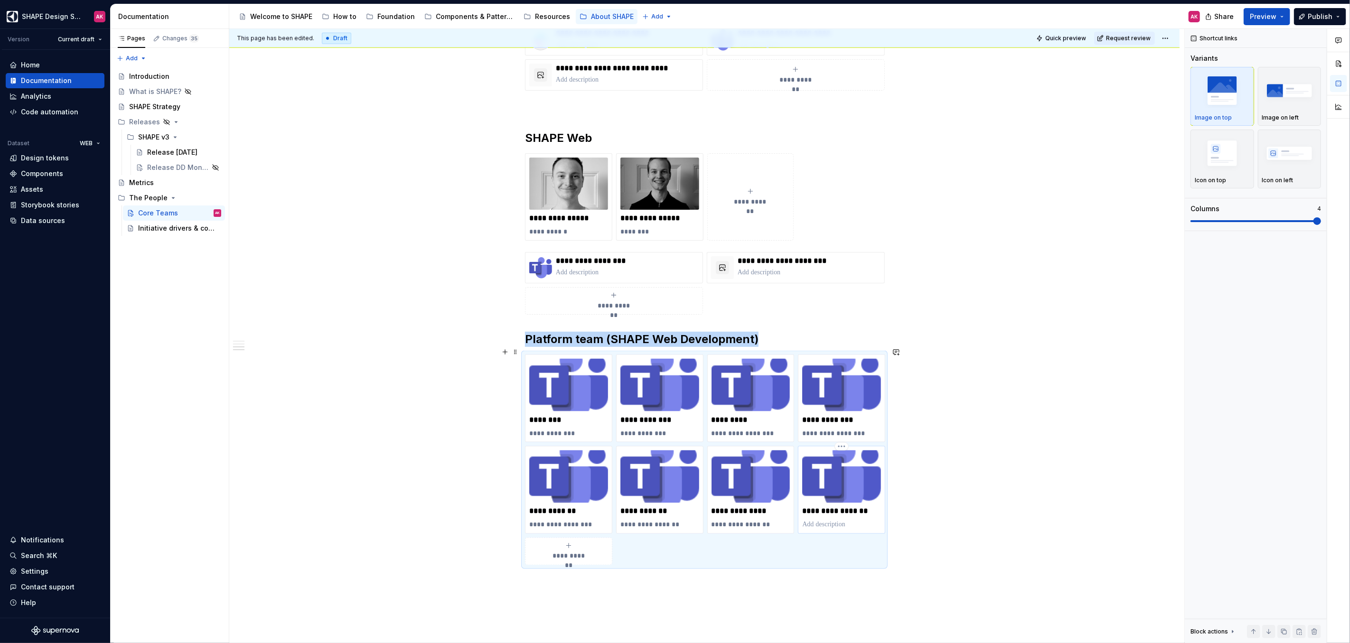
click at [847, 507] on p "**********" at bounding box center [841, 511] width 79 height 9
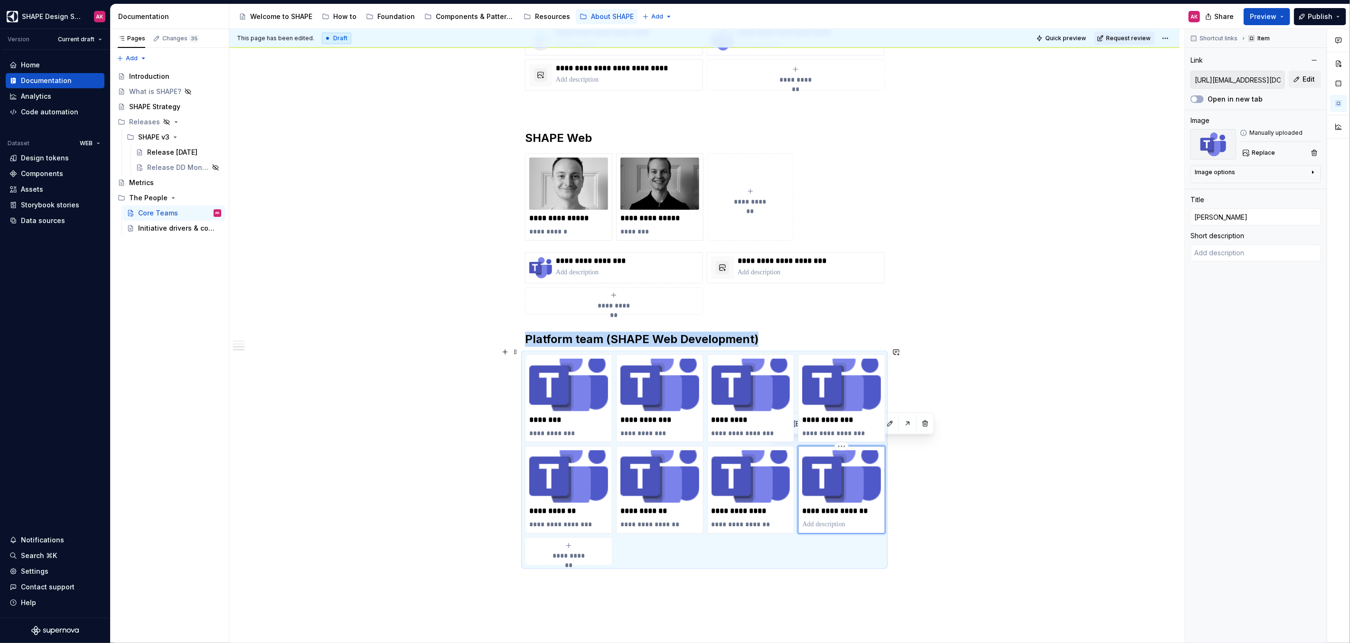
click at [829, 524] on div "**********" at bounding box center [841, 490] width 87 height 88
click at [832, 520] on p at bounding box center [841, 524] width 79 height 9
click at [665, 451] on html "SHAPE Design System AK Version Current draft Home Documentation Analytics Code …" at bounding box center [675, 321] width 1350 height 643
click at [1029, 511] on html "SHAPE Design System AK Version Current draft Home Documentation Analytics Code …" at bounding box center [675, 321] width 1350 height 643
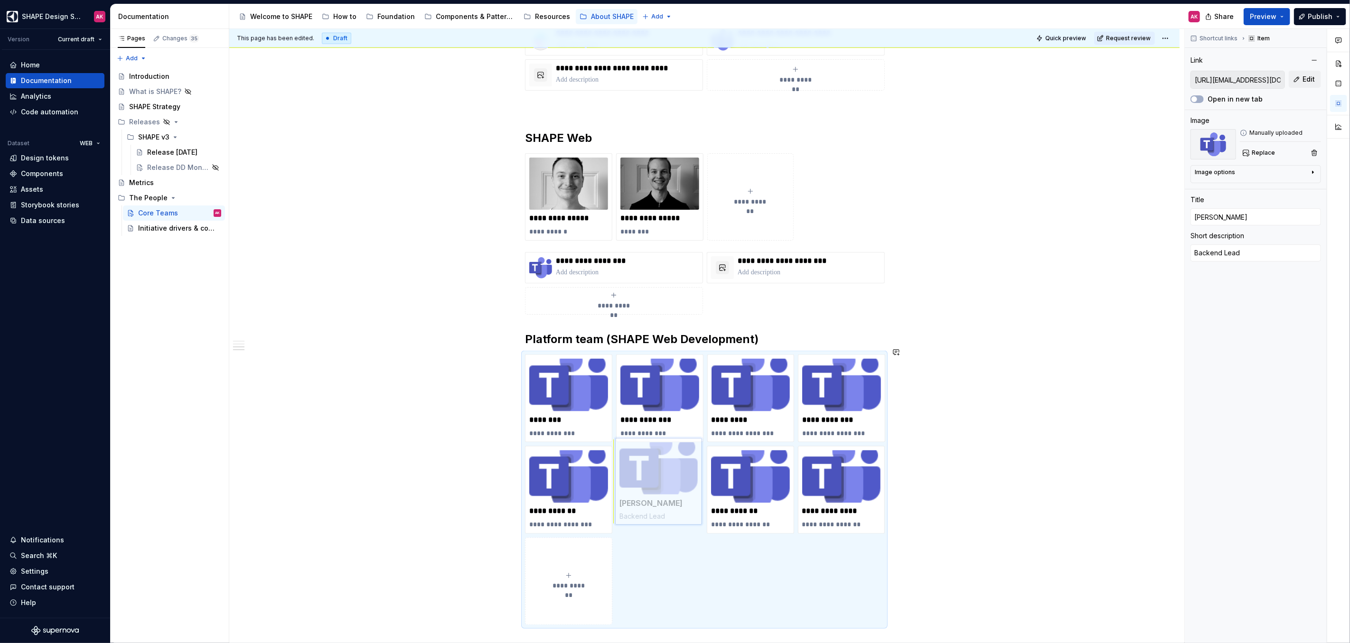
drag, startPoint x: 826, startPoint y: 441, endPoint x: 661, endPoint y: 443, distance: 164.8
click at [661, 443] on body "SHAPE Design System AK Version Current draft Home Documentation Analytics Code …" at bounding box center [675, 321] width 1350 height 643
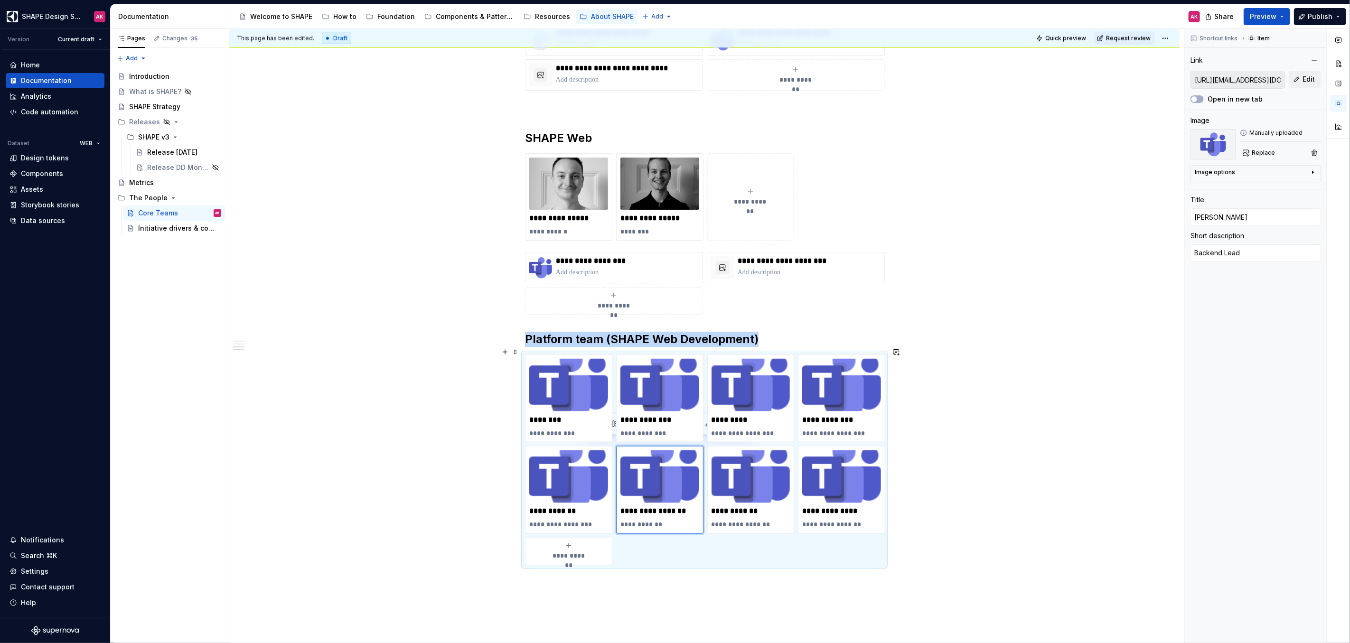
click at [582, 542] on div "**********" at bounding box center [568, 551] width 79 height 19
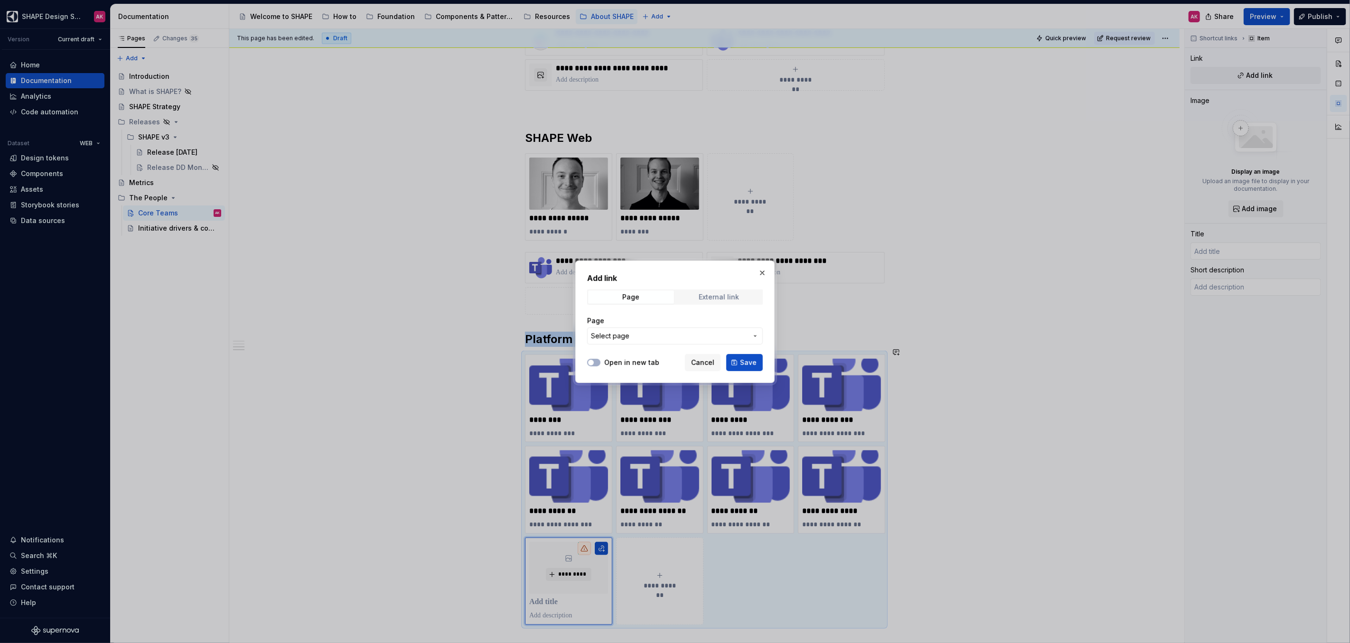
click at [706, 298] on div "External link" at bounding box center [719, 297] width 40 height 8
click at [645, 335] on input "URL" at bounding box center [675, 336] width 176 height 17
paste input "[URL][EMAIL_ADDRESS][DOMAIN_NAME][PERSON_NAME][DOMAIN_NAME]"
drag, startPoint x: 707, startPoint y: 336, endPoint x: 654, endPoint y: 336, distance: 53.6
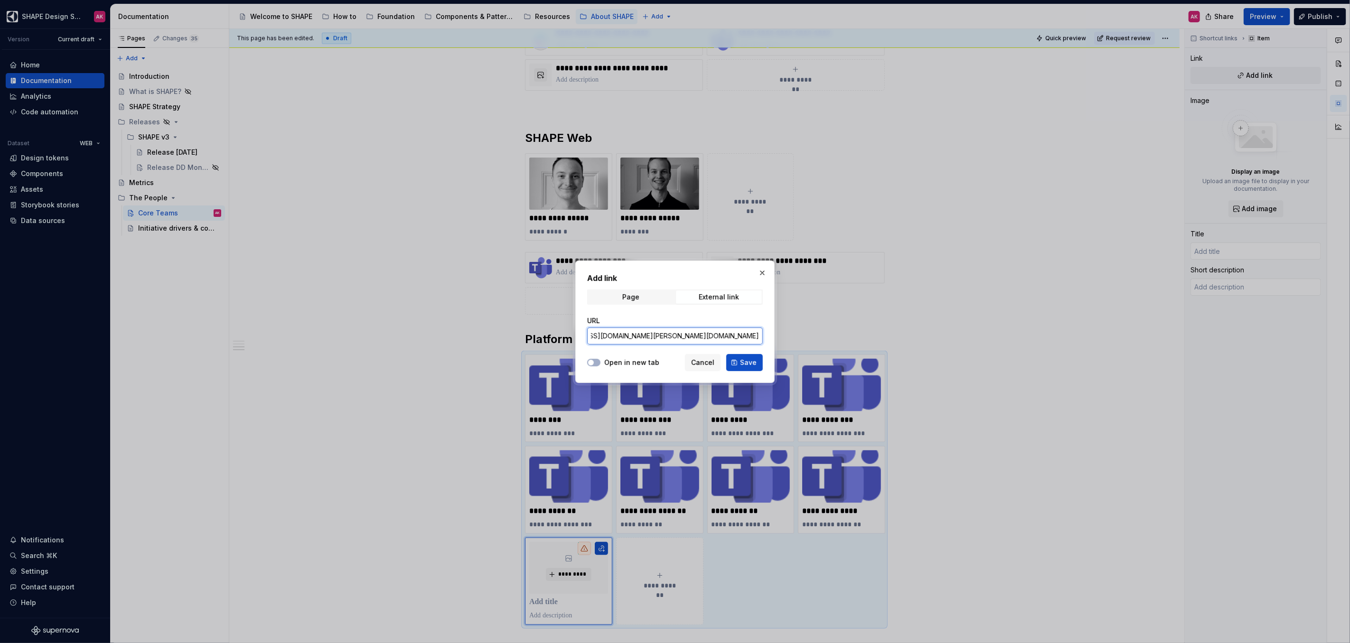
click at [654, 336] on input "[URL][EMAIL_ADDRESS][DOMAIN_NAME][PERSON_NAME][DOMAIN_NAME]" at bounding box center [675, 336] width 176 height 17
click at [600, 361] on div "Open in new tab" at bounding box center [623, 362] width 72 height 9
click at [595, 361] on button "Open in new tab" at bounding box center [593, 363] width 13 height 8
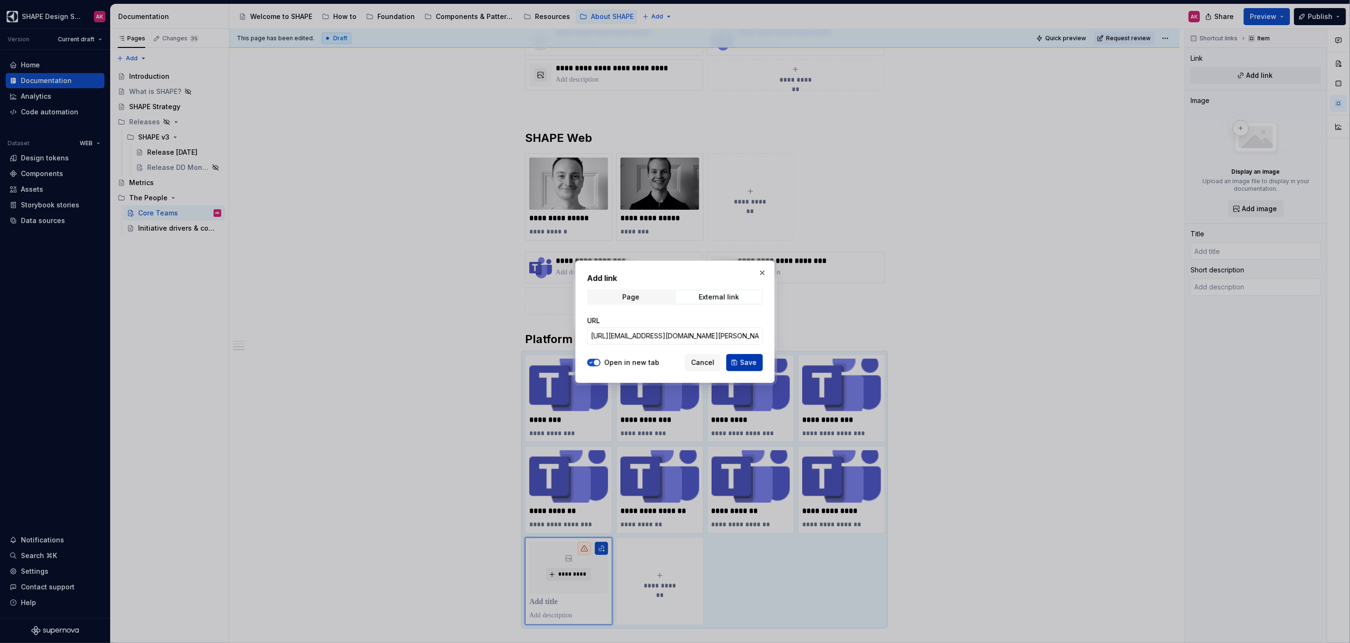
click at [746, 359] on span "Save" at bounding box center [748, 362] width 17 height 9
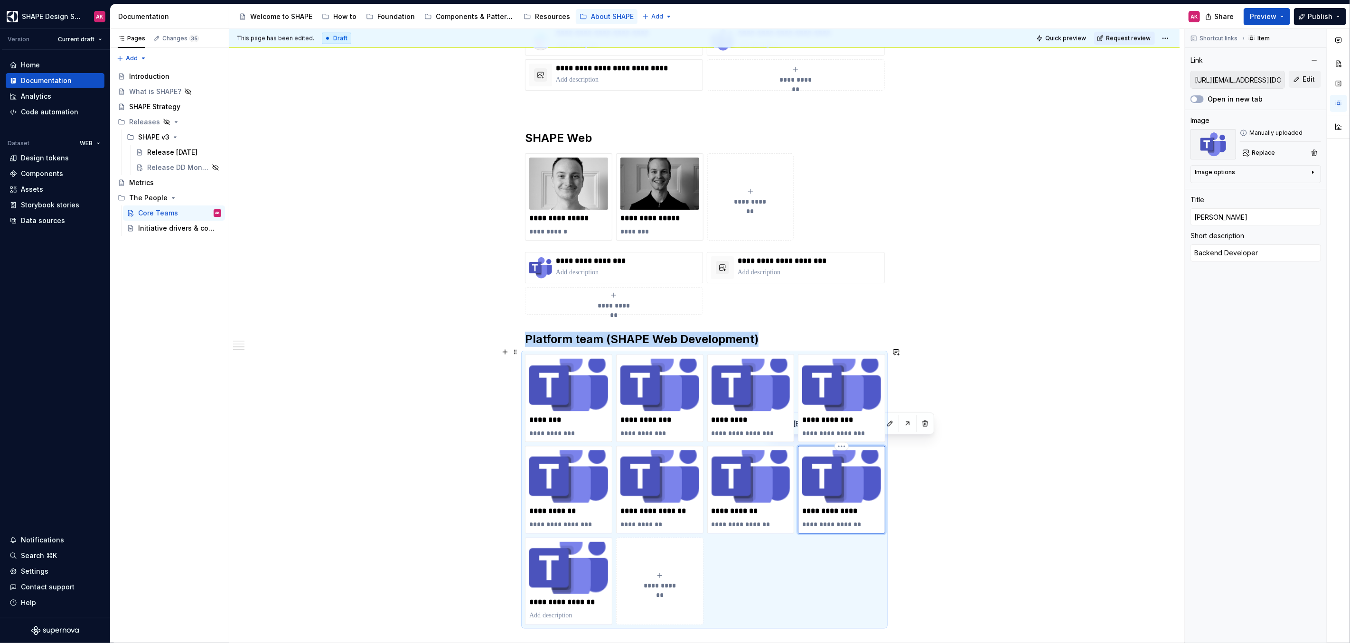
click at [814, 486] on img at bounding box center [841, 477] width 79 height 53
click at [1199, 97] on button "Open in new tab" at bounding box center [1197, 99] width 13 height 8
click at [734, 472] on img at bounding box center [751, 477] width 79 height 53
click at [1198, 98] on button "Open in new tab" at bounding box center [1197, 99] width 13 height 8
click at [683, 473] on img at bounding box center [660, 477] width 79 height 53
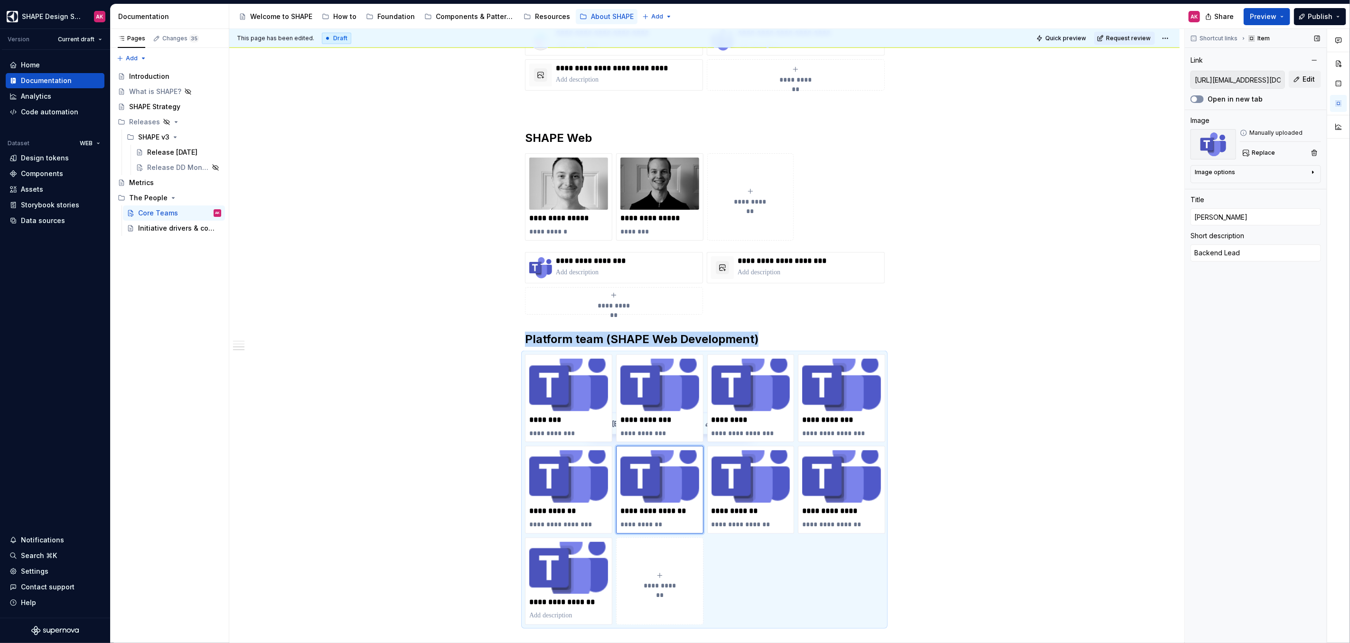
click at [1197, 96] on icon "button" at bounding box center [1195, 99] width 8 height 6
click at [597, 482] on img at bounding box center [568, 477] width 79 height 53
click at [1200, 96] on button "Open in new tab" at bounding box center [1197, 99] width 13 height 8
click at [816, 396] on img at bounding box center [841, 385] width 79 height 53
click at [768, 393] on img at bounding box center [751, 385] width 79 height 53
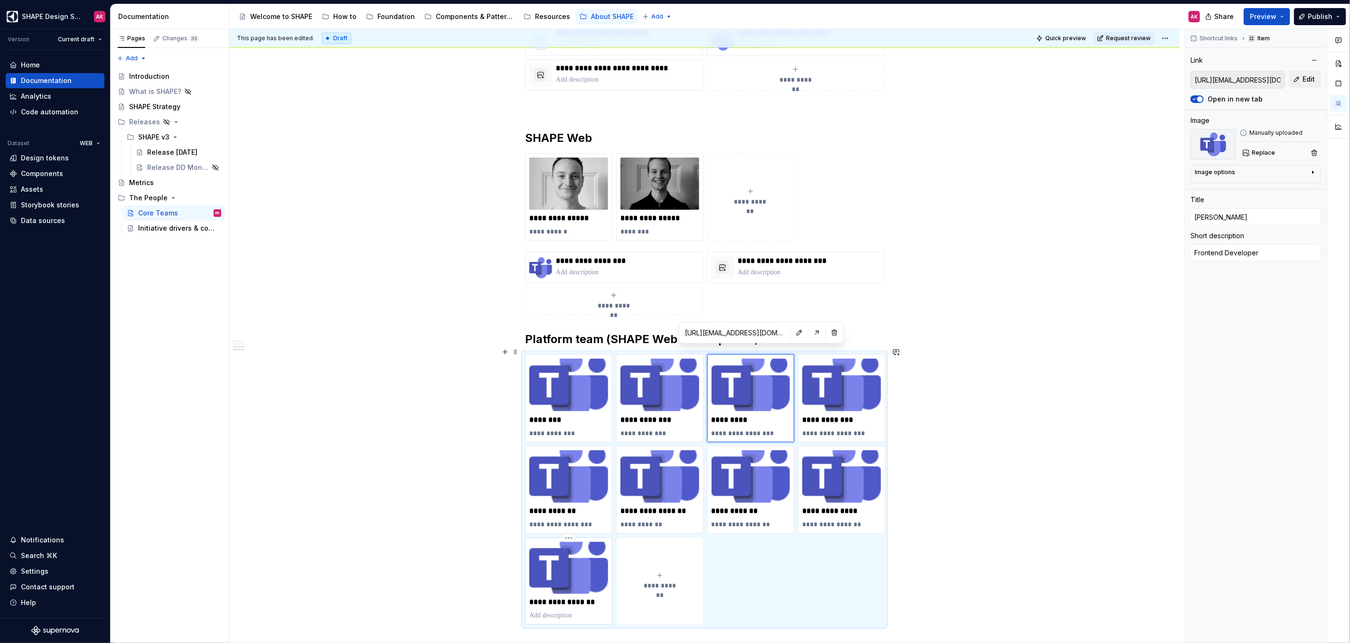
click at [570, 598] on p "**********" at bounding box center [568, 602] width 79 height 9
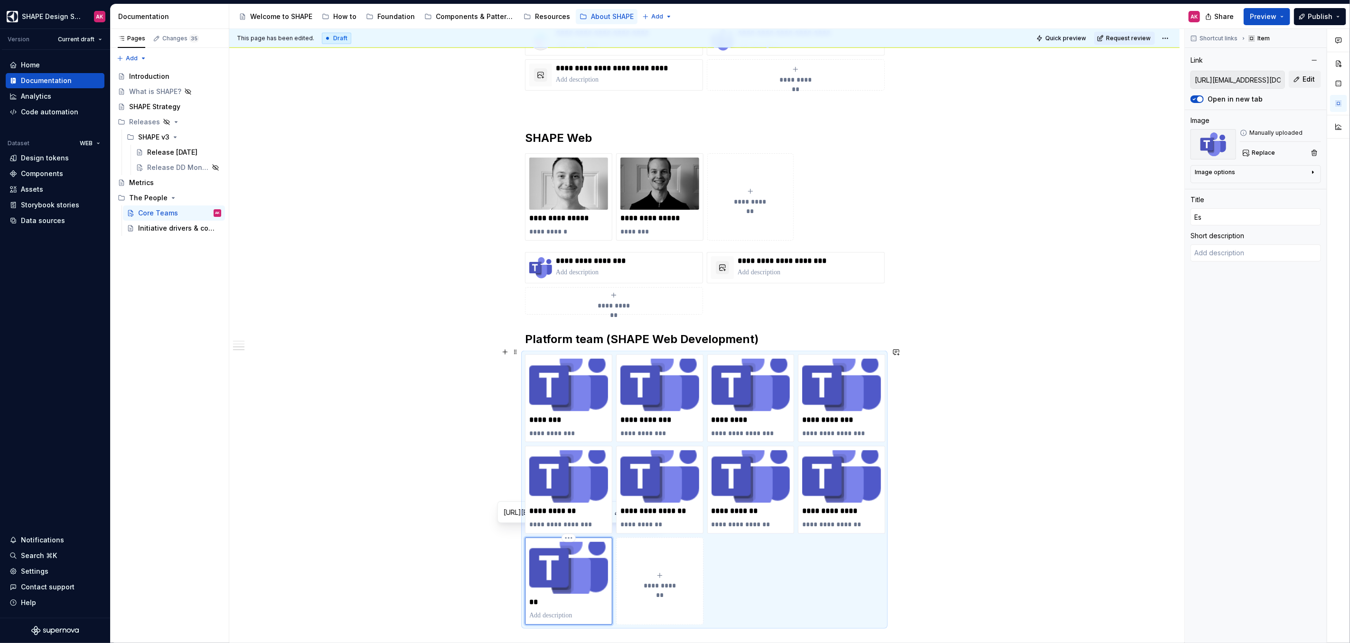
scroll to position [1042, 0]
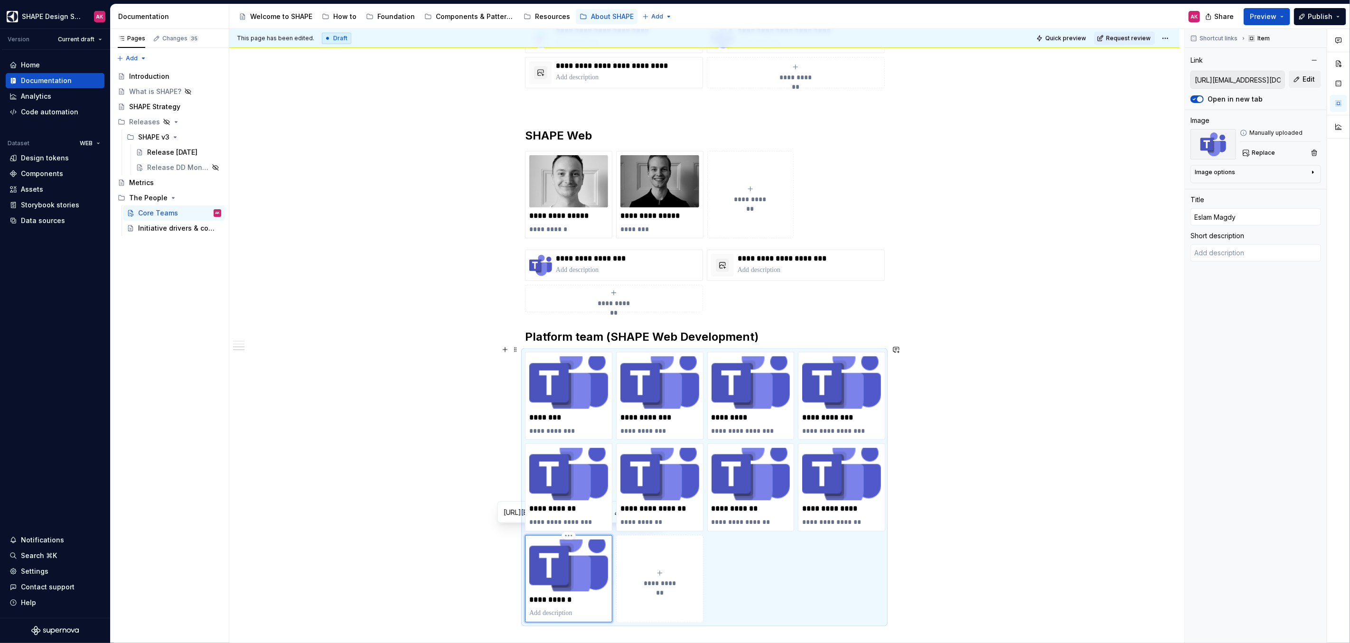
click at [565, 609] on p at bounding box center [568, 613] width 79 height 9
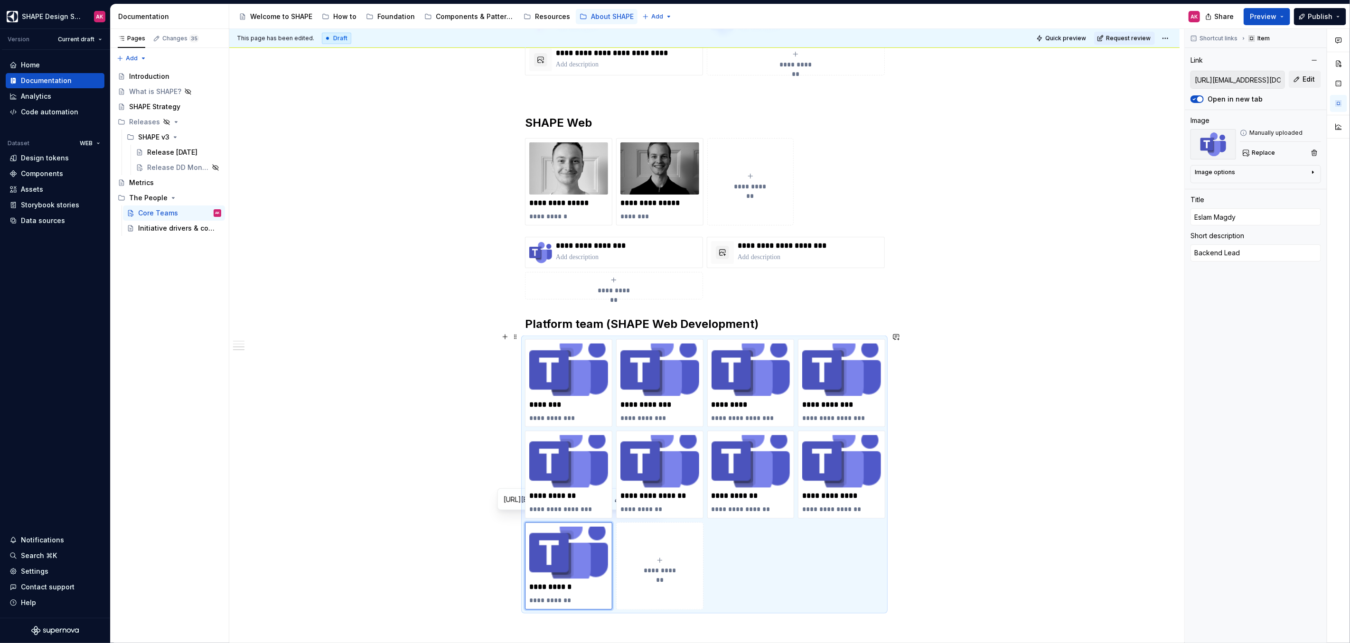
click at [413, 545] on div "**********" at bounding box center [706, 336] width 955 height 615
click at [759, 533] on html "SHAPE Design System AK Version Current draft Home Documentation Analytics Code …" at bounding box center [675, 321] width 1350 height 643
click at [772, 557] on html "SHAPE Design System AK Version Current draft Home Documentation Analytics Code …" at bounding box center [675, 321] width 1350 height 643
drag, startPoint x: 552, startPoint y: 553, endPoint x: 707, endPoint y: 465, distance: 178.0
click at [705, 466] on body "SHAPE Design System AK Version Current draft Home Documentation Analytics Code …" at bounding box center [675, 321] width 1350 height 643
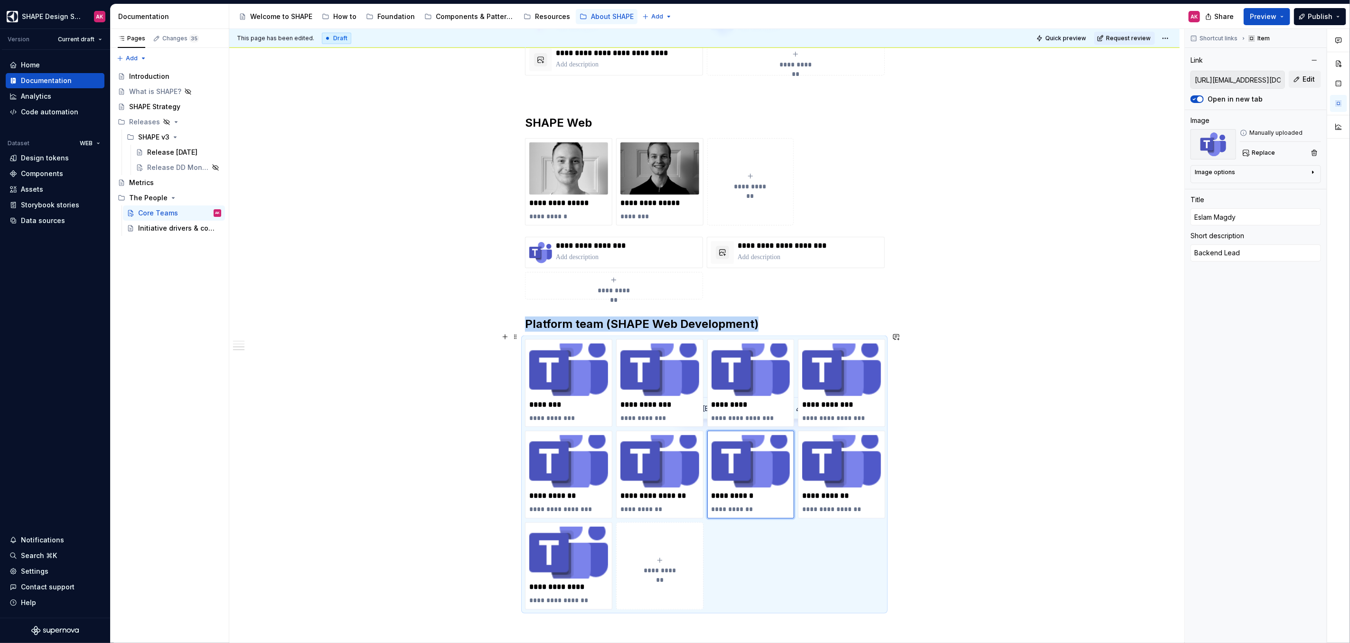
click at [663, 557] on div "**********" at bounding box center [660, 566] width 79 height 19
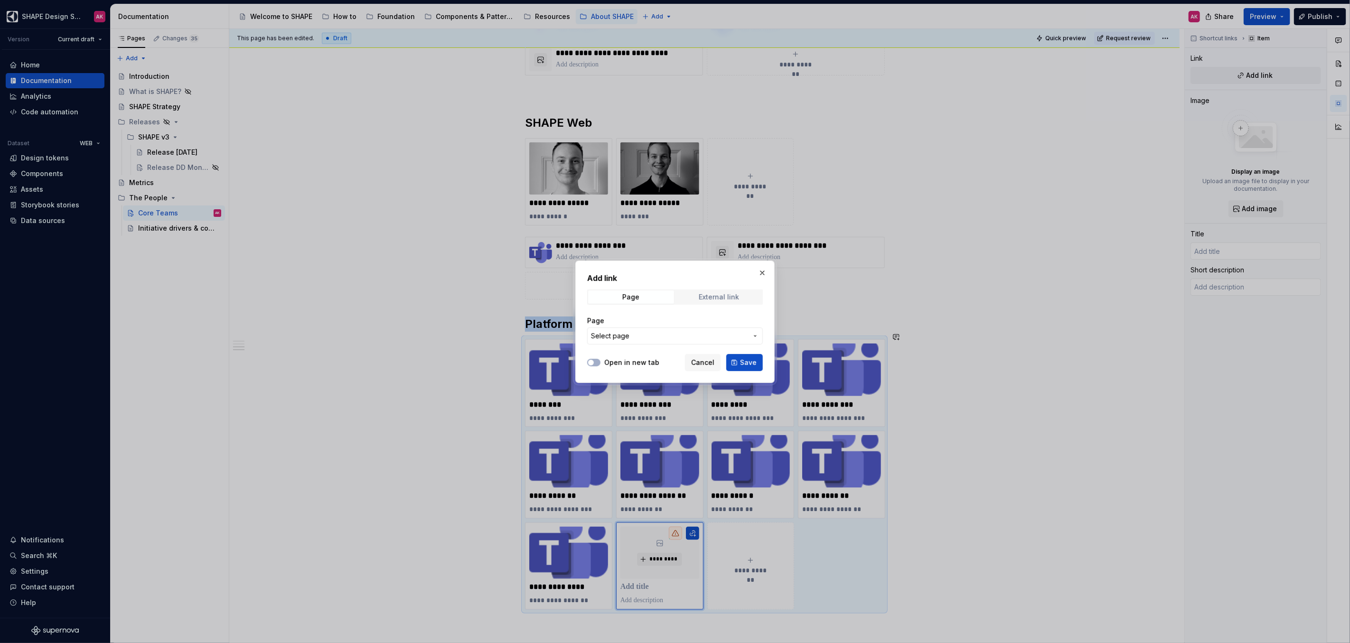
click at [708, 297] on div "External link" at bounding box center [719, 297] width 40 height 8
click at [641, 334] on input "URL" at bounding box center [675, 336] width 176 height 17
paste input "[URL][EMAIL_ADDRESS][DOMAIN_NAME][PERSON_NAME][DOMAIN_NAME]"
drag, startPoint x: 705, startPoint y: 336, endPoint x: 655, endPoint y: 333, distance: 50.4
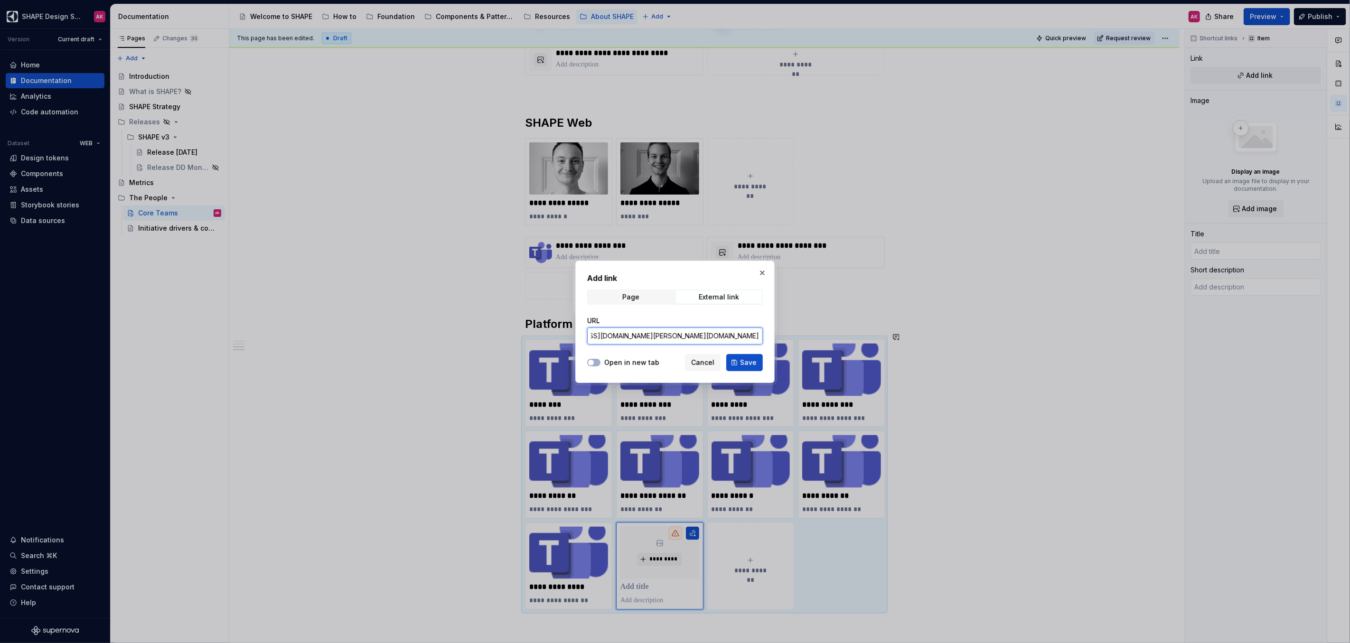
click at [653, 334] on input "[URL][EMAIL_ADDRESS][DOMAIN_NAME][PERSON_NAME][DOMAIN_NAME]" at bounding box center [675, 336] width 176 height 17
drag, startPoint x: 745, startPoint y: 335, endPoint x: 724, endPoint y: 337, distance: 21.4
click at [723, 337] on input "[URL][EMAIL_ADDRESS][DOMAIN_NAME][PERSON_NAME][DOMAIN_NAME]" at bounding box center [675, 336] width 176 height 17
drag, startPoint x: 706, startPoint y: 335, endPoint x: 758, endPoint y: 341, distance: 51.6
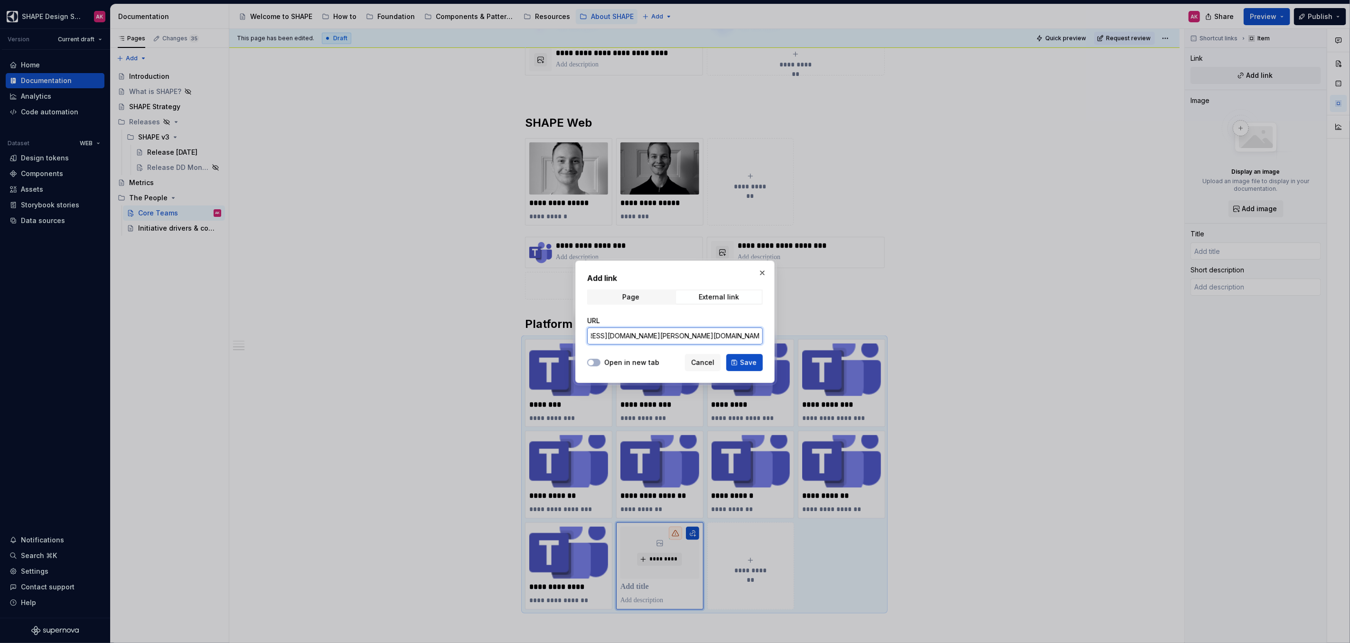
click at [706, 335] on input "[URL][EMAIL_ADDRESS][DOMAIN_NAME][PERSON_NAME][DOMAIN_NAME]" at bounding box center [675, 336] width 176 height 17
drag, startPoint x: 746, startPoint y: 364, endPoint x: 666, endPoint y: 533, distance: 187.1
click at [746, 364] on span "Save" at bounding box center [748, 362] width 17 height 9
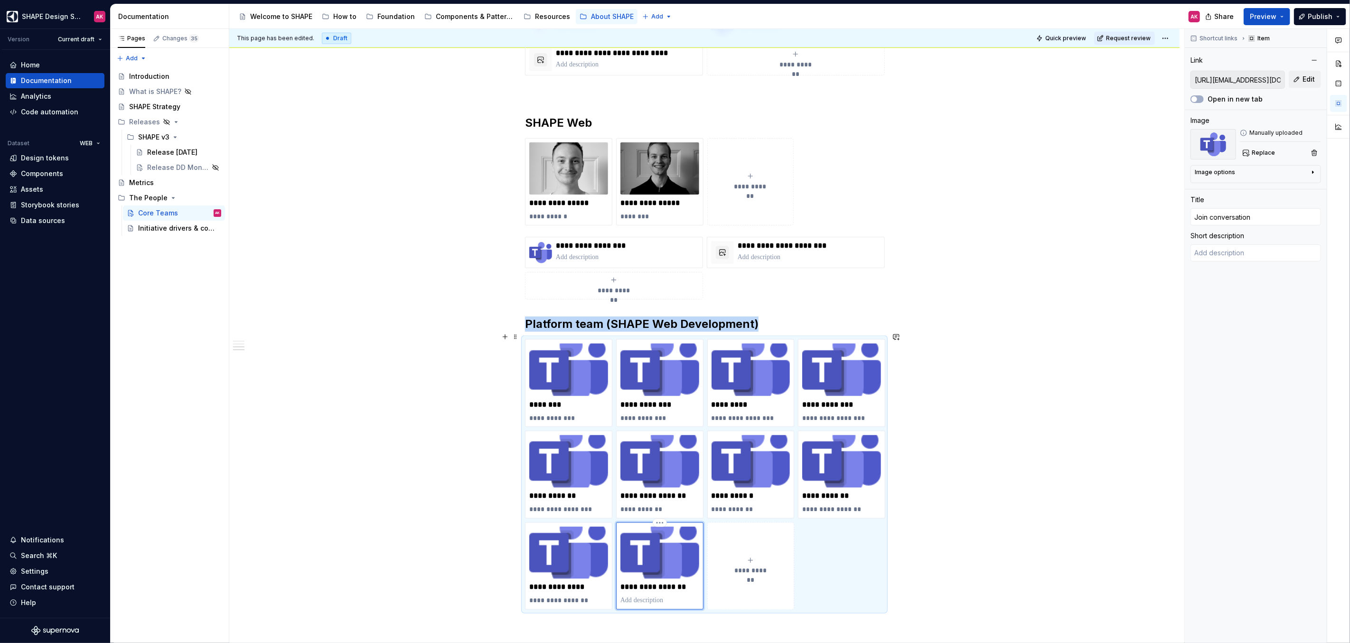
click at [640, 583] on div "**********" at bounding box center [660, 566] width 79 height 79
click at [645, 583] on p "**********" at bounding box center [660, 587] width 79 height 9
click at [665, 596] on p at bounding box center [660, 600] width 79 height 9
drag, startPoint x: 689, startPoint y: 593, endPoint x: 609, endPoint y: 589, distance: 80.3
click at [609, 589] on div "**********" at bounding box center [704, 474] width 359 height 271
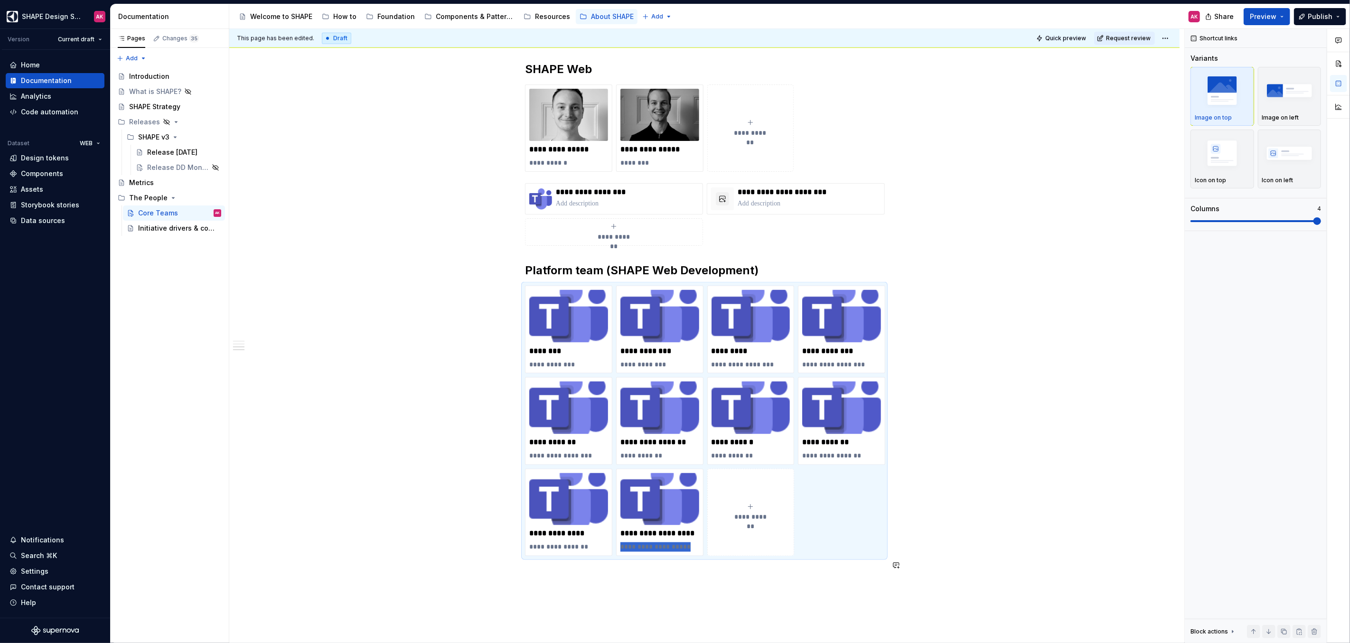
scroll to position [1109, 0]
drag, startPoint x: 621, startPoint y: 591, endPoint x: 698, endPoint y: 543, distance: 90.8
click at [699, 543] on div "**********" at bounding box center [659, 513] width 87 height 88
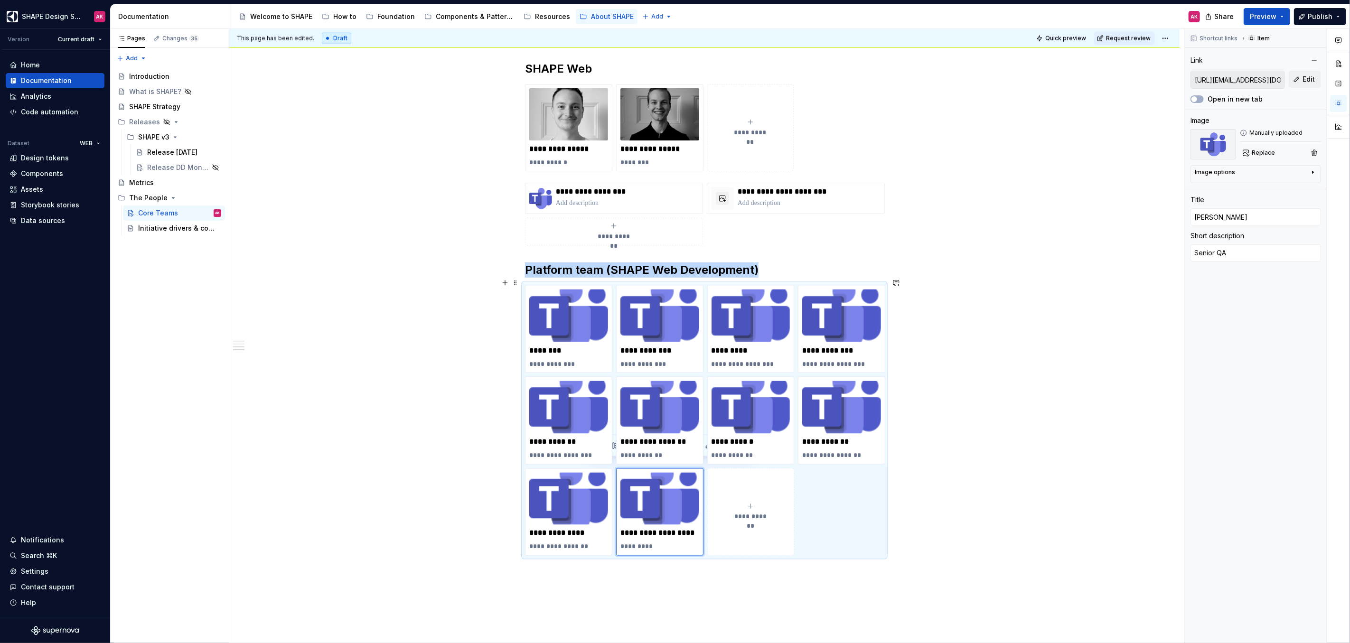
click at [752, 503] on div "**********" at bounding box center [751, 512] width 79 height 19
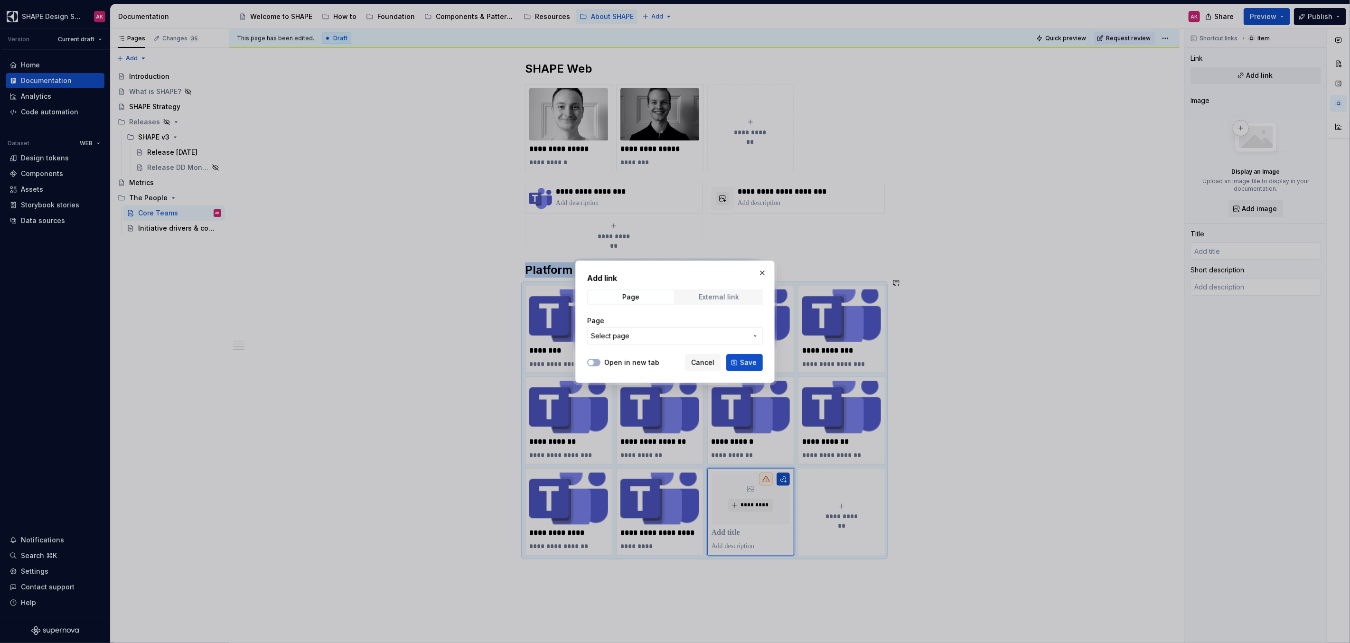
click at [710, 291] on span "External link" at bounding box center [719, 297] width 86 height 13
click at [630, 336] on input "URL" at bounding box center [675, 336] width 176 height 17
paste input "[URL][EMAIL_ADDRESS][DOMAIN_NAME][PERSON_NAME][DOMAIN_NAME]"
drag, startPoint x: 706, startPoint y: 336, endPoint x: 652, endPoint y: 334, distance: 54.1
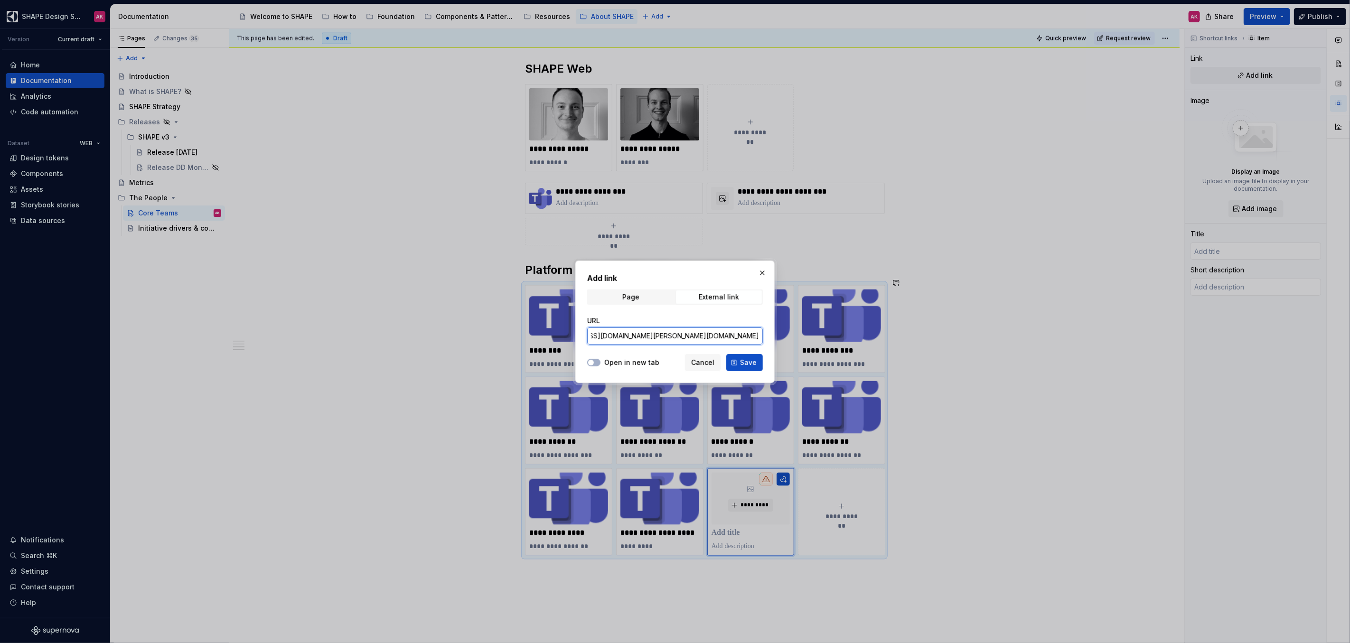
click at [652, 334] on input "[URL][EMAIL_ADDRESS][DOMAIN_NAME][PERSON_NAME][DOMAIN_NAME]" at bounding box center [675, 336] width 176 height 17
click at [595, 361] on button "Open in new tab" at bounding box center [593, 363] width 13 height 8
click at [745, 364] on span "Save" at bounding box center [748, 362] width 17 height 9
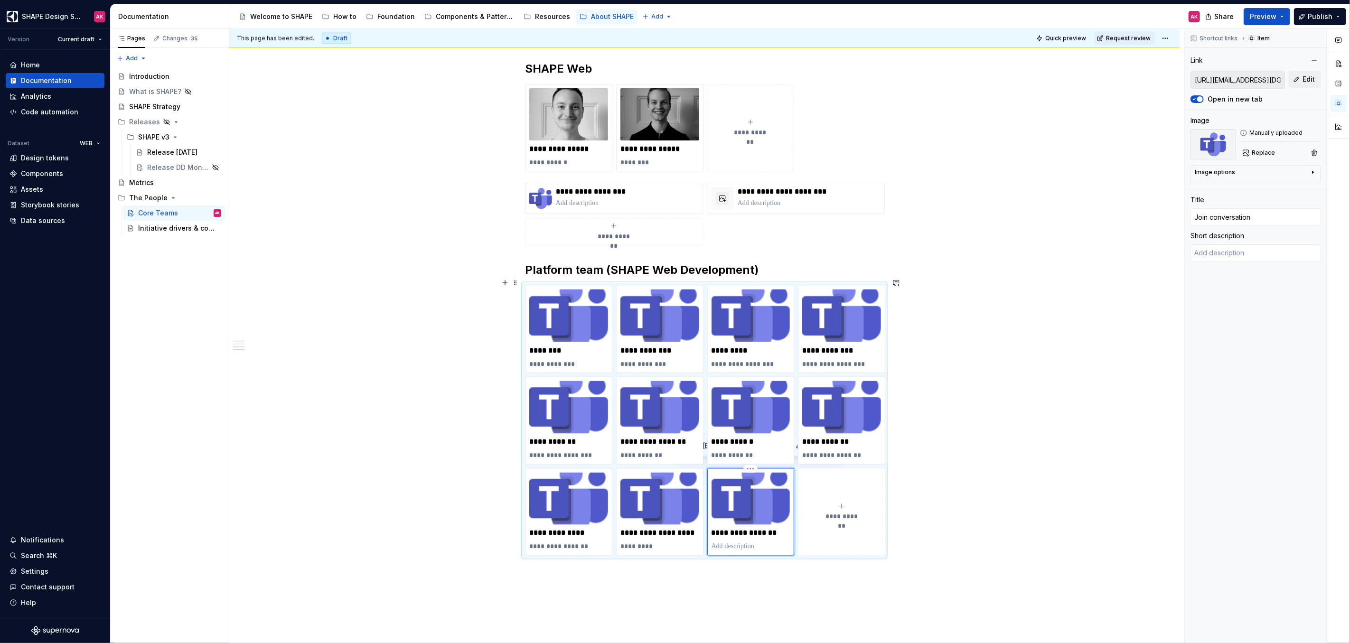
click at [734, 529] on p "**********" at bounding box center [751, 533] width 79 height 9
click at [738, 529] on p "**********" at bounding box center [751, 533] width 79 height 9
click at [724, 542] on p "**********" at bounding box center [751, 546] width 79 height 9
drag, startPoint x: 644, startPoint y: 538, endPoint x: 678, endPoint y: 541, distance: 34.8
click at [676, 543] on p "*********" at bounding box center [660, 546] width 79 height 9
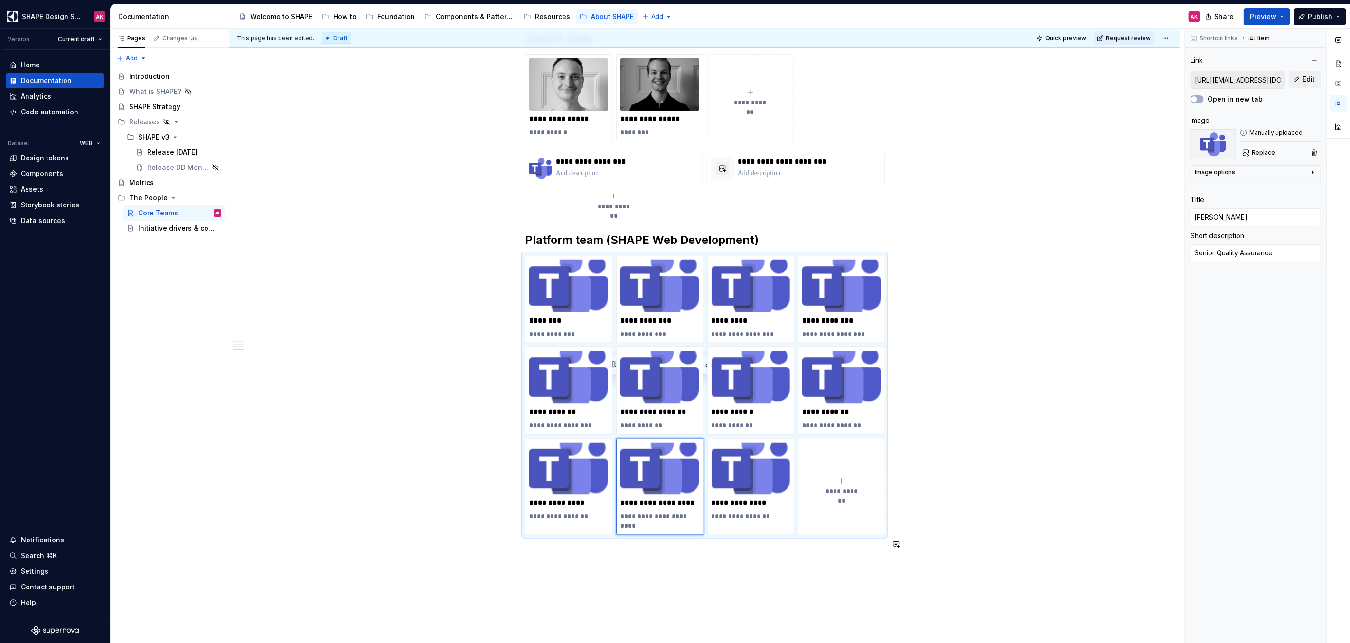
scroll to position [1193, 0]
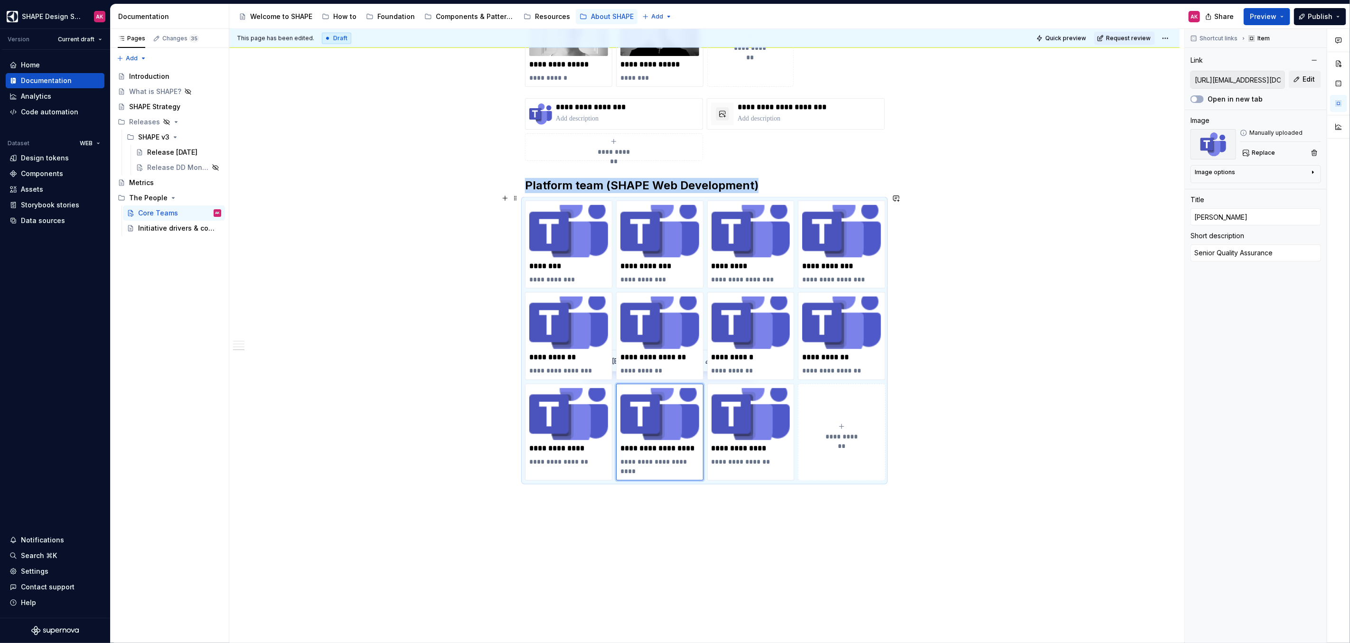
click at [851, 423] on div "**********" at bounding box center [841, 432] width 79 height 19
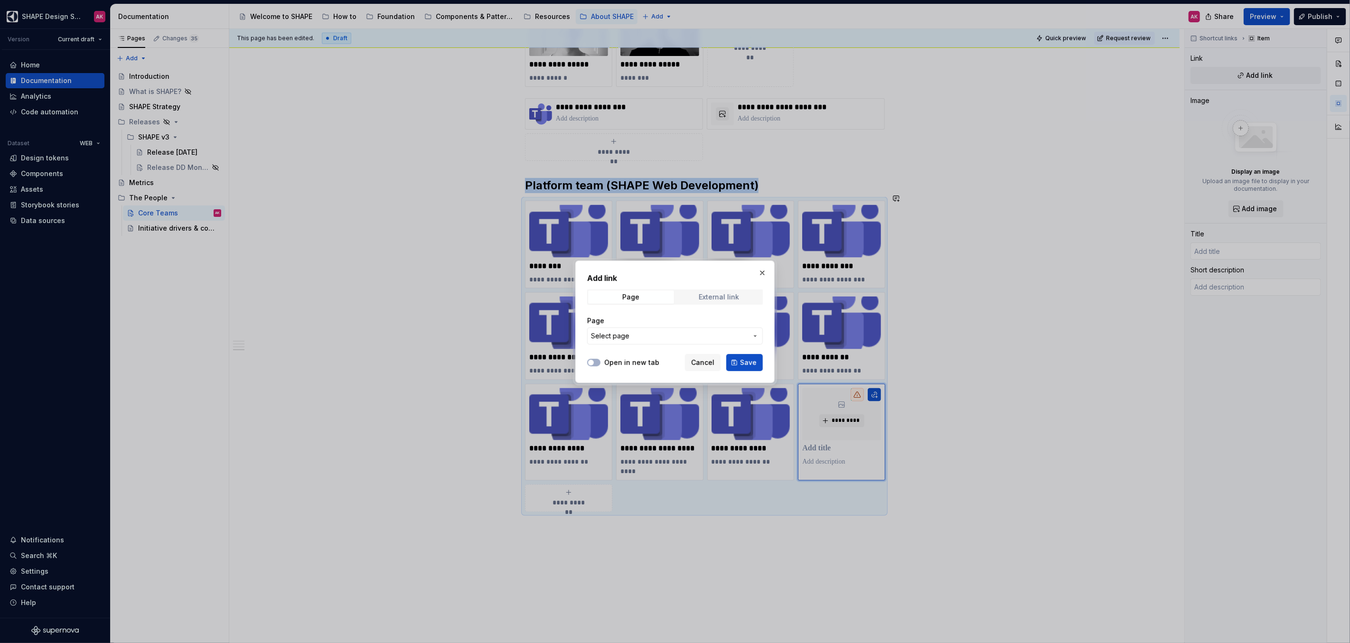
click at [690, 297] on span "External link" at bounding box center [719, 297] width 86 height 13
click at [623, 335] on input "URL" at bounding box center [675, 336] width 176 height 17
paste input "[URL][EMAIL_ADDRESS][DOMAIN_NAME][PERSON_NAME][DOMAIN_NAME]"
drag, startPoint x: 707, startPoint y: 336, endPoint x: 655, endPoint y: 337, distance: 52.2
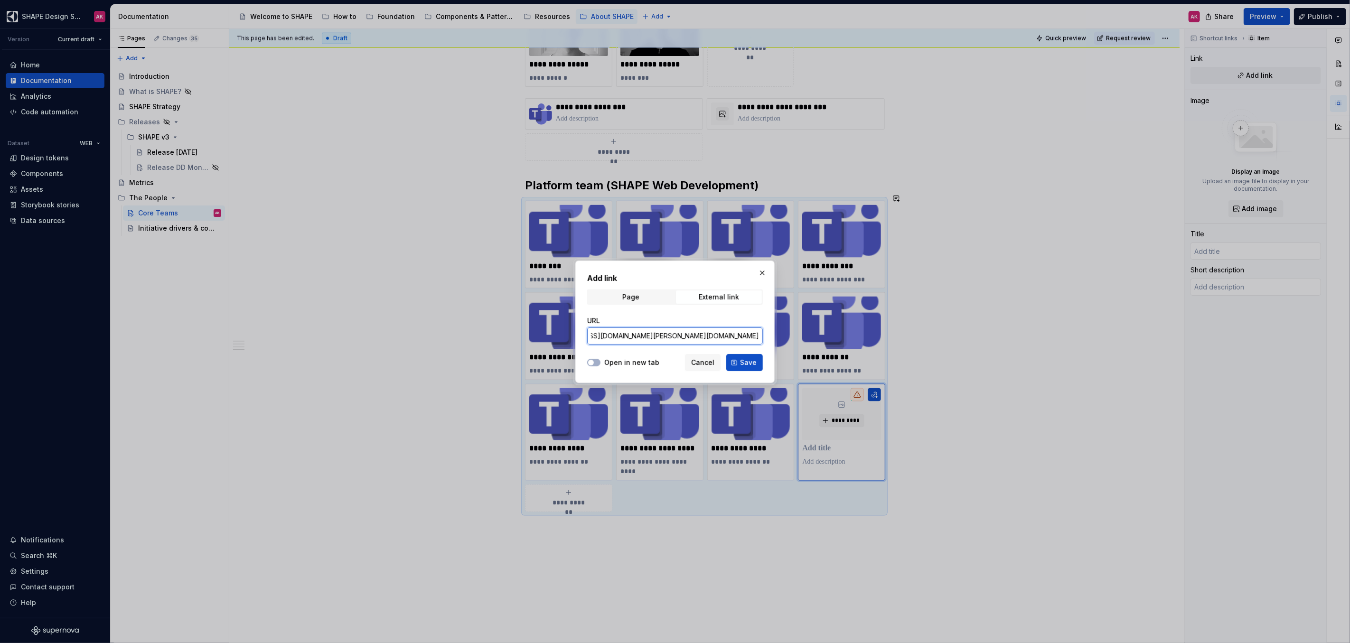
click at [654, 339] on input "[URL][EMAIL_ADDRESS][DOMAIN_NAME][PERSON_NAME][DOMAIN_NAME]" at bounding box center [675, 336] width 176 height 17
drag, startPoint x: 754, startPoint y: 338, endPoint x: 775, endPoint y: 339, distance: 20.9
click at [777, 339] on div "Add link Page External link URL [URL][EMAIL_ADDRESS][DOMAIN_NAME][DOMAIN_NAME] …" at bounding box center [675, 321] width 1350 height 643
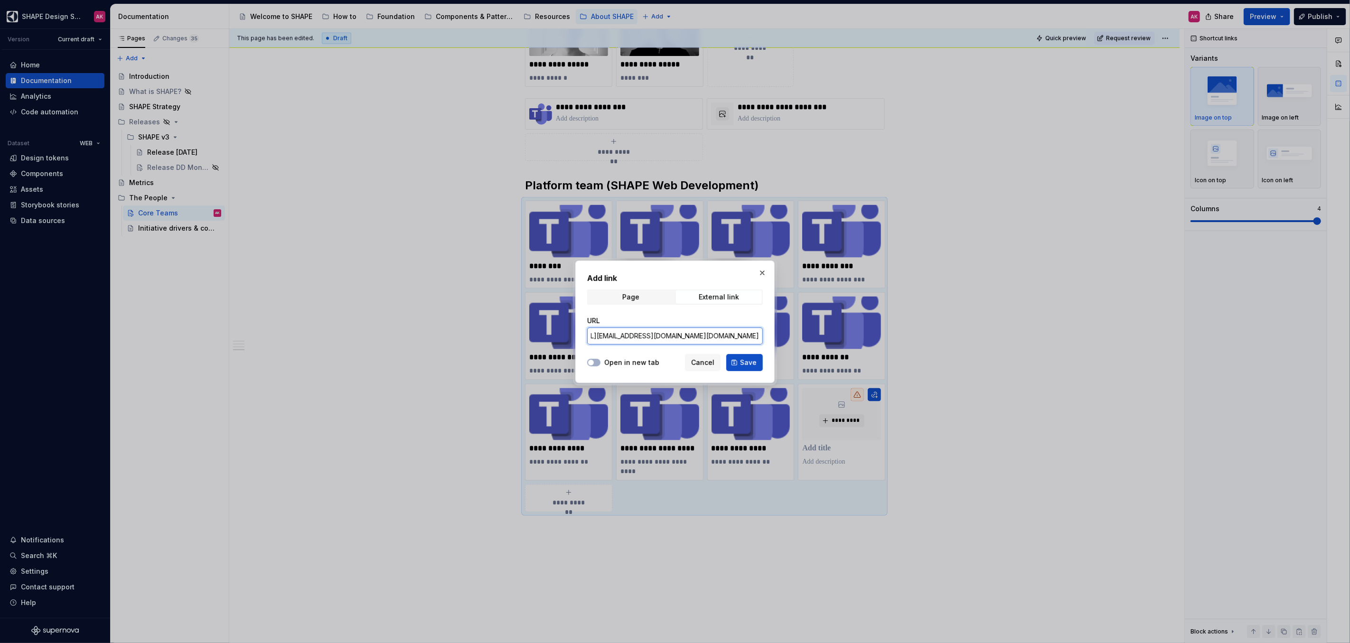
scroll to position [0, 0]
drag, startPoint x: 713, startPoint y: 338, endPoint x: 760, endPoint y: 335, distance: 47.1
click at [785, 335] on div "Add link Page External link URL [URL][EMAIL_ADDRESS][DOMAIN_NAME][DOMAIN_NAME] …" at bounding box center [675, 321] width 1350 height 643
click at [746, 336] on input "[URL][EMAIL_ADDRESS][DOMAIN_NAME][DOMAIN_NAME]" at bounding box center [675, 336] width 176 height 17
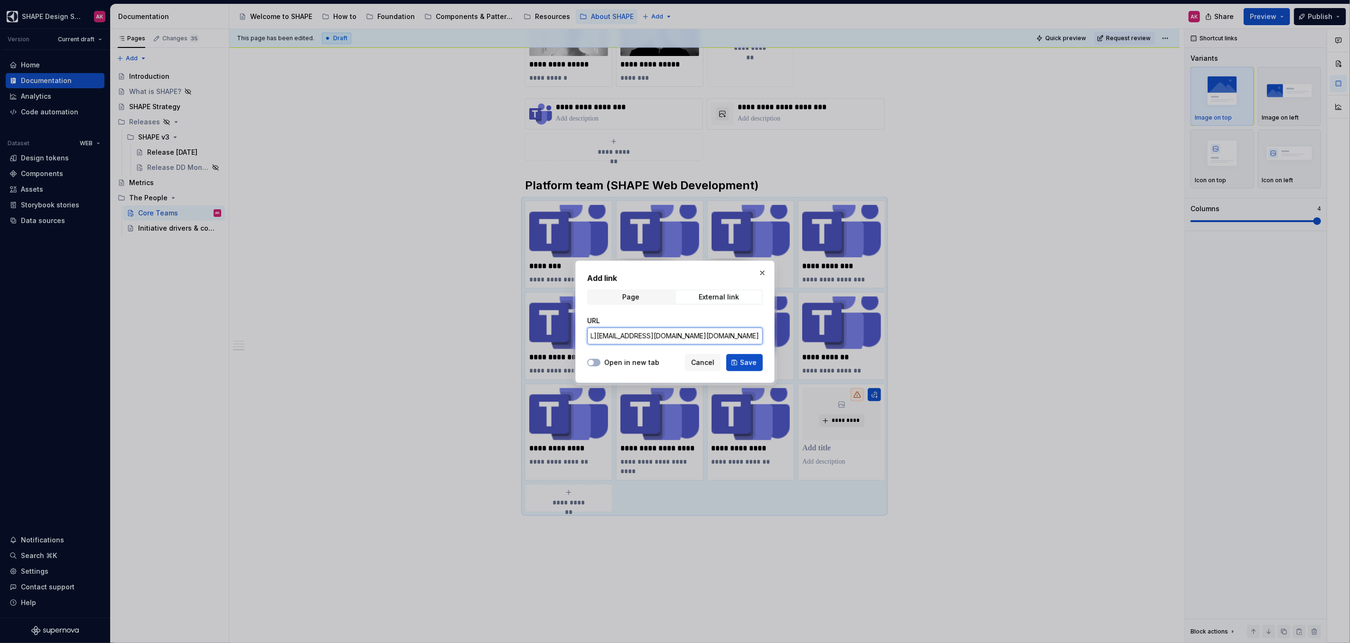
drag, startPoint x: 756, startPoint y: 338, endPoint x: 725, endPoint y: 335, distance: 30.5
click at [725, 335] on input "[URL][EMAIL_ADDRESS][DOMAIN_NAME][DOMAIN_NAME]" at bounding box center [675, 336] width 176 height 17
click at [705, 335] on input "[URL][EMAIL_ADDRESS][DOMAIN_NAME][DOMAIN_NAME]" at bounding box center [675, 336] width 176 height 17
drag, startPoint x: 726, startPoint y: 336, endPoint x: 749, endPoint y: 330, distance: 23.6
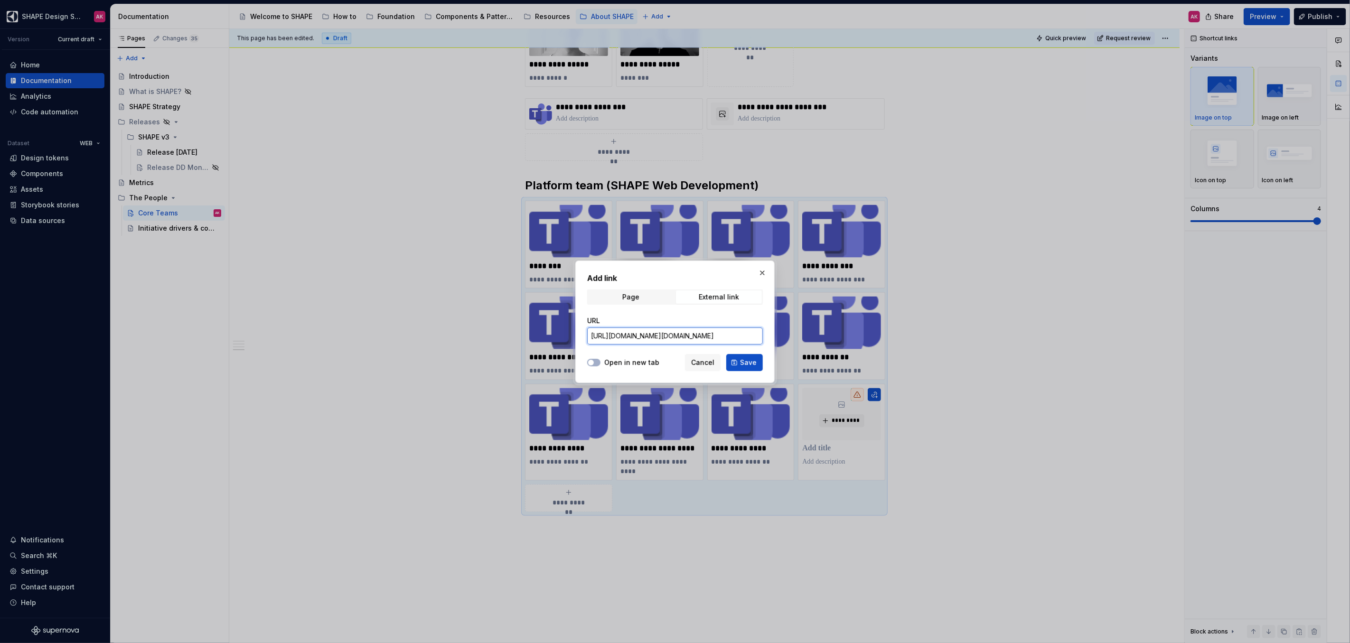
click at [826, 340] on div "Add link Page External link URL [URL][DOMAIN_NAME][DOMAIN_NAME] Open in new tab…" at bounding box center [675, 321] width 1350 height 643
click at [741, 337] on input "[URL][DOMAIN_NAME][DOMAIN_NAME]" at bounding box center [675, 336] width 176 height 17
click at [708, 336] on input "[URL][DOMAIN_NAME][DOMAIN_NAME]" at bounding box center [675, 336] width 176 height 17
click at [595, 362] on button "Open in new tab" at bounding box center [593, 363] width 13 height 8
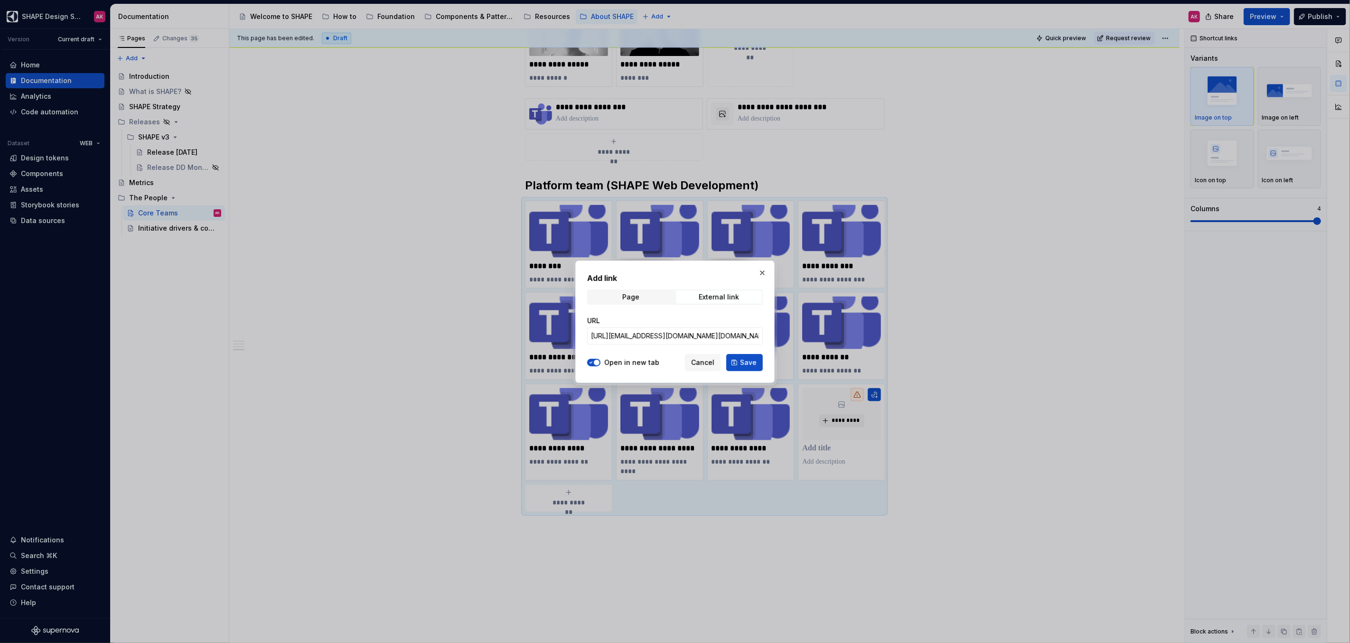
click at [751, 358] on span "Save" at bounding box center [748, 362] width 17 height 9
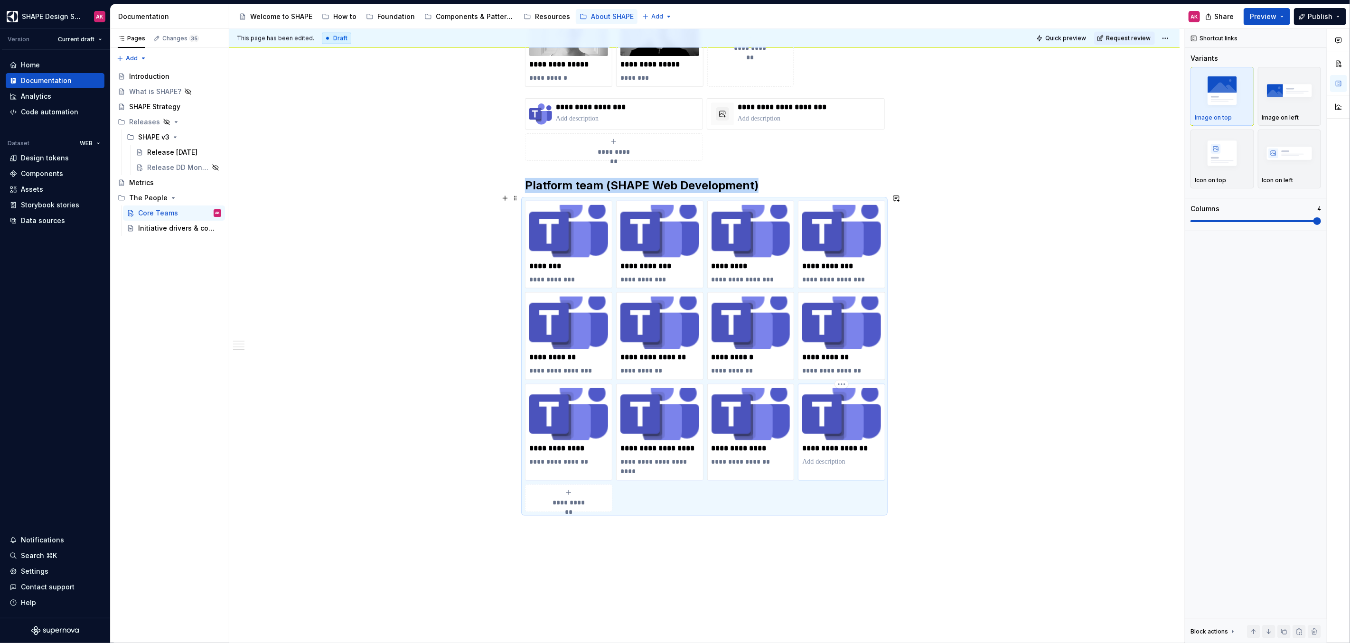
click at [821, 444] on p "**********" at bounding box center [841, 448] width 79 height 9
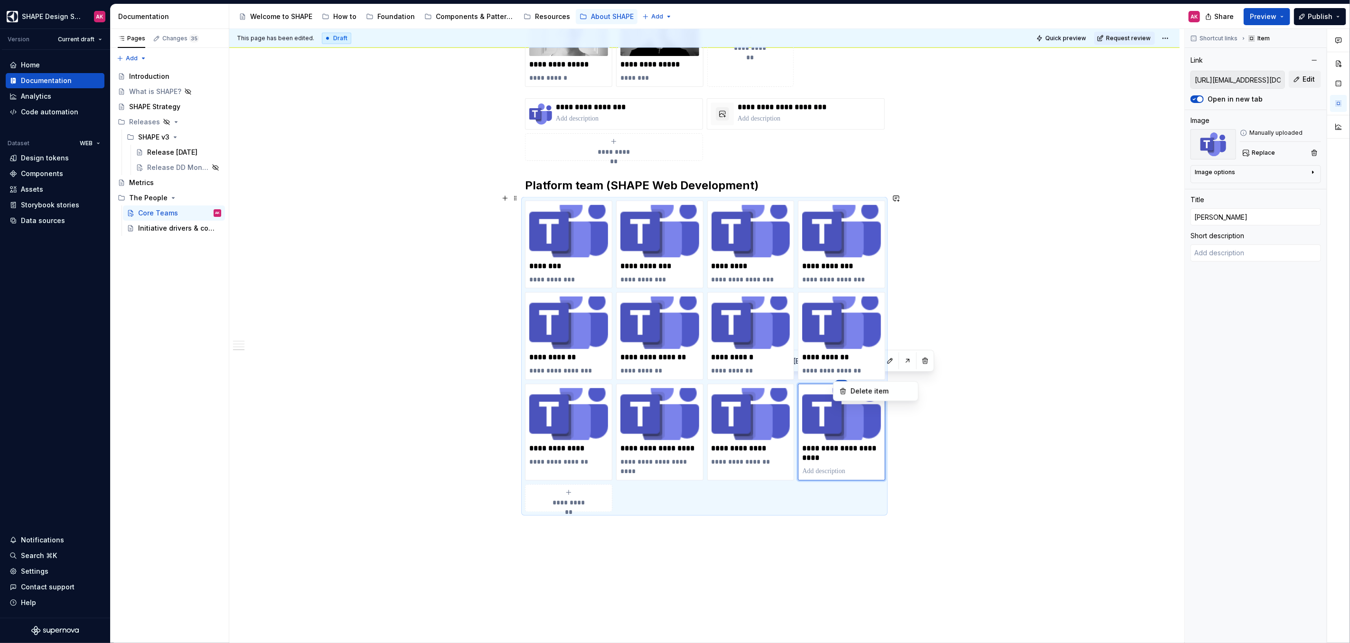
click at [995, 405] on html "SHAPE Design System AK Version Current draft Home Documentation Analytics Code …" at bounding box center [675, 321] width 1350 height 643
click at [1006, 421] on html "SHAPE Design System AK Version Current draft Home Documentation Analytics Code …" at bounding box center [675, 321] width 1350 height 643
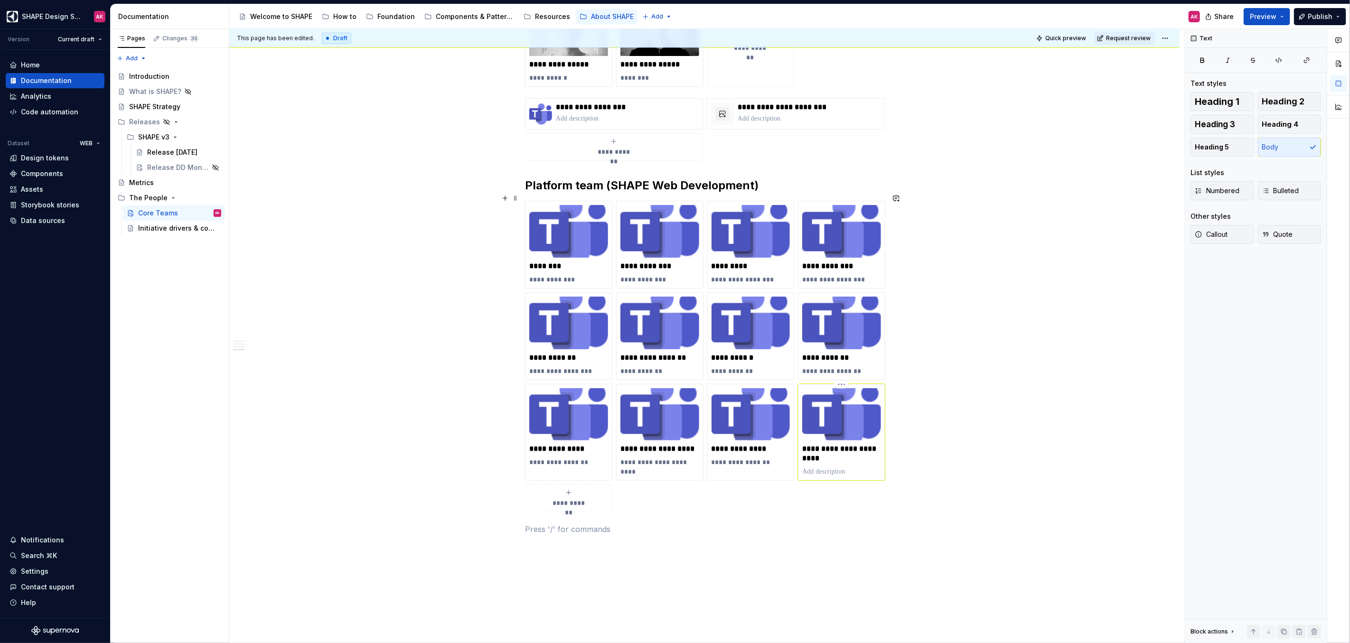
click at [815, 467] on p at bounding box center [841, 471] width 79 height 9
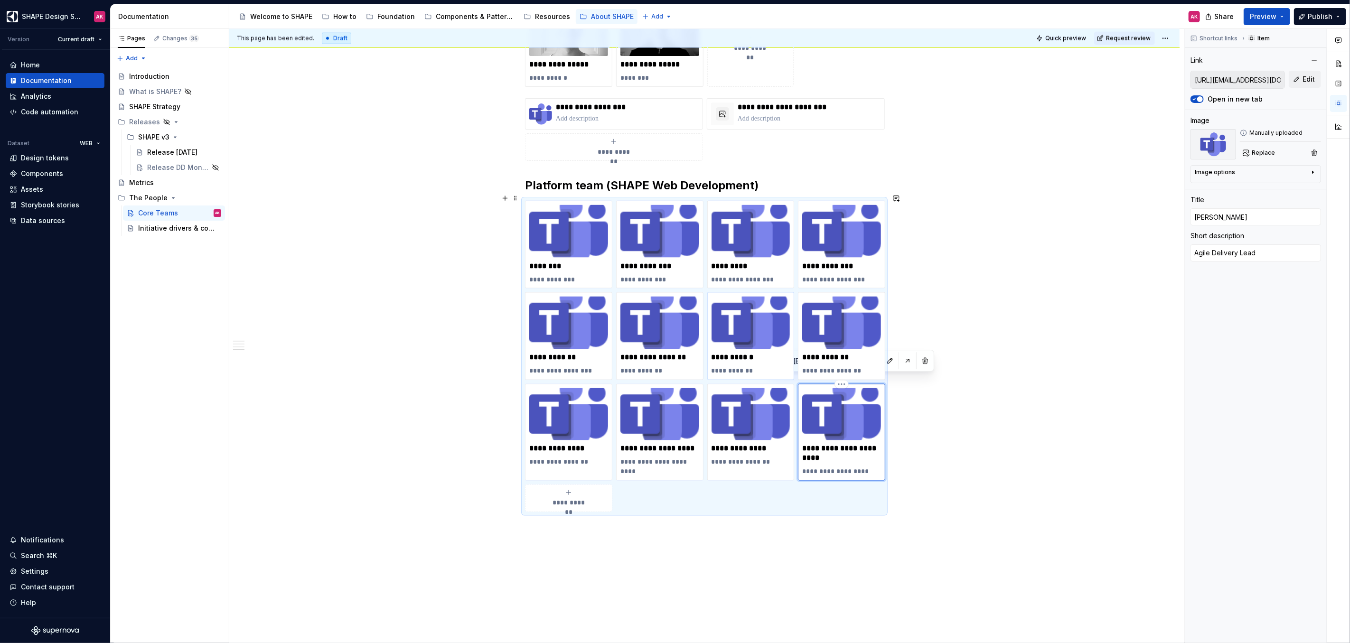
scroll to position [1212, 0]
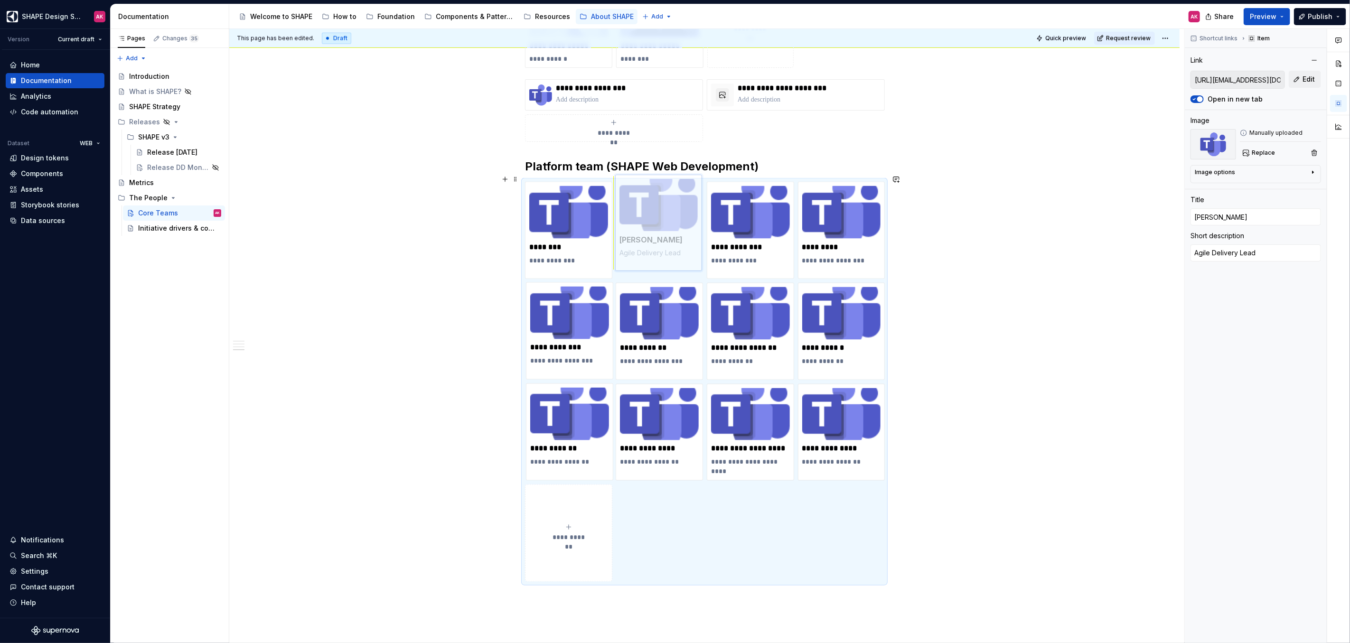
drag, startPoint x: 814, startPoint y: 381, endPoint x: 632, endPoint y: 195, distance: 260.2
click at [629, 197] on body "SHAPE Design System AK Version Current draft Home Documentation Analytics Code …" at bounding box center [675, 321] width 1350 height 643
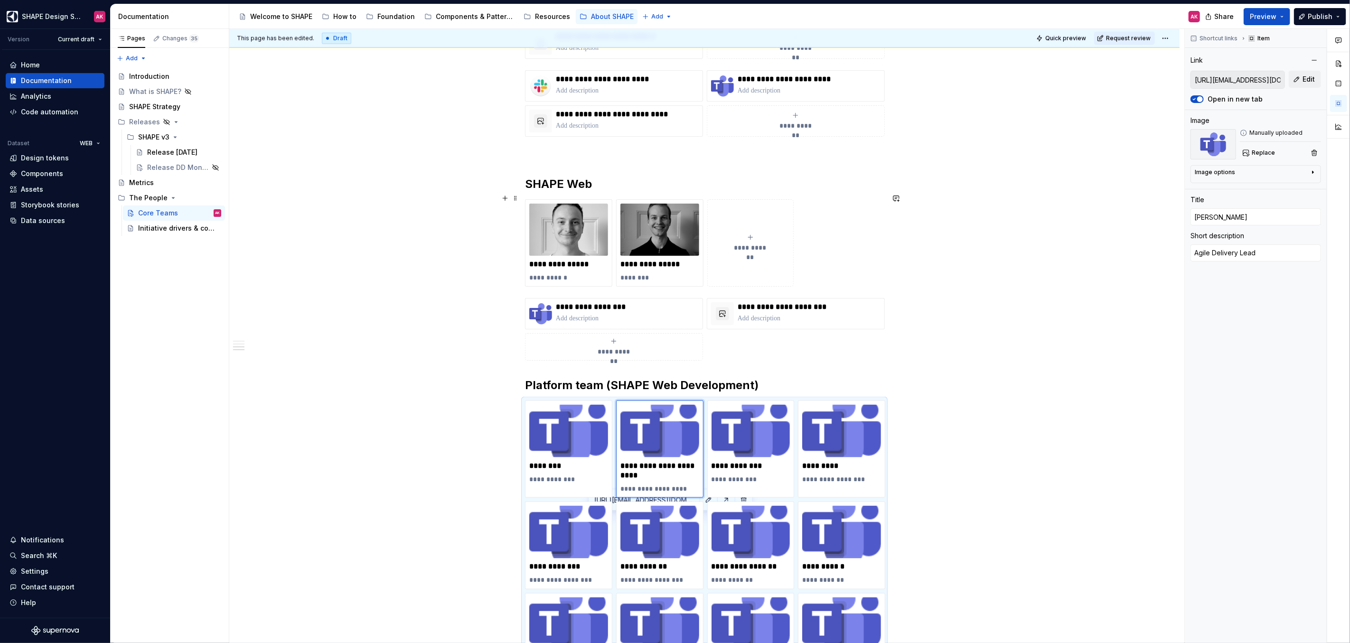
scroll to position [1220, 0]
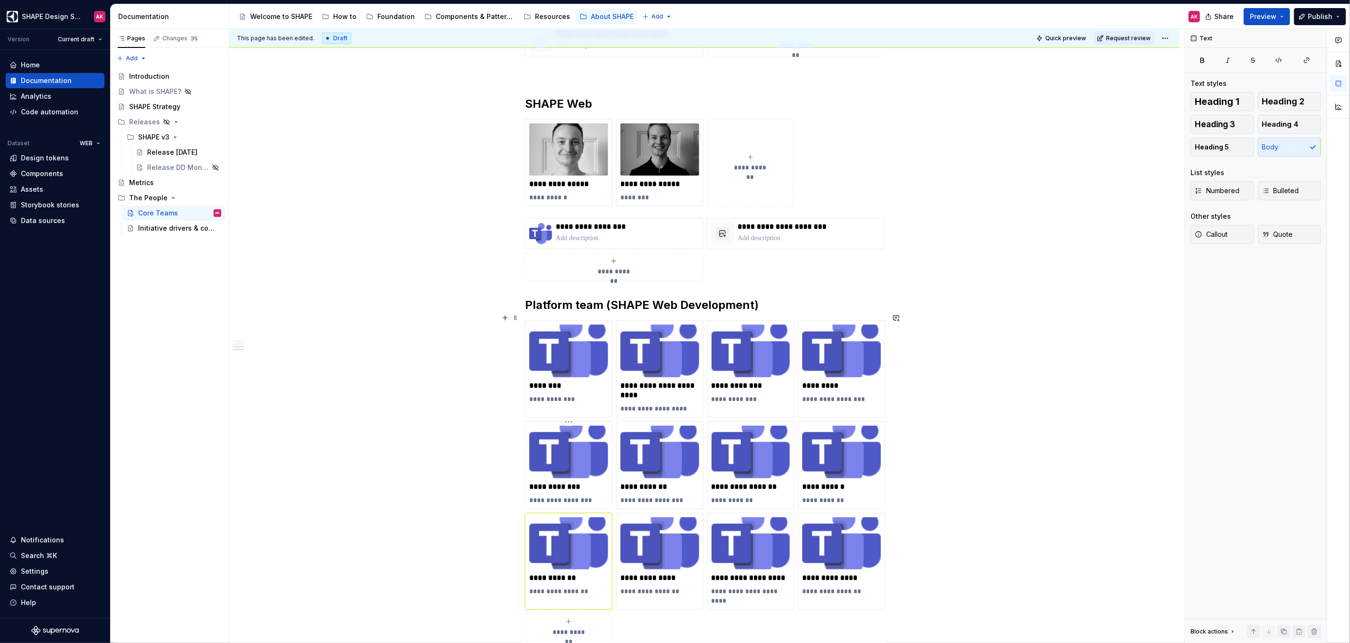
scroll to position [1194, 0]
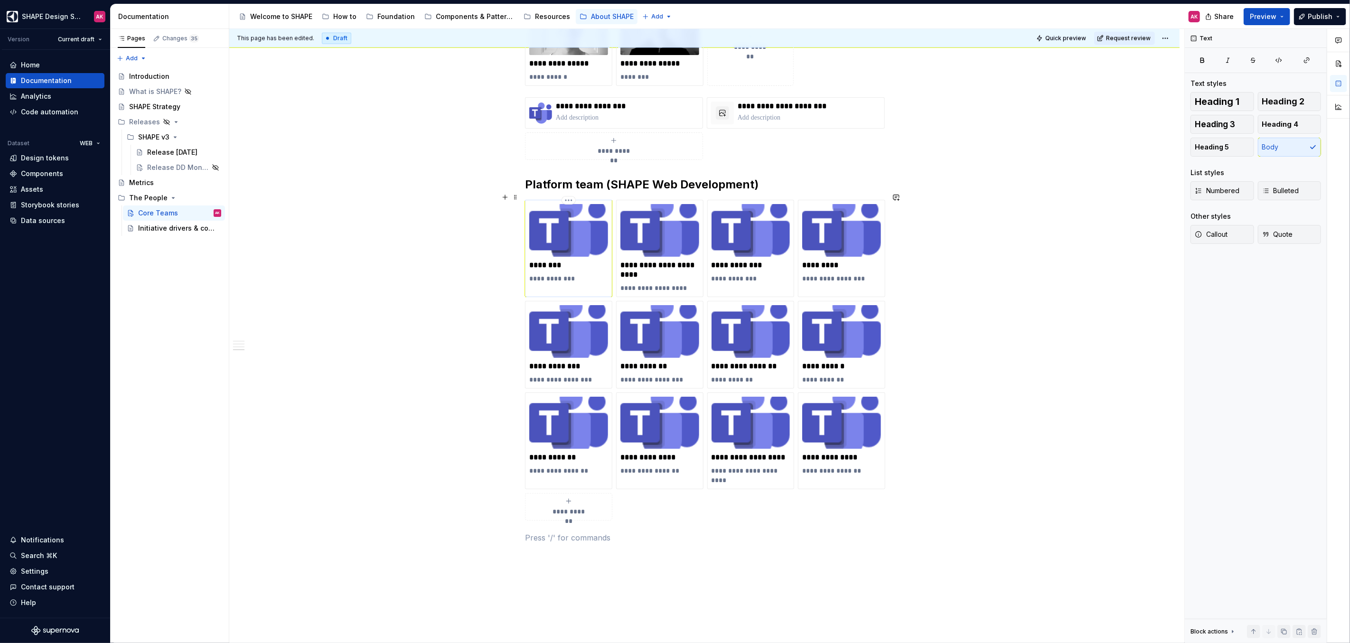
click at [567, 219] on img at bounding box center [568, 230] width 79 height 53
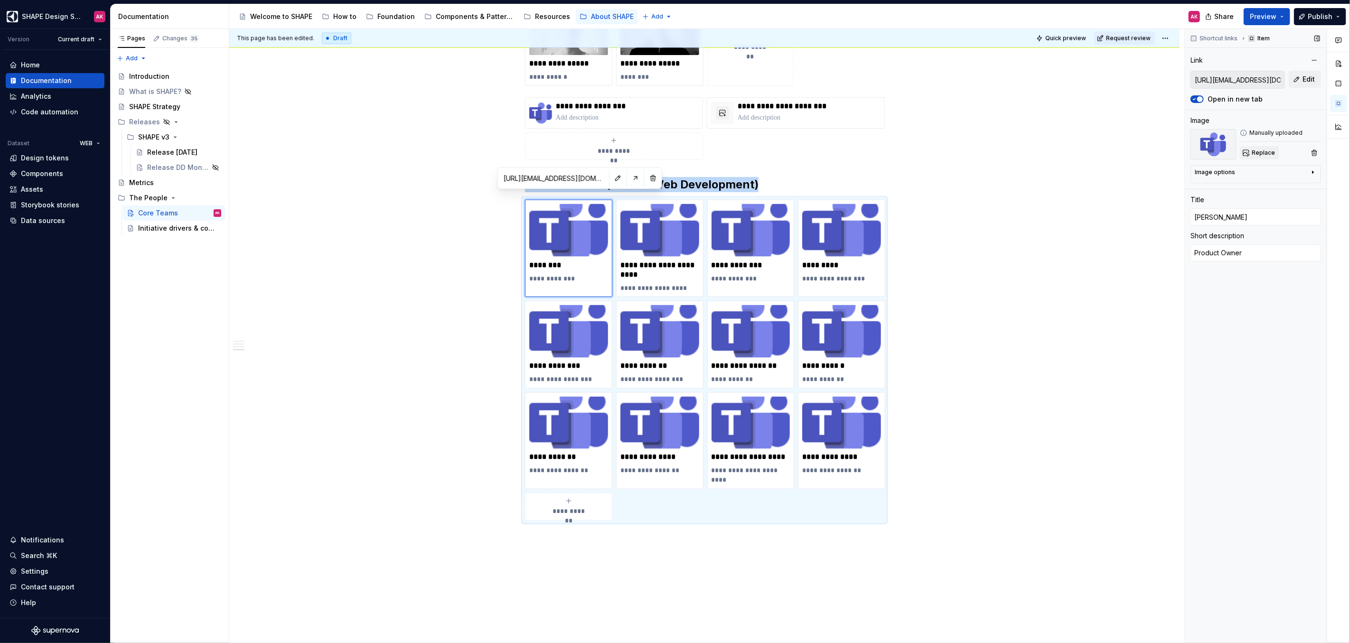
click at [1264, 152] on span "Replace" at bounding box center [1263, 153] width 23 height 8
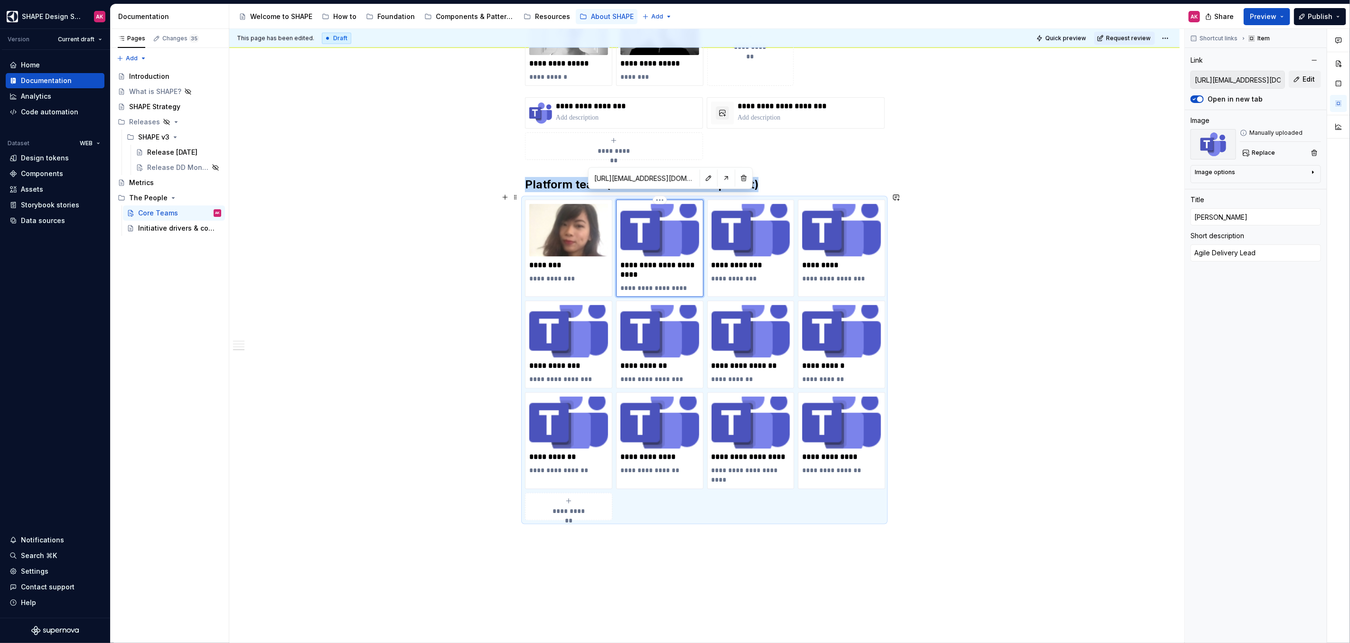
click at [655, 225] on img at bounding box center [660, 230] width 79 height 53
click at [1269, 152] on span "Replace" at bounding box center [1263, 153] width 23 height 8
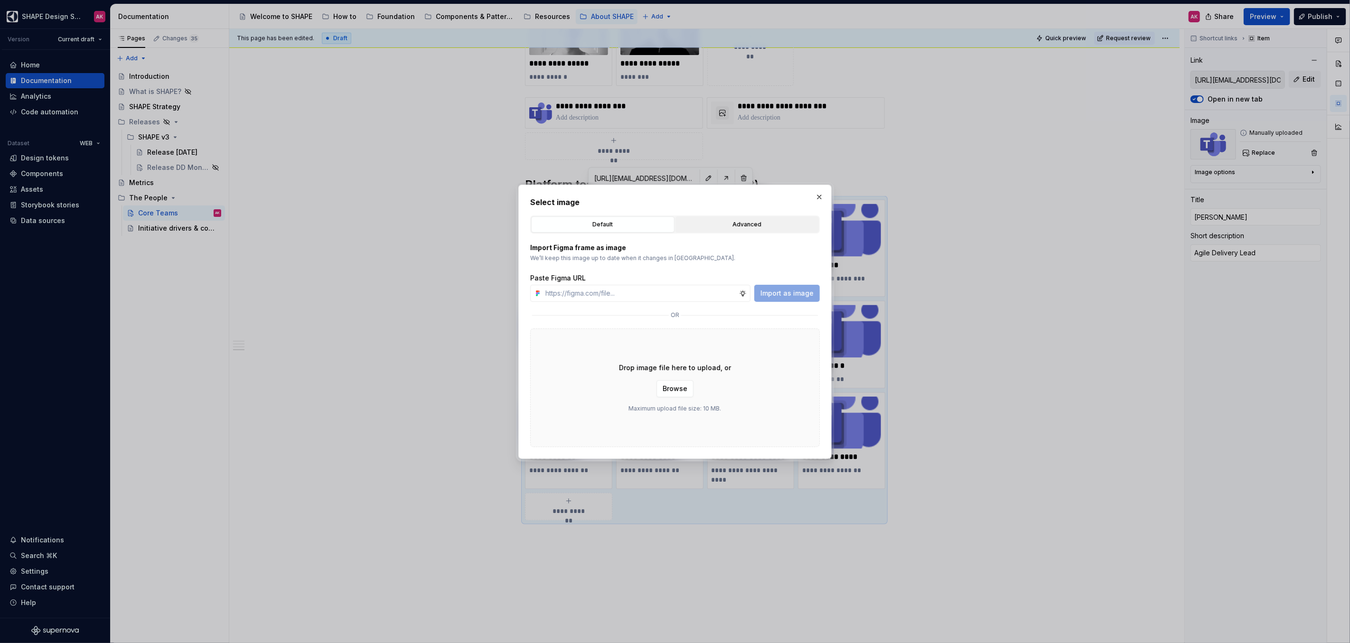
click at [721, 226] on div "Advanced" at bounding box center [747, 224] width 137 height 9
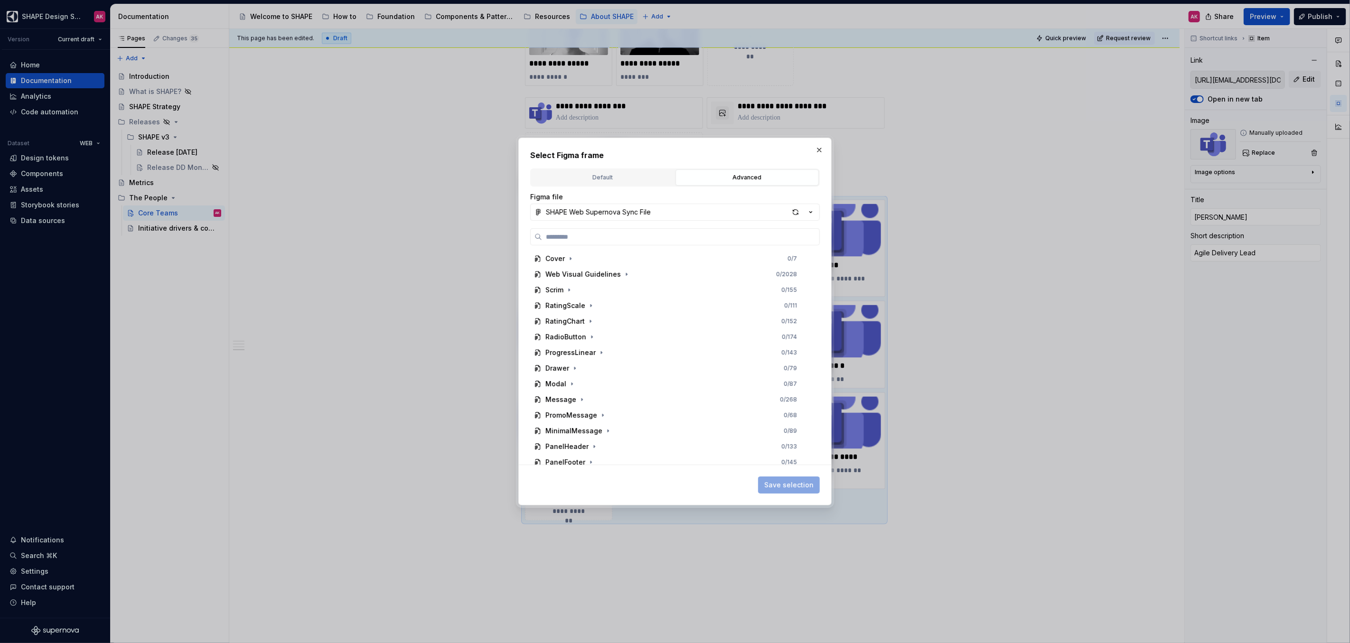
drag, startPoint x: 614, startPoint y: 185, endPoint x: 621, endPoint y: 178, distance: 10.4
click at [614, 185] on button "Default" at bounding box center [602, 177] width 143 height 16
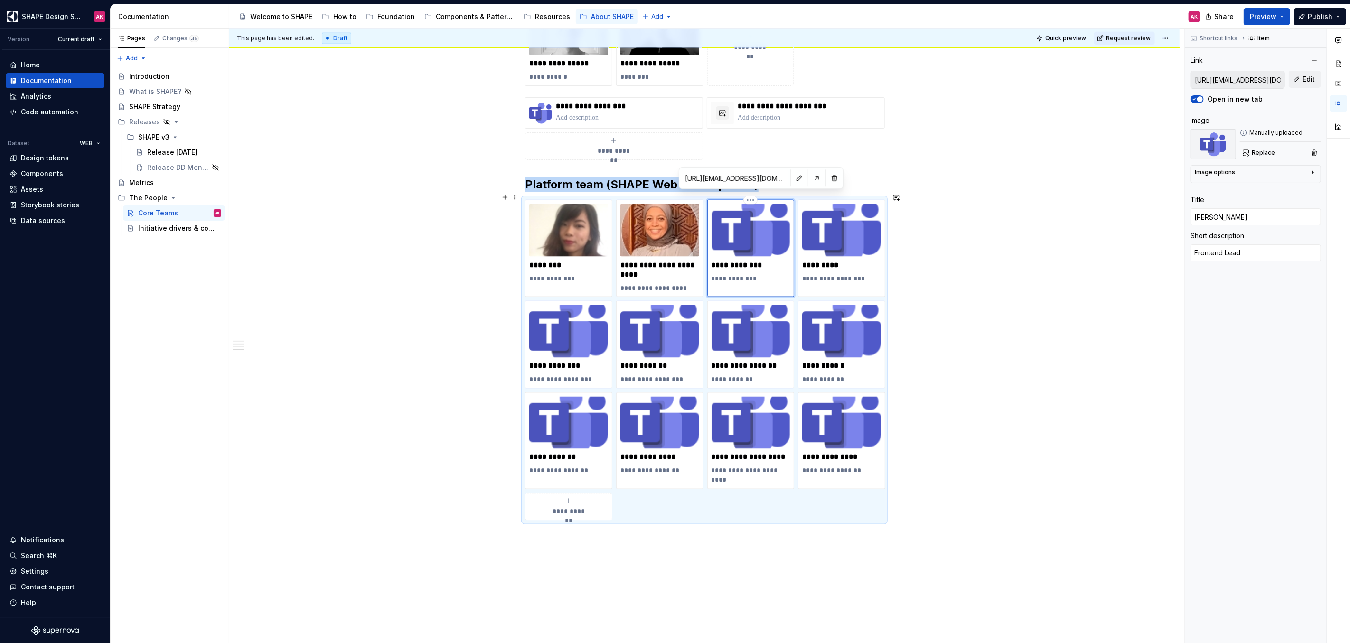
click at [741, 226] on img at bounding box center [751, 230] width 79 height 53
click at [1272, 151] on span "Replace" at bounding box center [1263, 153] width 23 height 8
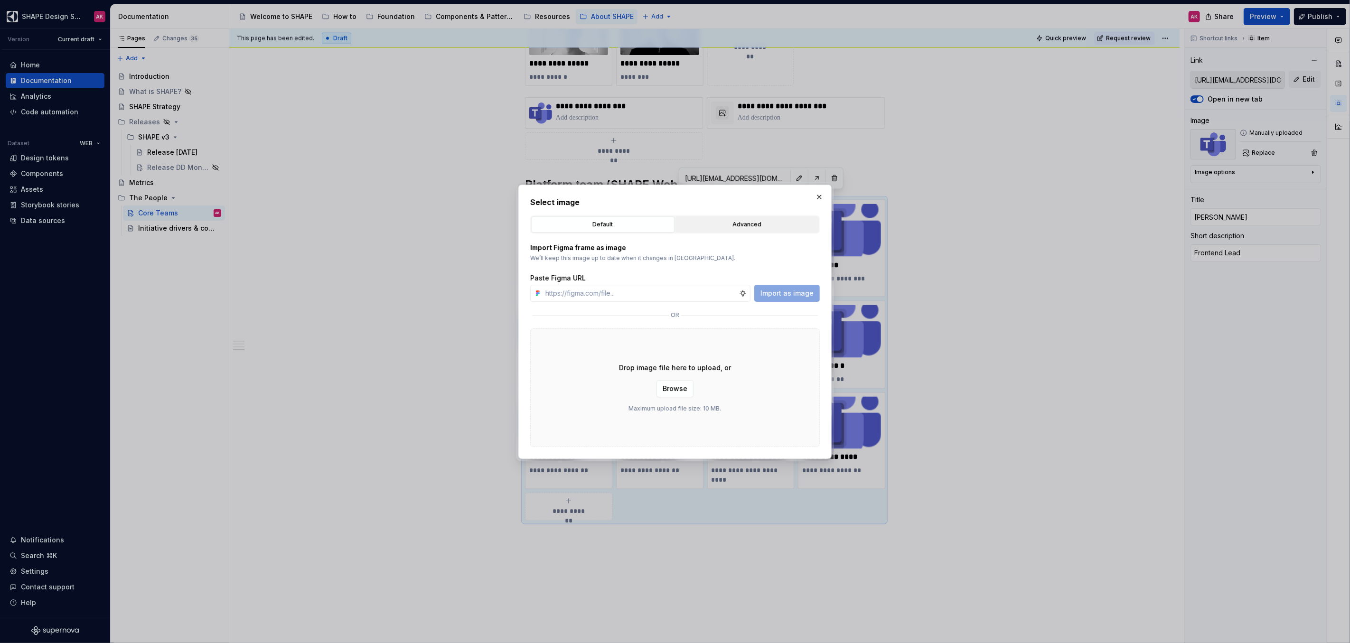
click at [723, 217] on button "Advanced" at bounding box center [747, 224] width 143 height 16
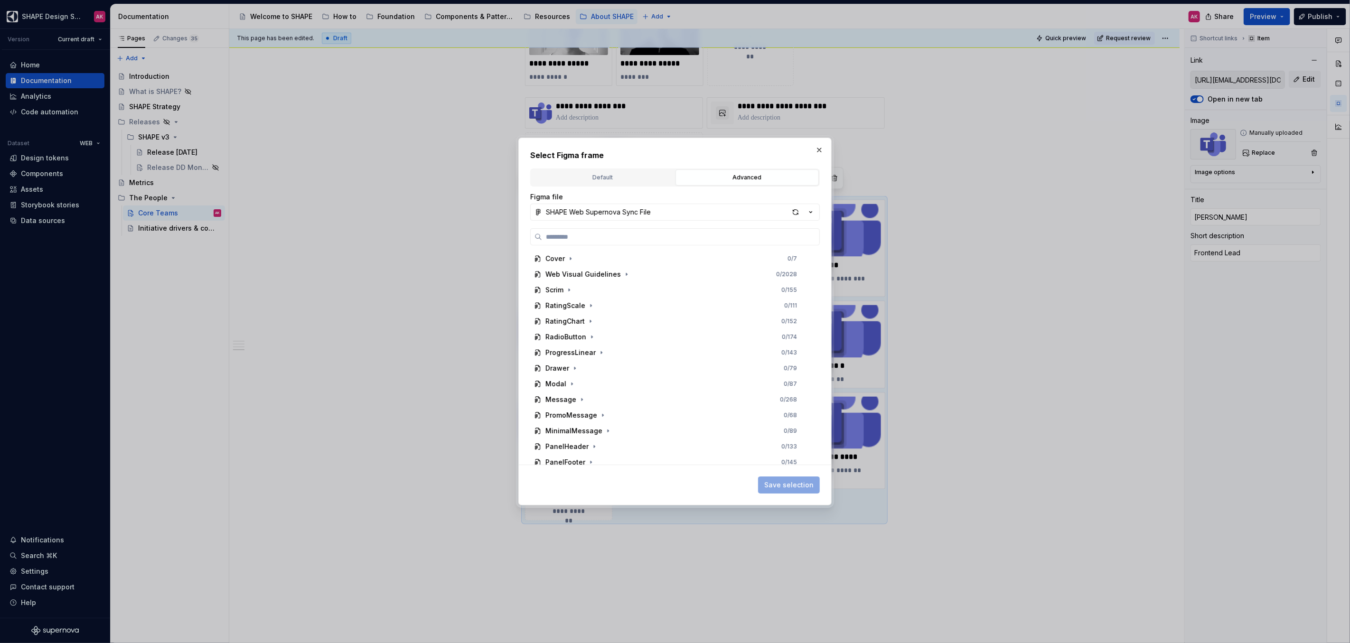
click at [606, 185] on button "Default" at bounding box center [602, 177] width 143 height 16
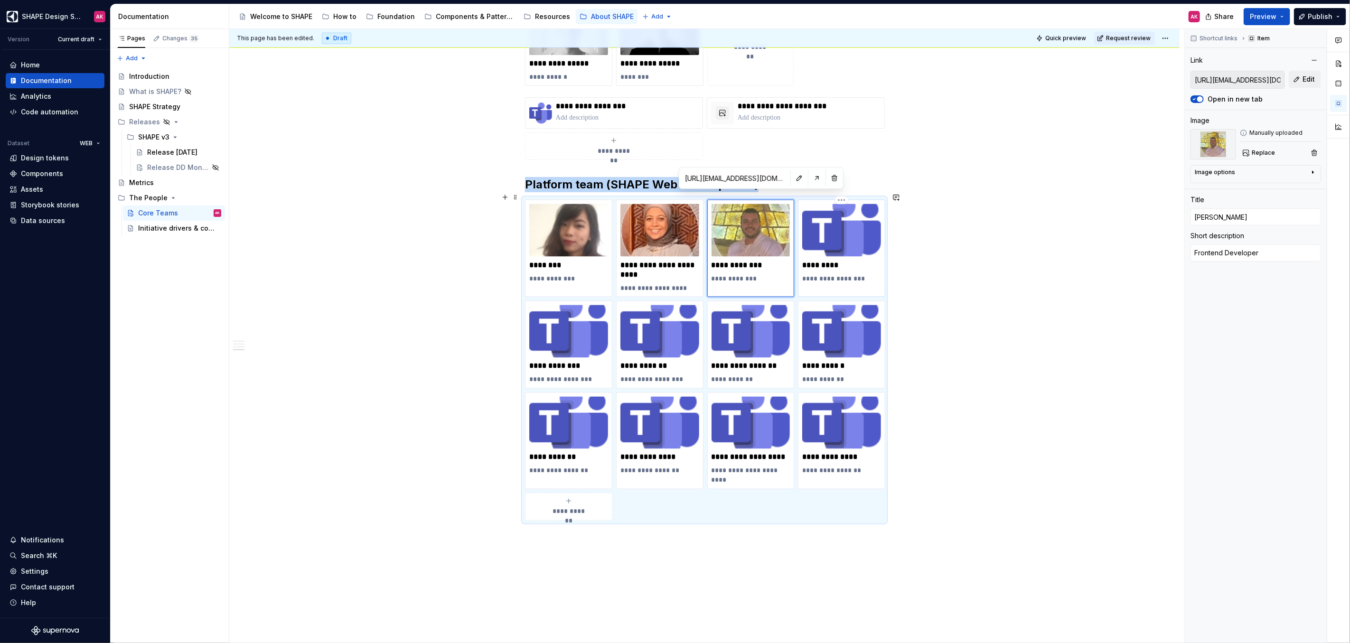
click at [827, 226] on img at bounding box center [841, 230] width 79 height 53
click at [1259, 153] on span "Replace" at bounding box center [1263, 153] width 23 height 8
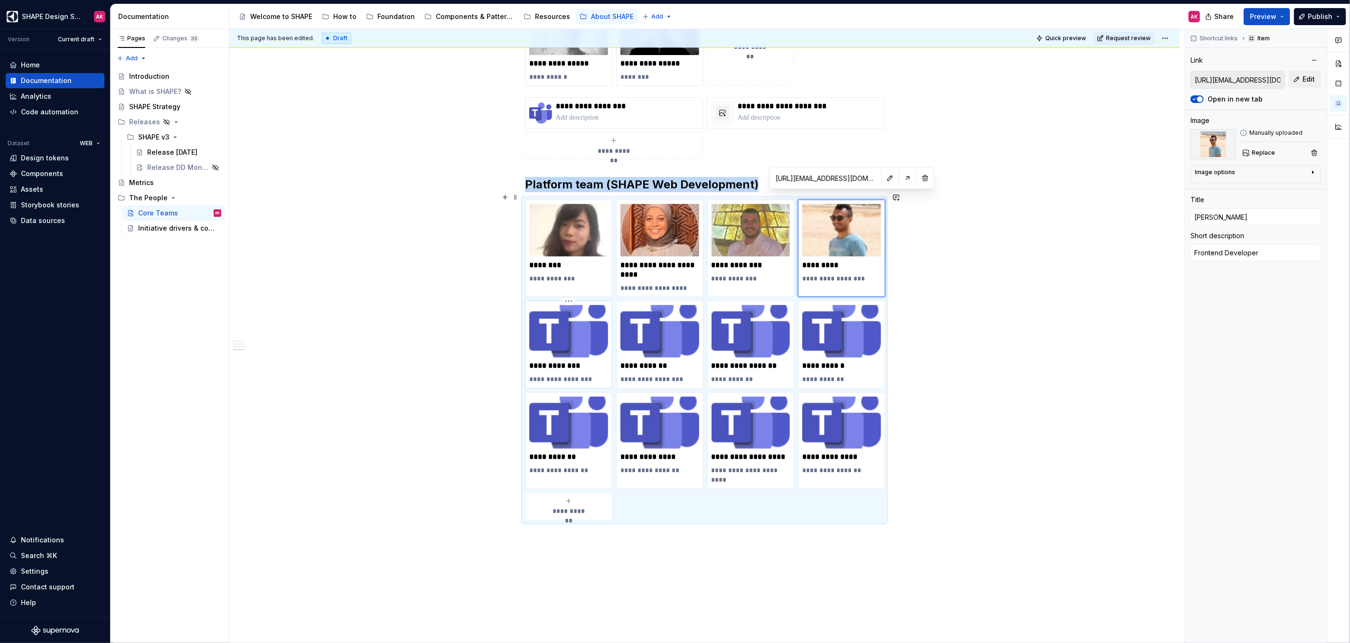
click at [556, 321] on img at bounding box center [568, 331] width 79 height 53
click at [1252, 151] on span "Replace" at bounding box center [1263, 153] width 23 height 8
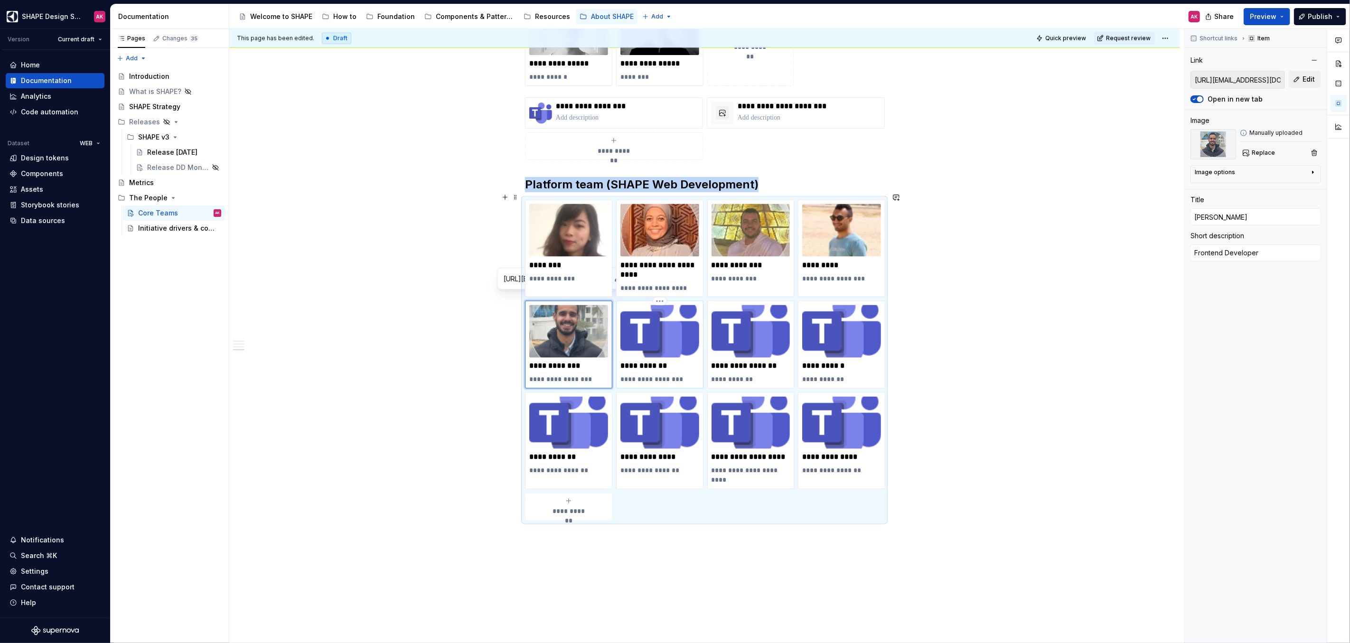
click at [653, 316] on img at bounding box center [660, 331] width 79 height 53
click at [1262, 154] on span "Replace" at bounding box center [1263, 153] width 23 height 8
click at [740, 327] on img at bounding box center [751, 331] width 79 height 53
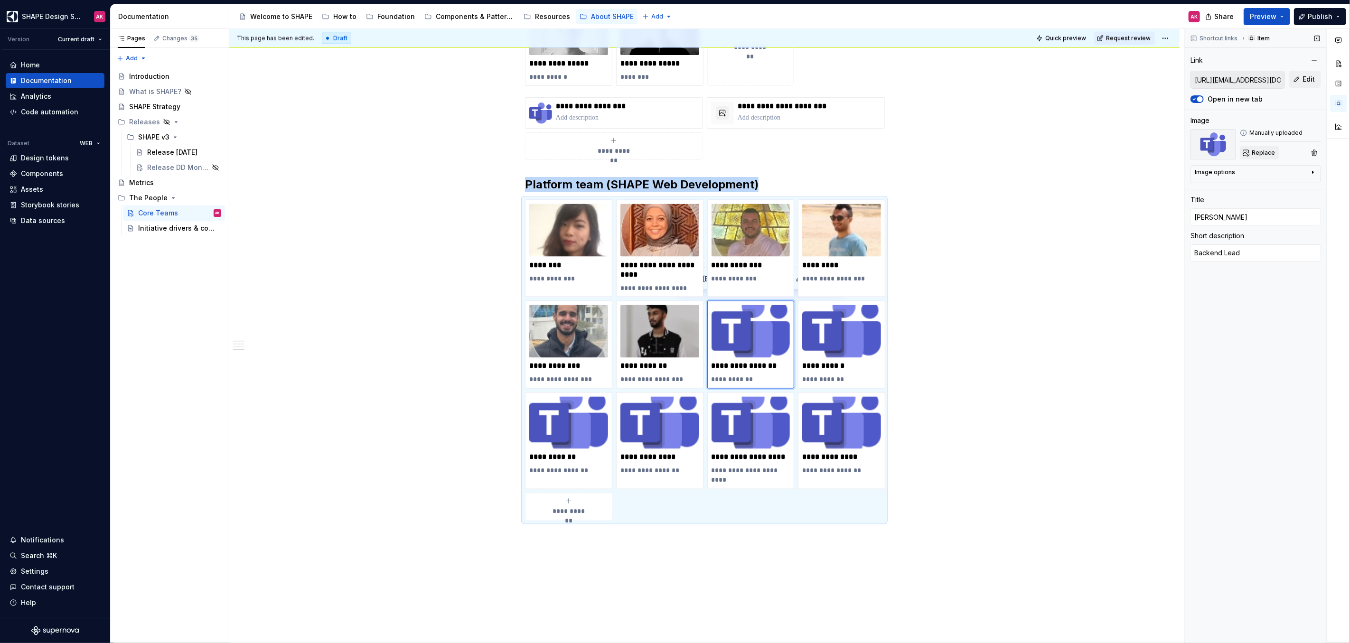
click at [1253, 147] on button "Replace" at bounding box center [1259, 152] width 39 height 13
click at [639, 409] on img at bounding box center [660, 423] width 79 height 53
click at [1267, 154] on span "Replace" at bounding box center [1263, 153] width 23 height 8
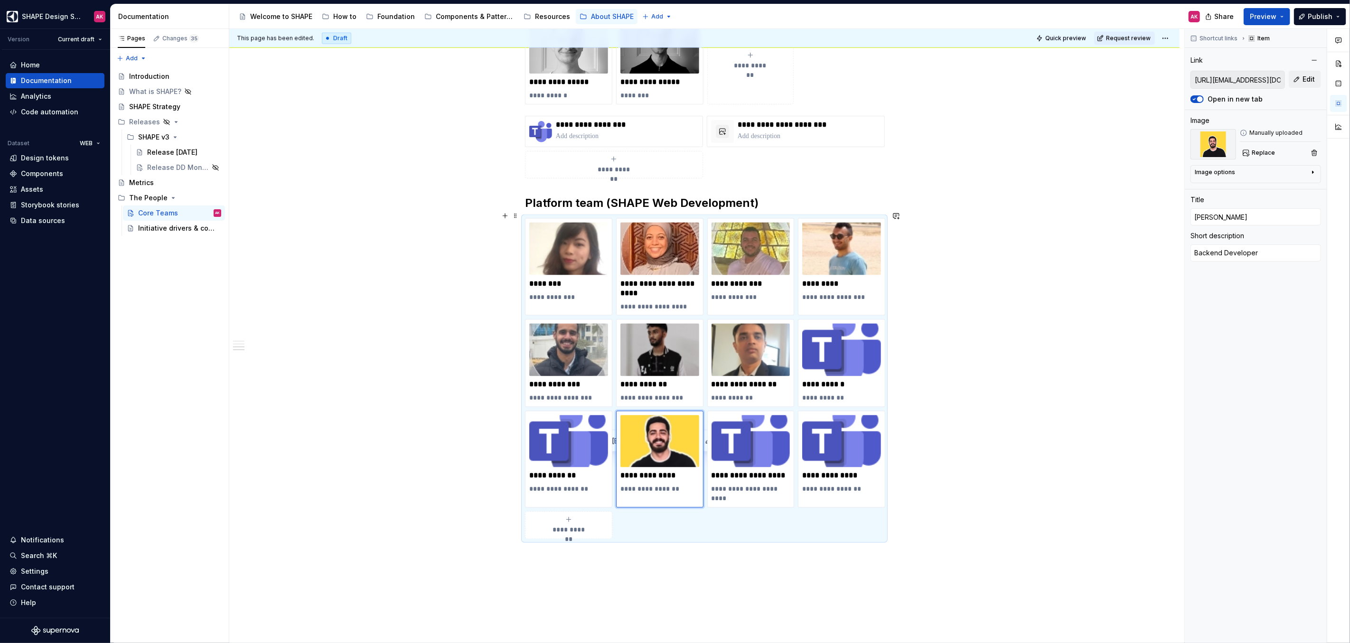
scroll to position [973, 0]
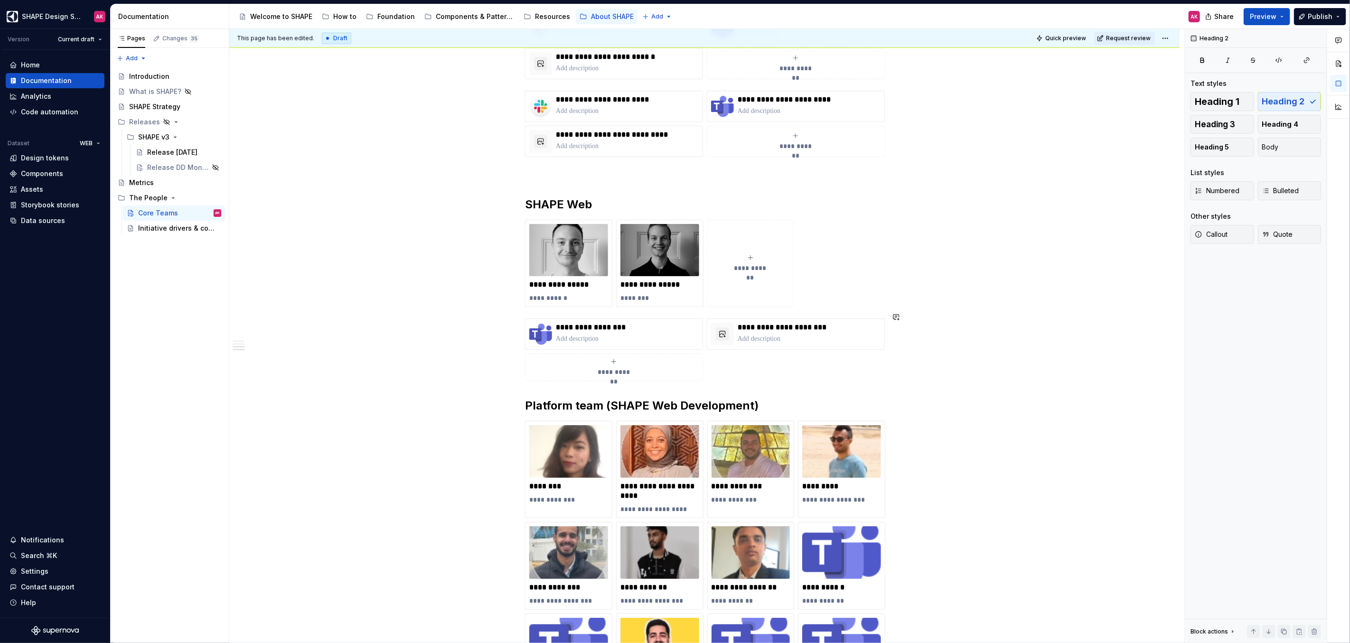
click at [521, 383] on div "**********" at bounding box center [704, 85] width 950 height 1768
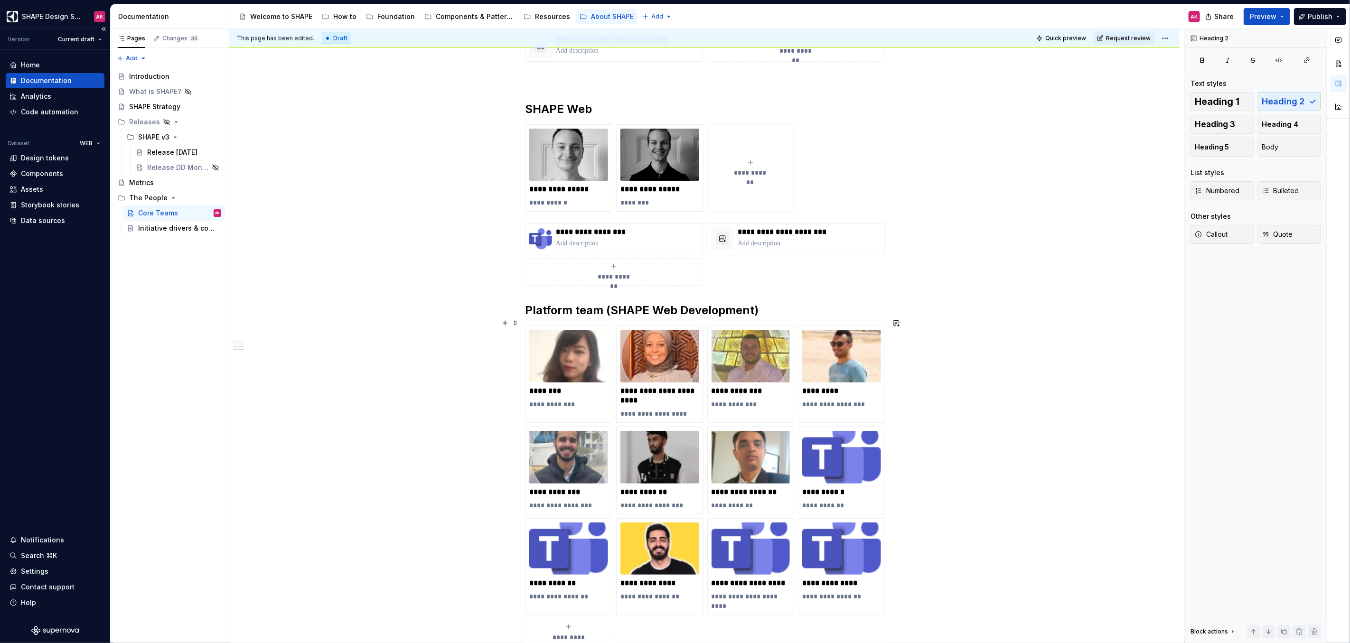
scroll to position [1289, 0]
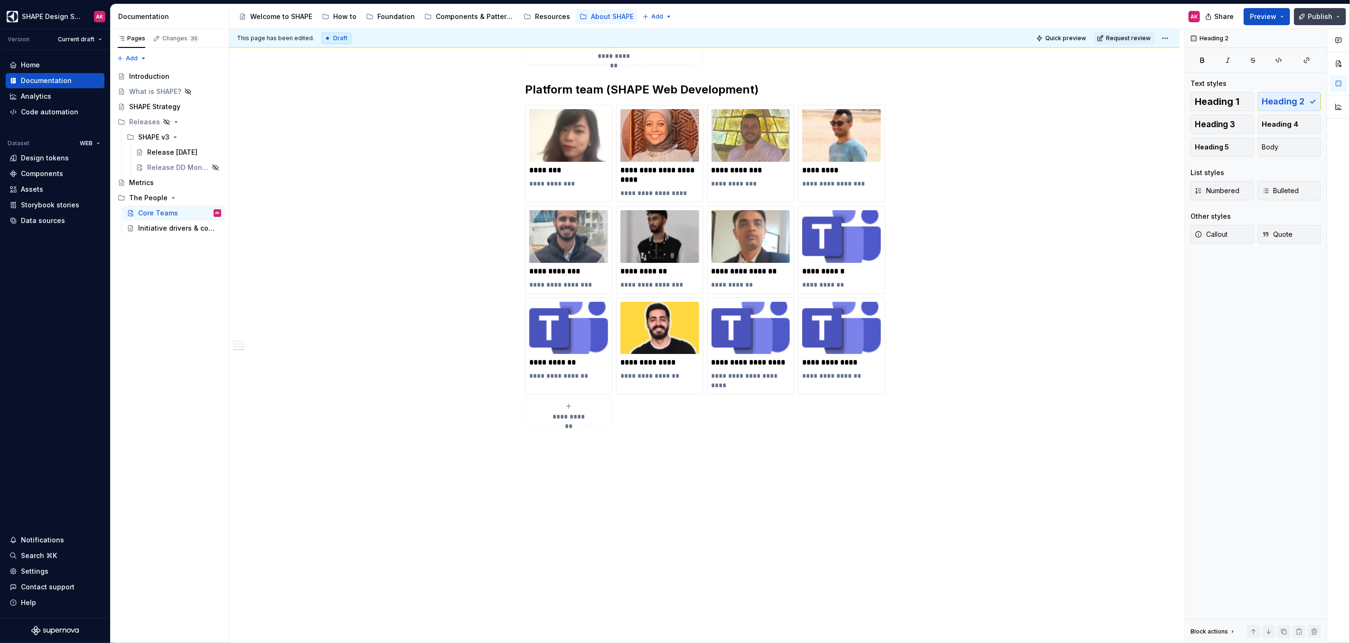
click at [1329, 17] on span "Publish" at bounding box center [1320, 16] width 25 height 9
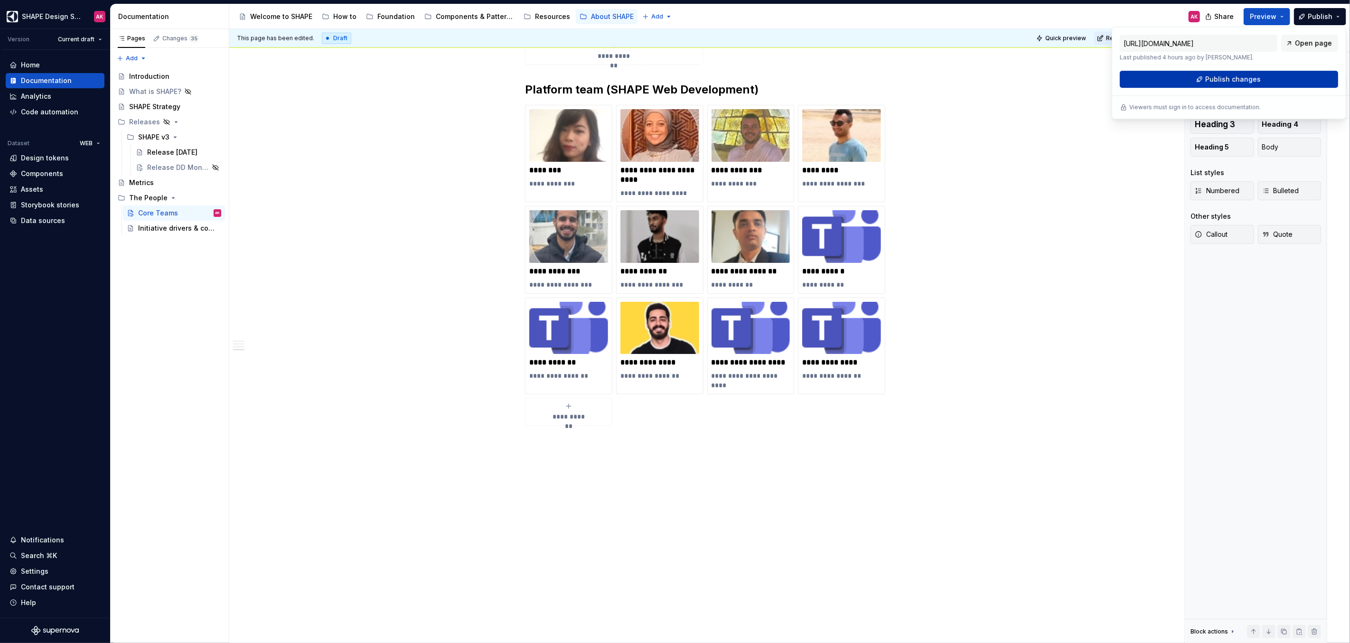
click at [1231, 78] on span "Publish changes" at bounding box center [1233, 79] width 56 height 9
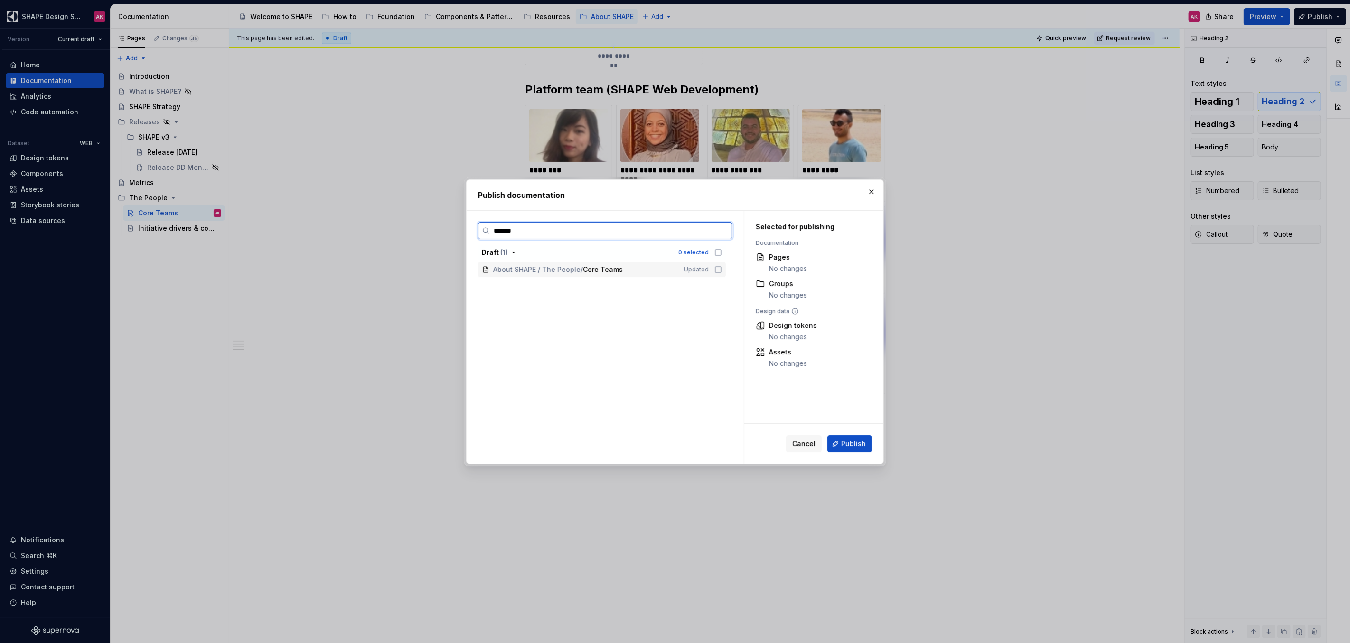
click at [718, 270] on icon at bounding box center [719, 270] width 8 height 8
click at [855, 442] on span "Publish" at bounding box center [853, 443] width 25 height 9
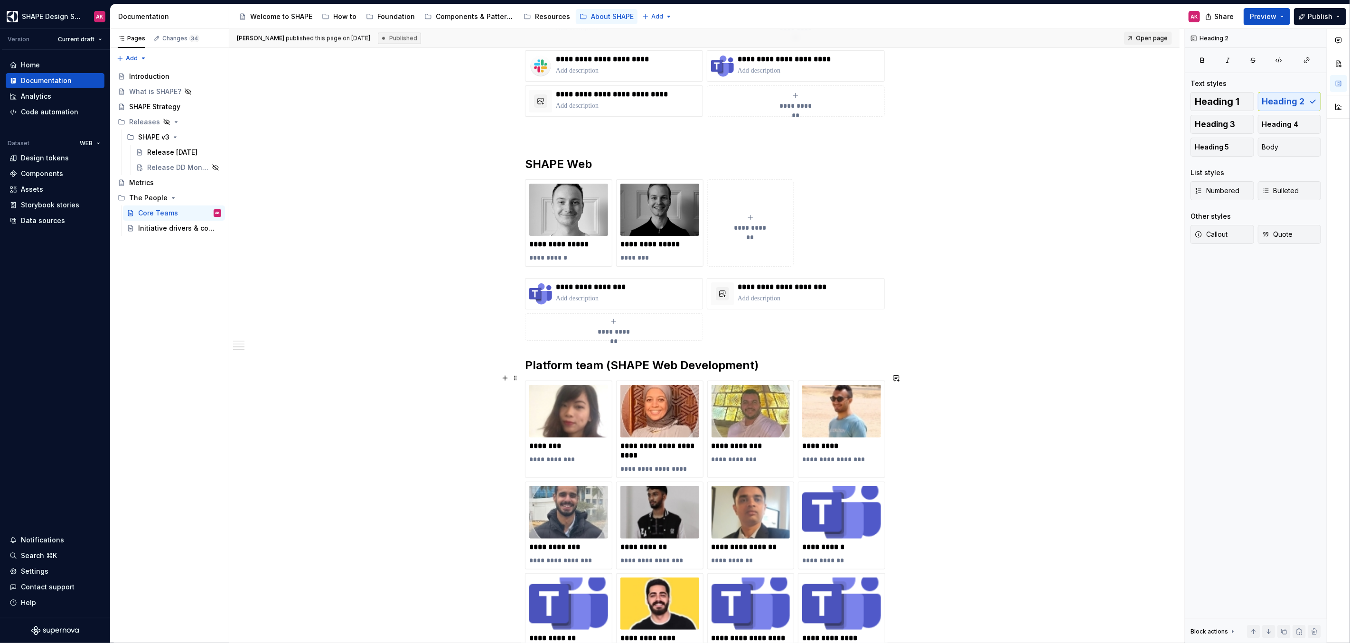
scroll to position [995, 0]
